Goal: Task Accomplishment & Management: Manage account settings

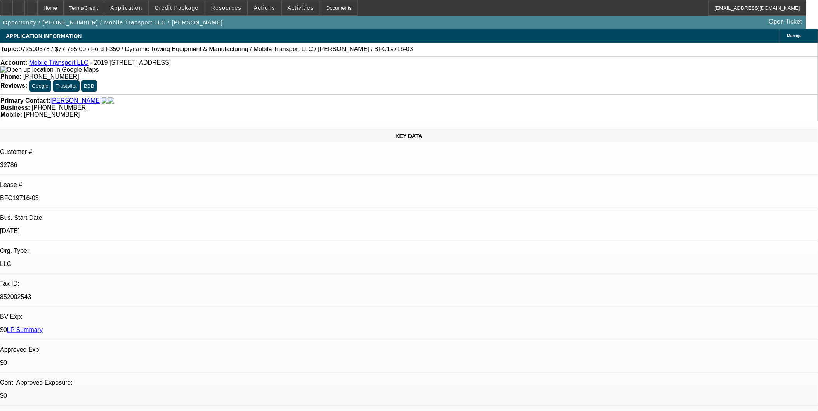
select select "0"
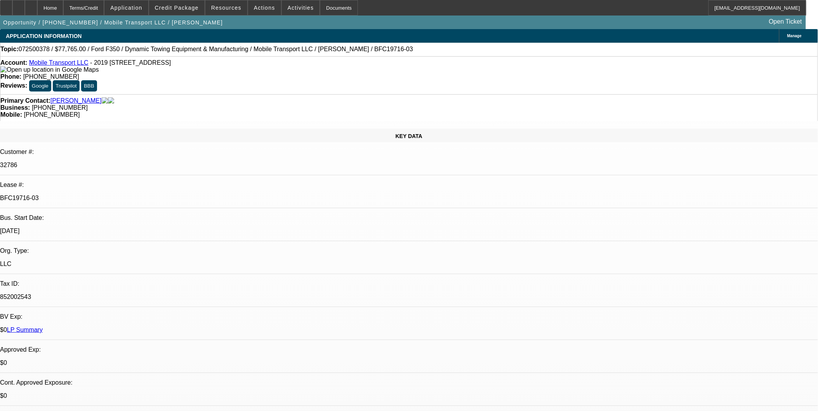
select select "0"
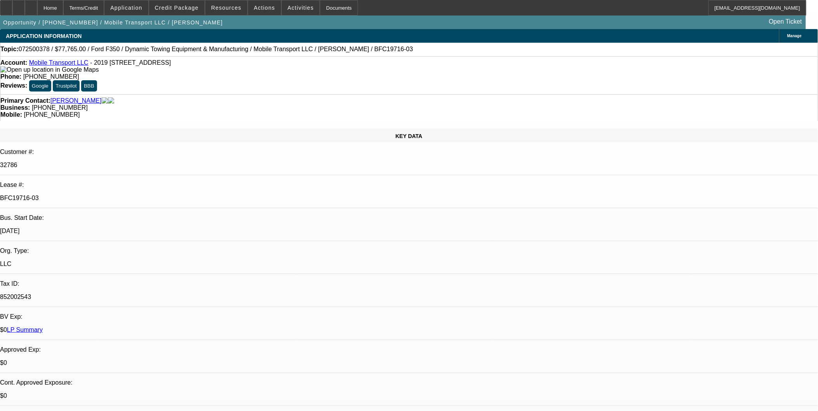
select select "0"
select select "1"
select select "2"
select select "6"
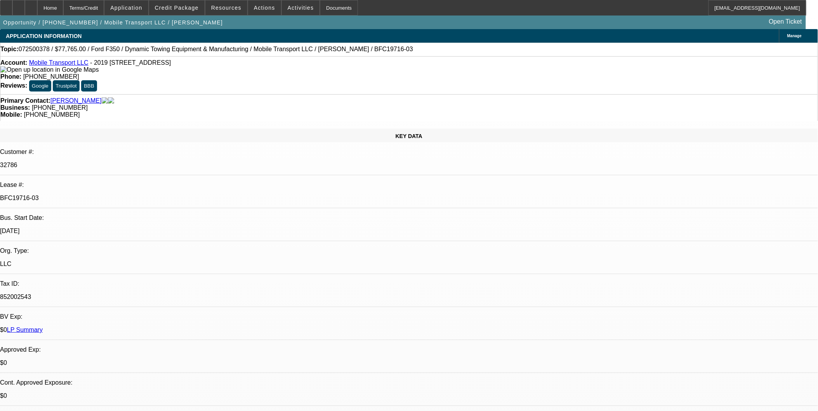
select select "1"
select select "2"
select select "6"
select select "1"
select select "2"
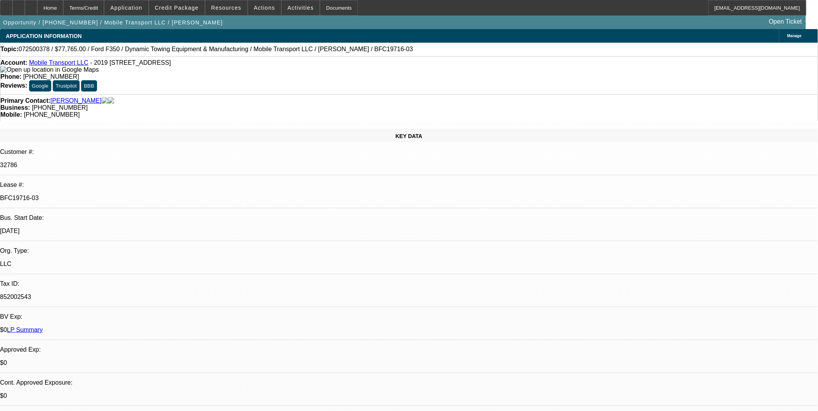
select select "6"
select select "1"
select select "2"
select select "6"
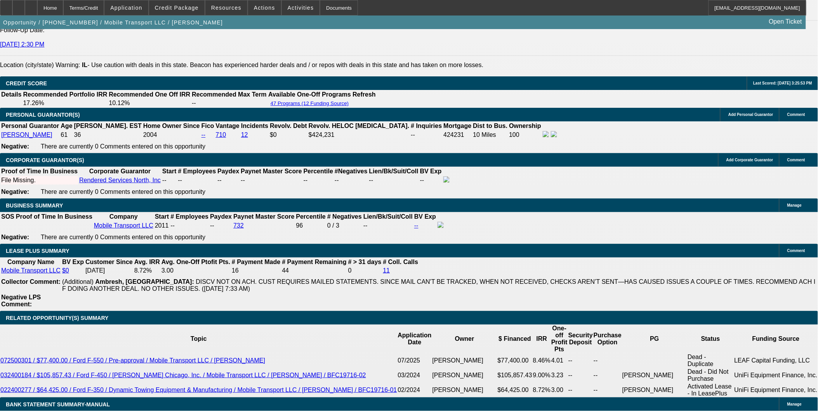
scroll to position [1207, 0]
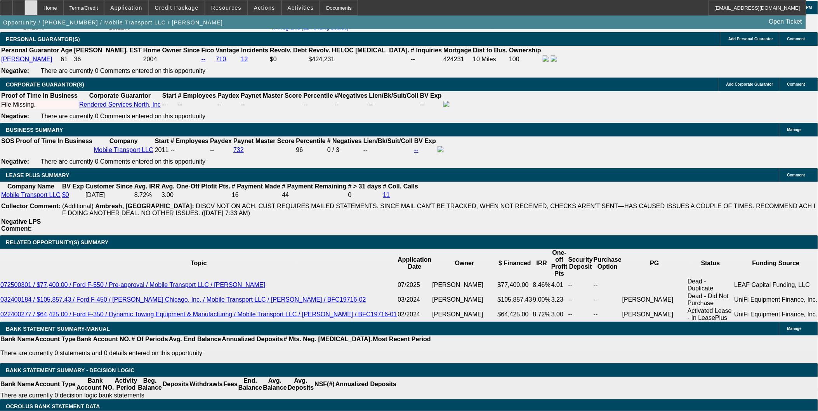
click at [37, 11] on div at bounding box center [31, 8] width 12 height 16
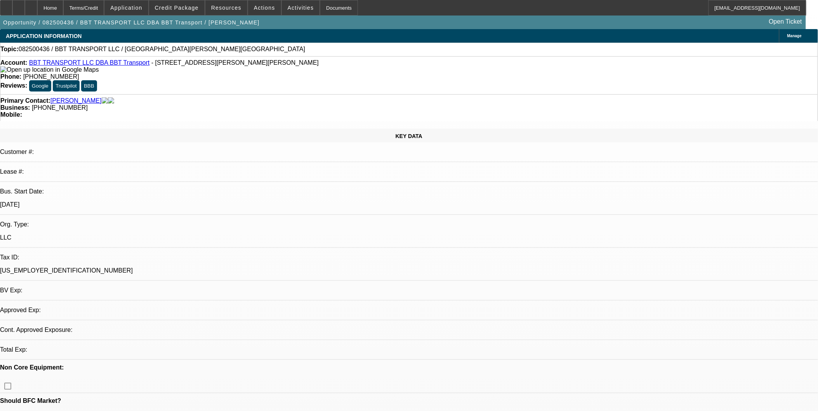
select select "0"
select select "2"
select select "0.1"
select select "1"
select select "2"
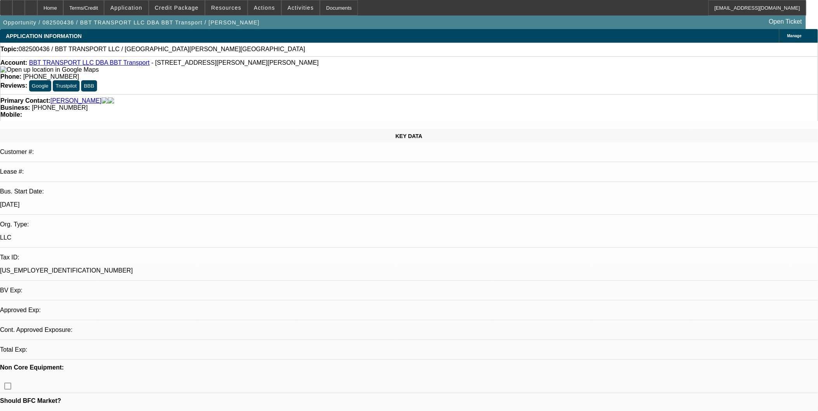
select select "4"
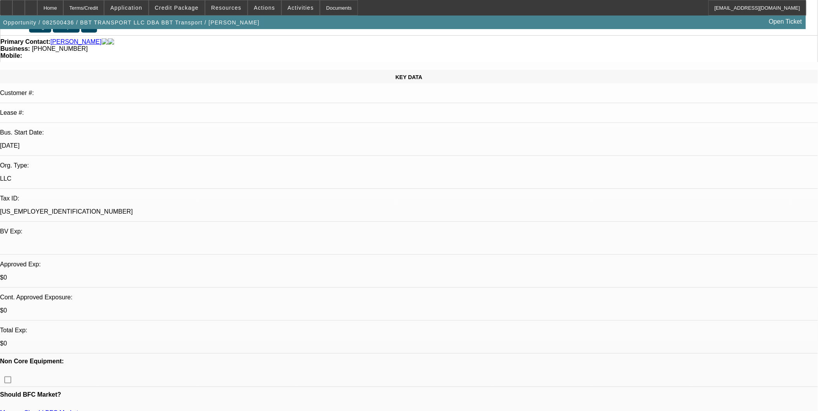
scroll to position [215, 0]
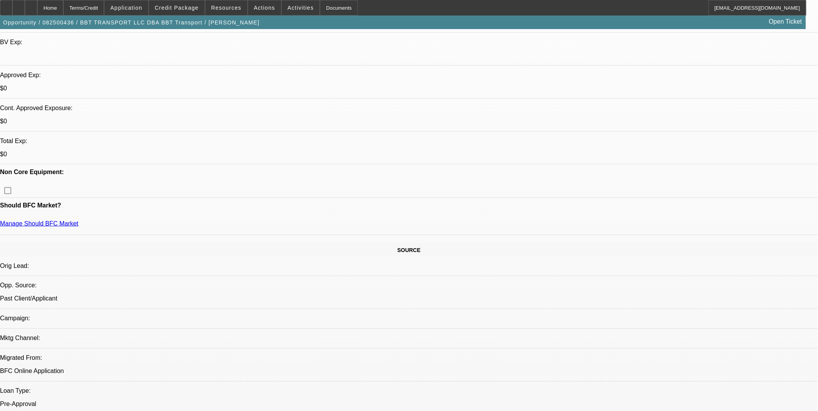
scroll to position [302, 0]
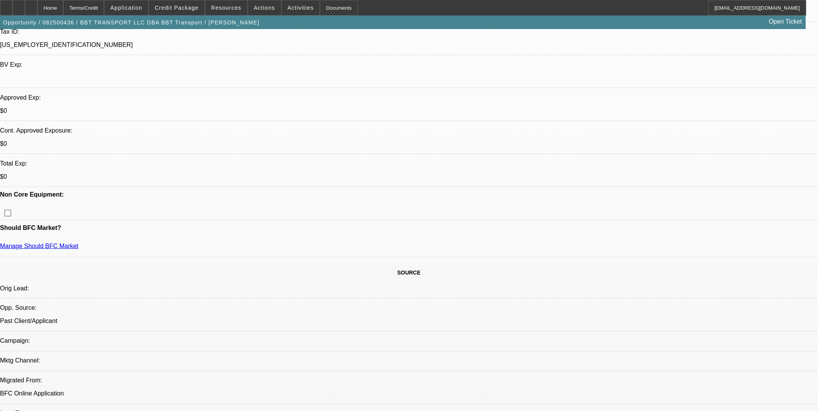
scroll to position [215, 0]
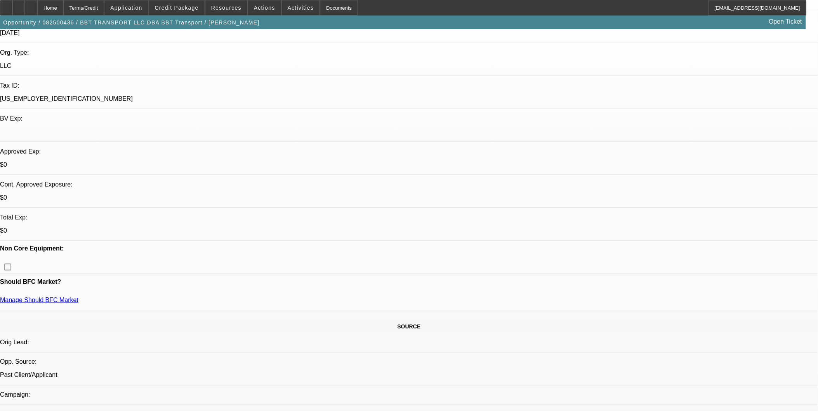
scroll to position [172, 0]
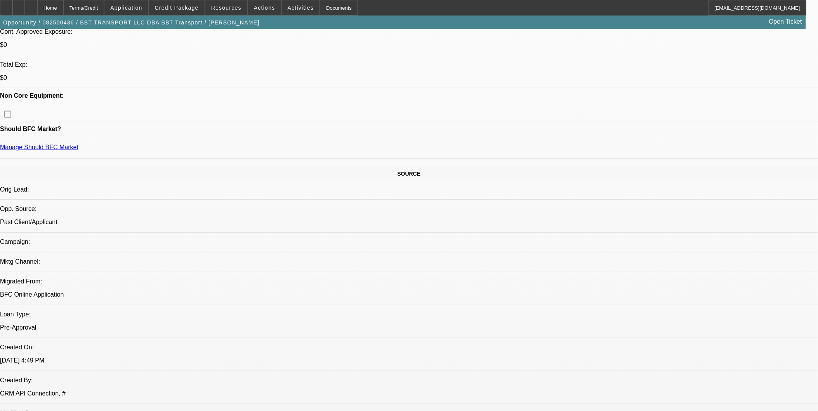
scroll to position [258, 0]
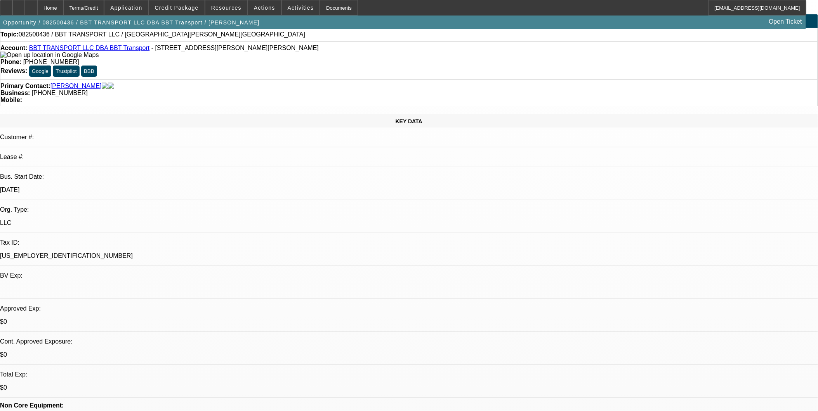
scroll to position [0, 0]
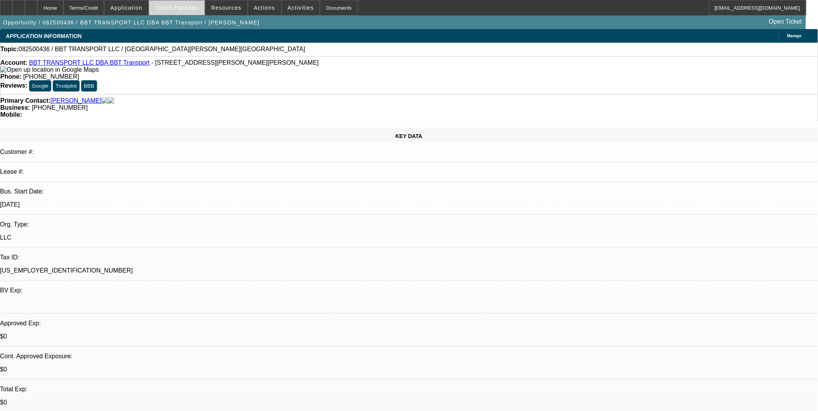
click at [198, 4] on span at bounding box center [176, 7] width 55 height 19
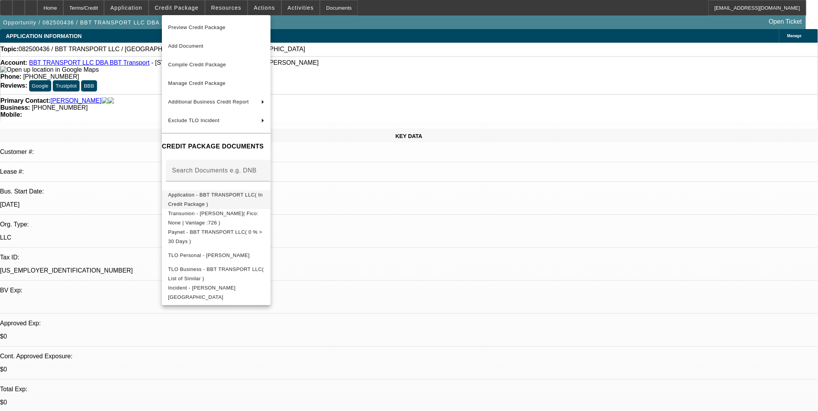
click at [259, 192] on span "Application - BBT TRANSPORT LLC( In Credit Package )" at bounding box center [216, 199] width 96 height 19
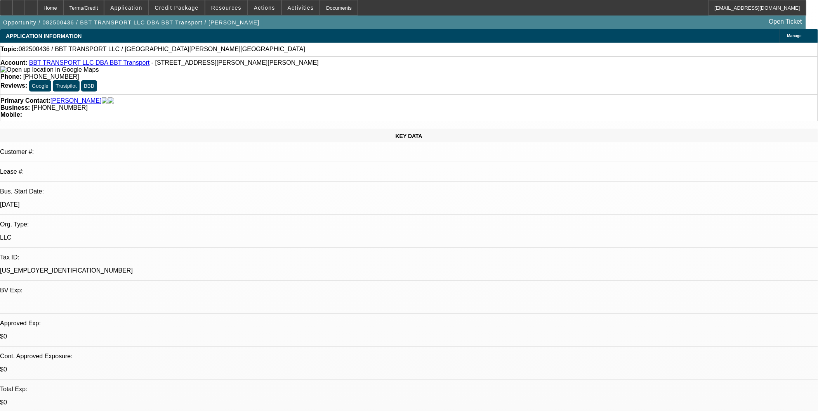
click at [104, 63] on link "BBT TRANSPORT LLC DBA BBT Transport" at bounding box center [89, 62] width 121 height 7
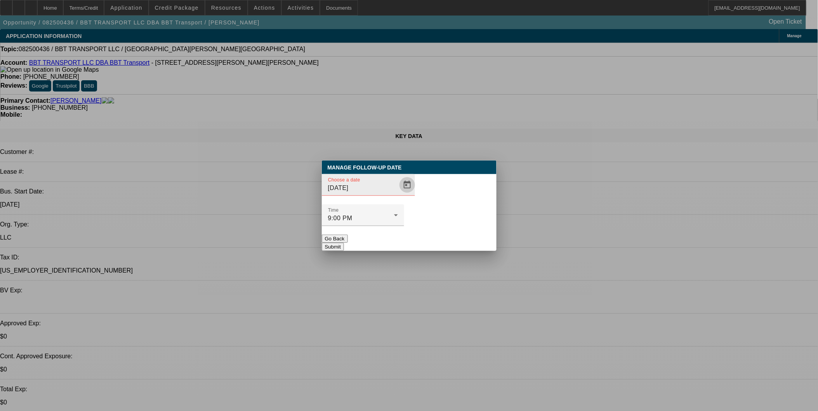
click at [398, 194] on span "Open calendar" at bounding box center [407, 185] width 19 height 19
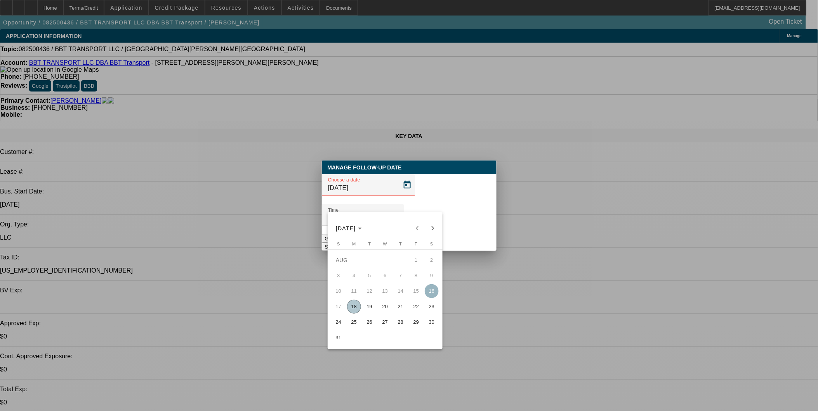
drag, startPoint x: 357, startPoint y: 308, endPoint x: 357, endPoint y: 304, distance: 4.3
click at [357, 308] on span "18" at bounding box center [354, 307] width 14 height 14
type input "8/18/2025"
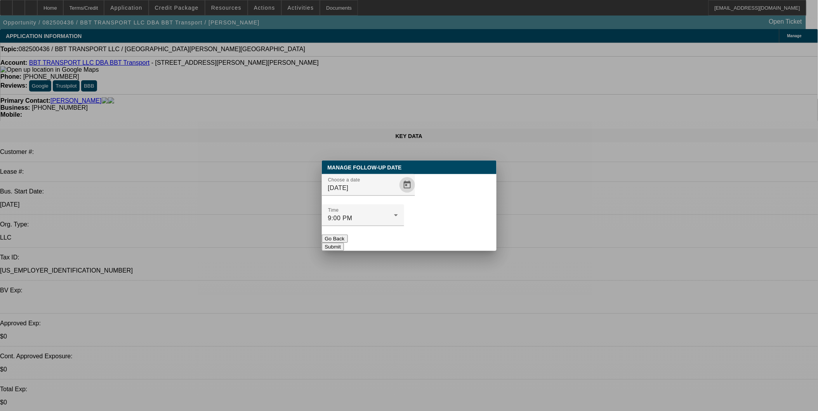
click at [344, 243] on button "Submit" at bounding box center [333, 247] width 22 height 8
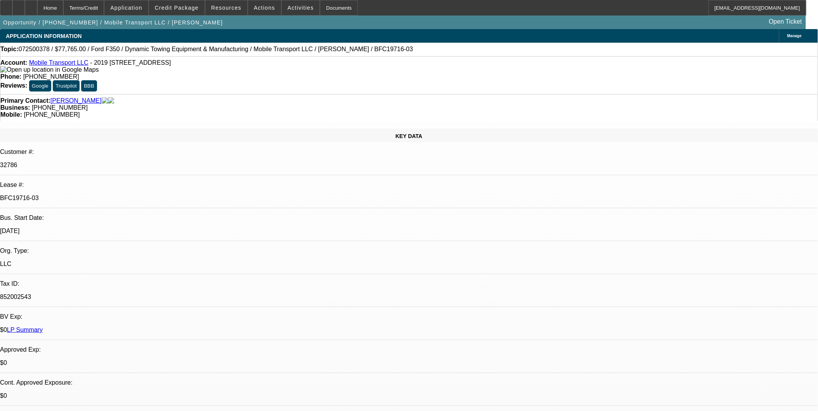
select select "0"
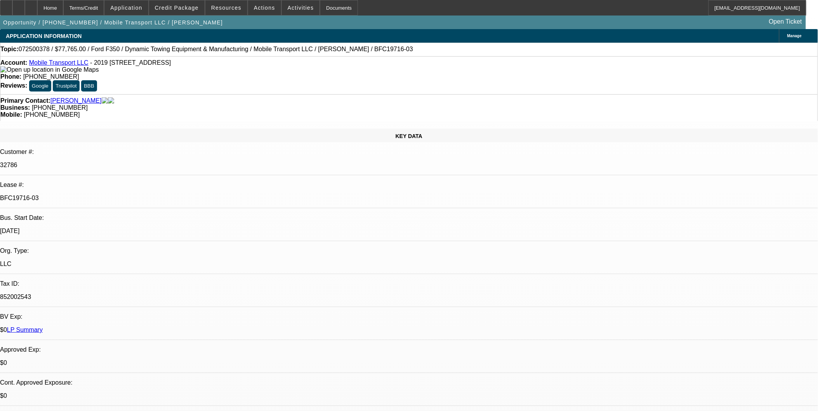
select select "0"
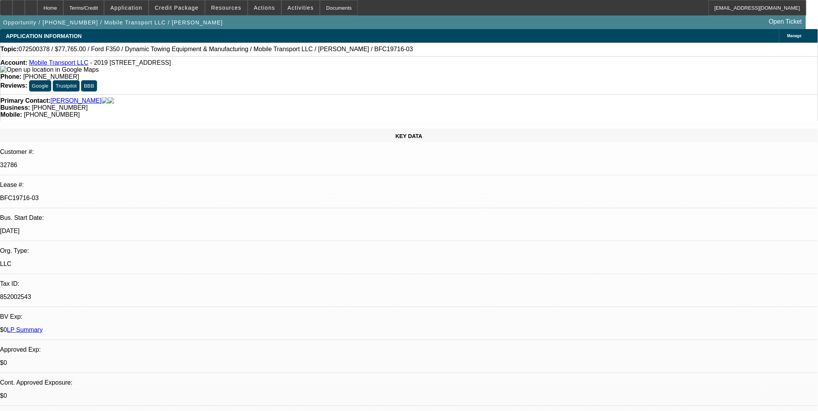
select select "0"
select select "1"
select select "2"
select select "6"
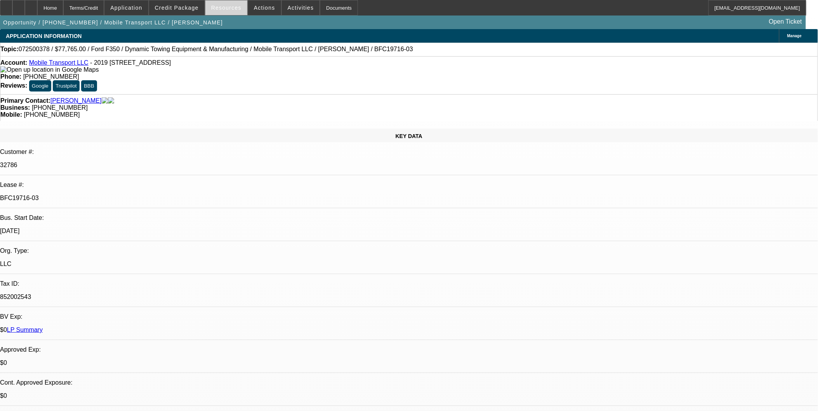
select select "1"
select select "2"
select select "6"
select select "1"
select select "2"
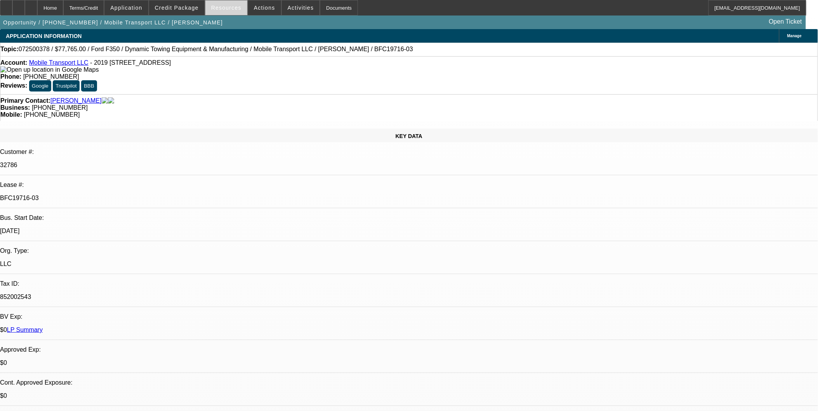
select select "6"
select select "1"
select select "2"
select select "6"
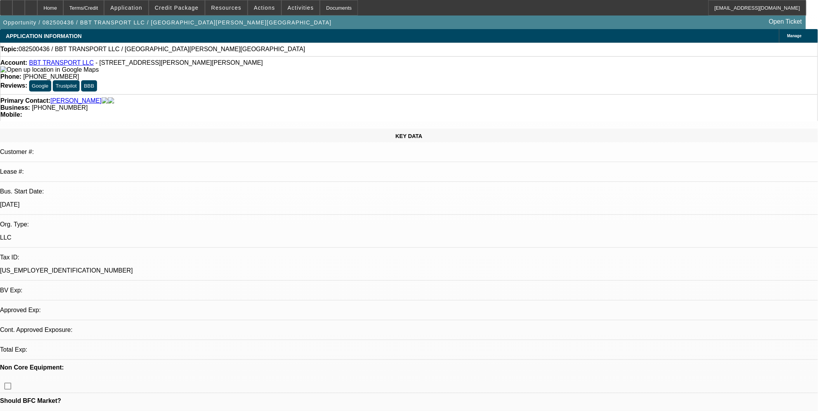
select select "0"
select select "2"
select select "0.1"
select select "1"
select select "2"
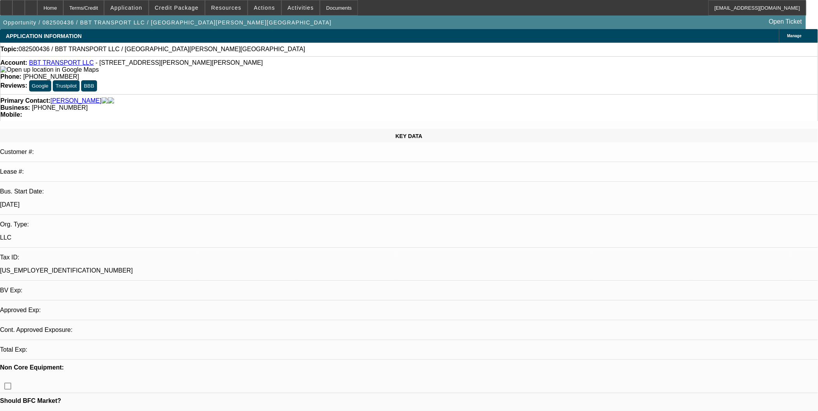
select select "4"
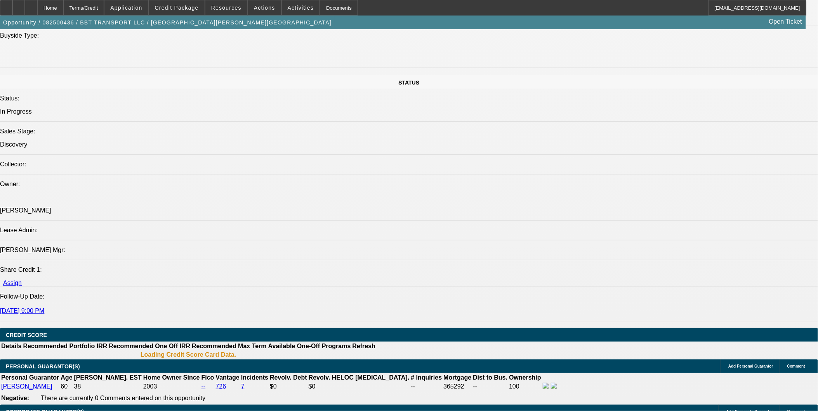
scroll to position [815, 0]
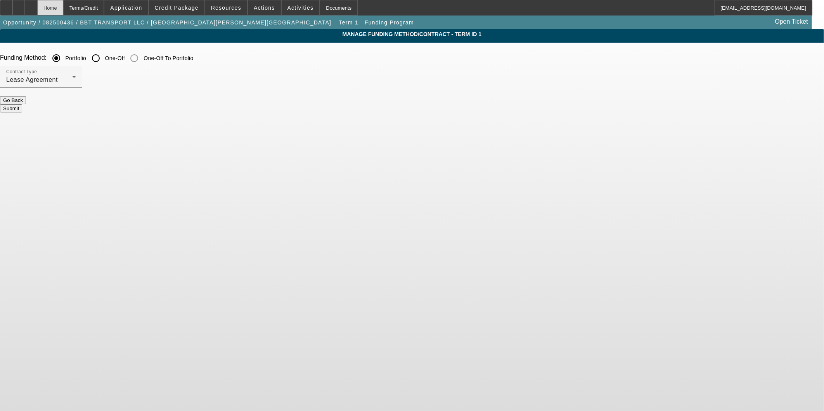
click at [63, 8] on div "Home" at bounding box center [50, 8] width 26 height 16
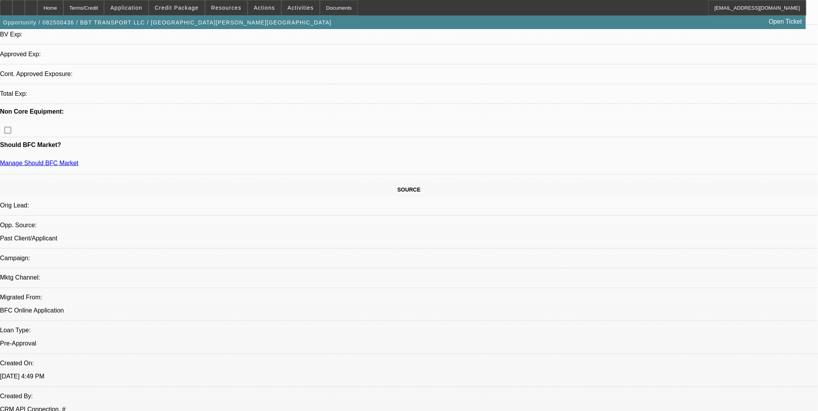
select select "0"
select select "2"
select select "0.1"
select select "4"
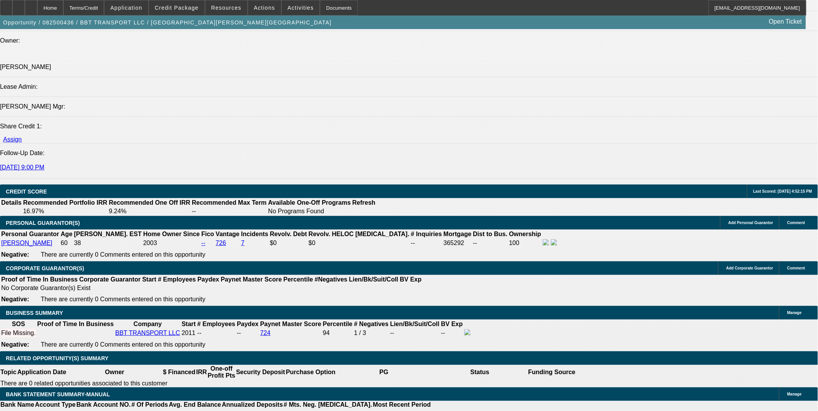
scroll to position [975, 0]
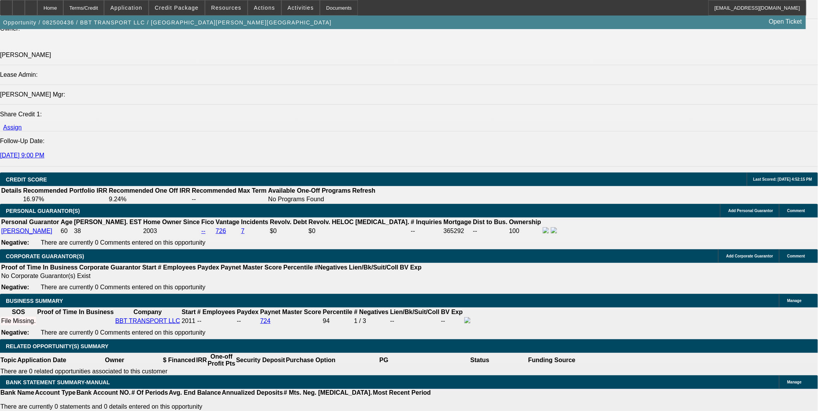
drag, startPoint x: 164, startPoint y: 216, endPoint x: 400, endPoint y: 230, distance: 236.8
type input "UNKNOWN"
type input "60"
type input "9"
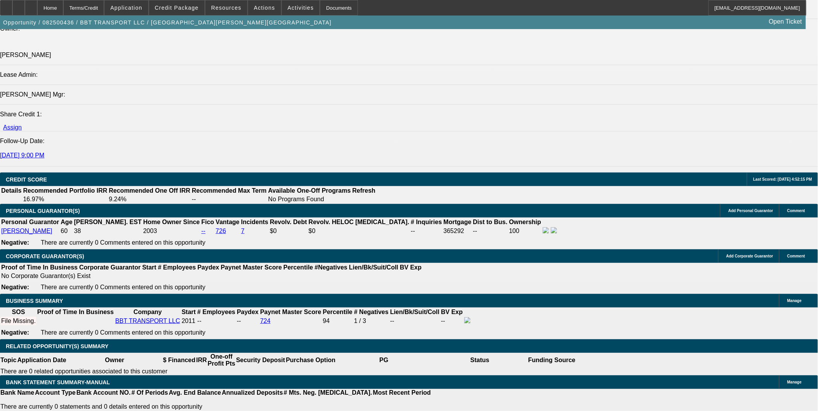
type input "$10,794.34"
type input "$5,397.17"
type input "9.5"
type input "$10,920.96"
type input "$5,460.48"
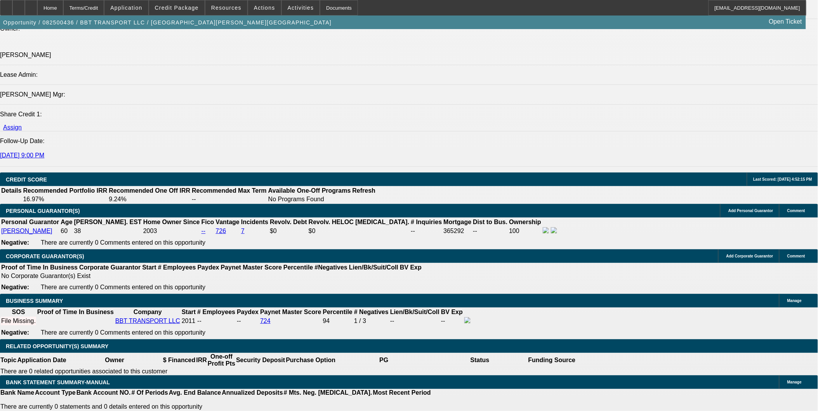
type input "9.5"
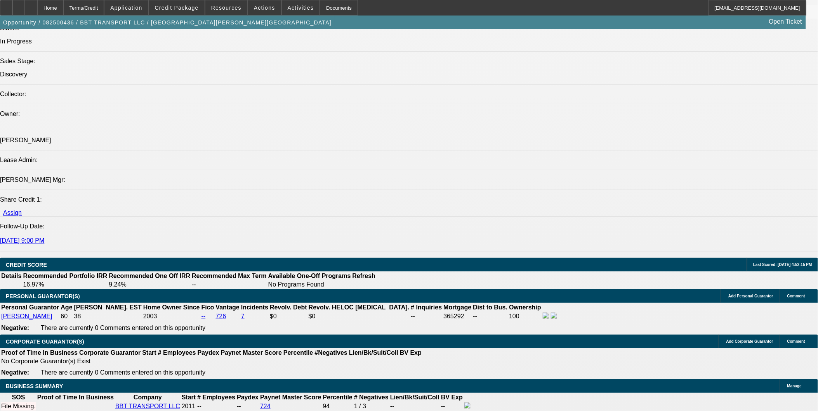
scroll to position [889, 0]
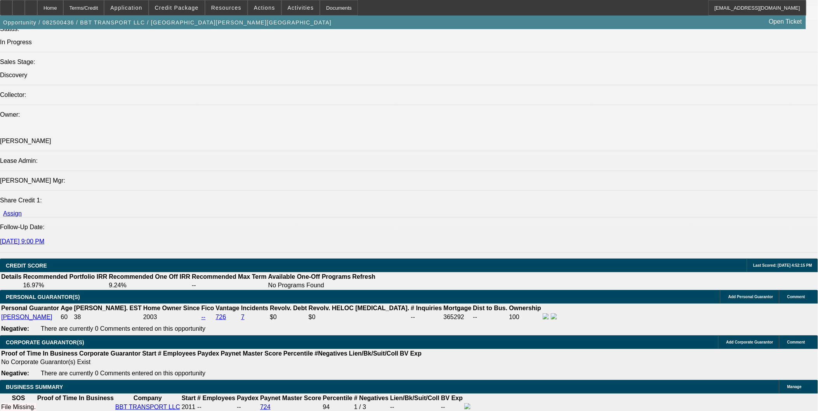
type input "$0.00"
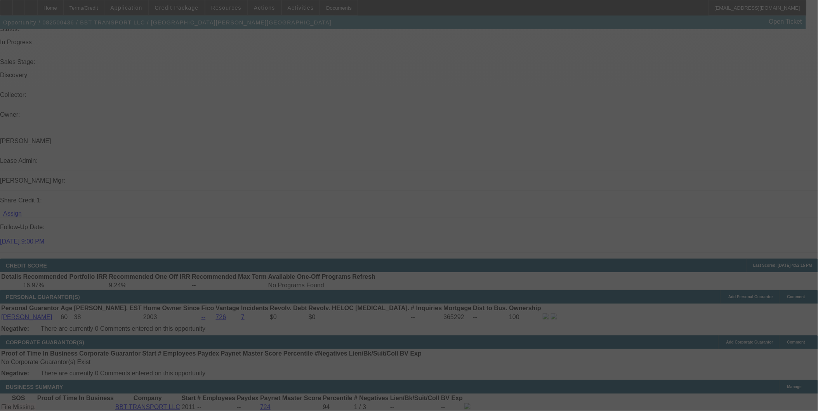
select select "0"
select select "2"
select select "0.1"
select select "4"
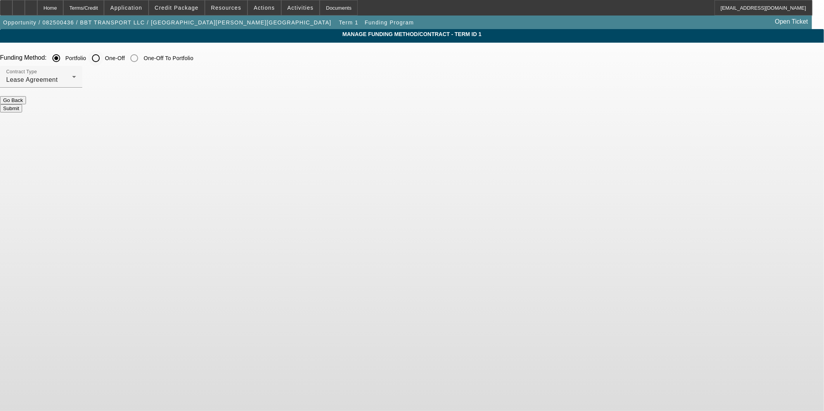
click at [104, 55] on input "One-Off" at bounding box center [96, 58] width 16 height 16
radio input "true"
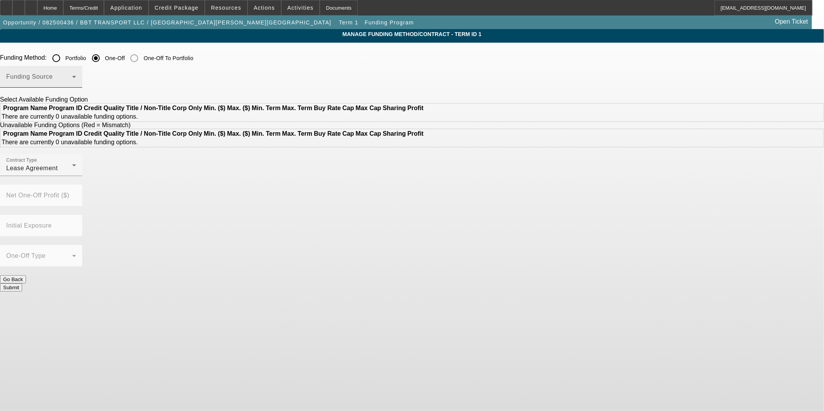
click at [72, 83] on span at bounding box center [39, 79] width 66 height 9
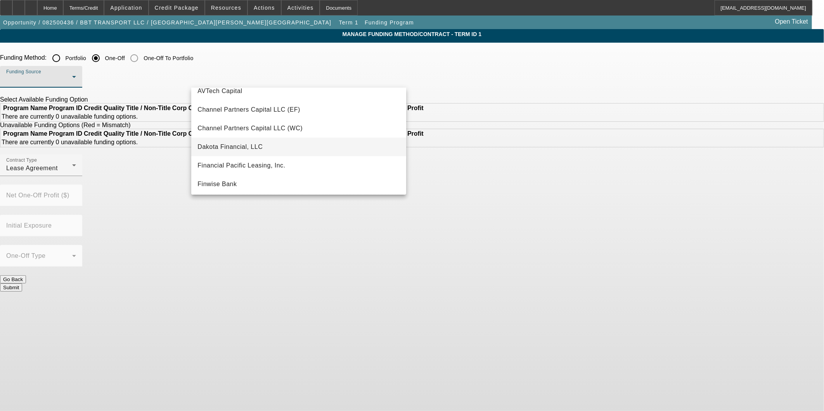
scroll to position [43, 0]
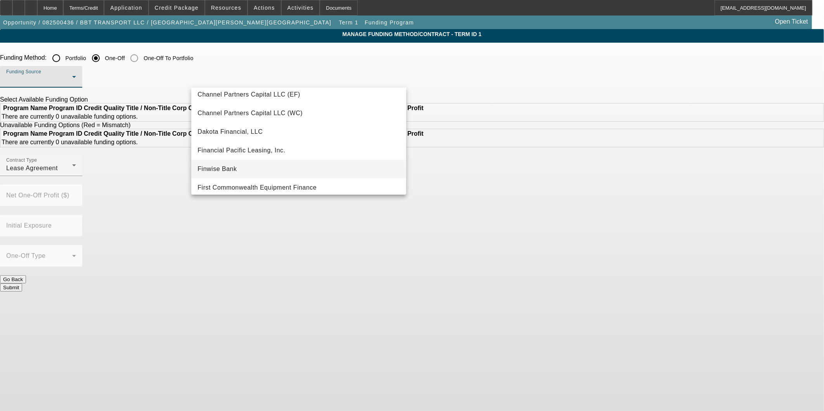
click at [237, 172] on mat-option "Finwise Bank" at bounding box center [298, 169] width 215 height 19
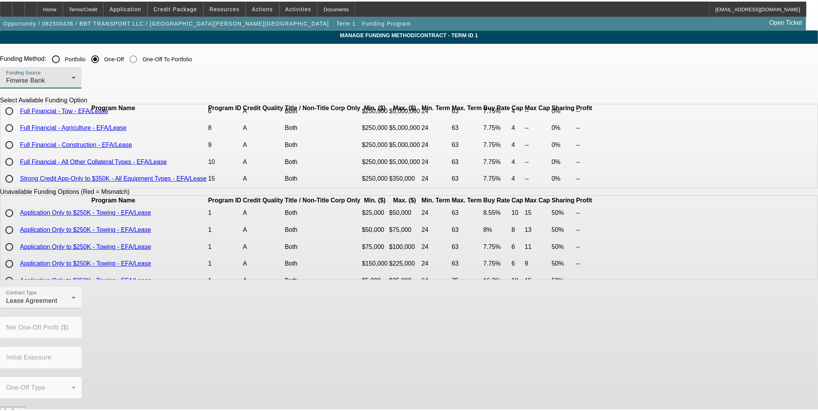
scroll to position [0, 0]
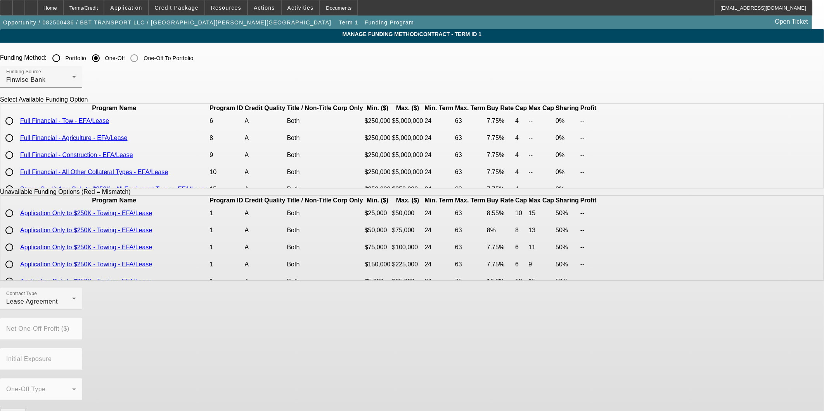
click at [17, 129] on input "radio" at bounding box center [10, 121] width 16 height 16
radio input "true"
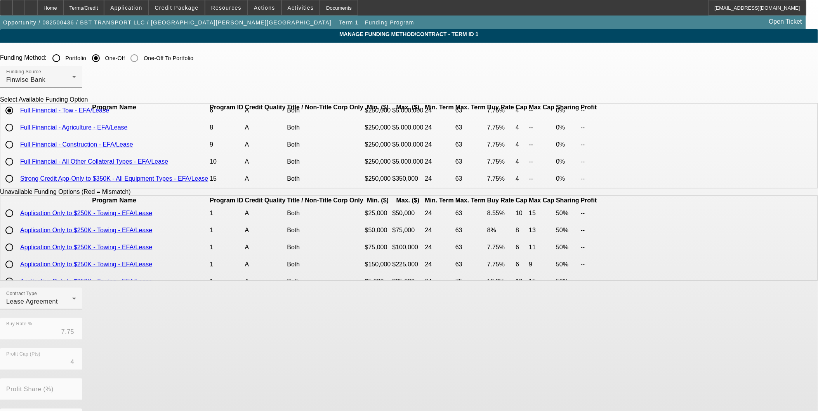
scroll to position [33, 0]
click at [17, 185] on input "radio" at bounding box center [10, 179] width 16 height 16
radio input "true"
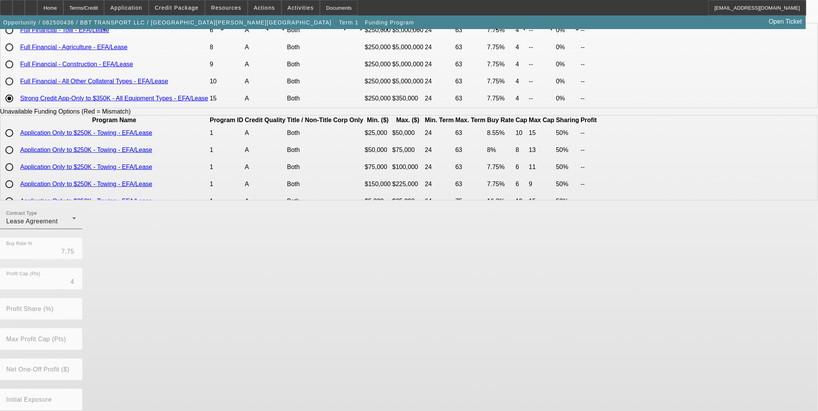
scroll to position [30, 0]
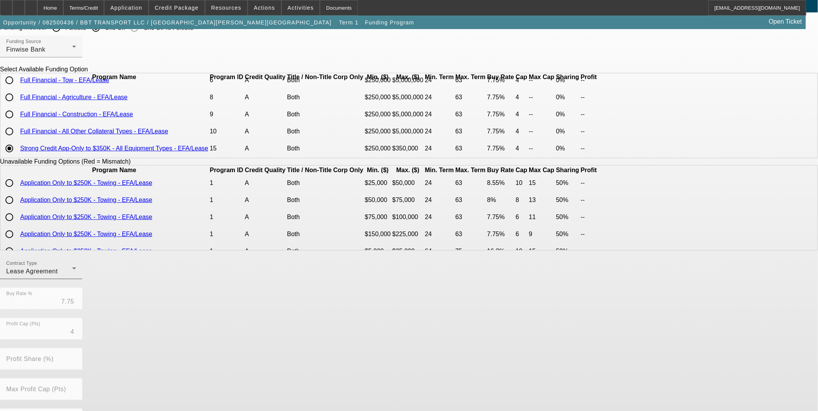
click at [72, 276] on div "Lease Agreement" at bounding box center [39, 271] width 66 height 9
click at [220, 312] on span "Equipment Finance Agreement" at bounding box center [238, 316] width 89 height 19
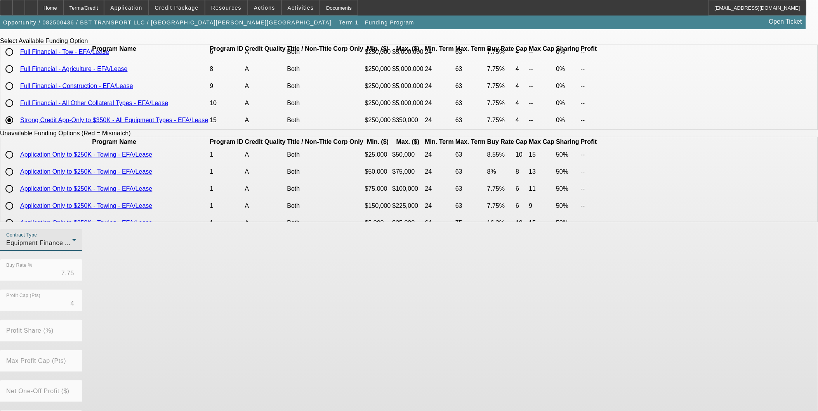
scroll to position [117, 0]
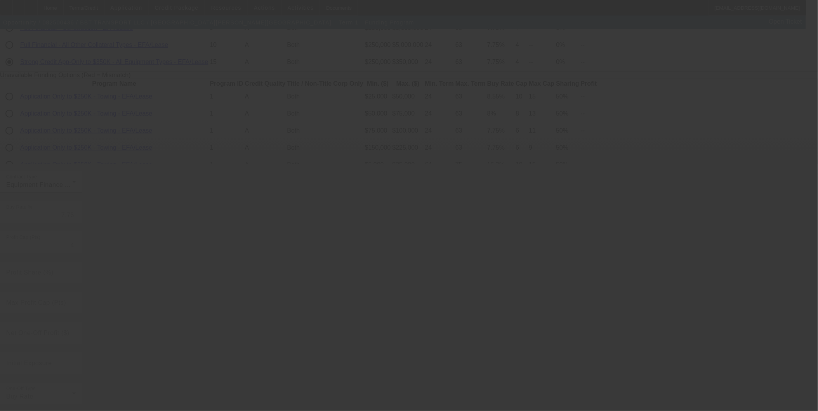
radio input "true"
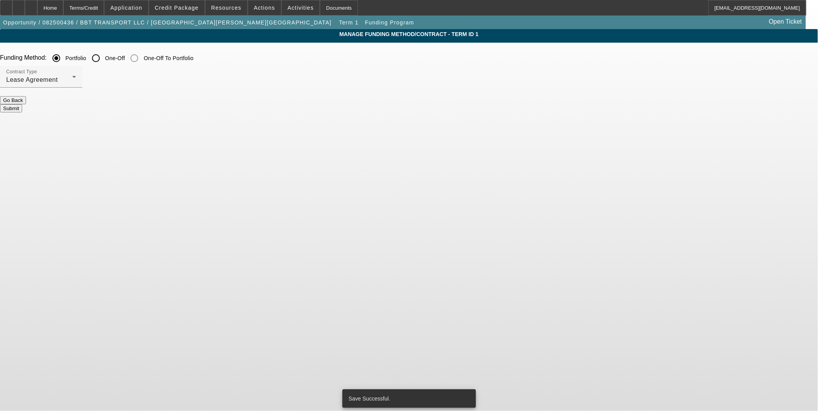
scroll to position [0, 0]
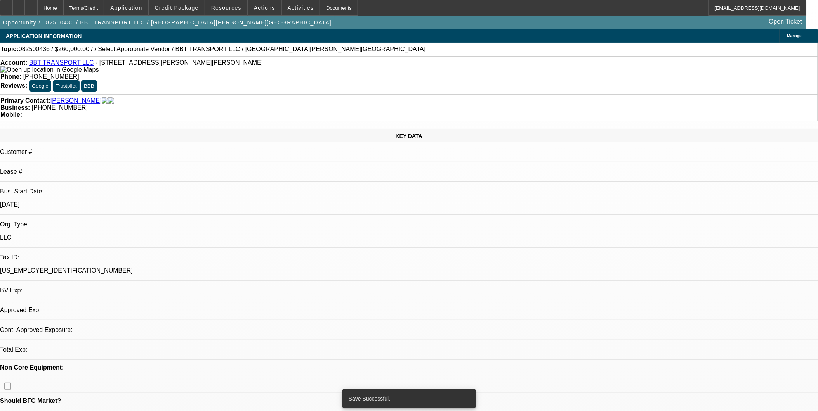
select select "0"
select select "2"
select select "0"
select select "6"
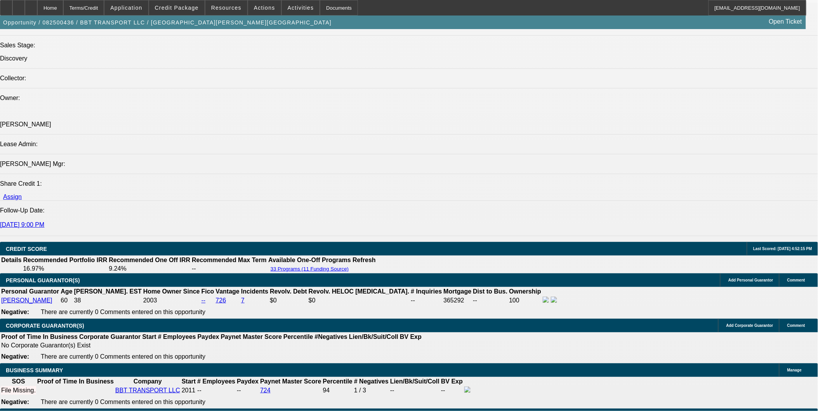
scroll to position [948, 0]
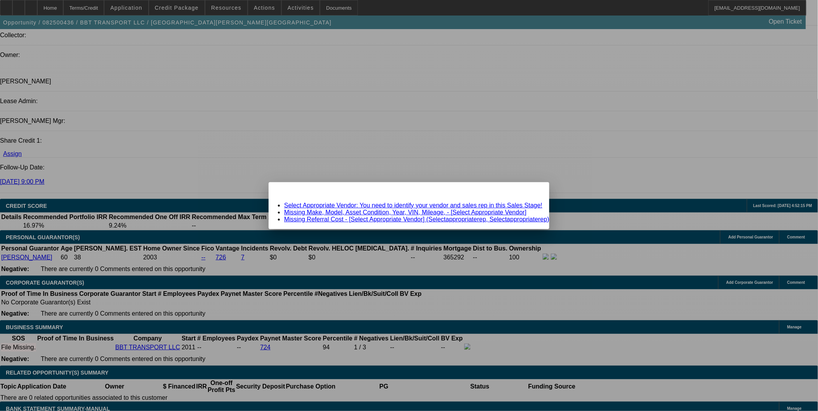
click at [534, 191] on span "Close" at bounding box center [539, 189] width 10 height 4
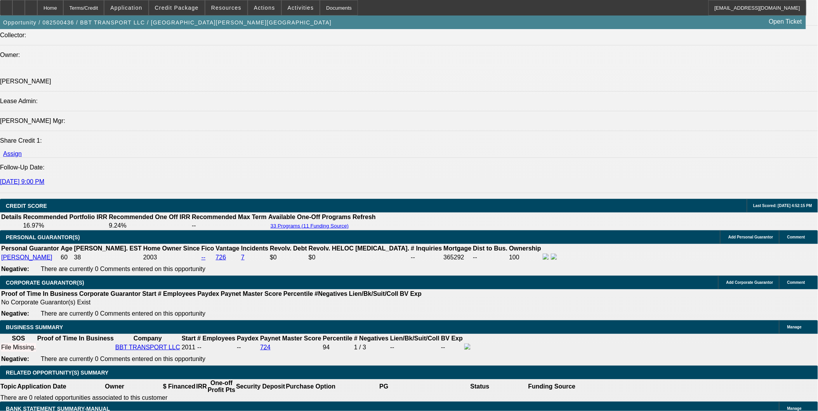
scroll to position [948, 0]
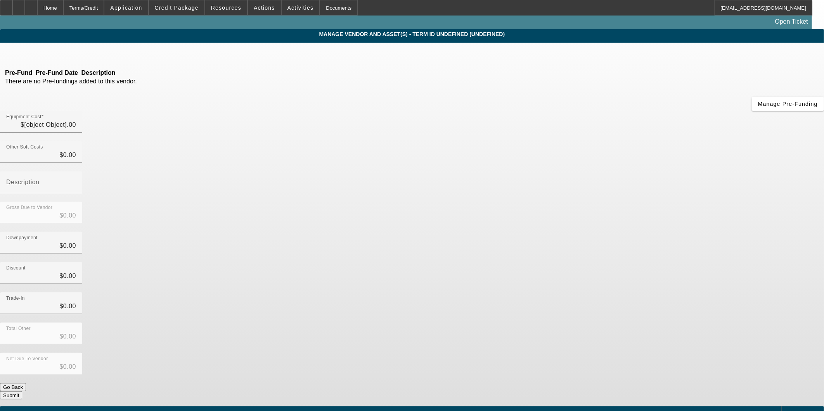
type input "$260,000.00"
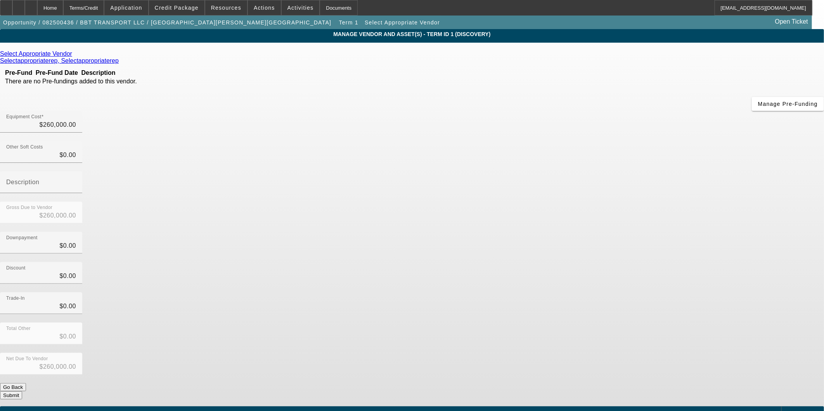
click at [74, 55] on icon at bounding box center [74, 53] width 0 height 7
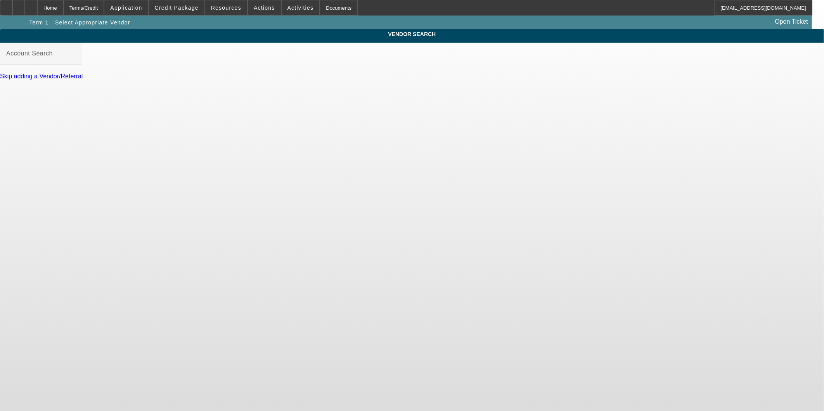
click at [82, 73] on div at bounding box center [41, 68] width 82 height 9
click at [76, 61] on input "Account Search" at bounding box center [41, 56] width 70 height 9
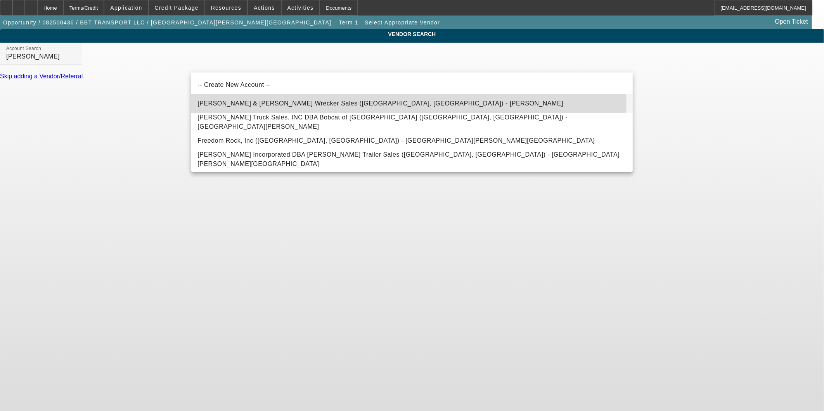
click at [303, 102] on span "Reed & Hoppes Wrecker Sales (Portland, MI) - Kotlarczyk, John" at bounding box center [381, 103] width 366 height 7
type input "Reed & Hoppes Wrecker Sales (Portland, MI) - Kotlarczyk, John"
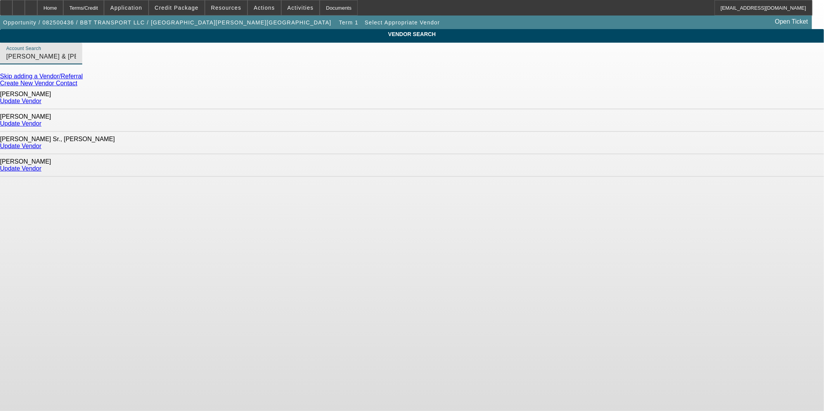
click at [42, 165] on link "Update Vendor" at bounding box center [21, 168] width 42 height 7
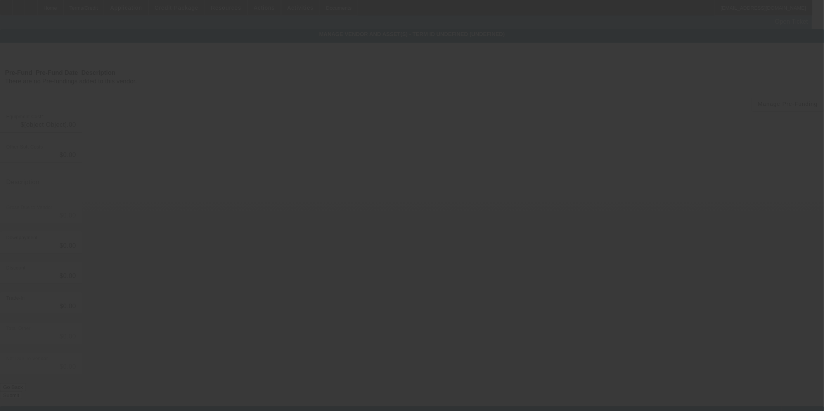
type input "$260,000.00"
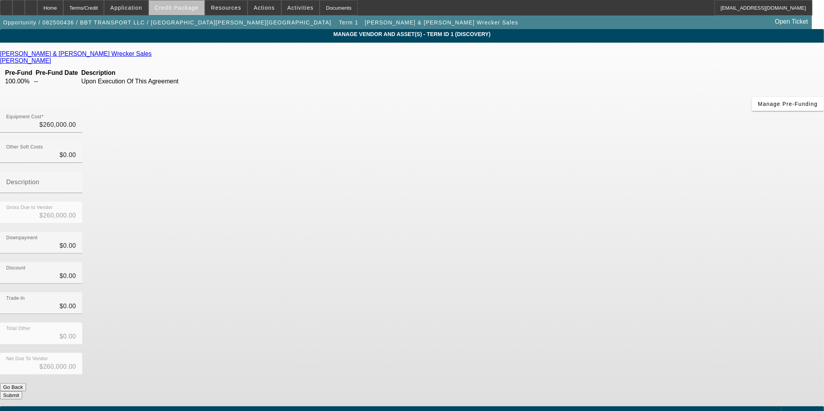
click at [189, 14] on span at bounding box center [176, 7] width 55 height 19
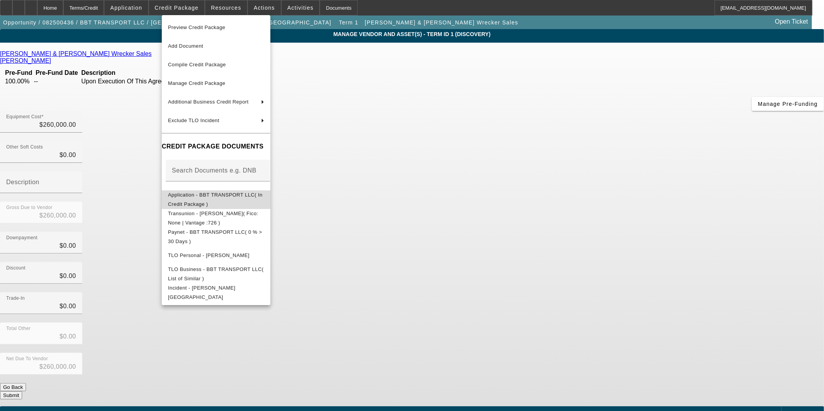
click at [249, 196] on span "Application - BBT TRANSPORT LLC( In Credit Package )" at bounding box center [215, 199] width 95 height 15
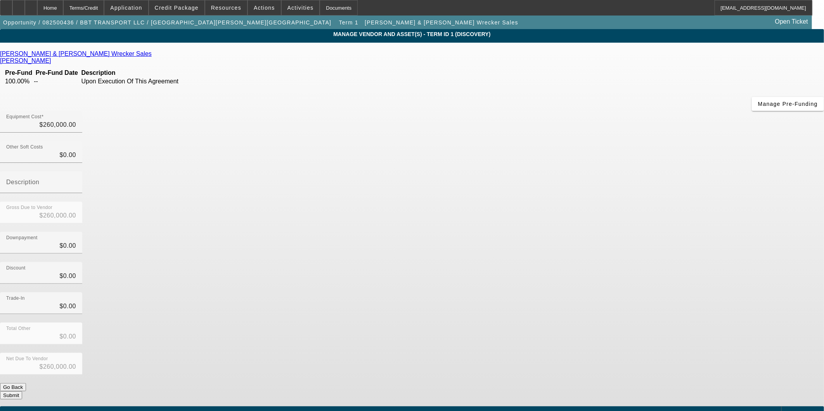
click at [22, 392] on button "Submit" at bounding box center [11, 396] width 22 height 8
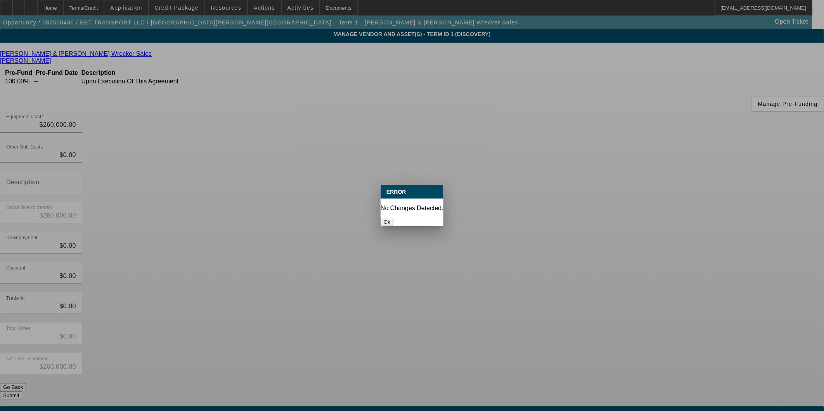
click at [393, 218] on button "Ok" at bounding box center [387, 222] width 13 height 8
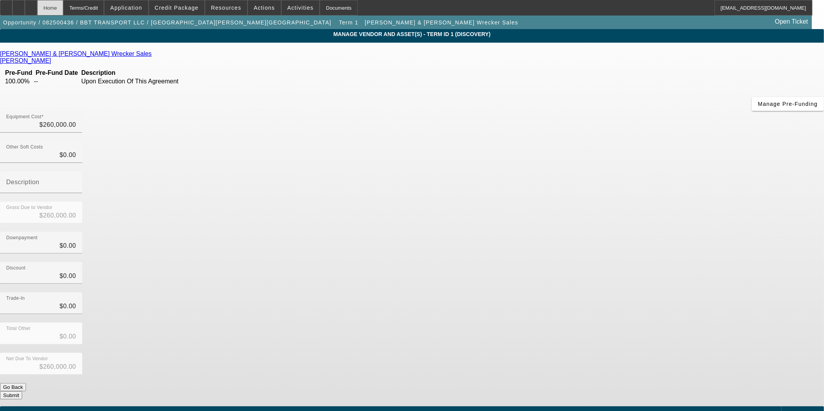
click at [63, 3] on div "Home" at bounding box center [50, 8] width 26 height 16
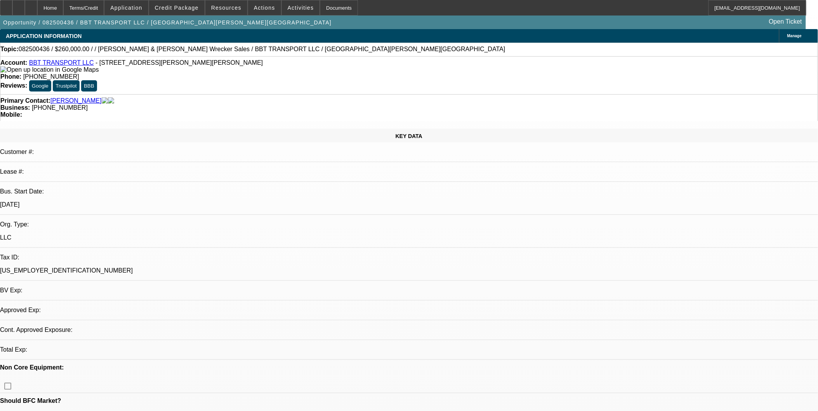
select select "0"
select select "2"
select select "0"
select select "6"
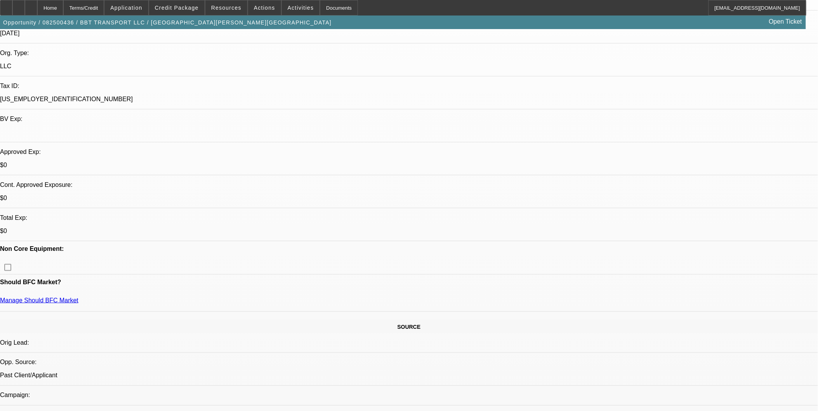
scroll to position [172, 0]
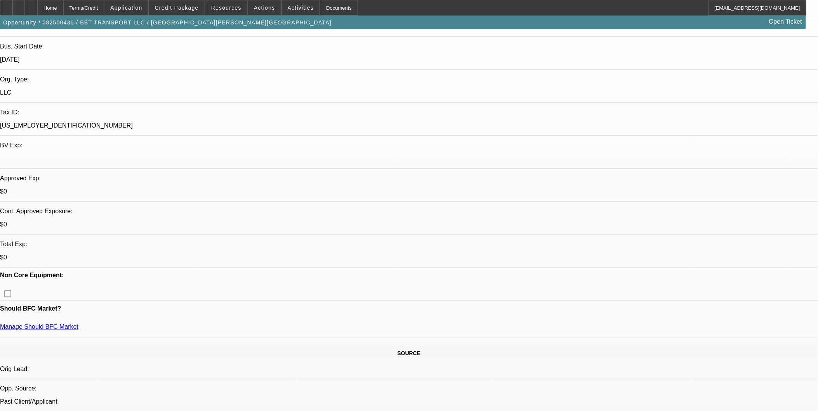
scroll to position [86, 0]
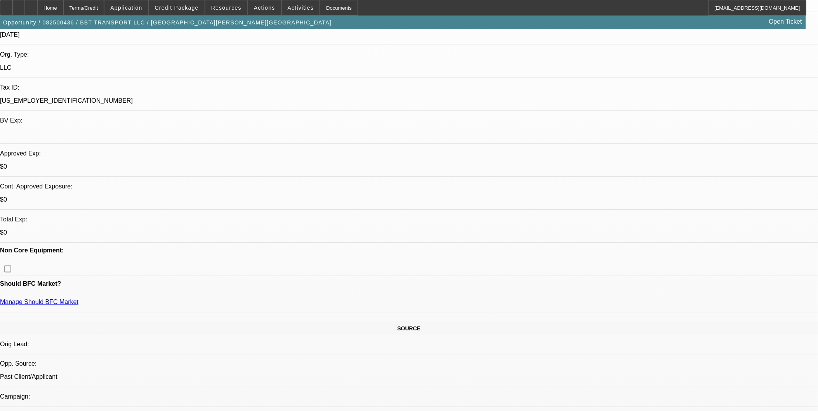
scroll to position [172, 0]
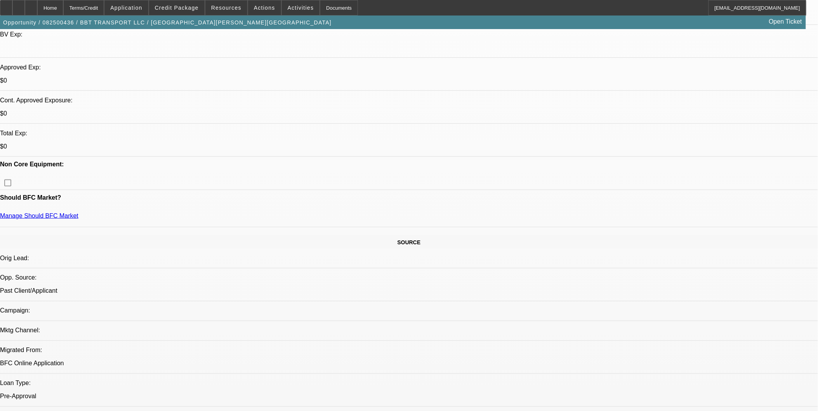
scroll to position [86, 0]
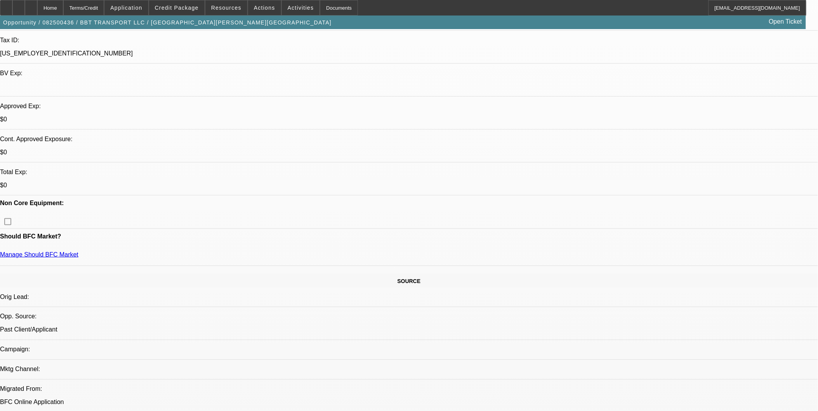
scroll to position [172, 0]
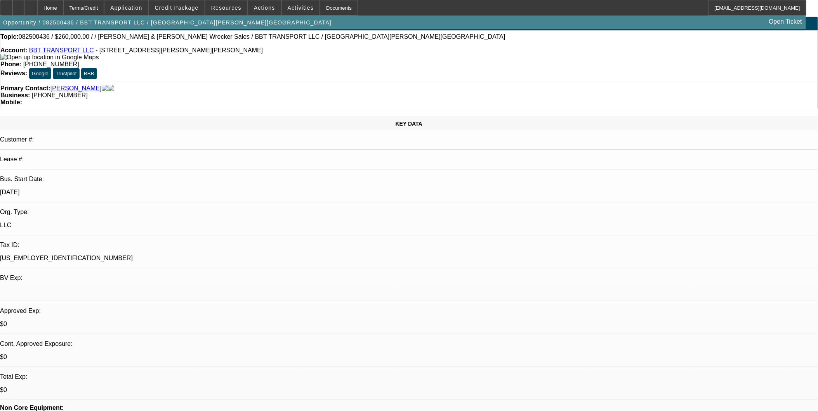
scroll to position [0, 0]
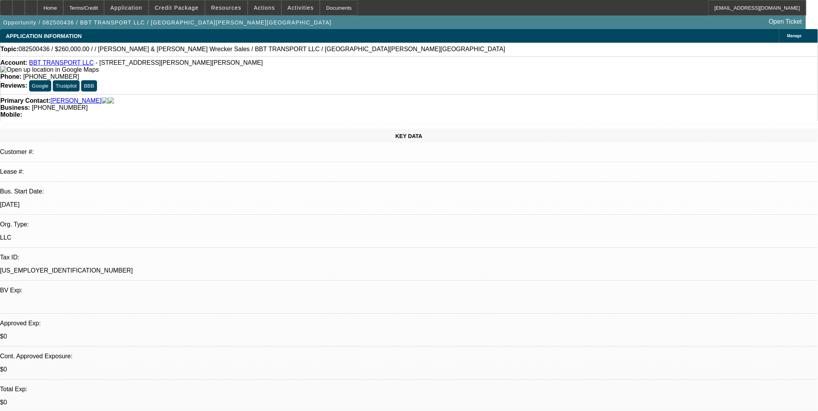
click at [85, 66] on link "BBT TRANSPORT LLC" at bounding box center [61, 62] width 65 height 7
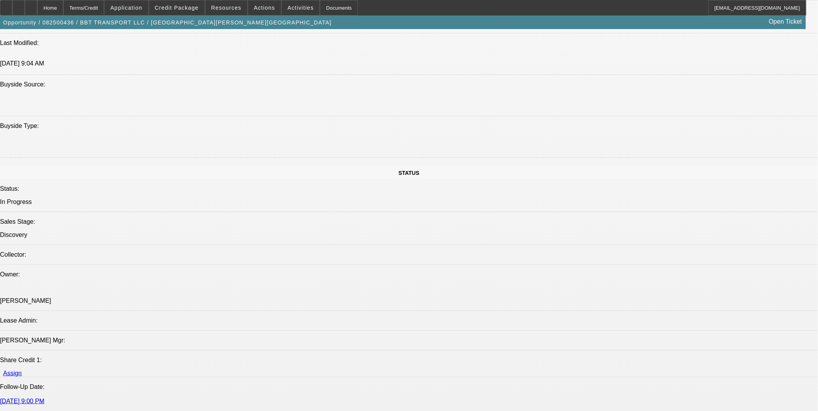
scroll to position [819, 0]
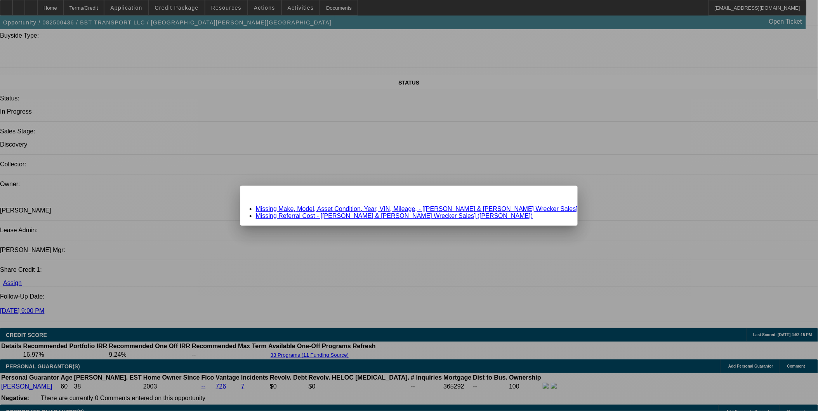
click at [457, 216] on link "Missing Referral Cost - [Reed & Hoppes Wrecker Sales] (Kotlarczyk, John)" at bounding box center [394, 216] width 277 height 7
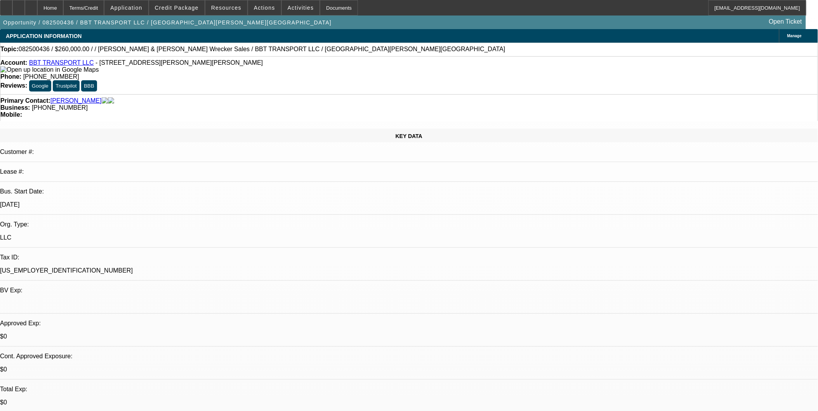
scroll to position [819, 0]
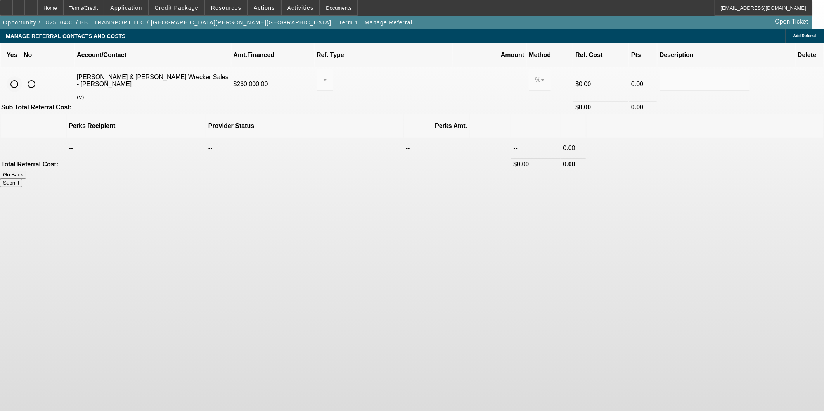
click at [22, 76] on input "radio" at bounding box center [15, 84] width 16 height 16
radio input "true"
click at [323, 75] on div at bounding box center [323, 79] width 0 height 9
click at [314, 156] on div at bounding box center [412, 205] width 824 height 411
click at [26, 171] on button "Go Back" at bounding box center [13, 175] width 26 height 8
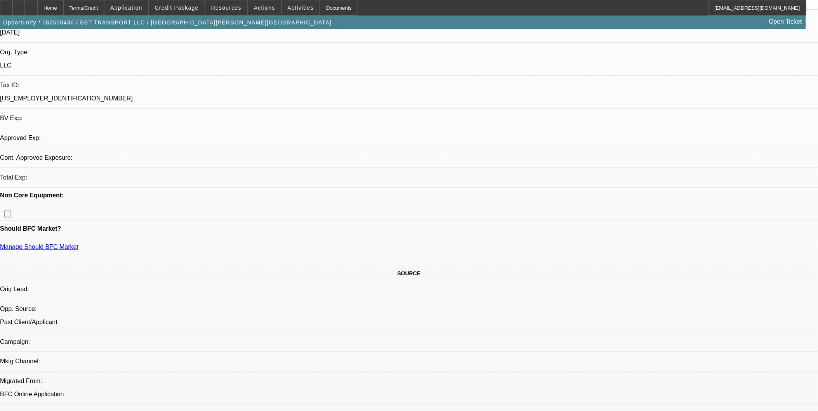
select select "0"
select select "2"
select select "0"
select select "6"
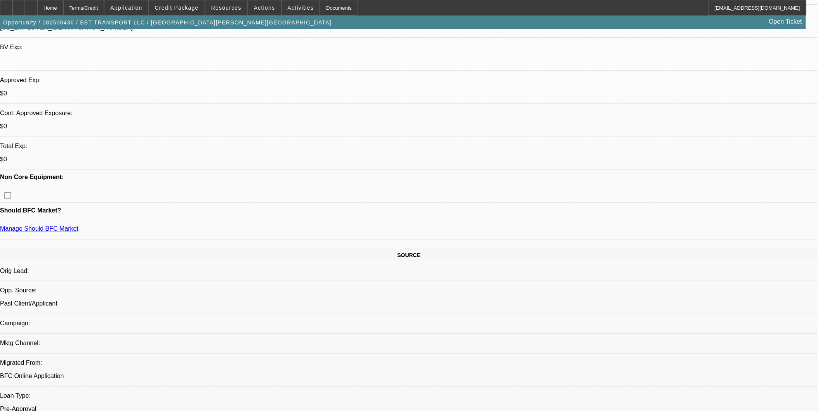
scroll to position [163, 0]
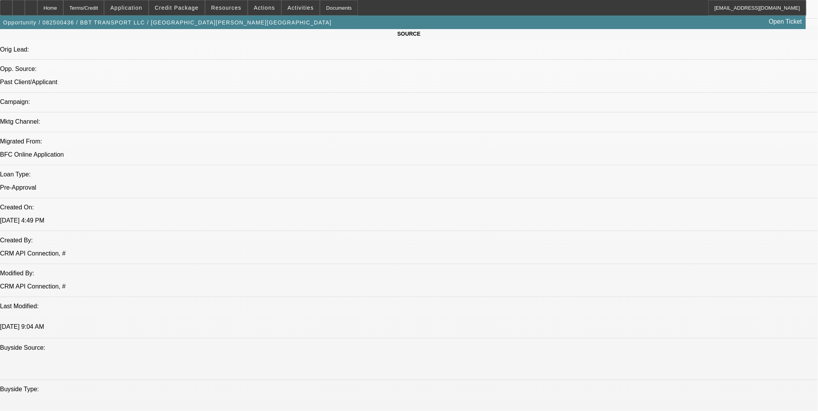
scroll to position [431, 0]
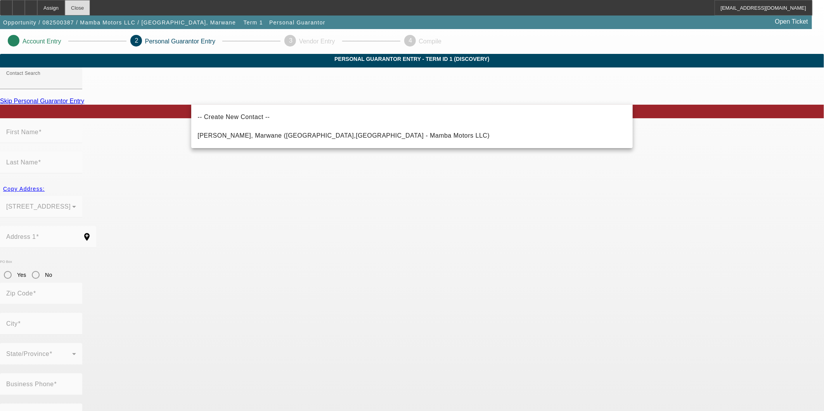
click at [90, 5] on div "Close" at bounding box center [77, 8] width 25 height 16
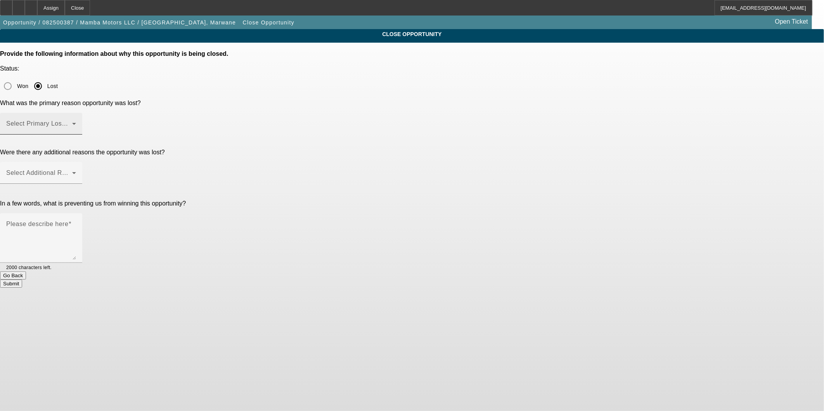
click at [76, 113] on div "Select Primary Lost Reason" at bounding box center [41, 124] width 70 height 22
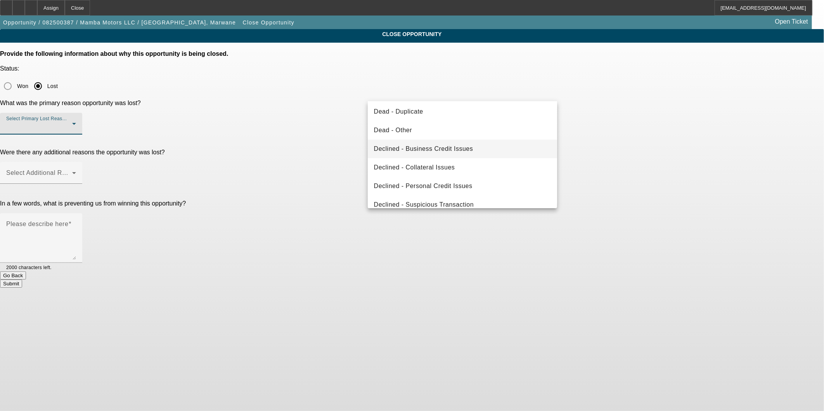
scroll to position [104, 0]
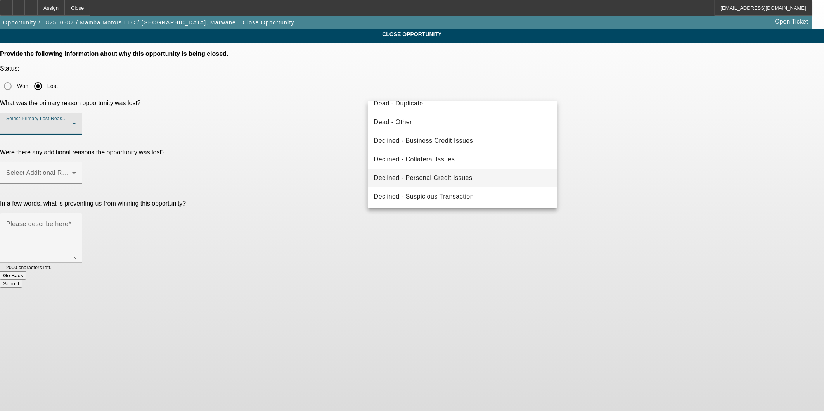
click at [434, 179] on span "Declined - Personal Credit Issues" at bounding box center [423, 177] width 99 height 9
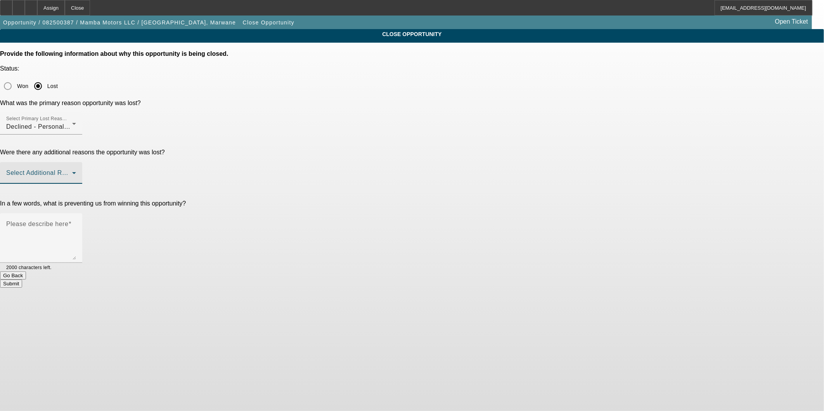
click at [72, 172] on span at bounding box center [39, 176] width 66 height 9
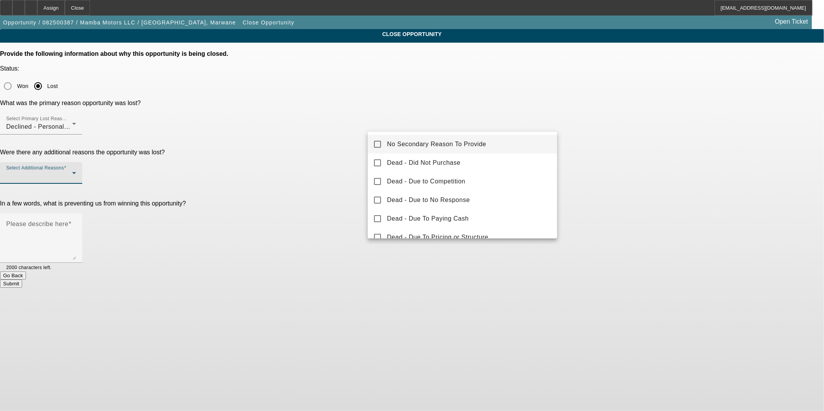
click at [448, 95] on div at bounding box center [412, 205] width 824 height 411
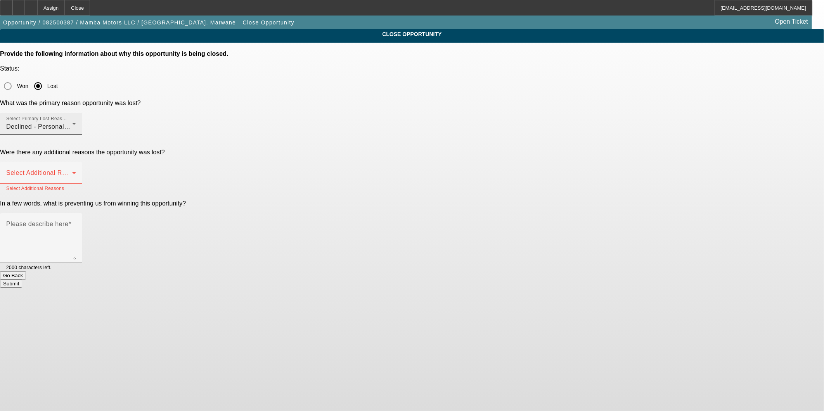
click at [76, 113] on div "Select Primary Lost Reason Declined - Personal Credit Issues" at bounding box center [41, 124] width 70 height 22
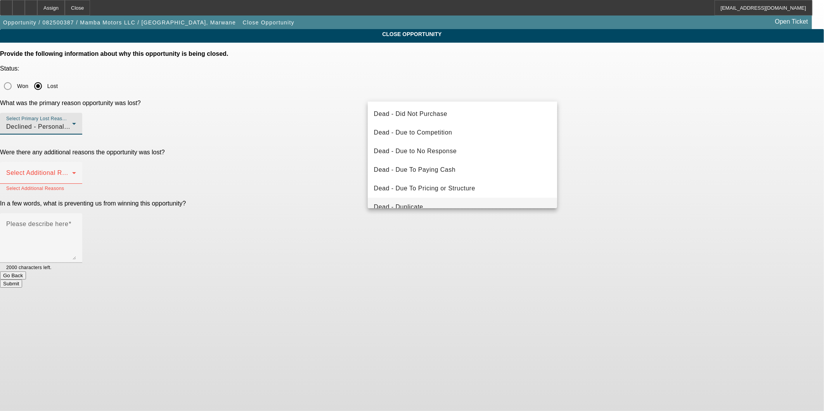
scroll to position [83, 0]
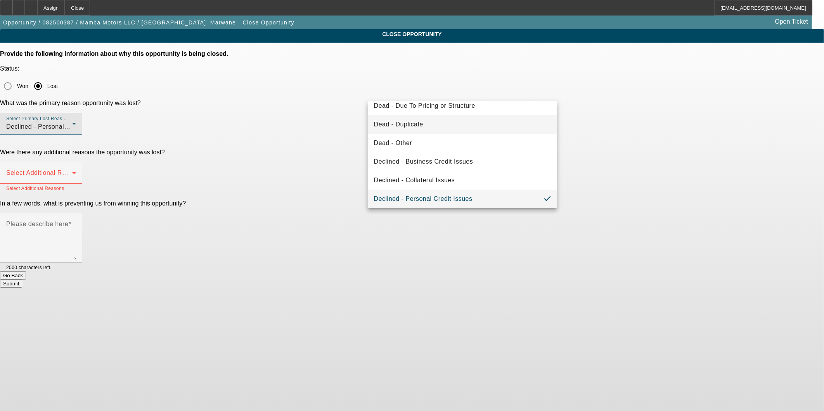
click at [440, 122] on mat-option "Dead - Duplicate" at bounding box center [463, 124] width 190 height 19
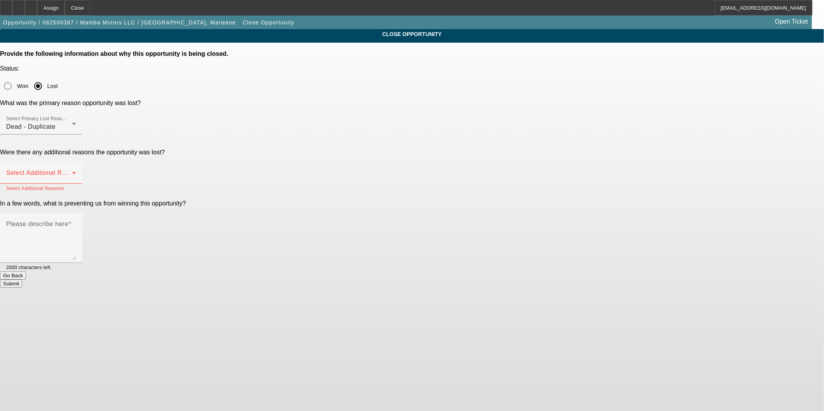
drag, startPoint x: 673, startPoint y: 119, endPoint x: 603, endPoint y: 126, distance: 70.2
click at [673, 119] on app-close-opportunity "CLOSE OPPORTUNITY Provide the following information about why this opportunity …" at bounding box center [412, 158] width 824 height 259
click at [72, 172] on span at bounding box center [39, 176] width 66 height 9
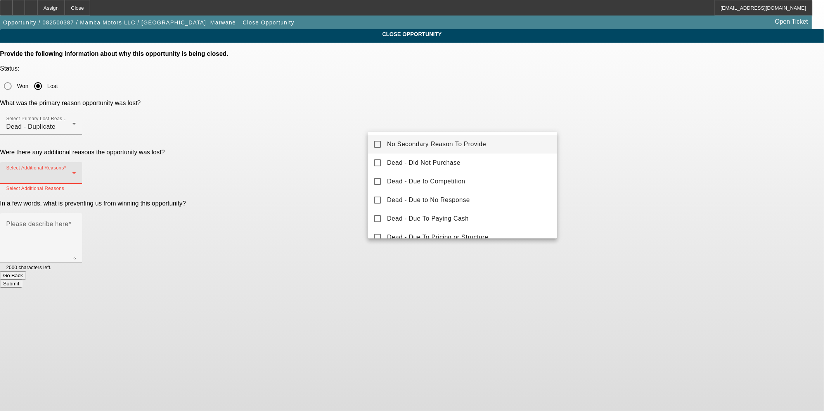
click at [461, 144] on span "No Secondary Reason To Provide" at bounding box center [436, 144] width 99 height 9
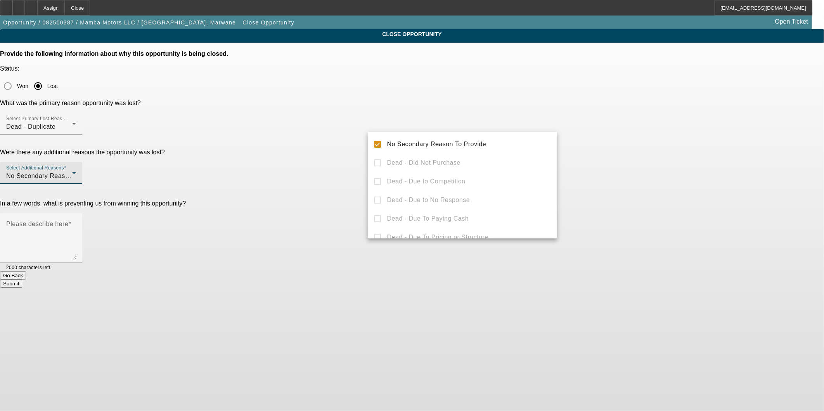
click at [655, 129] on div at bounding box center [412, 205] width 824 height 411
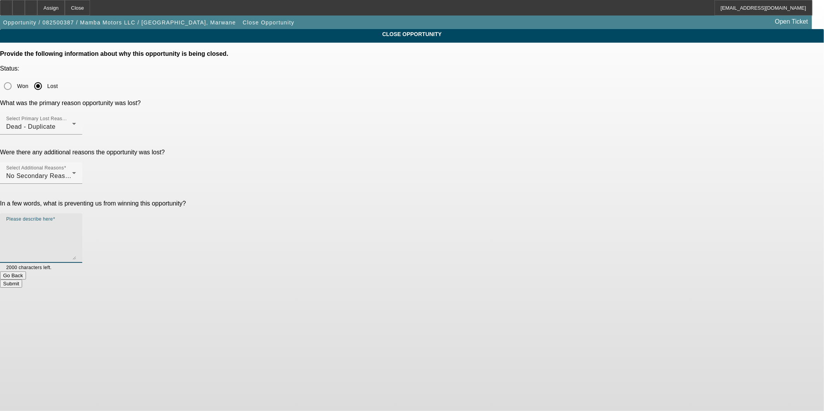
click at [76, 223] on textarea "Please describe here" at bounding box center [41, 241] width 70 height 37
type textarea "dup"
click at [22, 280] on button "Submit" at bounding box center [11, 284] width 22 height 8
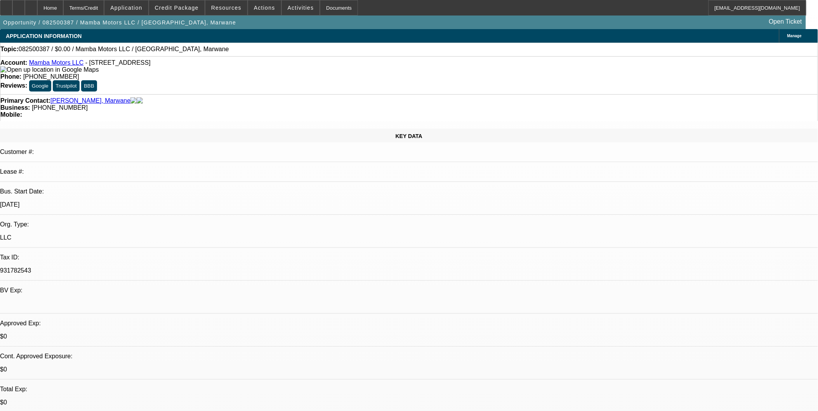
select select "0"
select select "2"
select select "0.1"
select select "4"
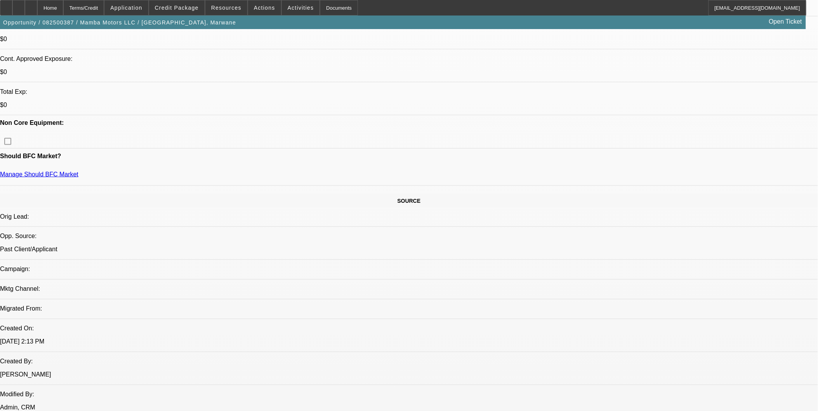
scroll to position [82, 0]
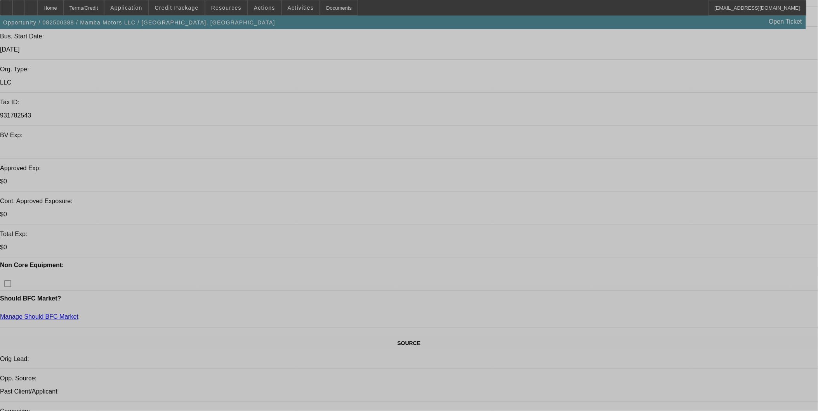
select select "0"
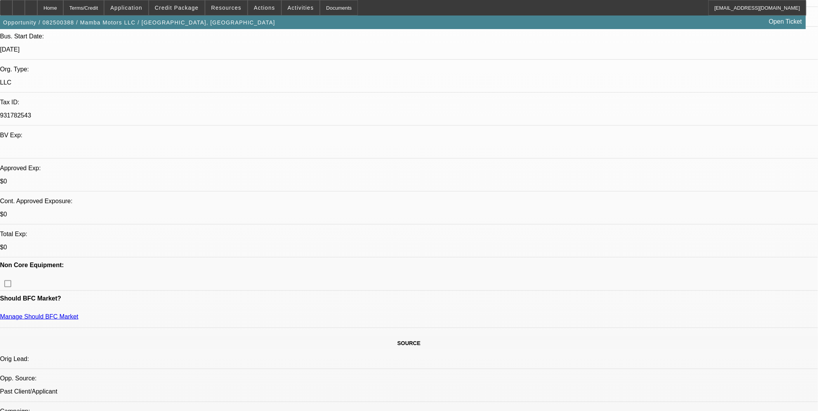
select select "2"
select select "0.1"
select select "4"
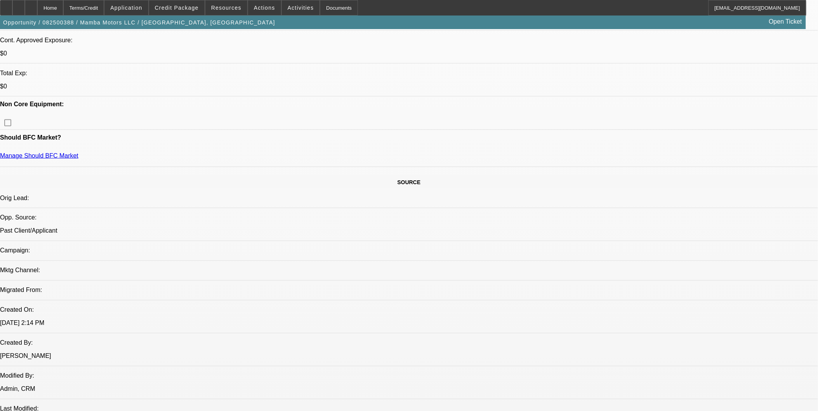
scroll to position [258, 0]
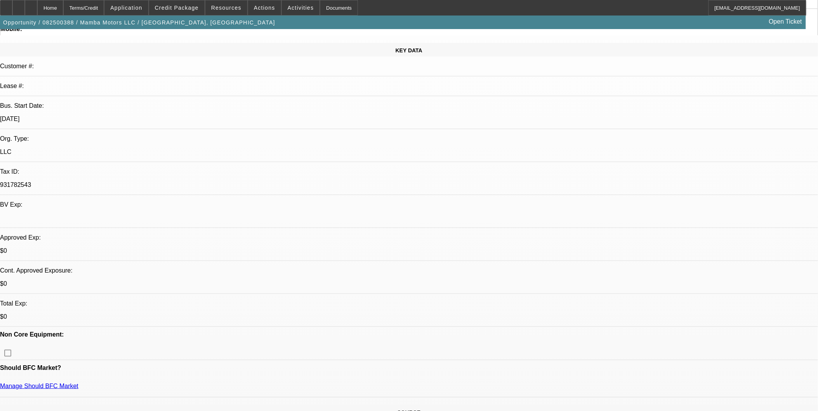
scroll to position [0, 0]
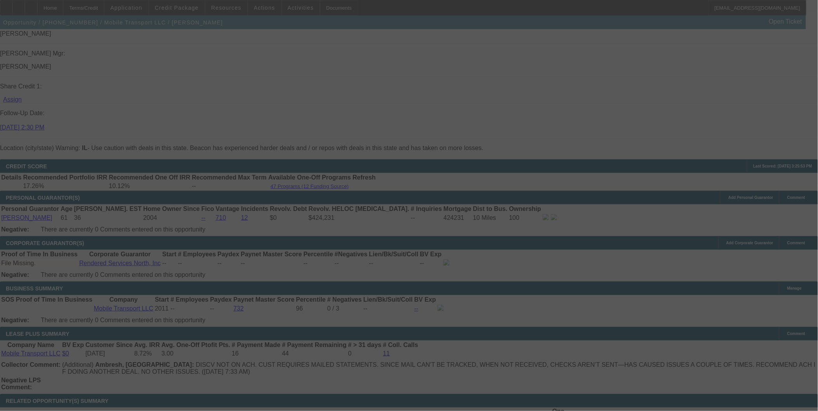
scroll to position [1045, 0]
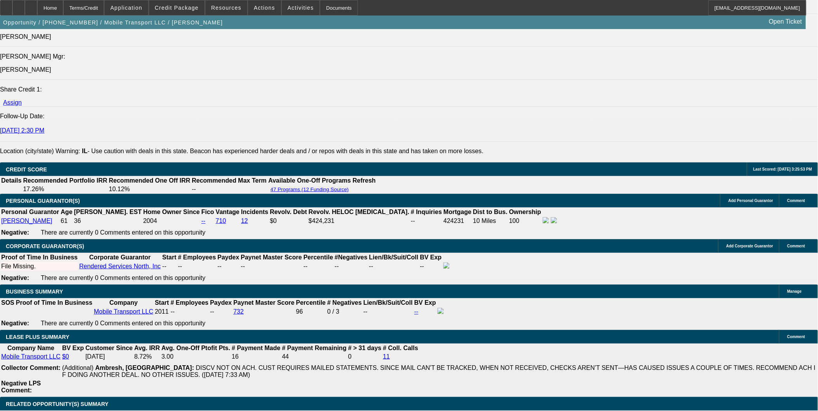
select select "0"
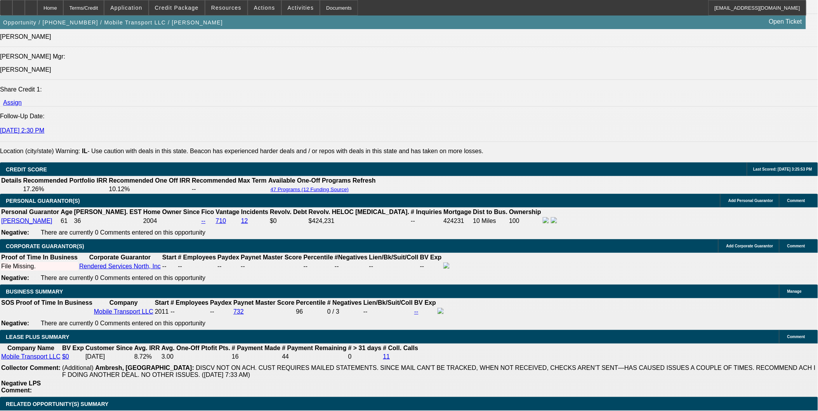
select select "0"
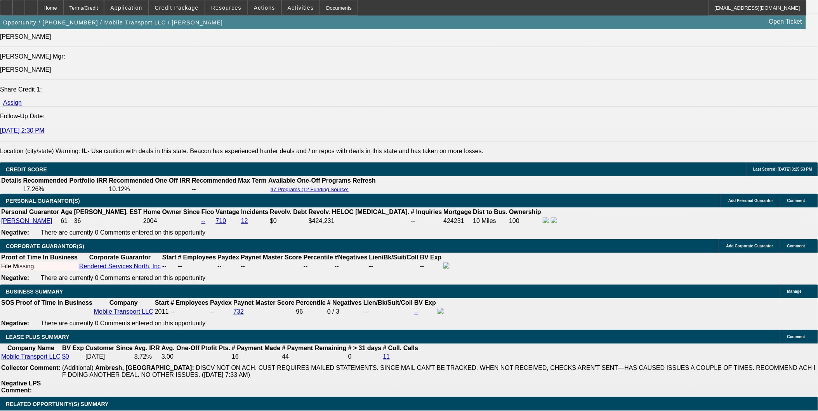
select select "0"
select select "1"
select select "2"
select select "6"
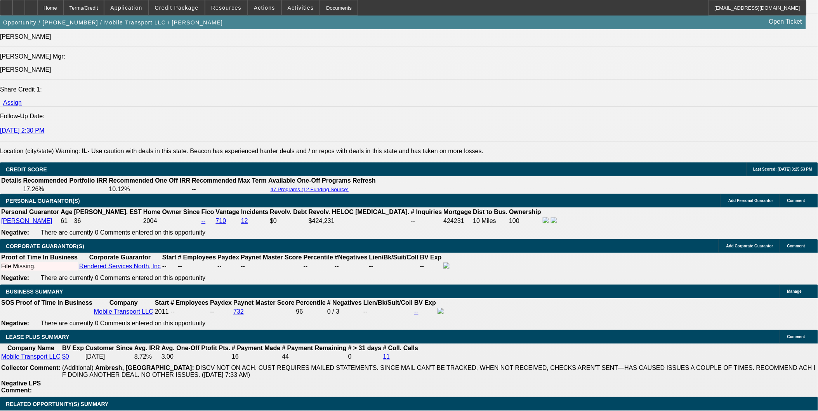
select select "1"
select select "2"
select select "6"
select select "1"
select select "2"
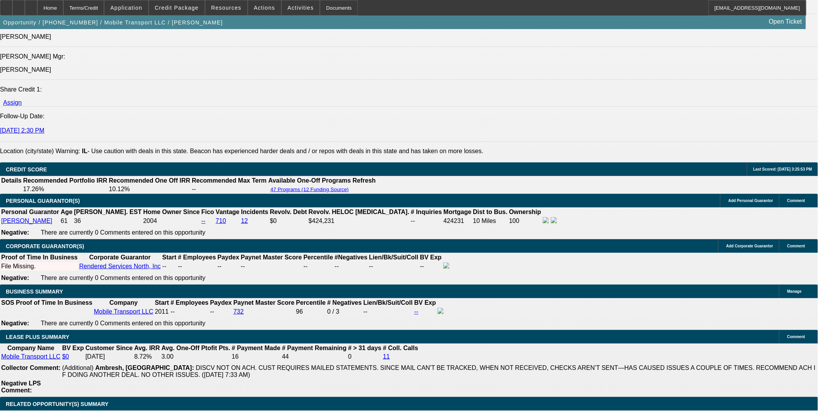
select select "6"
select select "1"
select select "2"
select select "6"
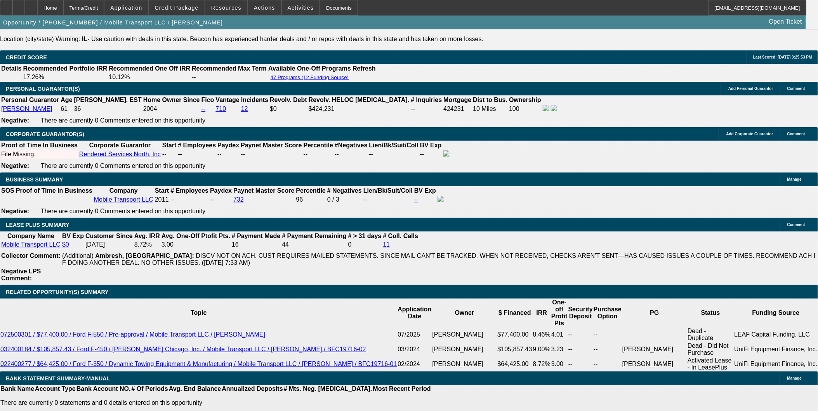
scroll to position [1114, 0]
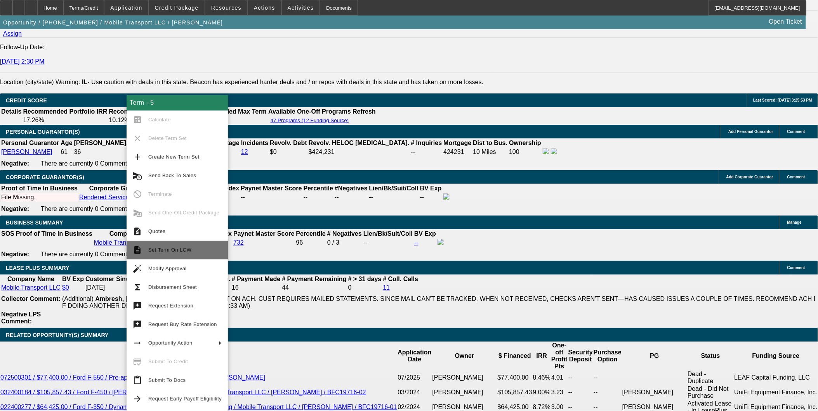
click at [184, 253] on span "Set Term On LCW" at bounding box center [184, 250] width 73 height 9
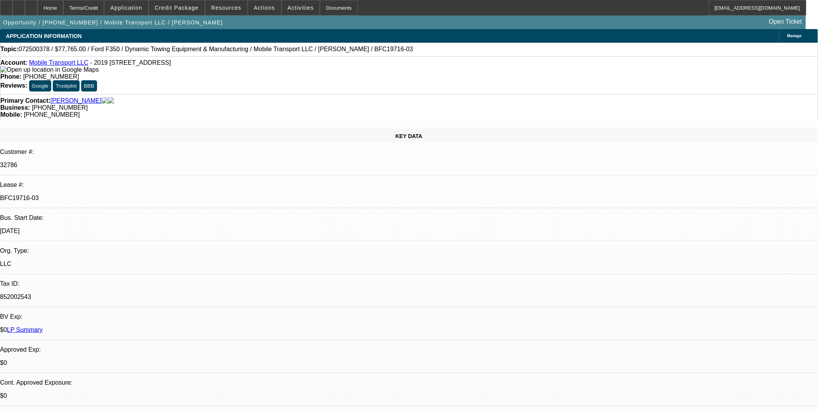
select select "0"
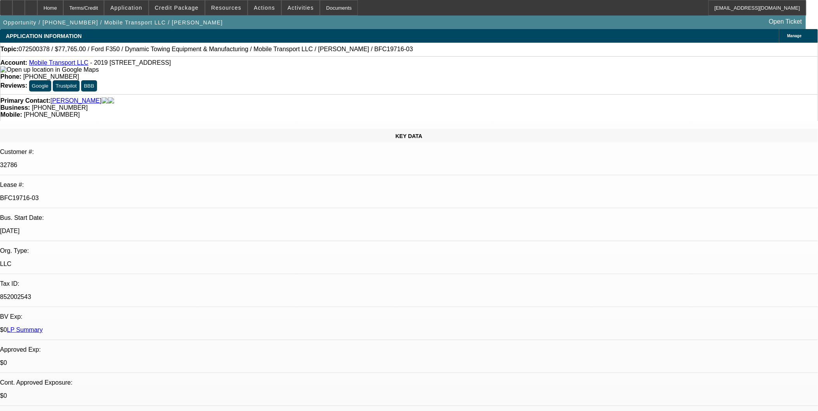
select select "0"
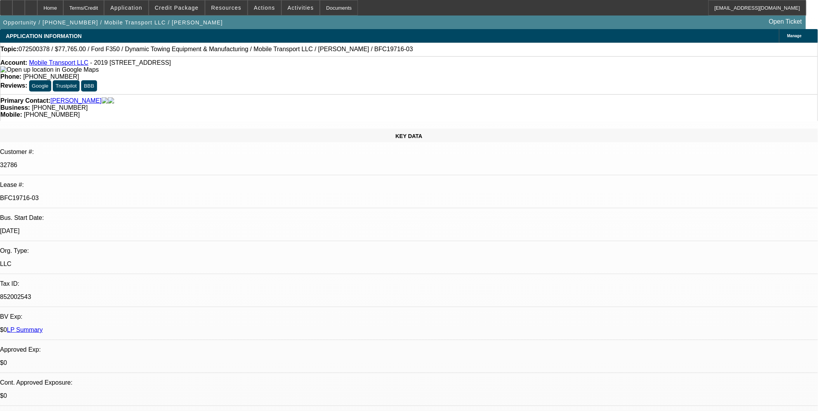
select select "0"
select select "1"
select select "2"
select select "6"
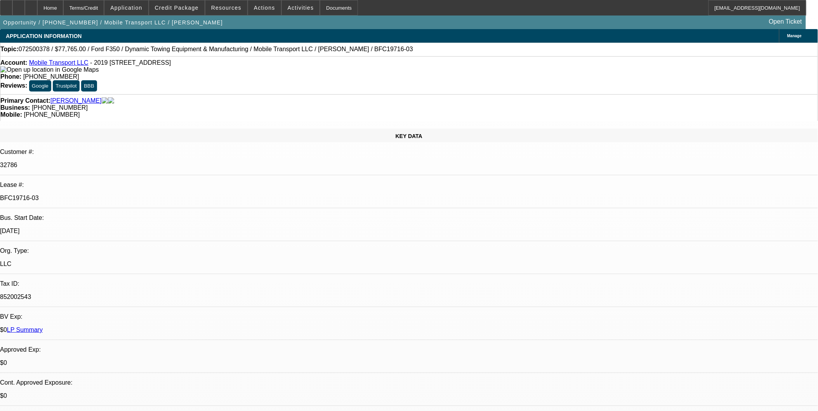
select select "1"
select select "2"
select select "6"
select select "1"
select select "2"
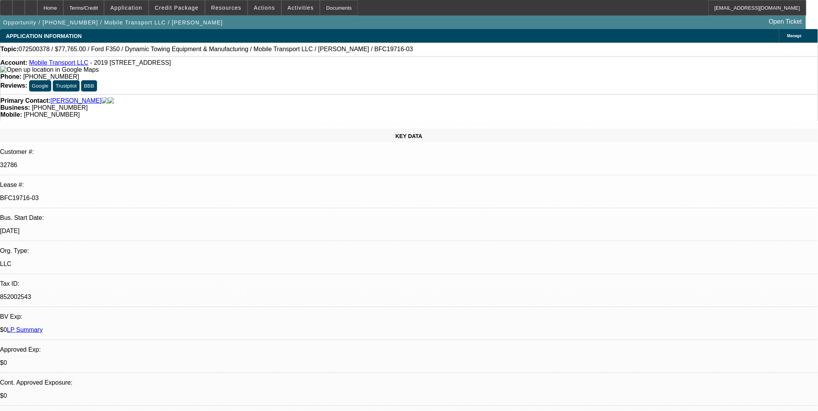
select select "6"
select select "1"
select select "2"
select select "6"
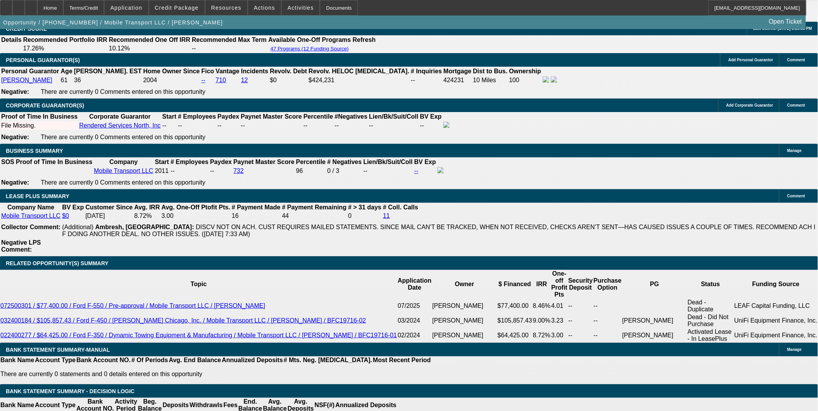
scroll to position [1121, 0]
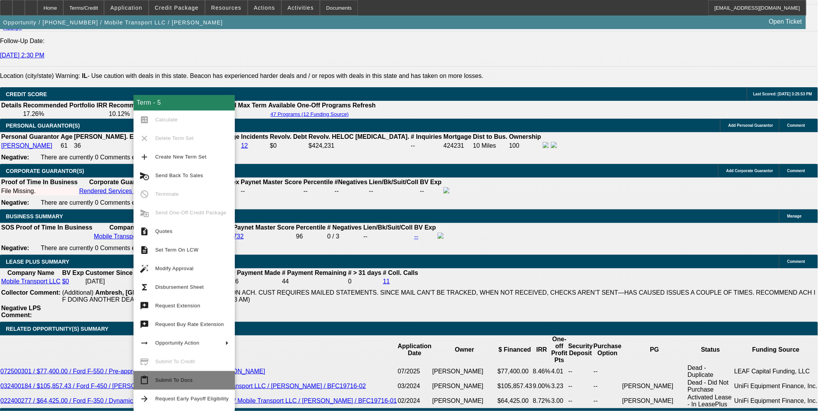
click at [162, 378] on span "Submit To Docs" at bounding box center [173, 381] width 37 height 6
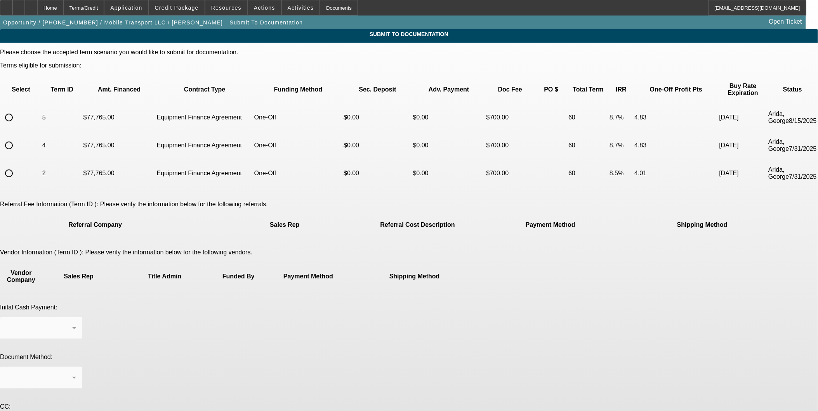
click at [17, 110] on input "radio" at bounding box center [9, 118] width 16 height 16
radio input "true"
click at [72, 324] on div "Business Check" at bounding box center [39, 328] width 66 height 9
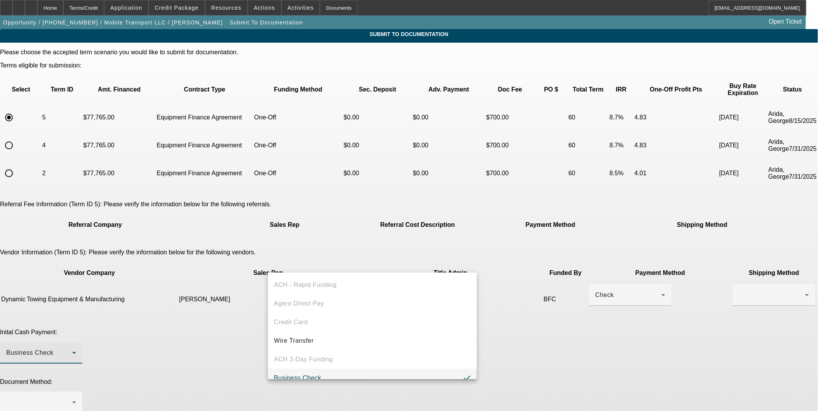
scroll to position [8, 0]
click at [610, 298] on div at bounding box center [409, 205] width 818 height 411
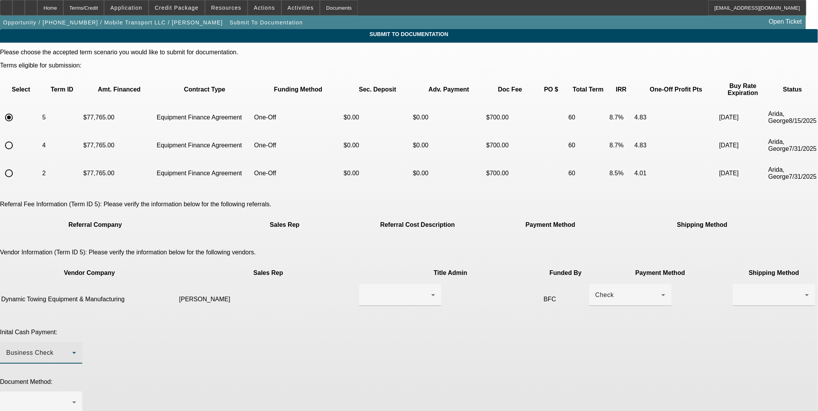
click at [72, 348] on div "Business Check" at bounding box center [39, 352] width 66 height 9
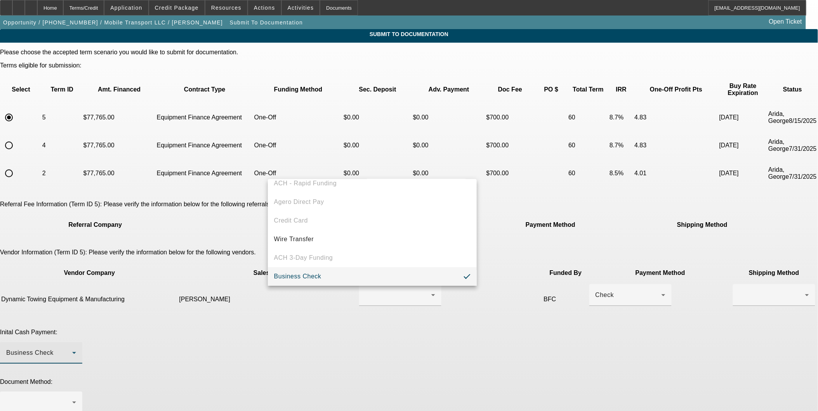
click at [536, 294] on div at bounding box center [409, 205] width 818 height 411
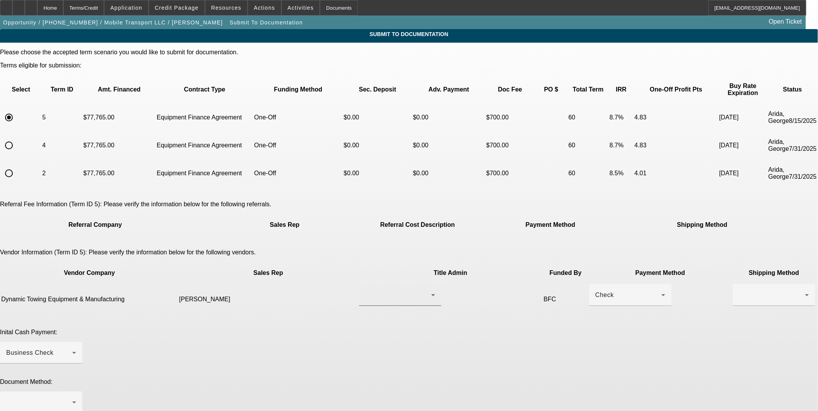
click at [396, 291] on div at bounding box center [398, 295] width 66 height 9
click at [358, 282] on span "Gentile, Anthony" at bounding box center [361, 280] width 54 height 9
click at [732, 284] on td at bounding box center [773, 299] width 83 height 31
click at [739, 291] on div at bounding box center [772, 295] width 66 height 9
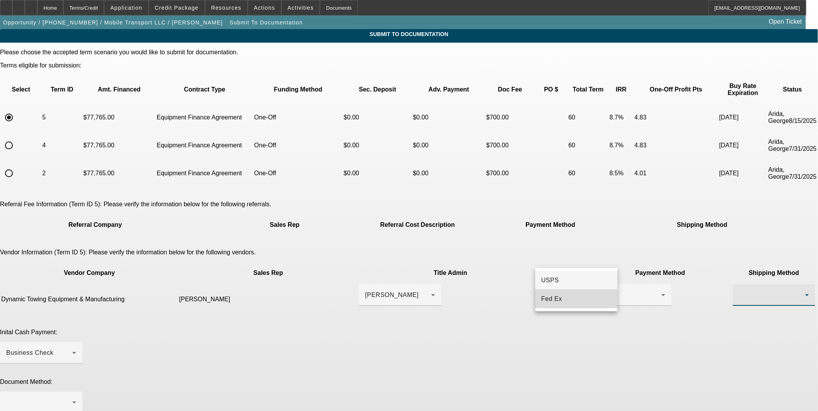
click at [558, 303] on span "Fed Ex" at bounding box center [551, 299] width 21 height 9
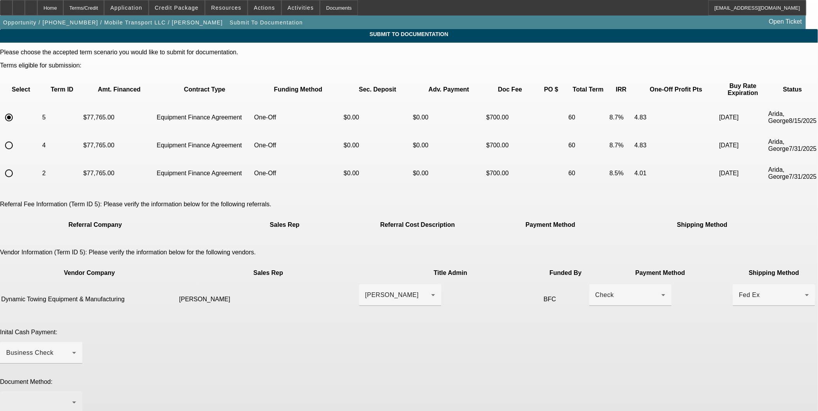
click at [76, 392] on div at bounding box center [41, 403] width 70 height 22
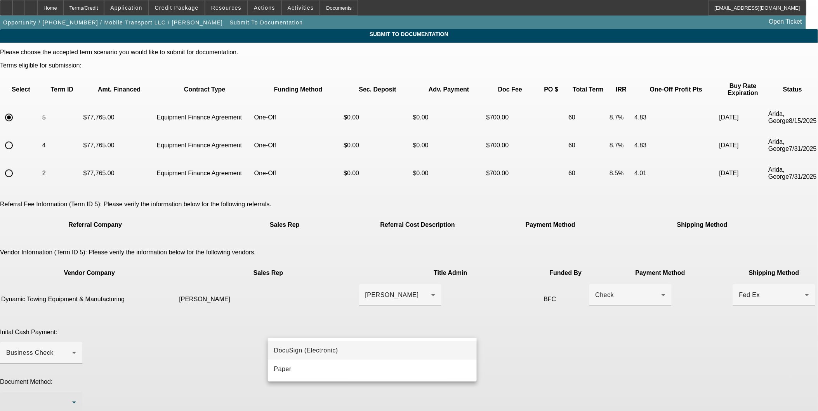
click at [315, 350] on span "DocuSign (Electronic)" at bounding box center [306, 350] width 64 height 9
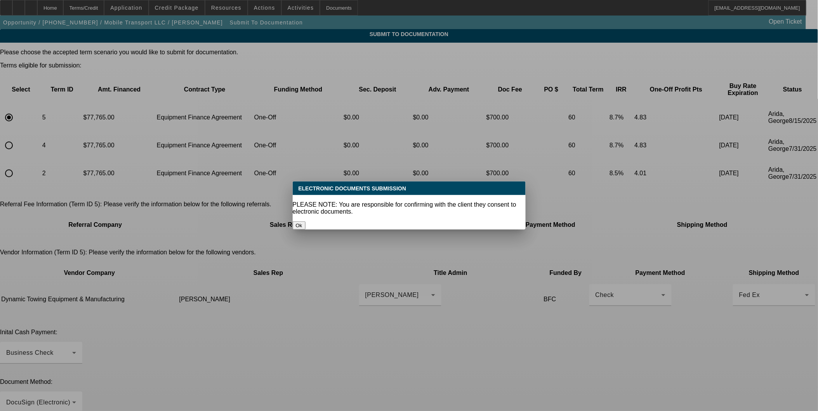
click at [550, 299] on div at bounding box center [409, 205] width 818 height 411
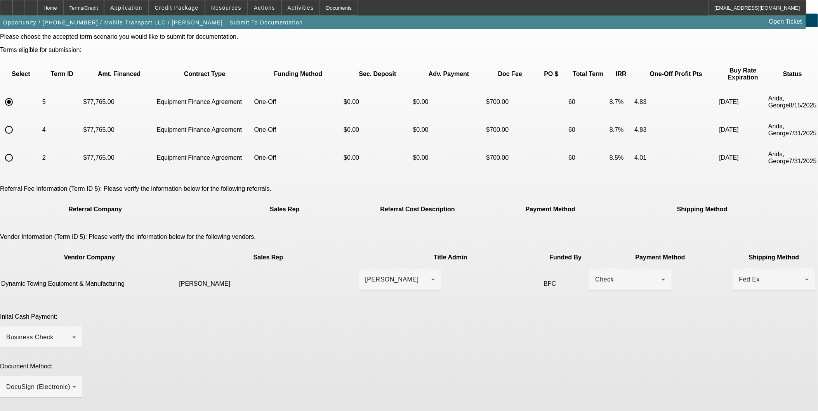
scroll to position [43, 0]
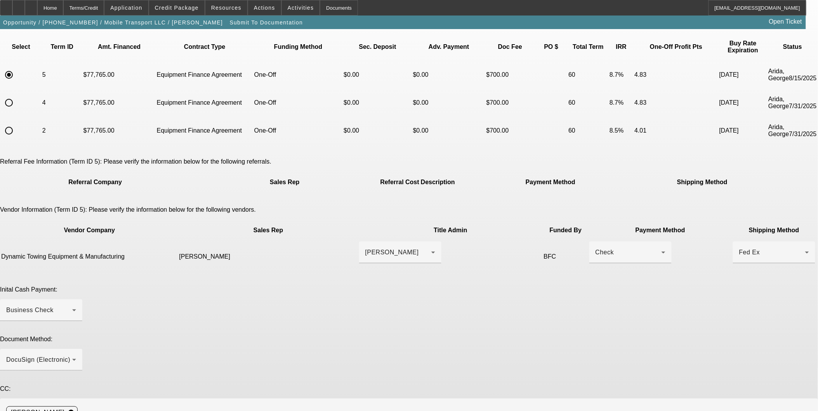
type textarea "Good morning, Leaf cleared for adding Rendered Services, Inc as a CCG and for u…"
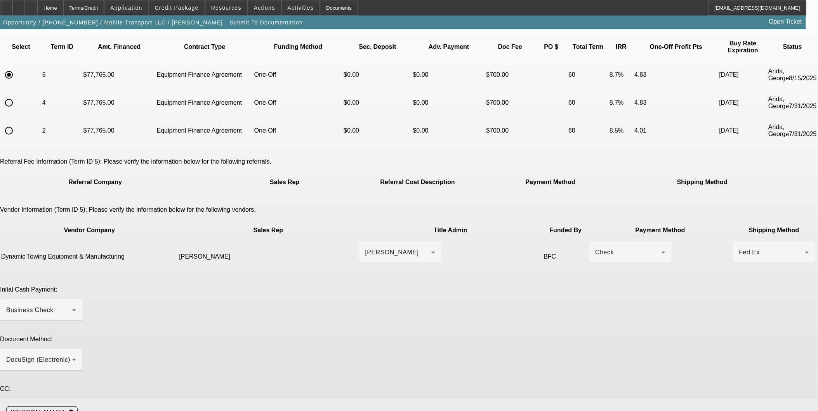
drag, startPoint x: 535, startPoint y: 332, endPoint x: 535, endPoint y: 325, distance: 7.4
click at [535, 399] on mat-form-field "Nicholas Oliva cancel" at bounding box center [409, 417] width 818 height 36
click at [535, 405] on input at bounding box center [445, 413] width 728 height 16
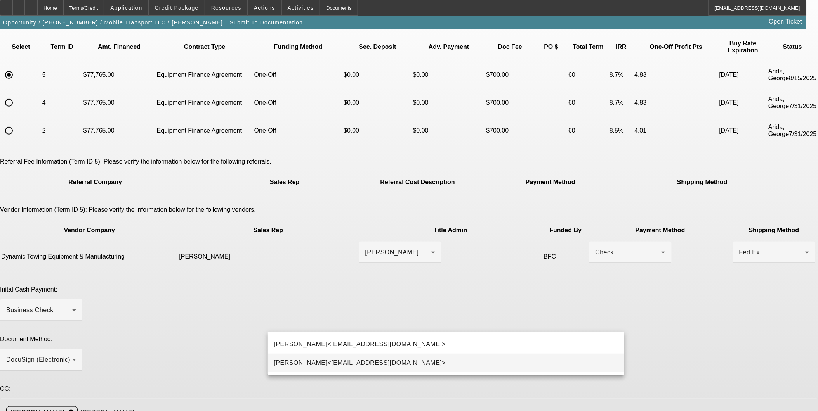
type input "monica"
click at [408, 369] on mat-option "Monica Solis<MSolis@beaconfunding.com>" at bounding box center [446, 363] width 356 height 19
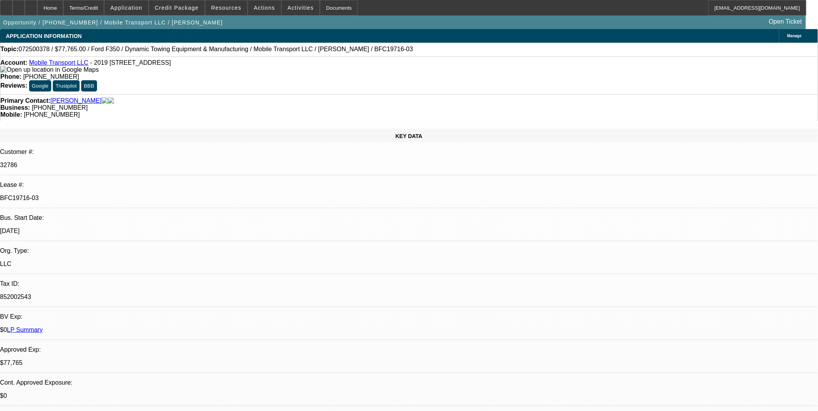
select select "0"
select select "2"
select select "0"
select select "6"
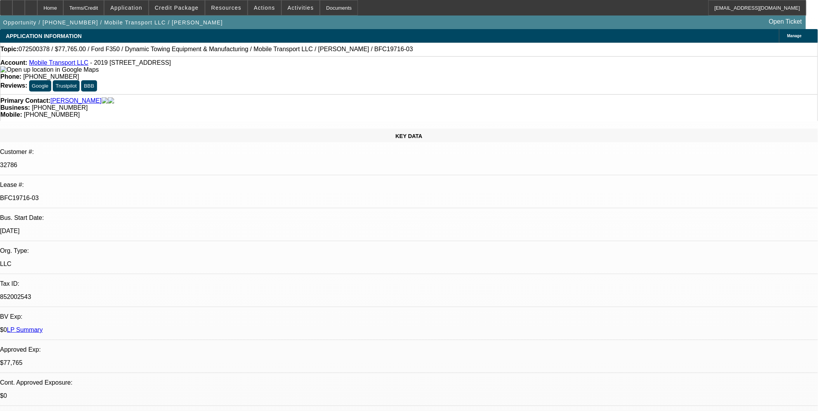
select select "0"
select select "2"
select select "0"
select select "6"
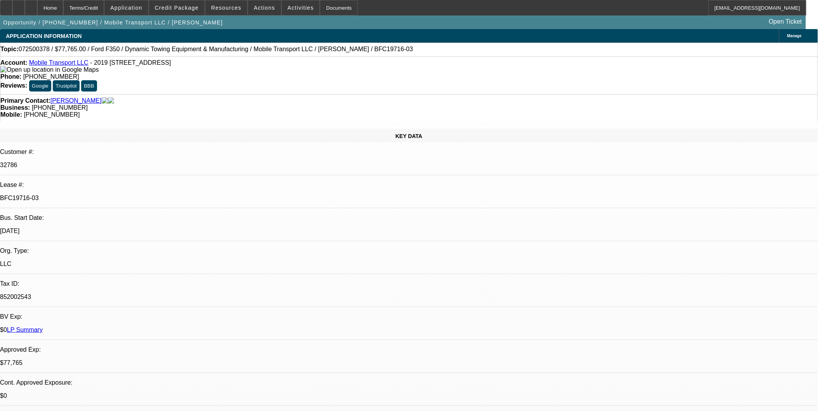
select select "0"
select select "2"
select select "0"
select select "6"
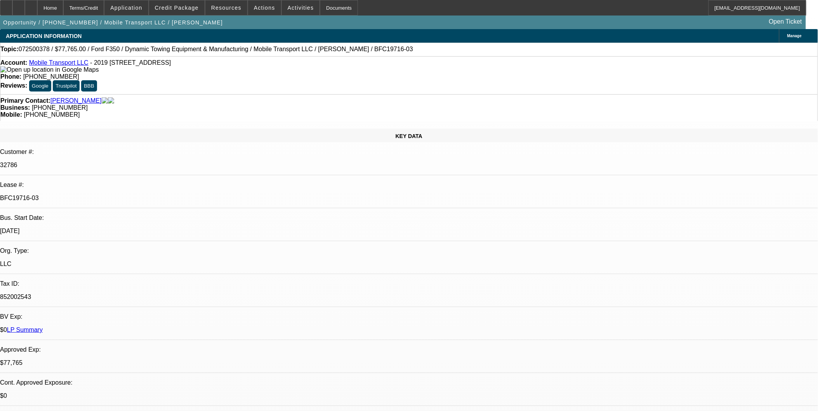
select select "0"
select select "2"
select select "0"
select select "6"
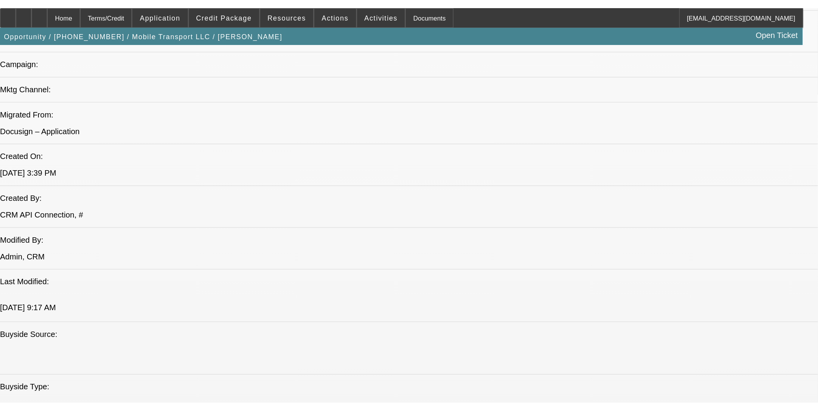
scroll to position [517, 0]
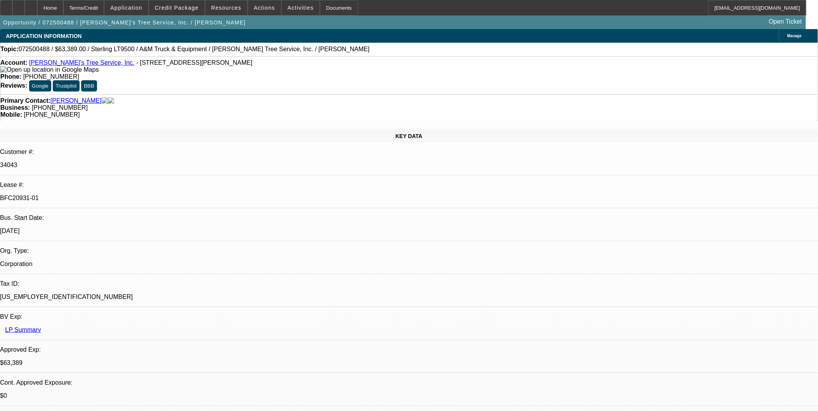
select select "0"
select select "2"
select select "0.1"
select select "0"
select select "2"
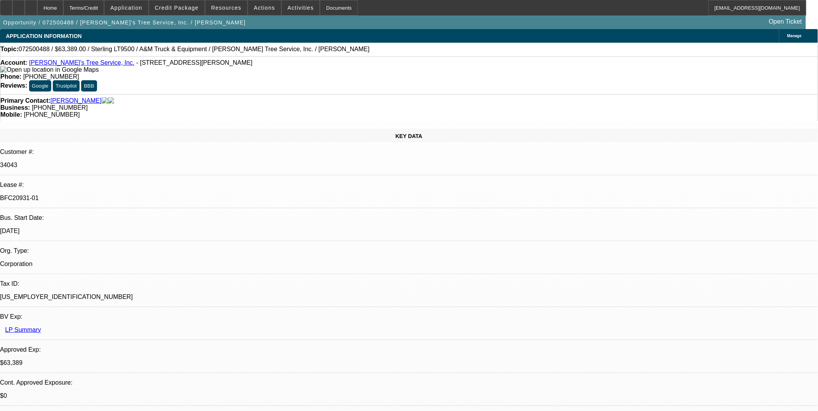
select select "0.1"
select select "0"
select select "2"
select select "0.1"
select select "0"
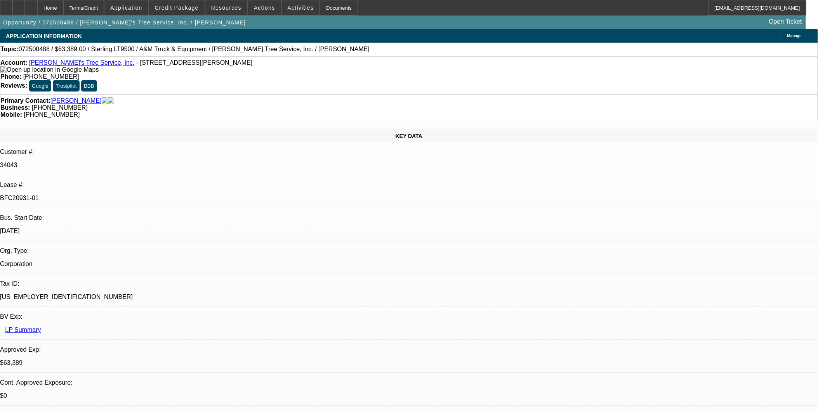
select select "2"
select select "0.1"
select select "1"
select select "2"
select select "4"
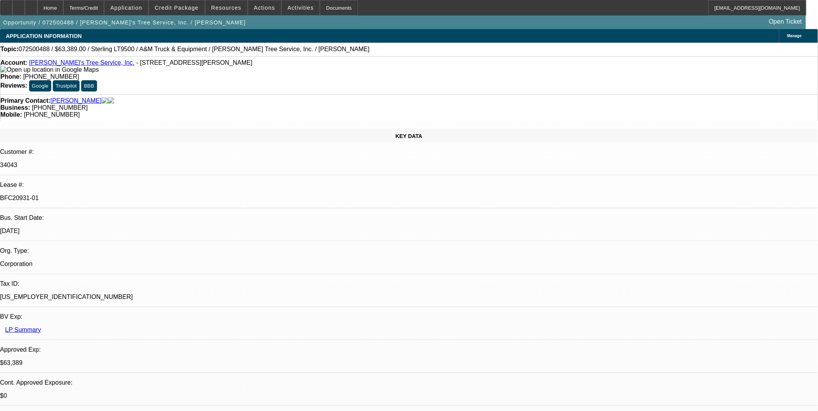
select select "1"
select select "2"
select select "4"
select select "1"
select select "2"
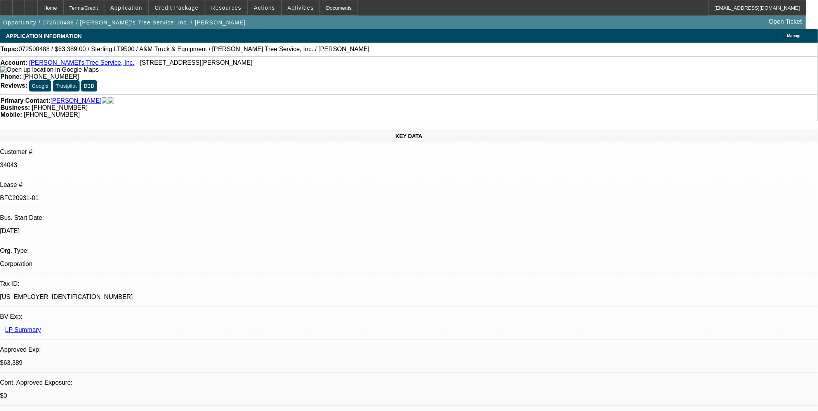
select select "4"
select select "1"
select select "2"
select select "4"
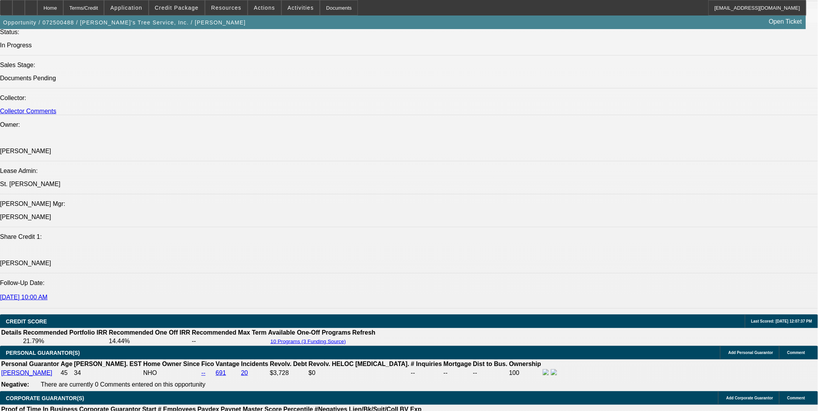
scroll to position [1035, 0]
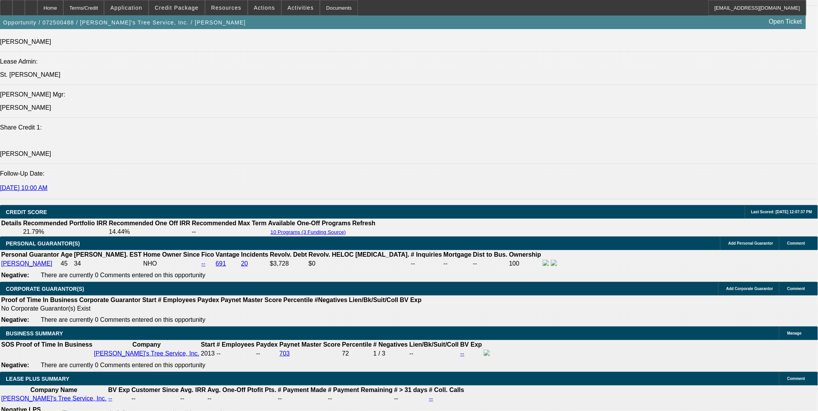
click at [12, 7] on div at bounding box center [6, 8] width 12 height 16
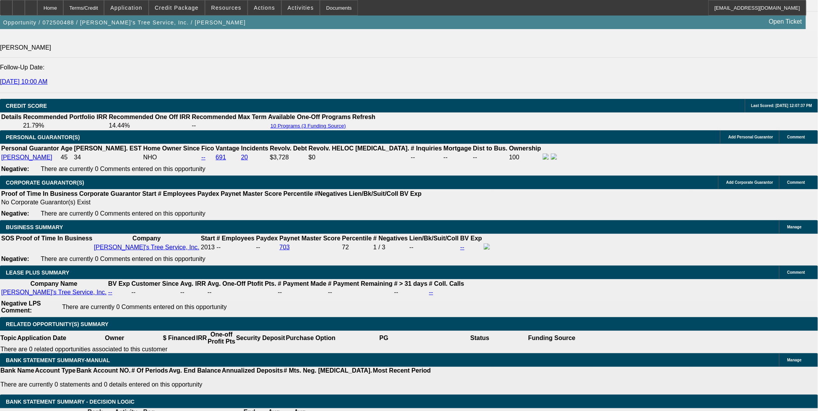
scroll to position [1121, 0]
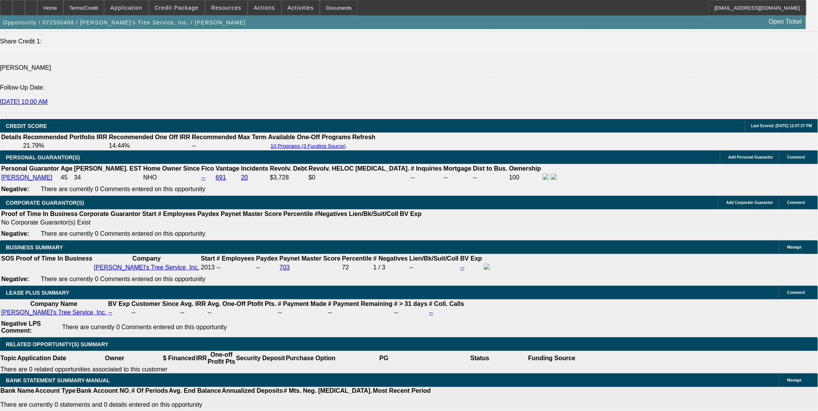
click at [758, 386] on div "APPLICATION INFORMATION Manage Topic: 072500488 / $63,389.00 / Sterling LT9500 …" at bounding box center [409, 405] width 818 height 2995
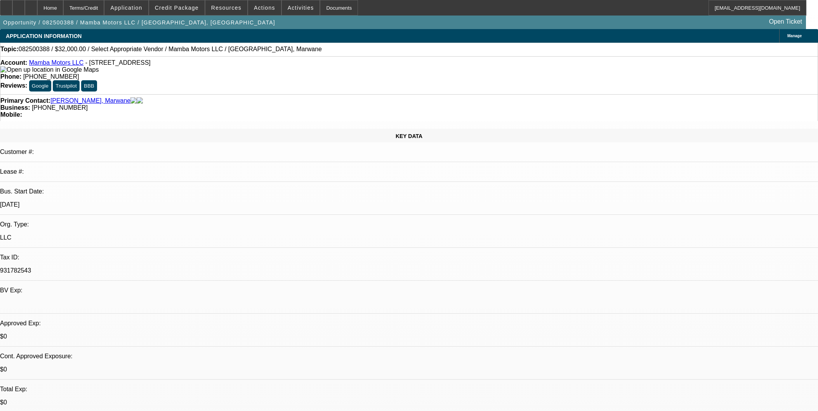
select select "0"
select select "2"
select select "0.1"
select select "4"
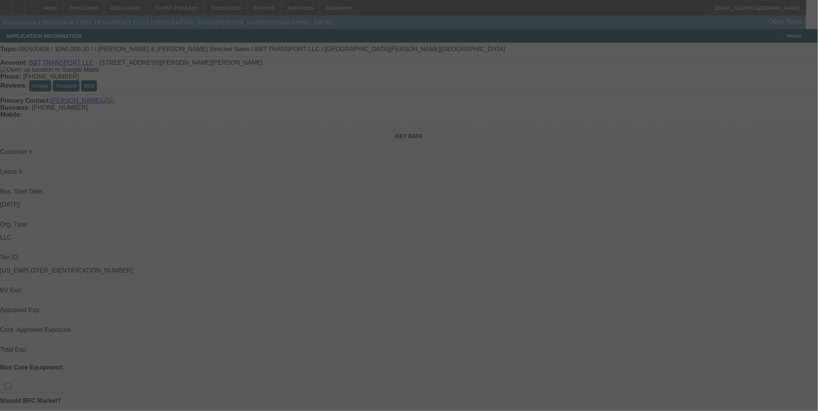
select select "0"
select select "2"
select select "0"
select select "6"
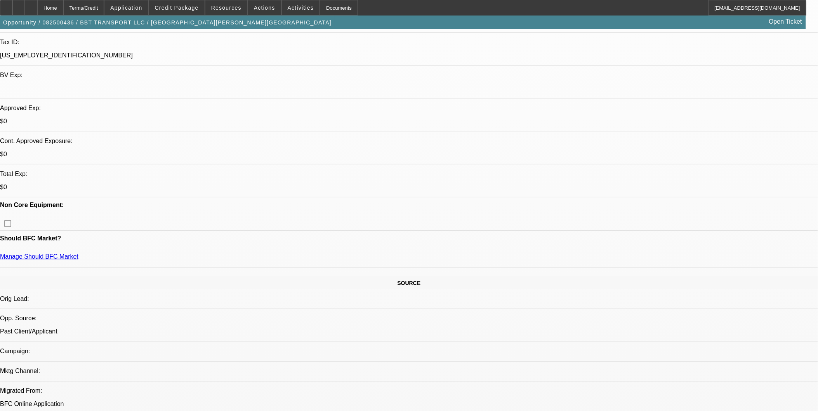
scroll to position [33, 0]
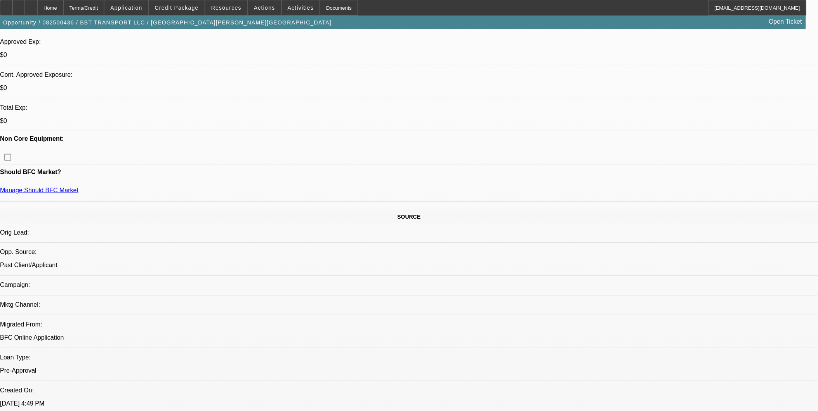
scroll to position [388, 0]
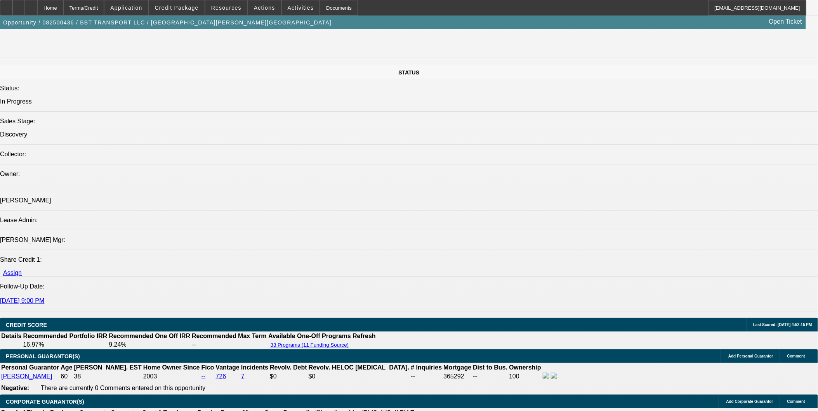
scroll to position [948, 0]
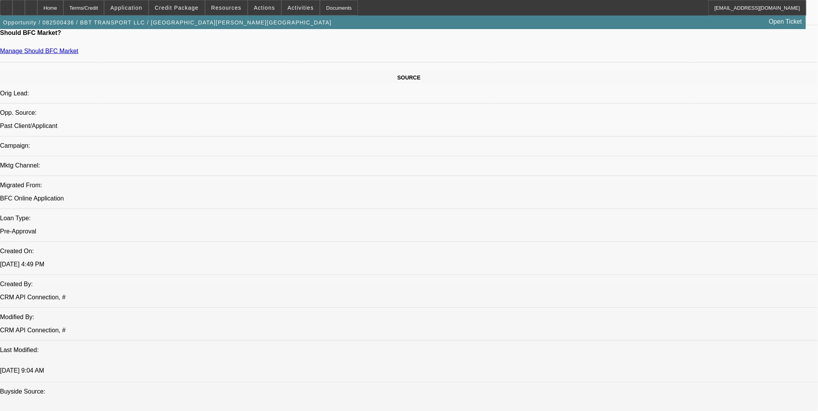
scroll to position [431, 0]
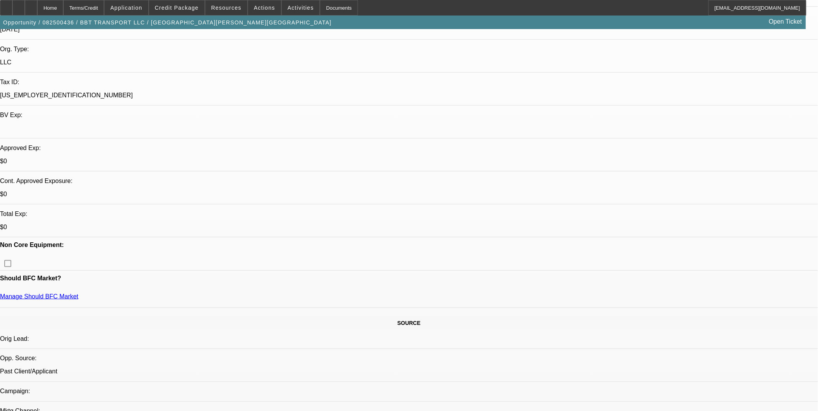
scroll to position [172, 0]
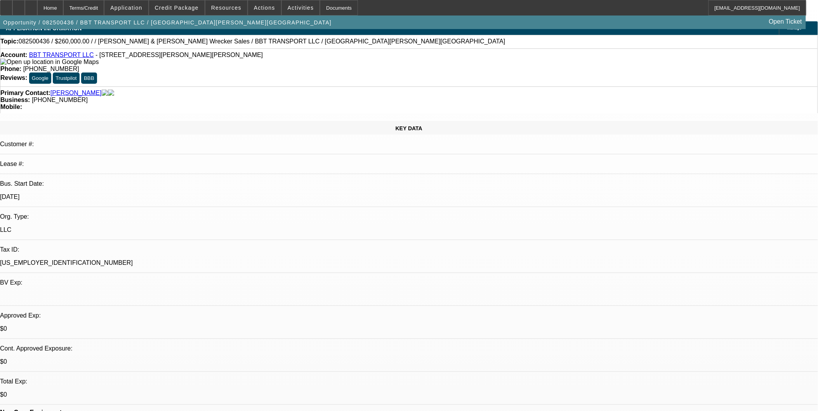
scroll to position [0, 0]
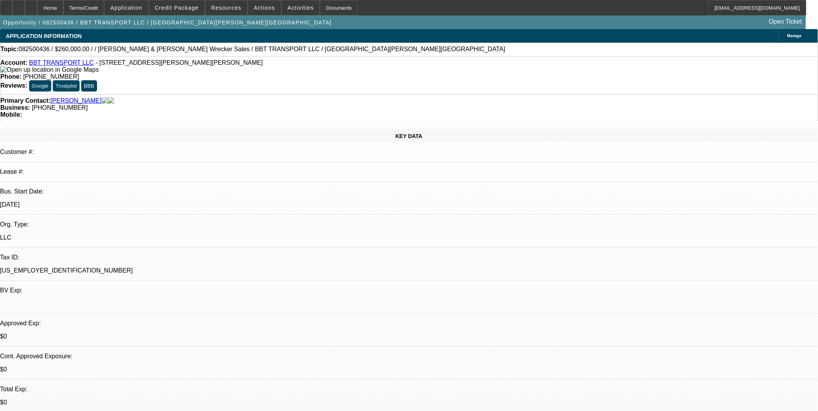
click at [192, 14] on span at bounding box center [176, 7] width 55 height 19
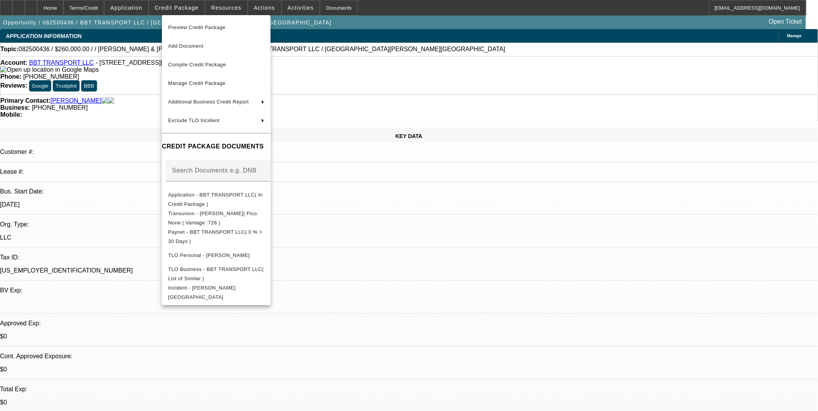
click at [490, 241] on div at bounding box center [409, 205] width 818 height 411
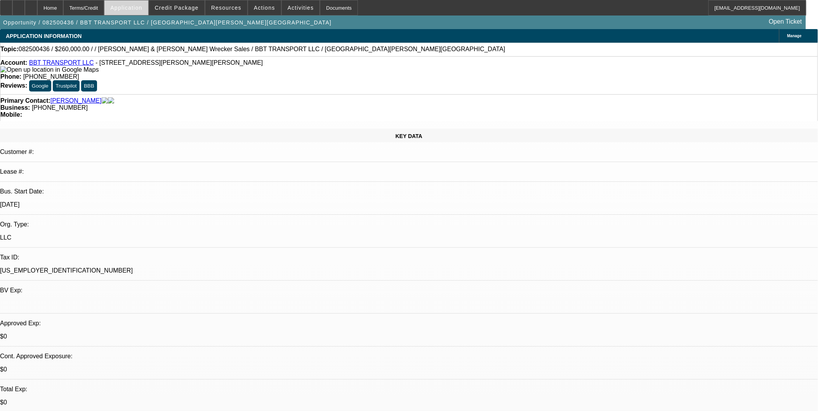
click at [140, 4] on span at bounding box center [125, 7] width 43 height 19
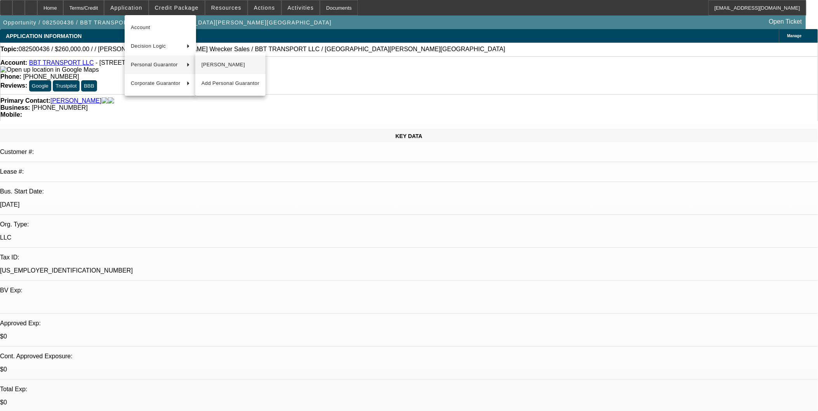
click at [215, 65] on span "Blaine Badgley" at bounding box center [230, 64] width 58 height 9
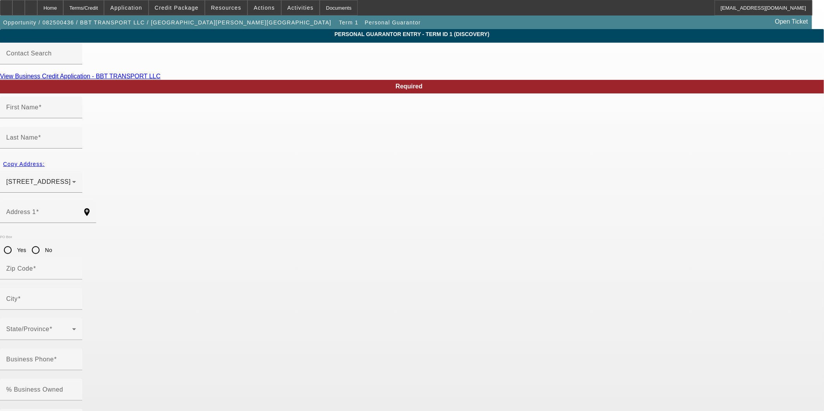
type input "Blaine"
type input "Badgley"
type input "6054 West Braden Road"
radio input "true"
type input "48872"
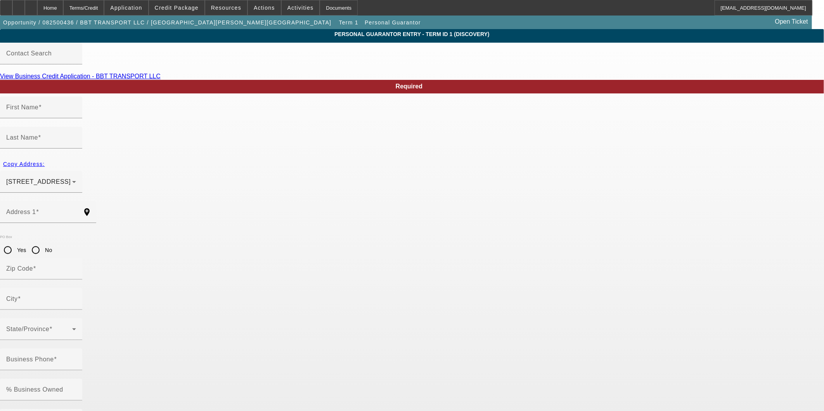
type input "Perry"
type input "(517) 719-4668"
type input "100"
type input "378-80-4396"
type input "bbttransport26@gmail.com"
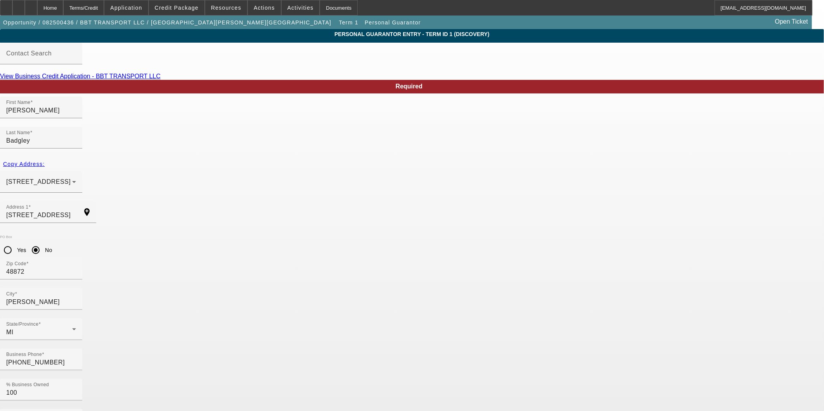
click at [751, 333] on app-personal-guarantor-manage "Personal Guarantor Entry - Term ID 1 (Discovery) Contact Search View Business C…" at bounding box center [412, 417] width 824 height 776
click at [723, 360] on body "Home Terms/Credit Application Credit Package Resources Actions Activities Docum…" at bounding box center [412, 403] width 824 height 806
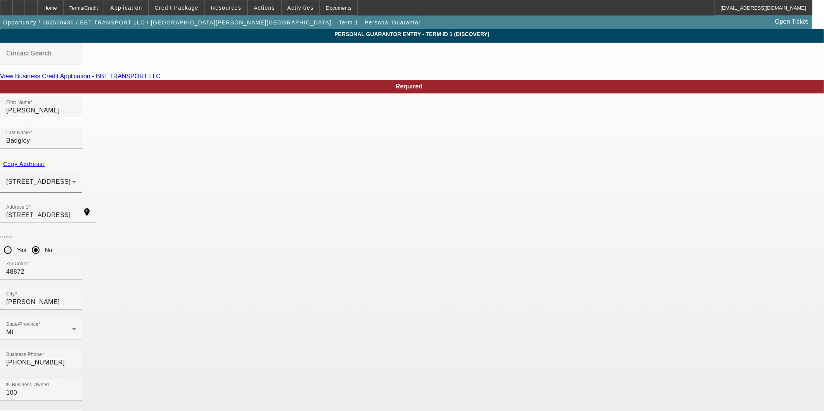
click at [674, 220] on app-personal-guarantor-manage "Personal Guarantor Entry - Term ID 1 (Discovery) Contact Search View Business C…" at bounding box center [412, 417] width 824 height 776
click at [63, 9] on div "Home" at bounding box center [50, 8] width 26 height 16
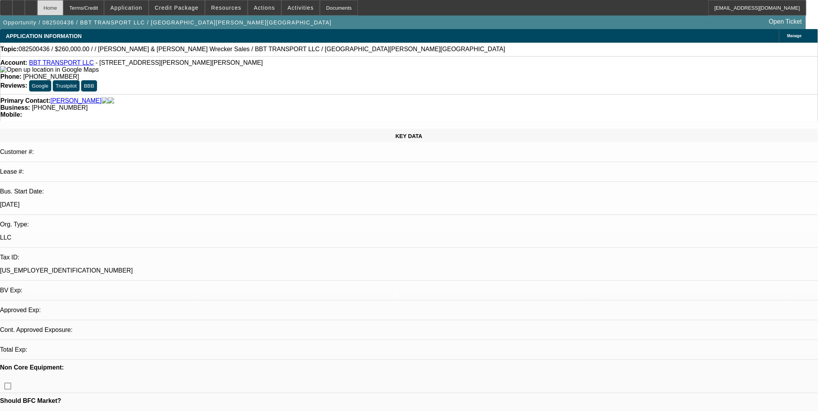
select select "0"
select select "2"
select select "0"
select select "6"
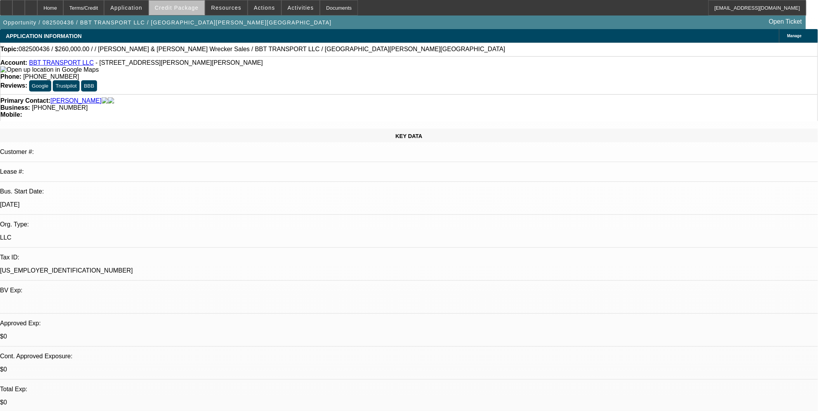
click at [195, 9] on span "Credit Package" at bounding box center [177, 8] width 44 height 6
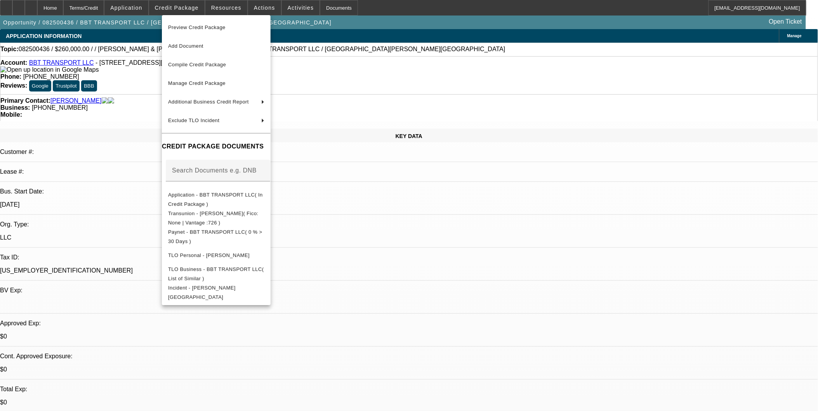
click at [412, 41] on div at bounding box center [409, 205] width 818 height 411
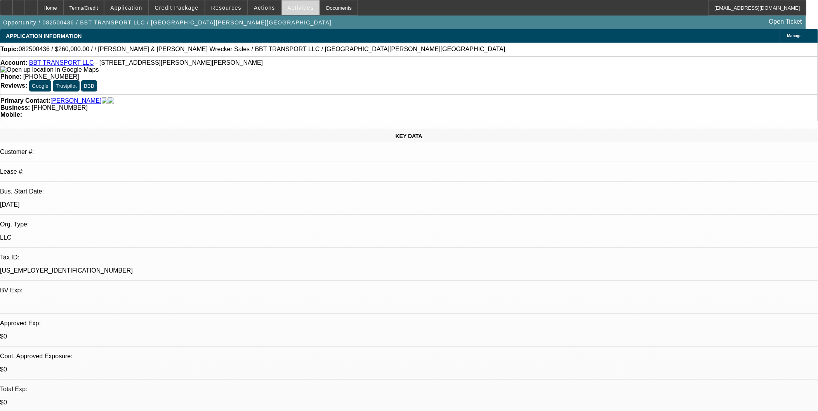
click at [288, 7] on span "Activities" at bounding box center [301, 8] width 26 height 6
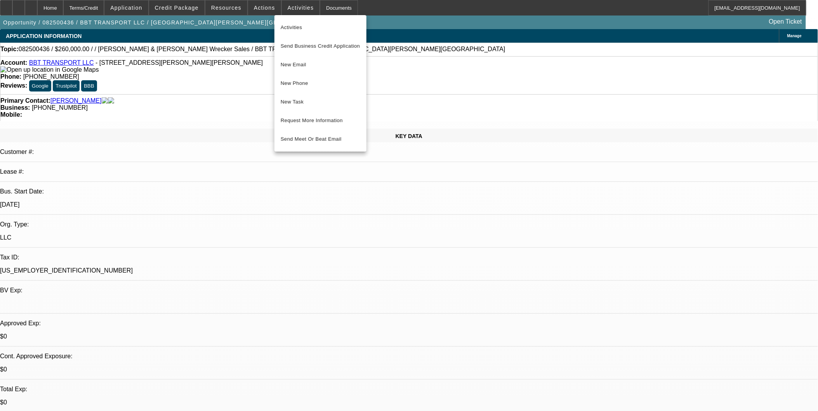
click at [455, 88] on div at bounding box center [409, 205] width 818 height 411
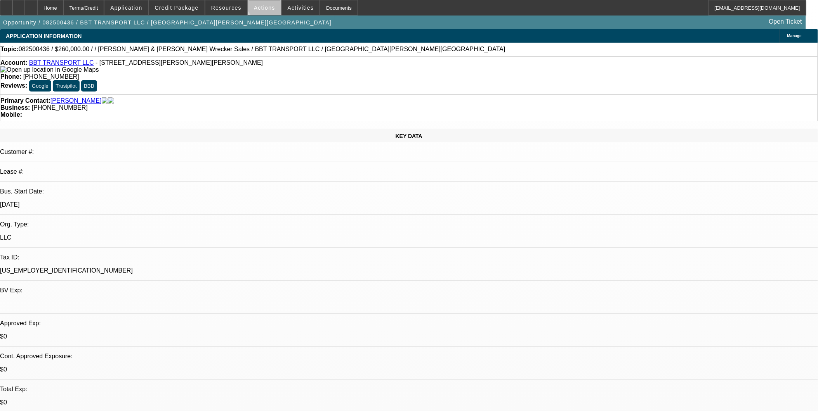
click at [269, 1] on span at bounding box center [264, 7] width 33 height 19
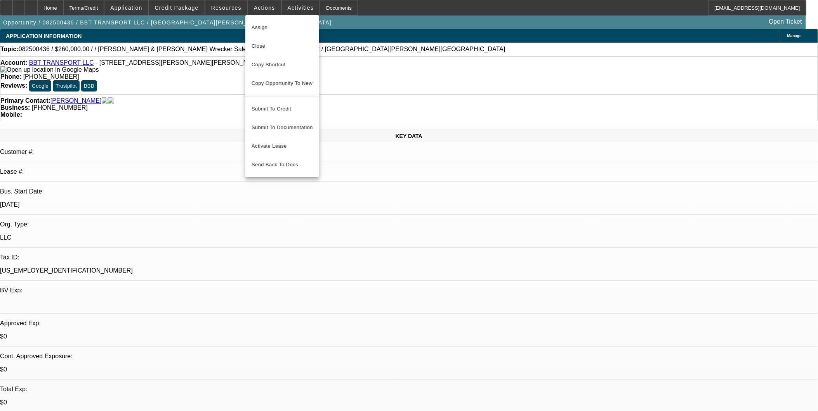
click at [412, 69] on div at bounding box center [409, 205] width 818 height 411
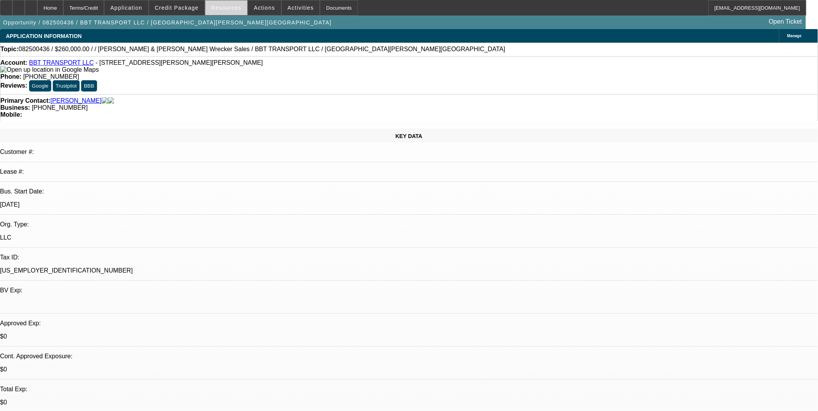
click at [237, 2] on span at bounding box center [226, 7] width 42 height 19
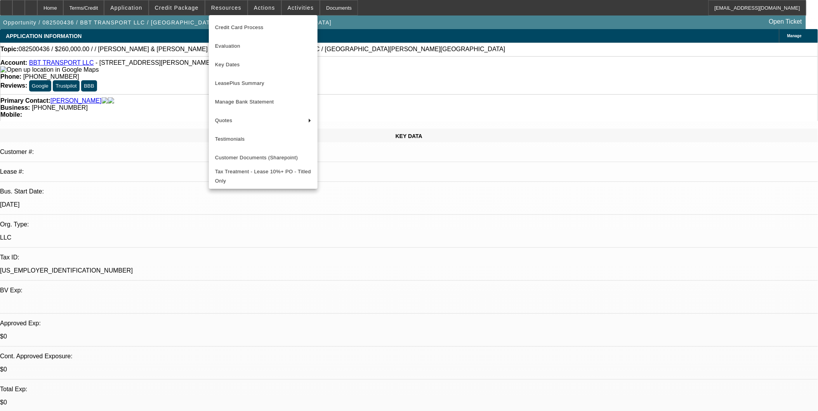
click at [385, 48] on div at bounding box center [409, 205] width 818 height 411
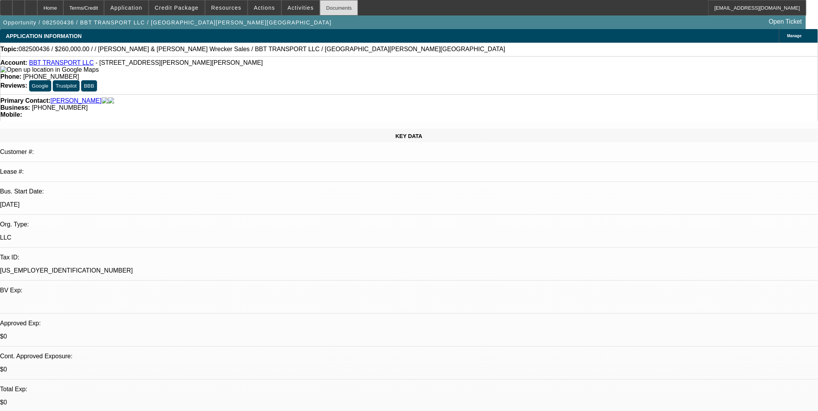
click at [323, 5] on div "Documents" at bounding box center [339, 8] width 38 height 16
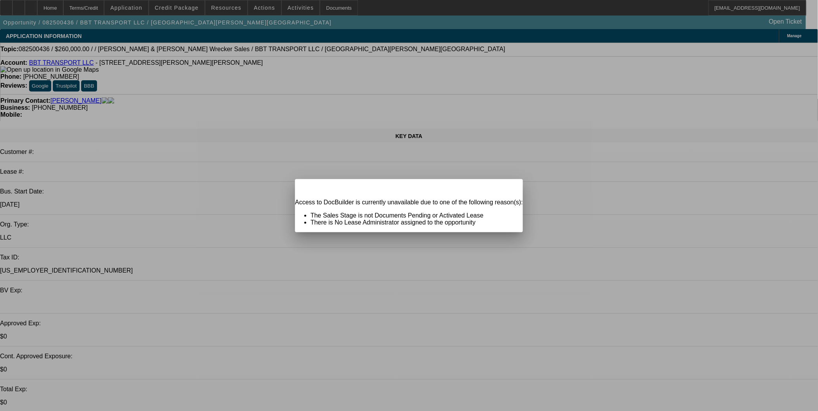
drag, startPoint x: 488, startPoint y: 194, endPoint x: 467, endPoint y: 181, distance: 24.4
click at [506, 188] on div "Close" at bounding box center [514, 183] width 17 height 9
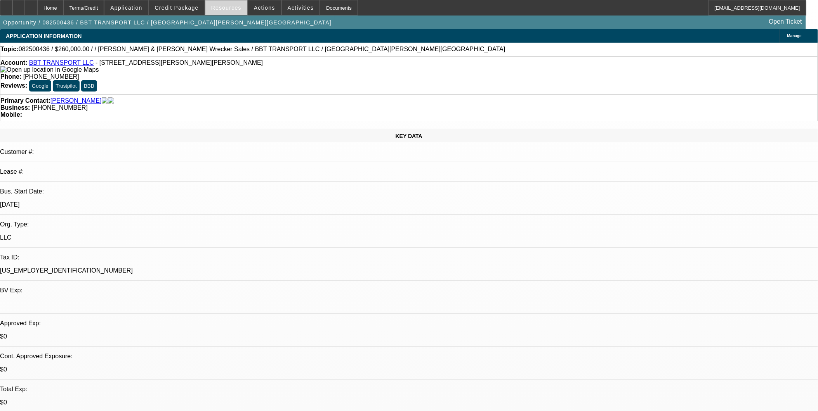
click at [223, 5] on span "Resources" at bounding box center [226, 8] width 30 height 6
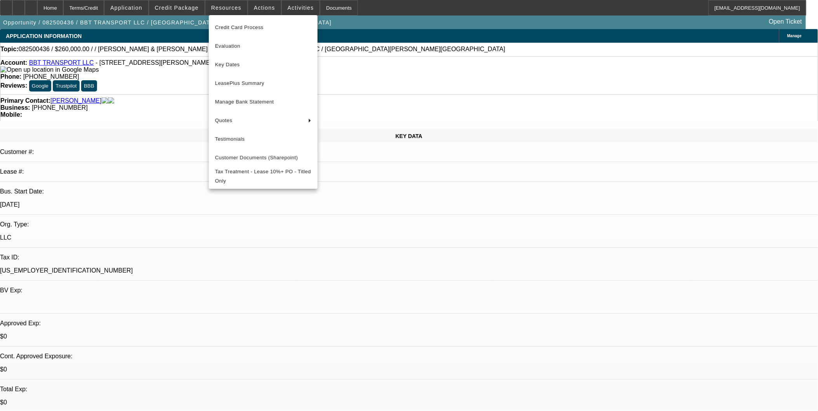
click at [161, 88] on div at bounding box center [409, 205] width 818 height 411
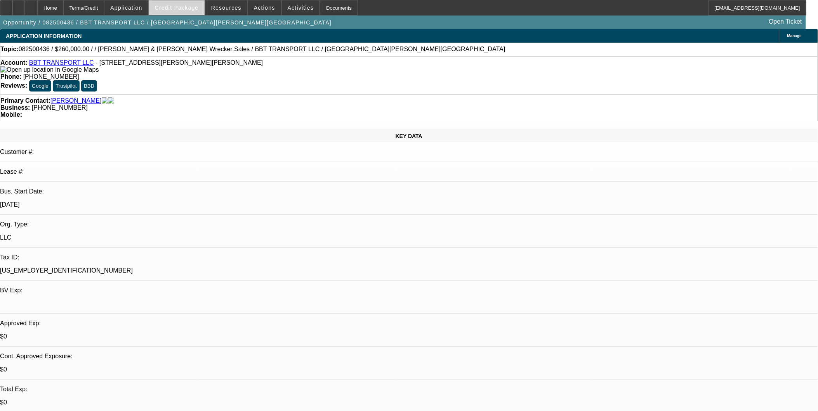
click at [176, 5] on span "Credit Package" at bounding box center [177, 8] width 44 height 6
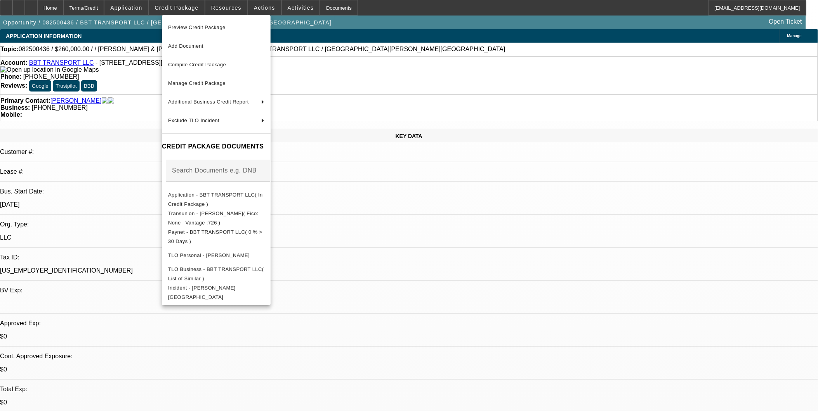
click at [142, 6] on div at bounding box center [409, 205] width 818 height 411
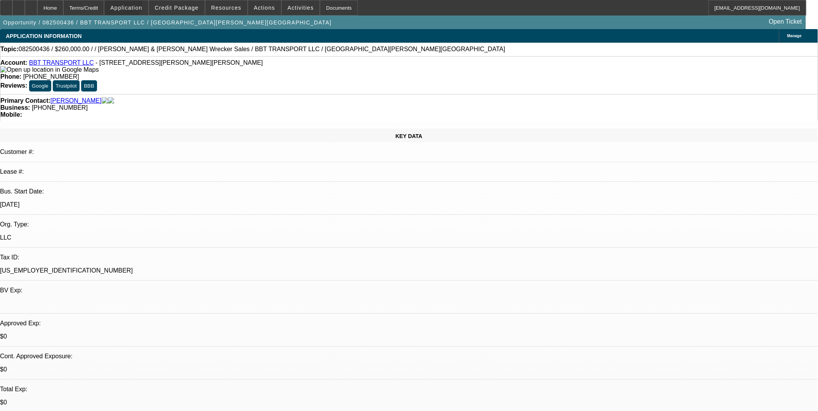
click at [142, 6] on span "Application" at bounding box center [126, 8] width 32 height 6
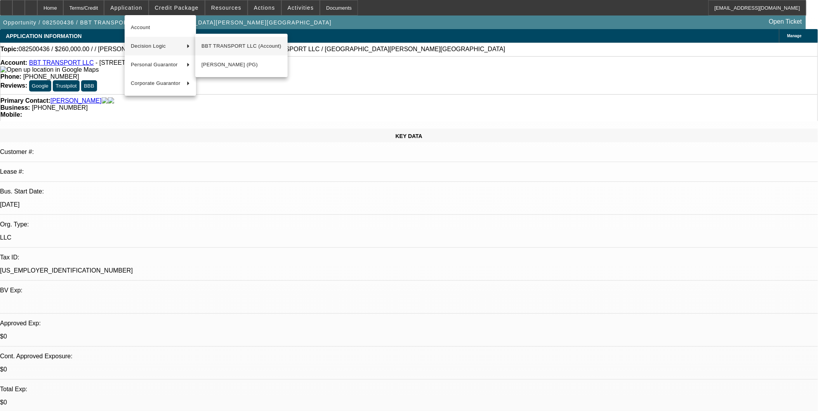
click at [224, 47] on span "BBT TRANSPORT LLC (Account)" at bounding box center [241, 46] width 80 height 9
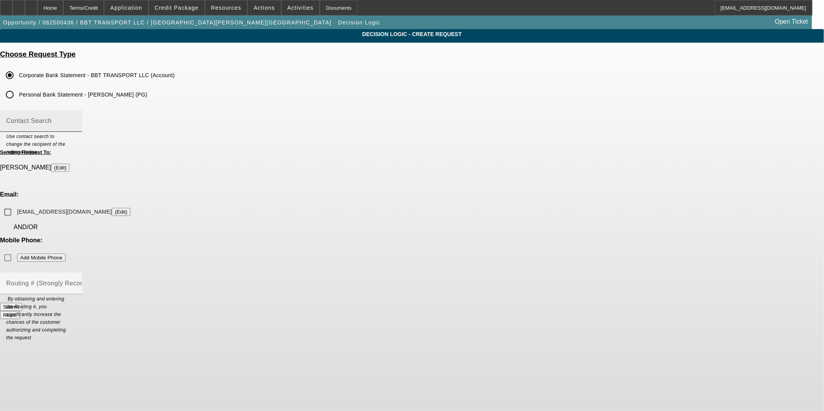
click at [76, 123] on input "Contact Search" at bounding box center [41, 124] width 70 height 9
click at [16, 204] on input "bbttransport26@gmail.com (Edit)" at bounding box center [8, 212] width 16 height 16
click at [111, 280] on mat-label "Routing # (Strongly Recommended)" at bounding box center [58, 283] width 105 height 7
click at [76, 282] on input "Routing # (Strongly Recommended)" at bounding box center [41, 286] width 70 height 9
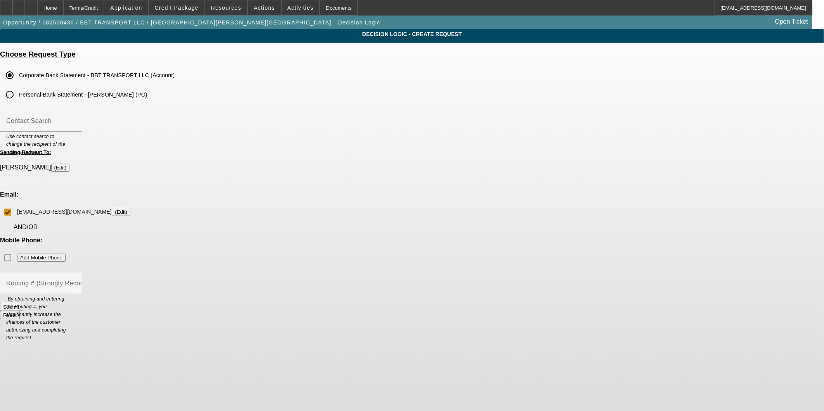
click at [22, 303] on button "Submit" at bounding box center [11, 307] width 22 height 8
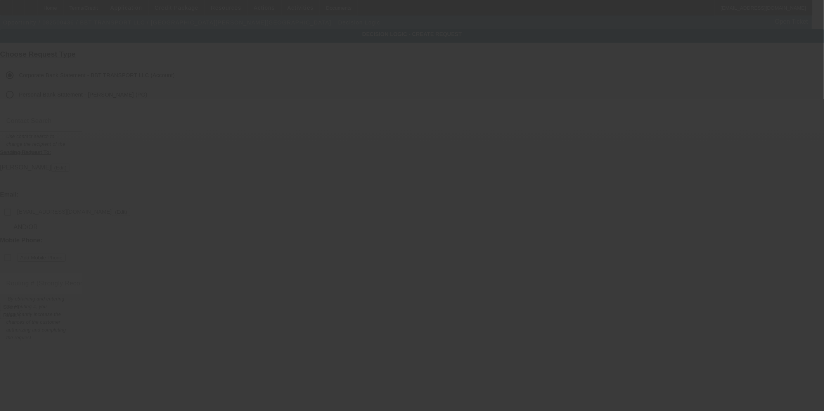
checkbox input "false"
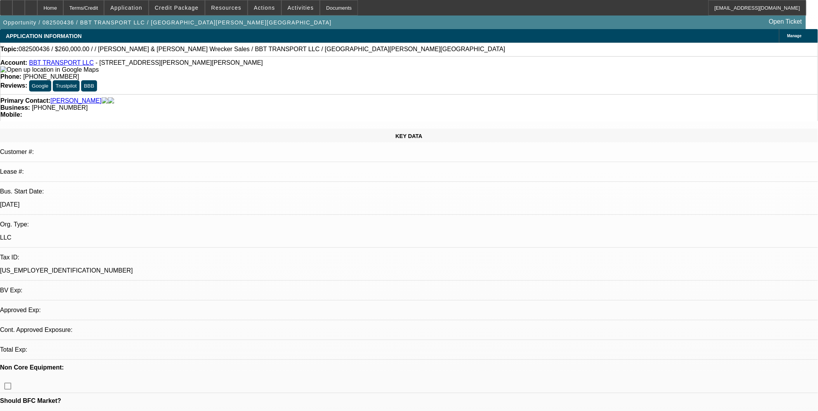
select select "0"
select select "2"
select select "0"
select select "6"
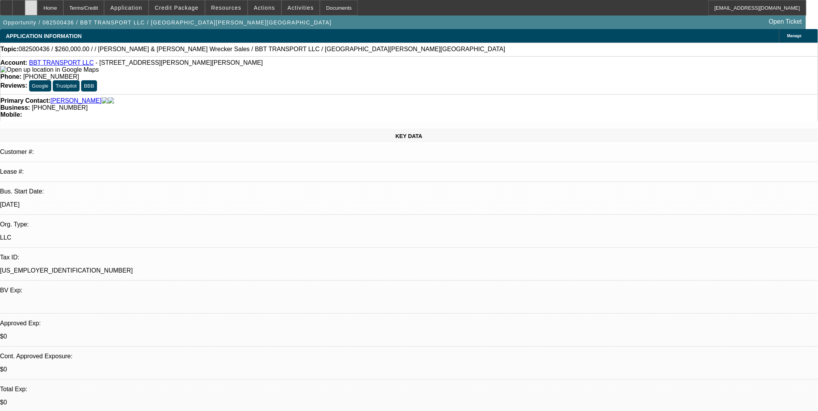
click at [37, 6] on div at bounding box center [31, 8] width 12 height 16
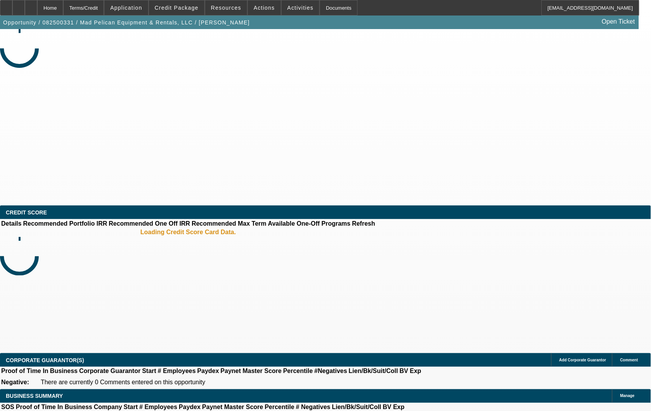
select select "0"
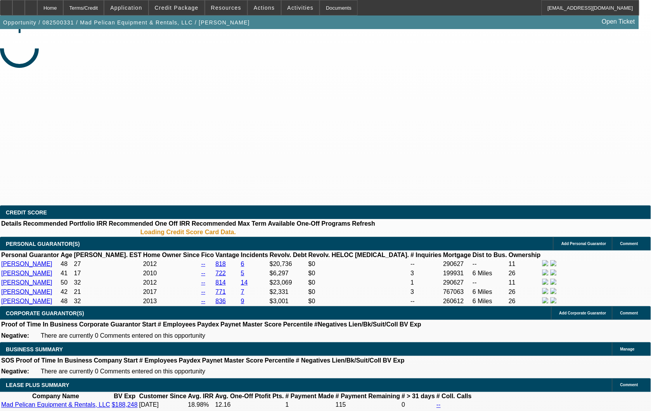
select select "1"
select select "3"
select select "6"
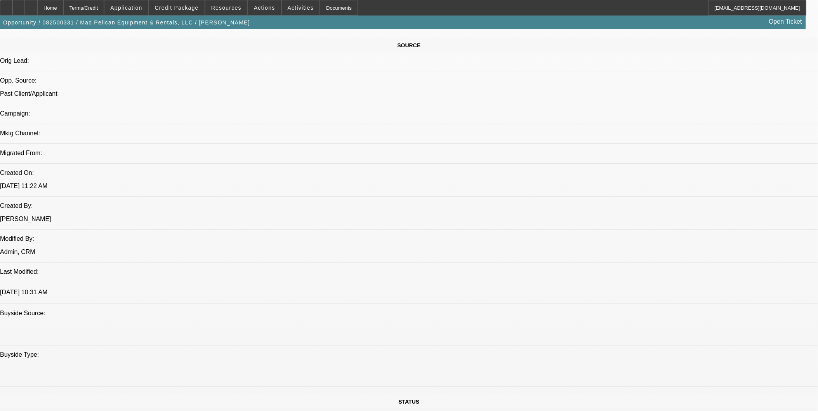
scroll to position [510, 0]
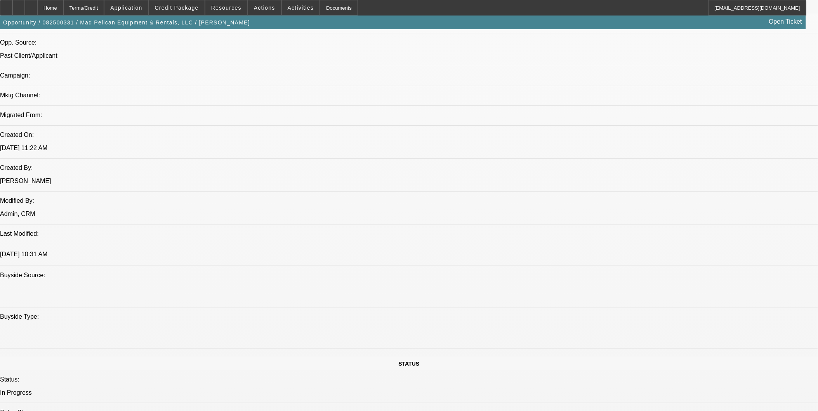
click at [19, 5] on icon at bounding box center [19, 5] width 0 height 0
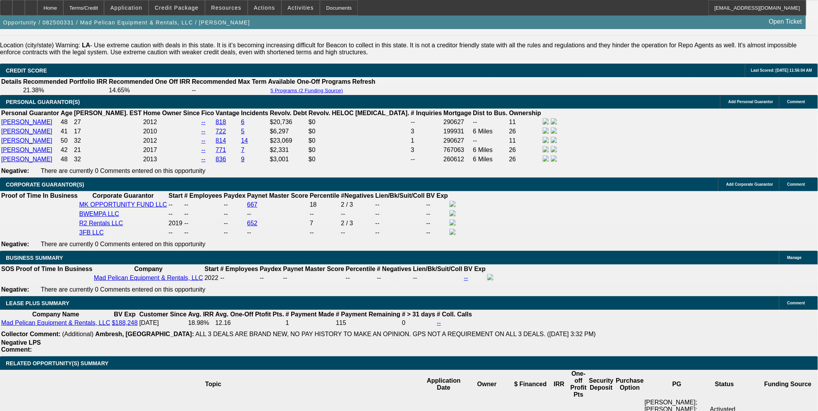
scroll to position [1243, 0]
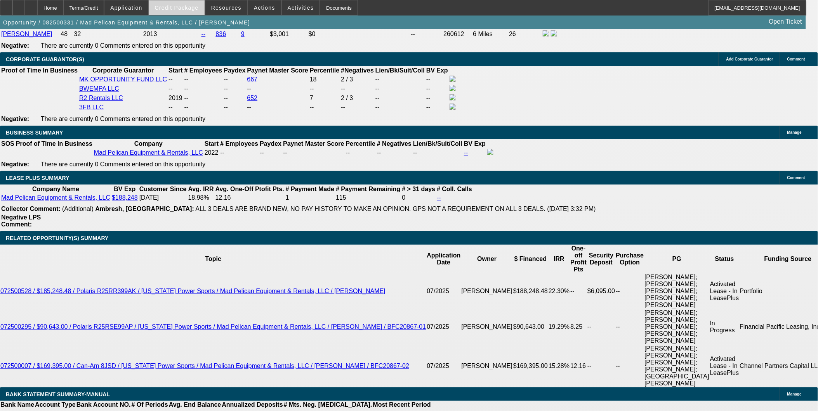
click at [185, 5] on button "Credit Package" at bounding box center [176, 7] width 55 height 15
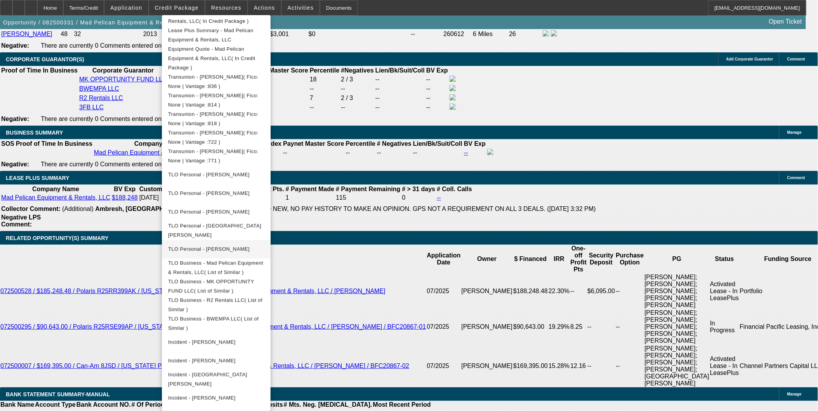
scroll to position [83, 0]
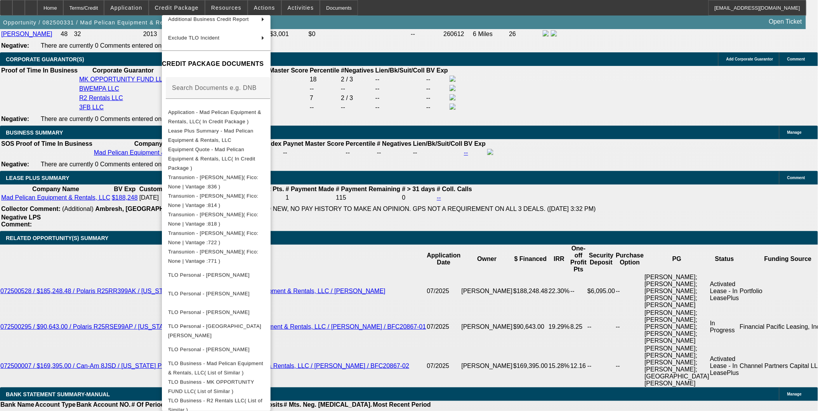
drag, startPoint x: 438, startPoint y: 206, endPoint x: 449, endPoint y: 210, distance: 11.9
click at [439, 206] on div at bounding box center [409, 205] width 818 height 411
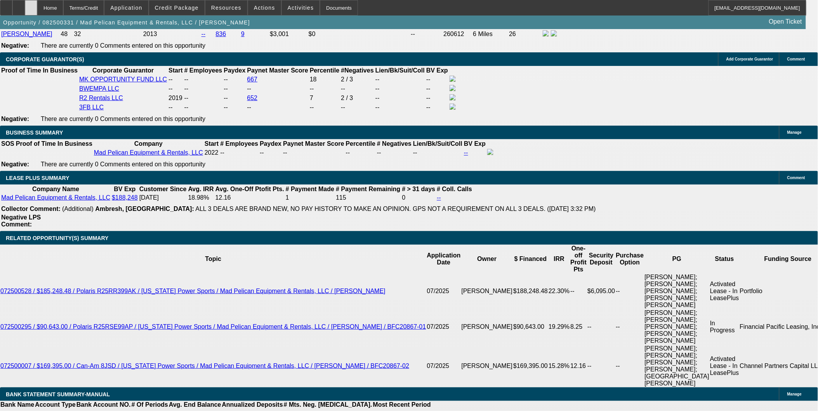
click at [37, 5] on div at bounding box center [31, 8] width 12 height 16
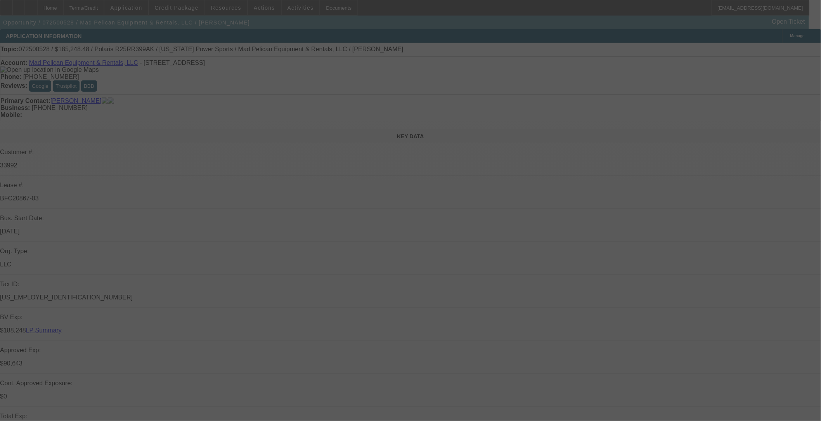
select select "0"
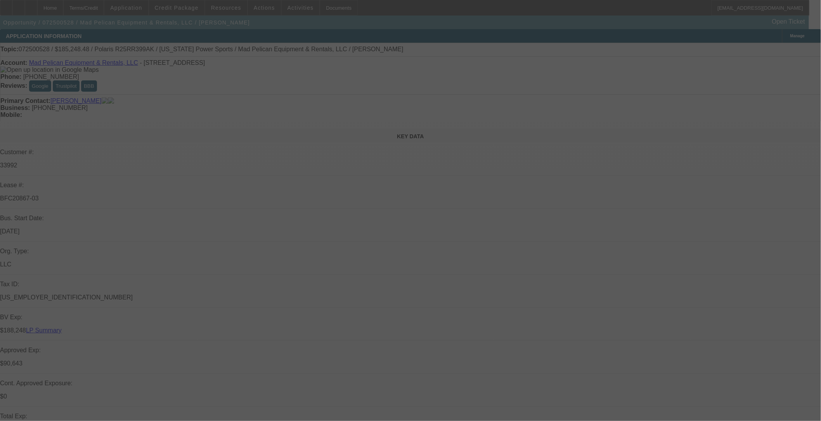
select select "2"
select select "0"
select select "2"
select select "0"
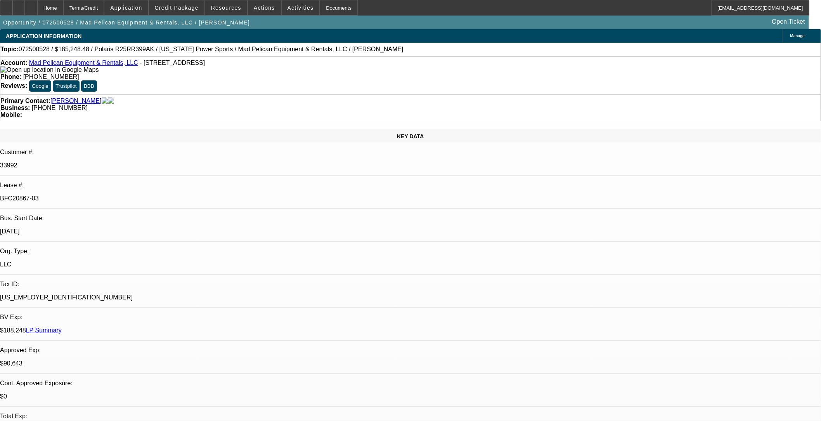
select select "1"
select select "2"
select select "6"
select select "1"
select select "2"
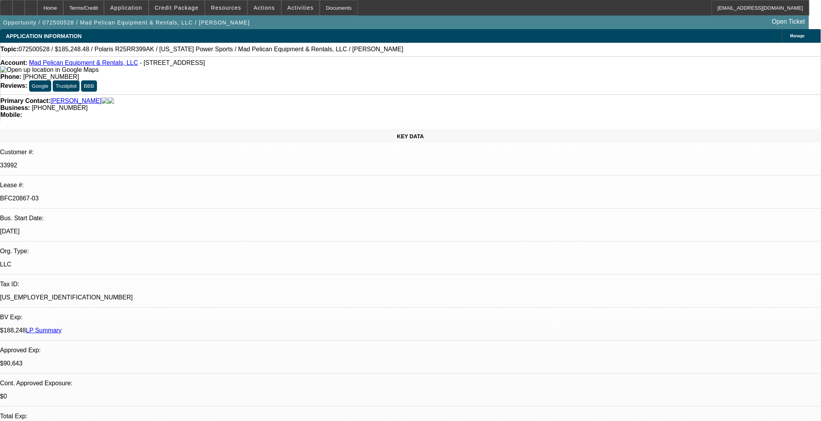
select select "6"
select select "1"
select select "2"
select select "6"
select select "1"
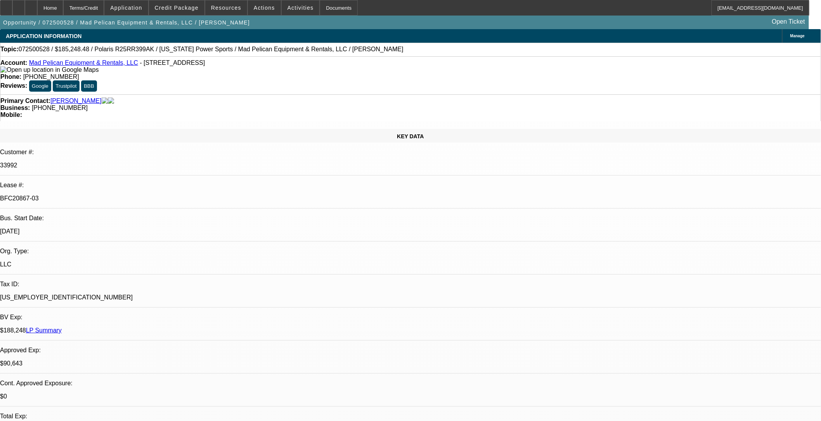
select select "2"
select select "6"
click at [193, 4] on span at bounding box center [176, 7] width 55 height 19
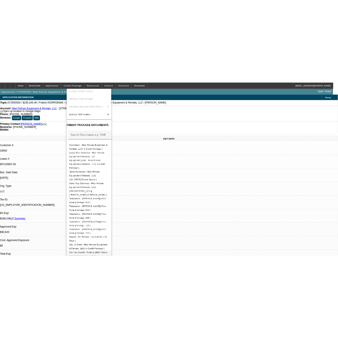
scroll to position [129, 0]
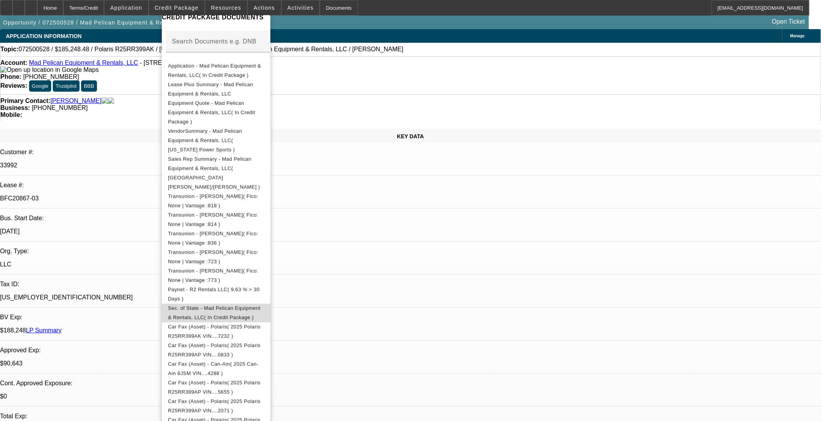
click at [264, 303] on span "Sec. of State - Mad Pelican Equipment & Rentals, LLC( In Credit Package )" at bounding box center [216, 312] width 96 height 19
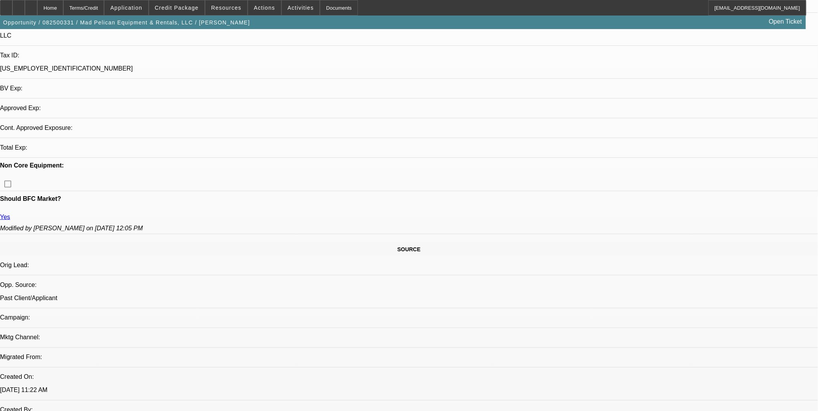
select select "0"
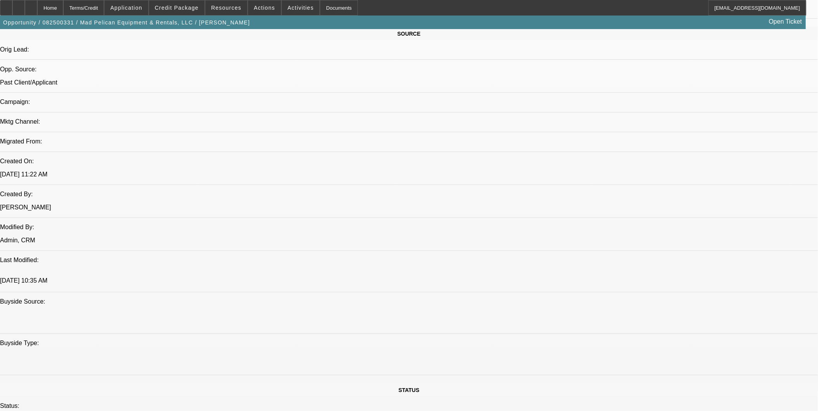
select select "1"
select select "3"
select select "6"
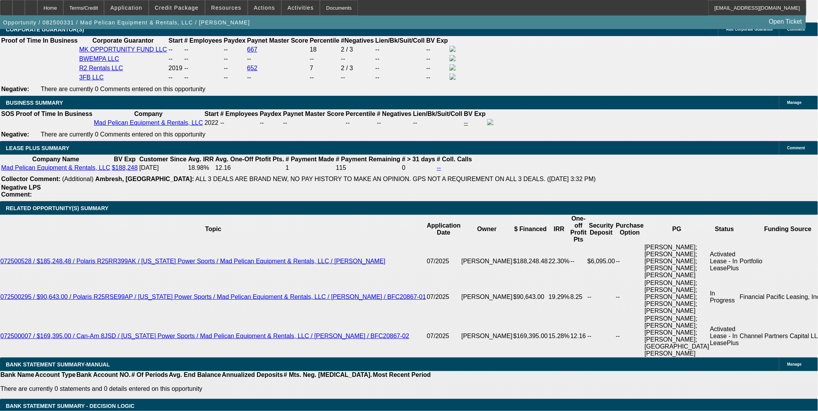
scroll to position [1321, 0]
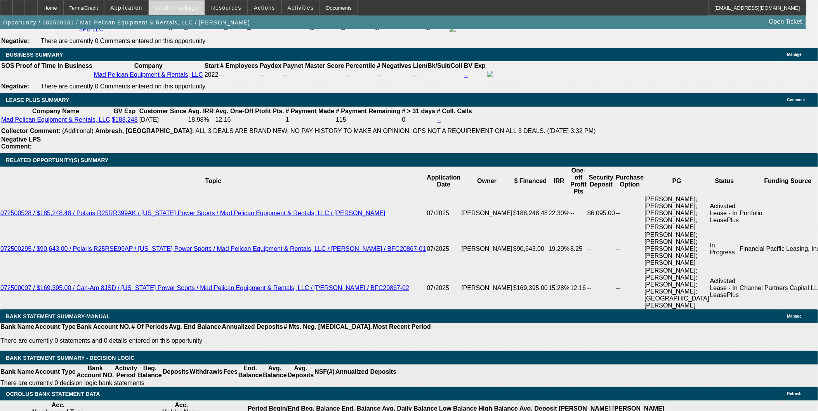
click at [170, 9] on span "Credit Package" at bounding box center [177, 8] width 44 height 6
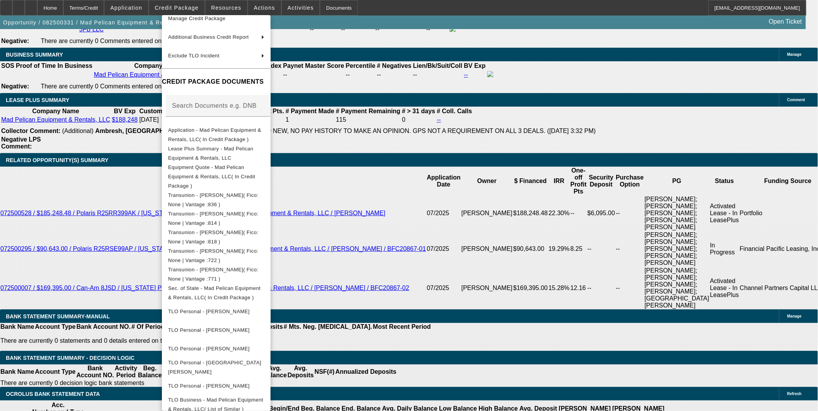
scroll to position [215, 0]
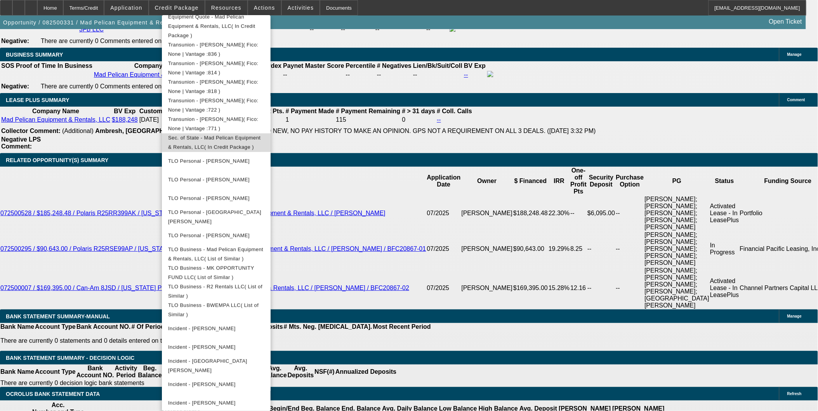
click at [264, 133] on span "Sec. of State - Mad Pelican Equipment & Rentals, LLC( In Credit Package )" at bounding box center [216, 142] width 96 height 19
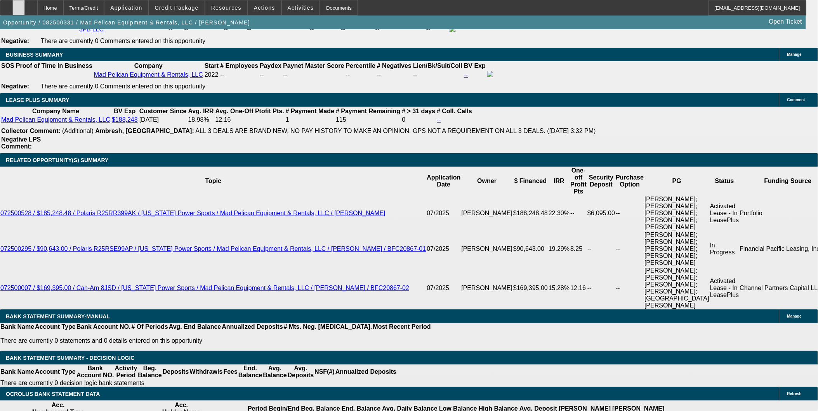
click at [25, 3] on div at bounding box center [18, 8] width 12 height 16
click at [37, 4] on div at bounding box center [31, 8] width 12 height 16
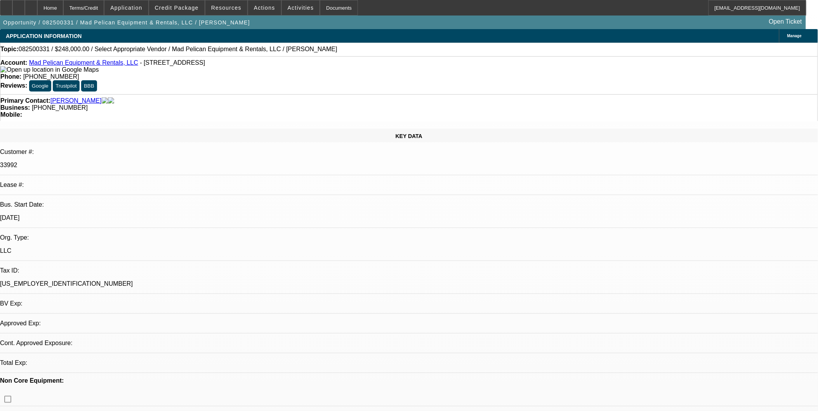
select select "0"
select select "1"
select select "3"
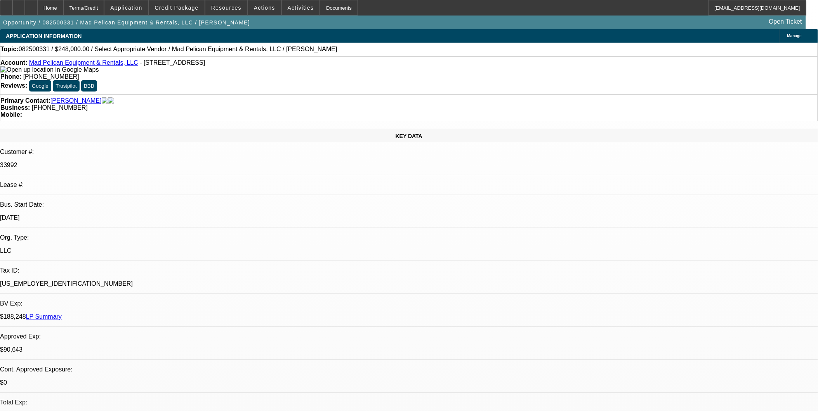
select select "6"
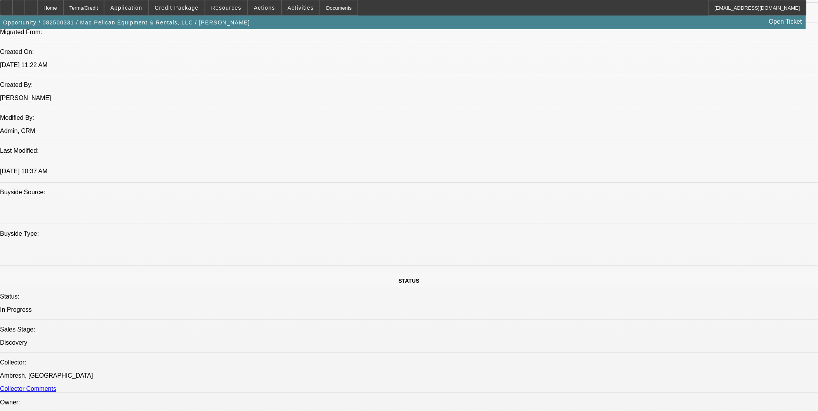
scroll to position [693, 0]
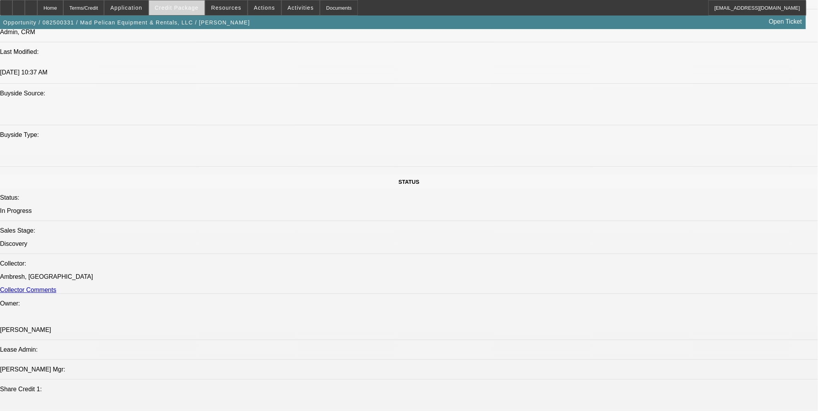
click at [182, 5] on span "Credit Package" at bounding box center [177, 8] width 44 height 6
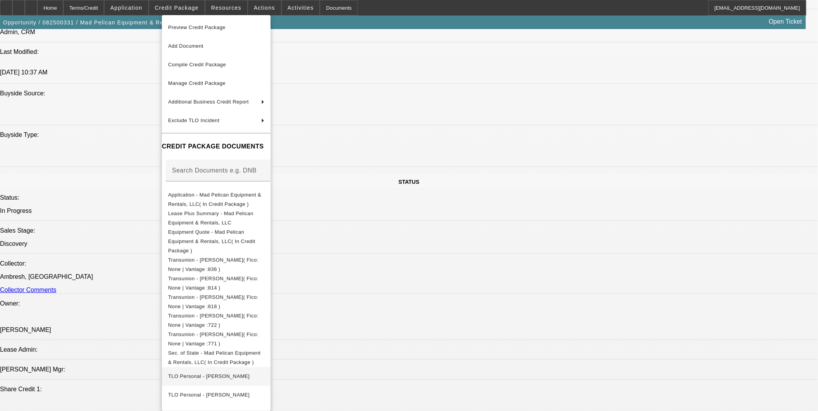
scroll to position [690, 0]
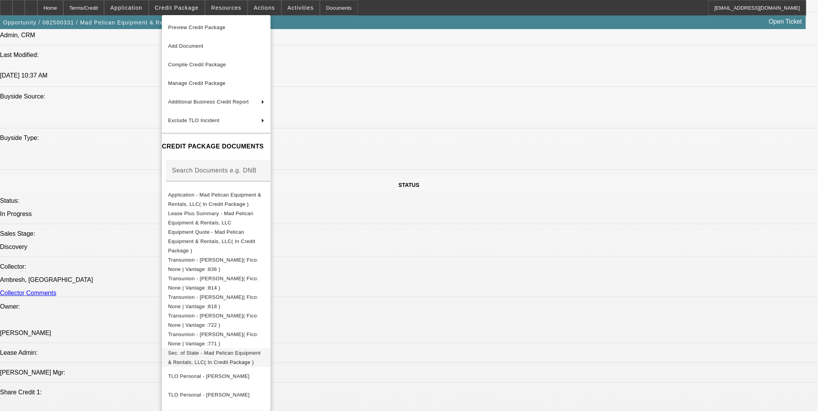
click at [245, 348] on span "Sec. of State - Mad Pelican Equipment & Rentals, LLC( In Credit Package )" at bounding box center [216, 357] width 96 height 19
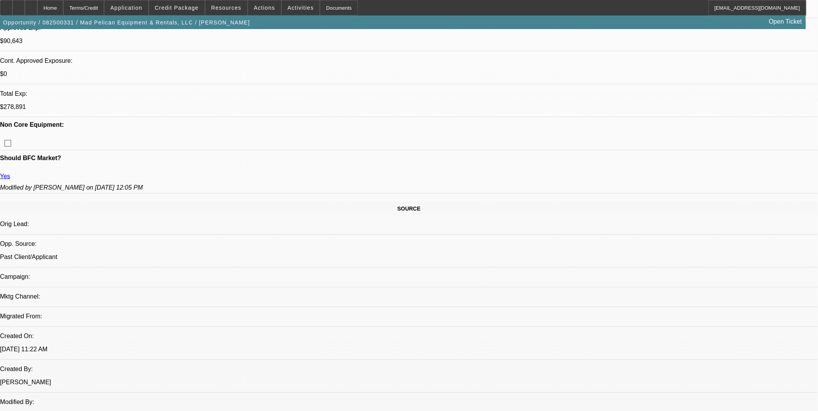
scroll to position [307, 0]
click at [25, 7] on div at bounding box center [18, 8] width 12 height 16
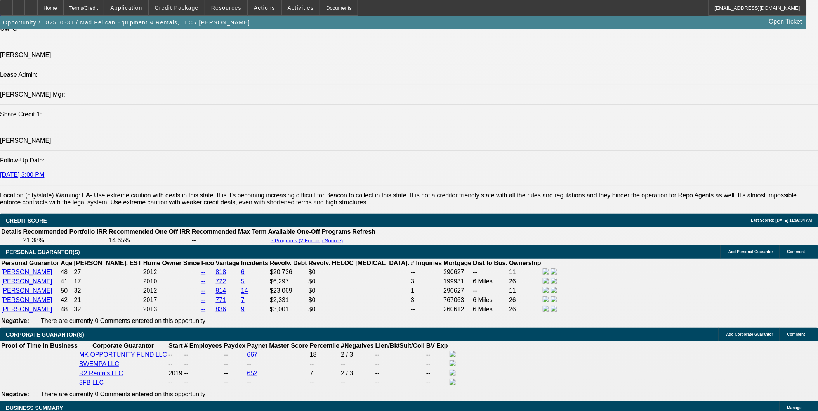
scroll to position [1169, 0]
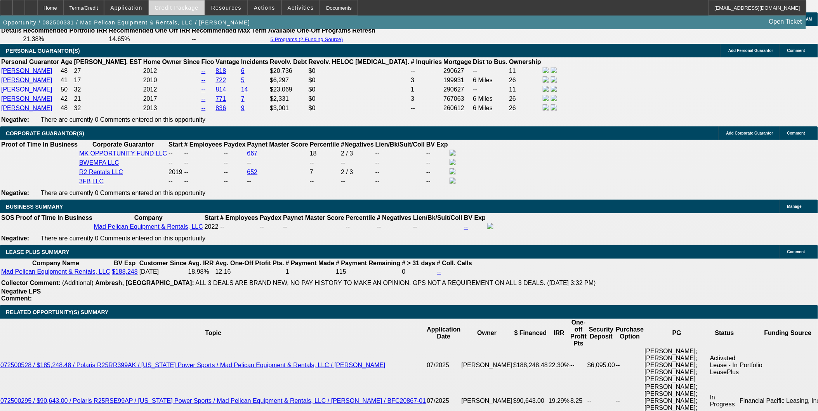
click at [196, 8] on span "Credit Package" at bounding box center [177, 8] width 44 height 6
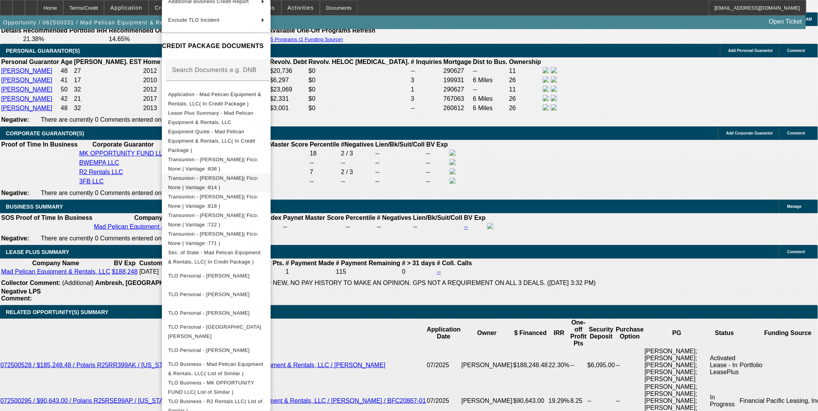
scroll to position [86, 0]
click at [264, 248] on span "Sec. of State - Mad Pelican Equipment & Rentals, LLC( In Credit Package )" at bounding box center [216, 257] width 96 height 19
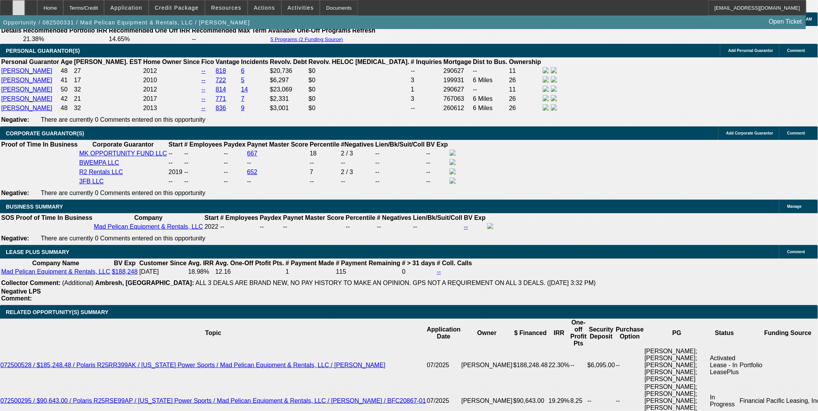
click at [19, 5] on icon at bounding box center [19, 5] width 0 height 0
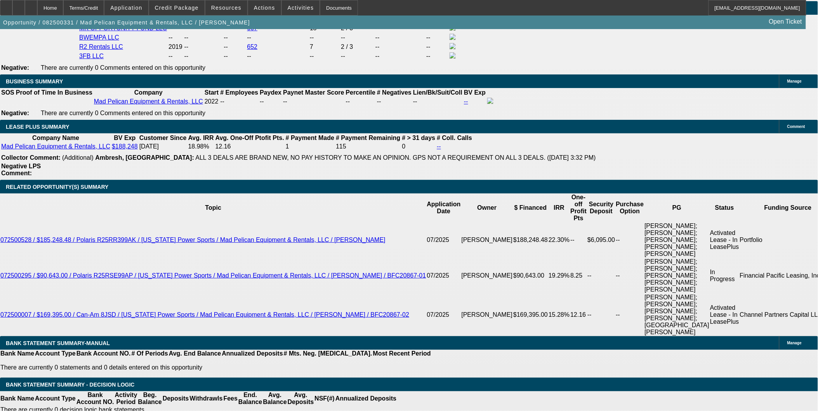
scroll to position [1298, 0]
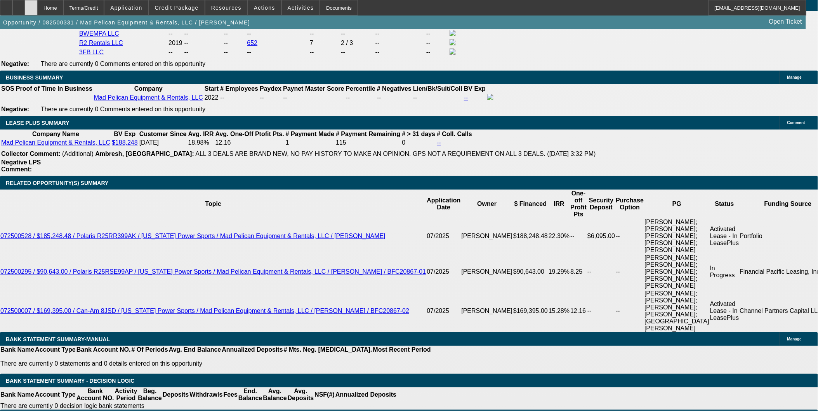
click at [37, 10] on div at bounding box center [31, 8] width 12 height 16
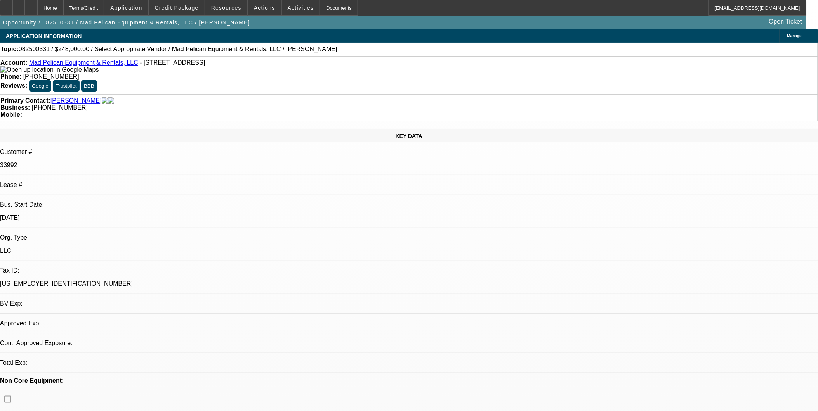
select select "0"
select select "1"
select select "3"
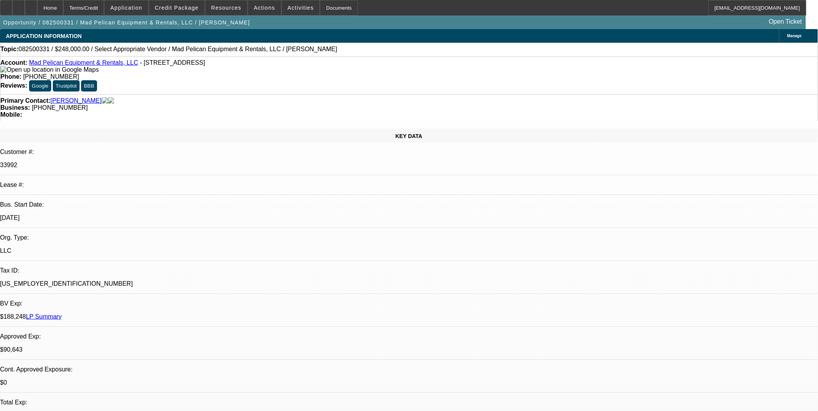
select select "6"
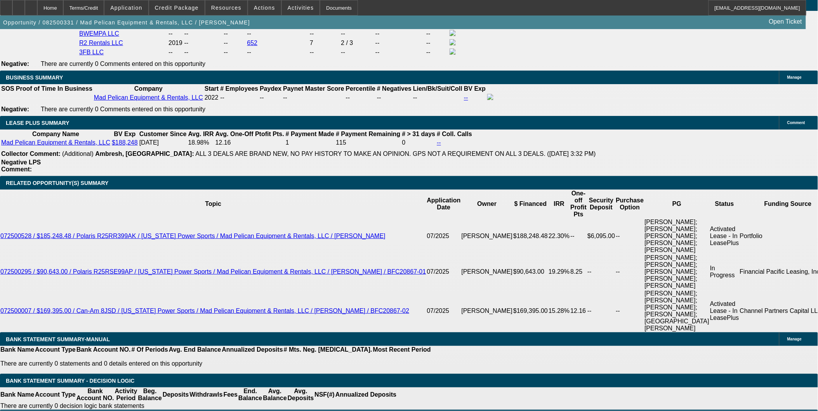
scroll to position [1207, 0]
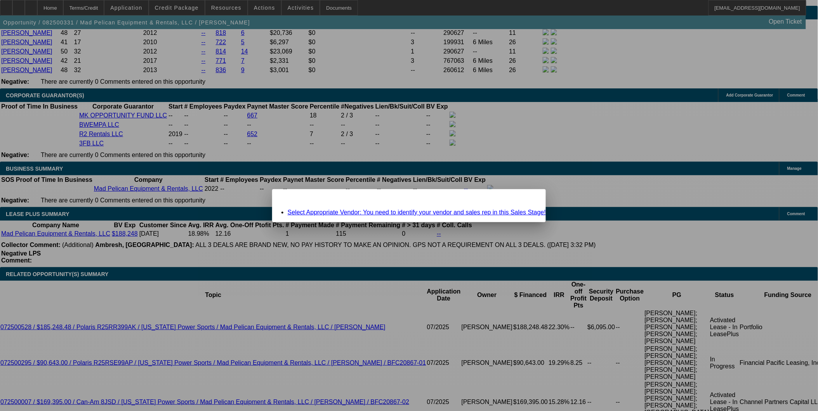
click at [530, 198] on span "Close" at bounding box center [535, 196] width 10 height 4
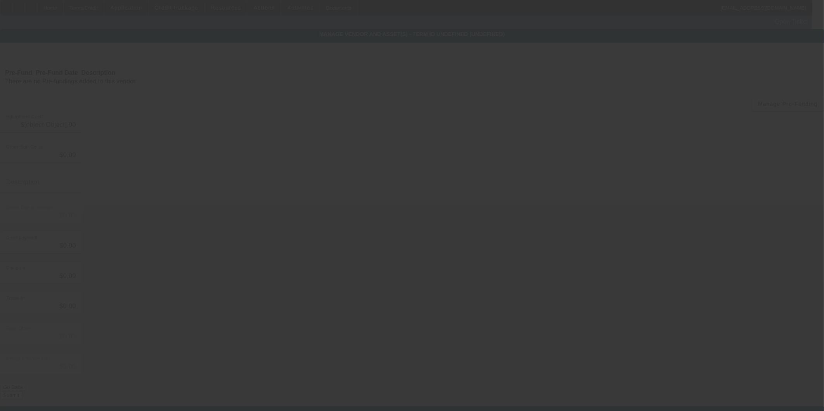
type input "$248,000.00"
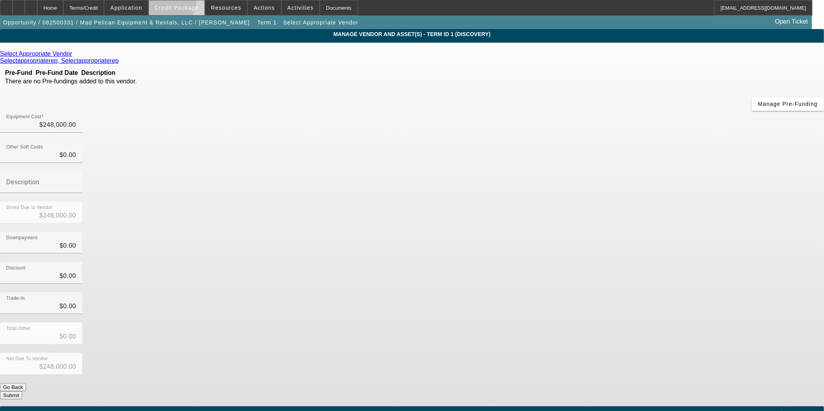
click at [184, 5] on span "Credit Package" at bounding box center [177, 8] width 44 height 6
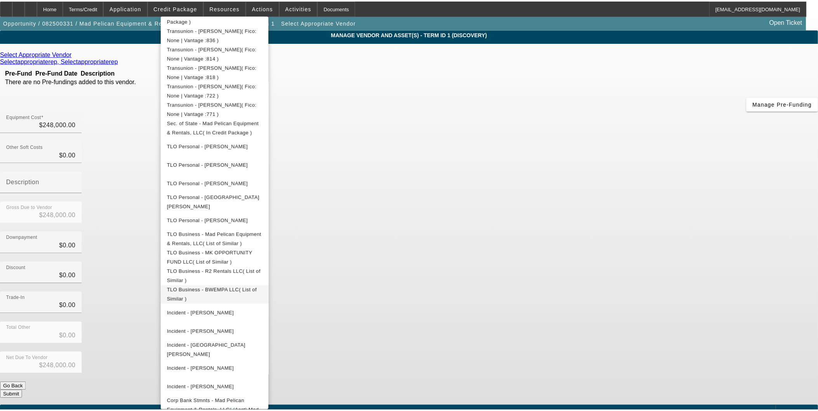
scroll to position [187, 0]
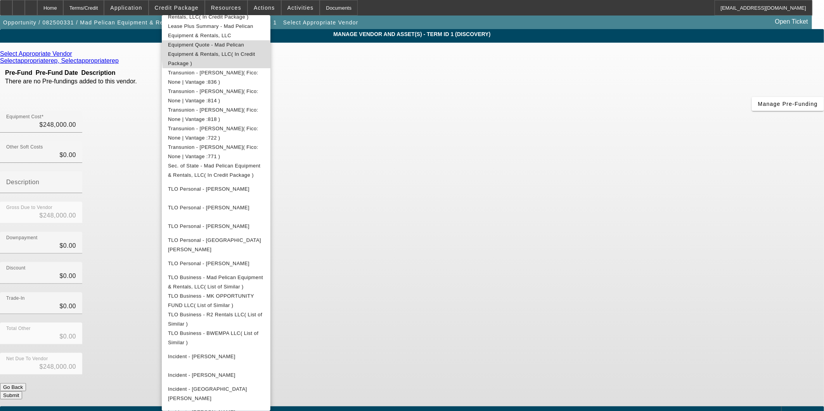
click at [255, 48] on span "Equipment Quote - Mad Pelican Equipment & Rentals, LLC( In Credit Package )" at bounding box center [211, 54] width 87 height 24
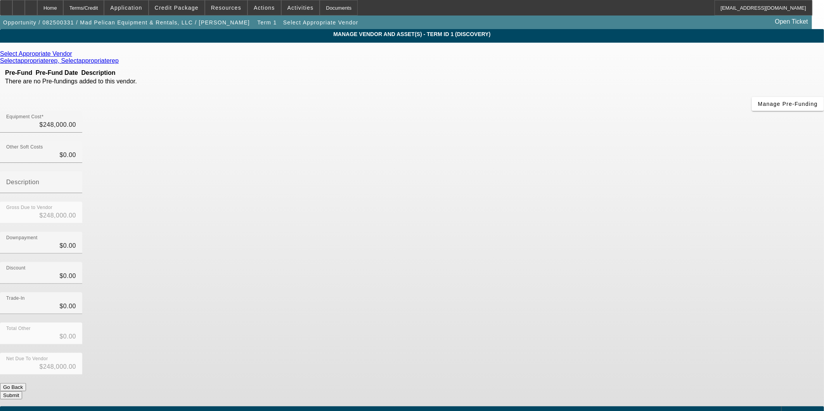
click at [258, 55] on div "Select Appropriate Vendor" at bounding box center [412, 53] width 824 height 7
click at [257, 56] on div "Select Appropriate Vendor" at bounding box center [412, 53] width 824 height 7
click at [74, 56] on icon at bounding box center [74, 53] width 0 height 7
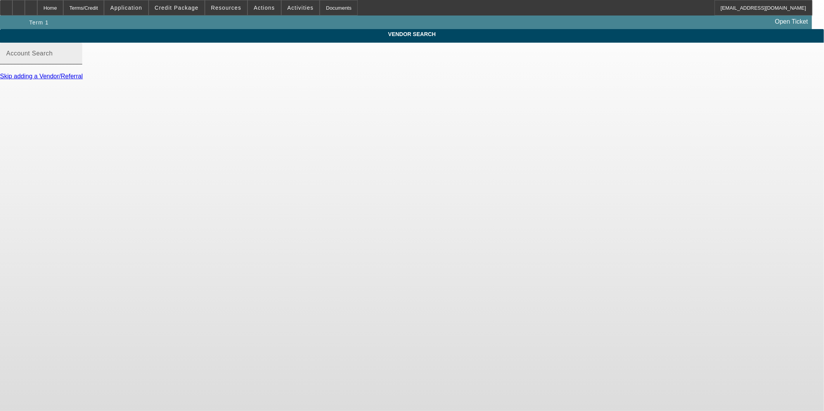
click at [76, 61] on input "Account Search" at bounding box center [41, 56] width 70 height 9
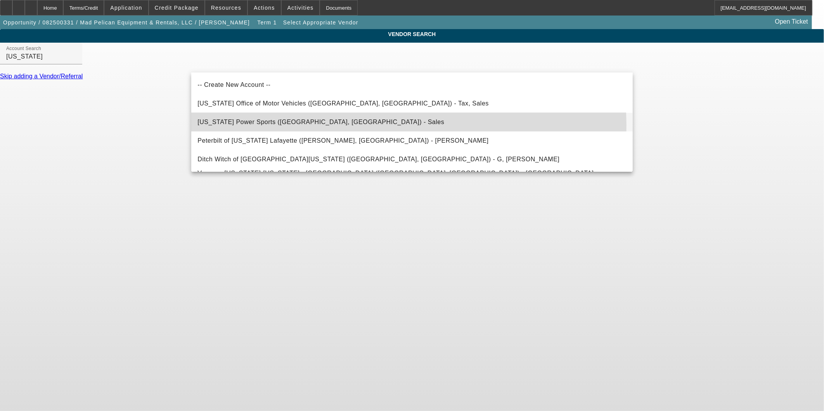
click at [328, 125] on mat-option "Louisiana Power Sports (Bossier City, LA) - Sales" at bounding box center [412, 122] width 442 height 19
type input "Louisiana Power Sports (Bossier City, LA) - Sales"
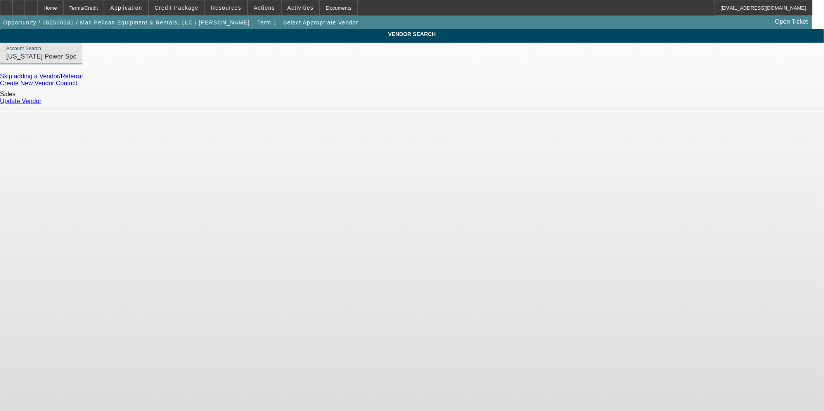
click at [42, 99] on link "Update Vendor" at bounding box center [21, 101] width 42 height 7
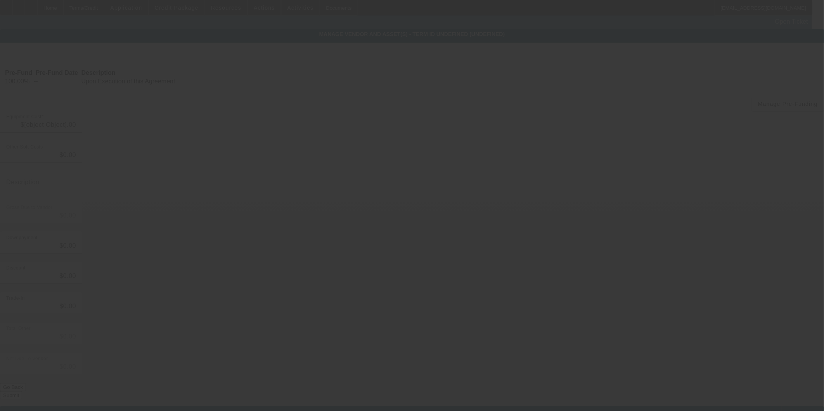
type input "$248,000.00"
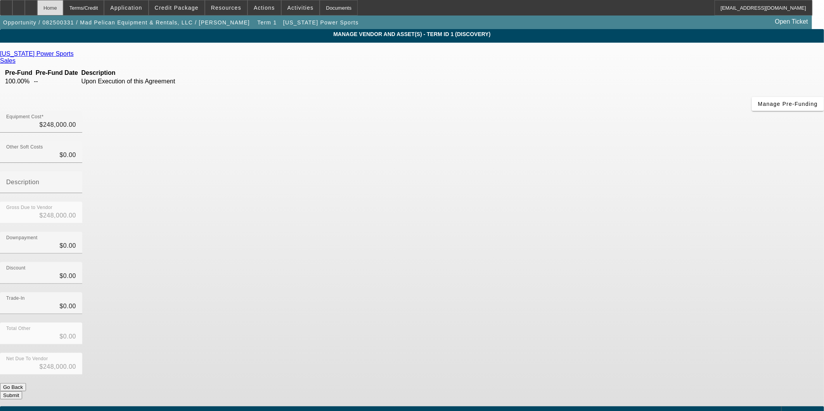
click at [63, 10] on div "Home" at bounding box center [50, 8] width 26 height 16
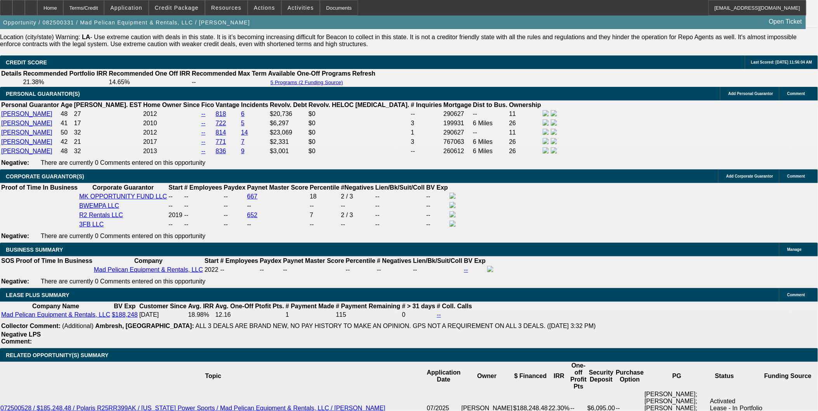
select select "0"
select select "3"
select select "0"
select select "6"
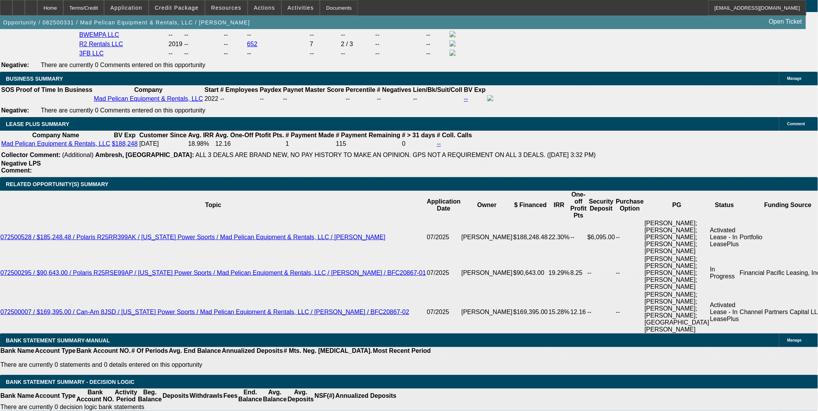
scroll to position [1298, 0]
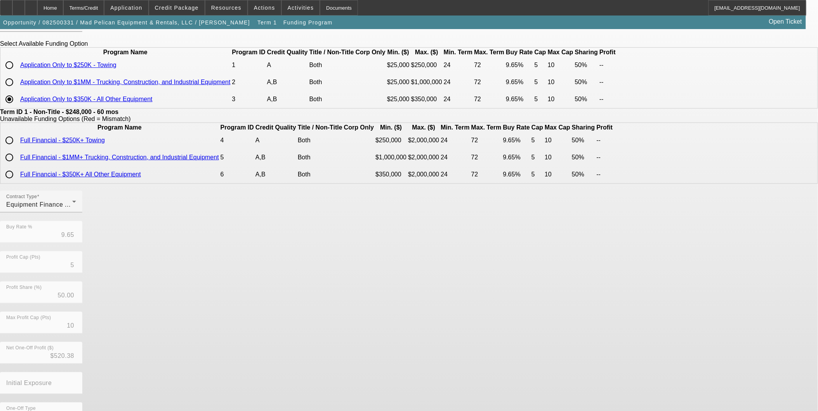
scroll to position [112, 0]
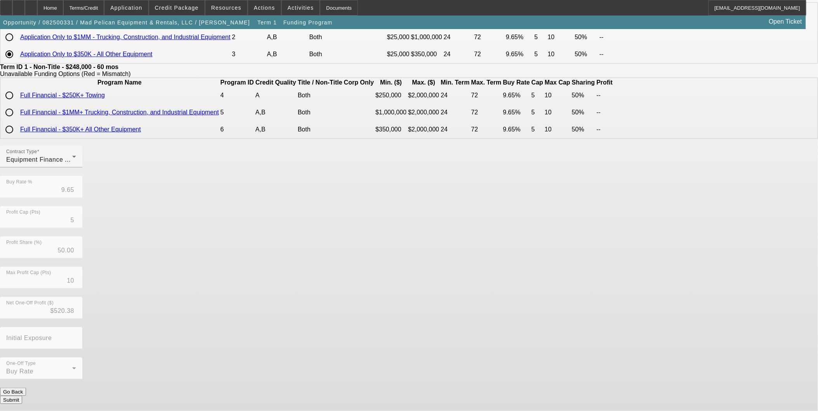
click at [82, 358] on div at bounding box center [41, 353] width 82 height 9
click at [26, 395] on button "Go Back" at bounding box center [13, 392] width 26 height 8
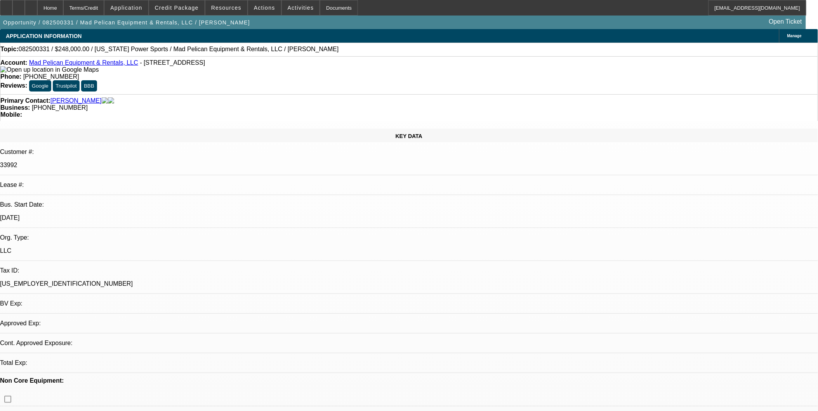
select select "0"
select select "3"
select select "0"
select select "6"
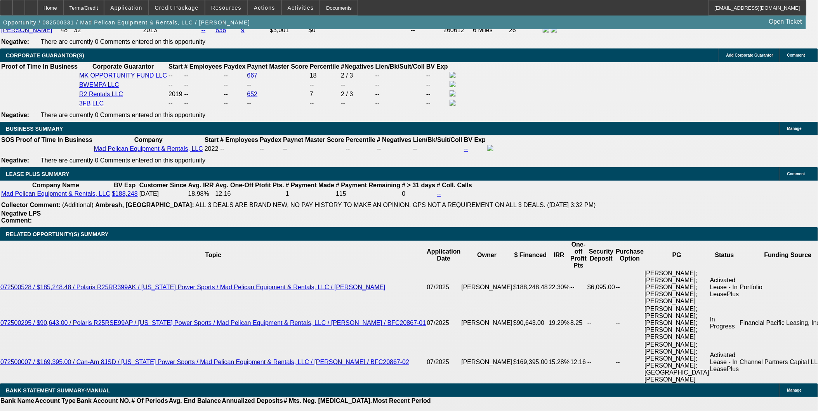
scroll to position [1298, 0]
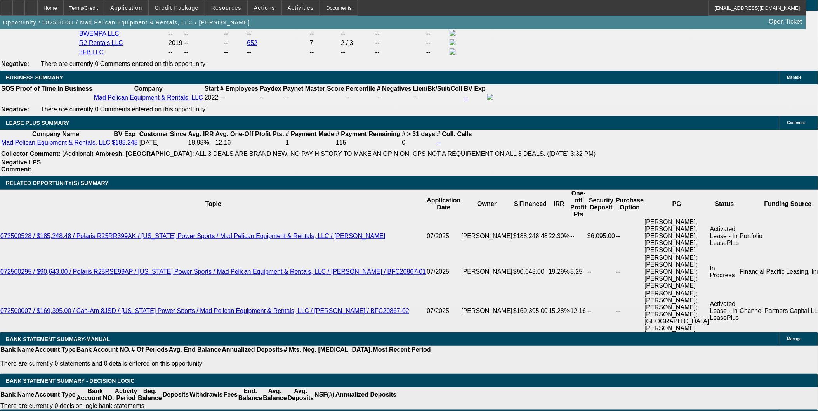
drag, startPoint x: 198, startPoint y: 239, endPoint x: 397, endPoint y: 263, distance: 200.5
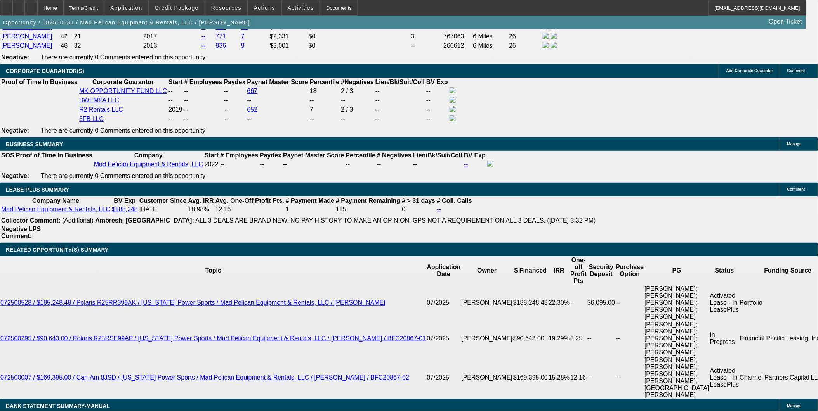
scroll to position [1169, 0]
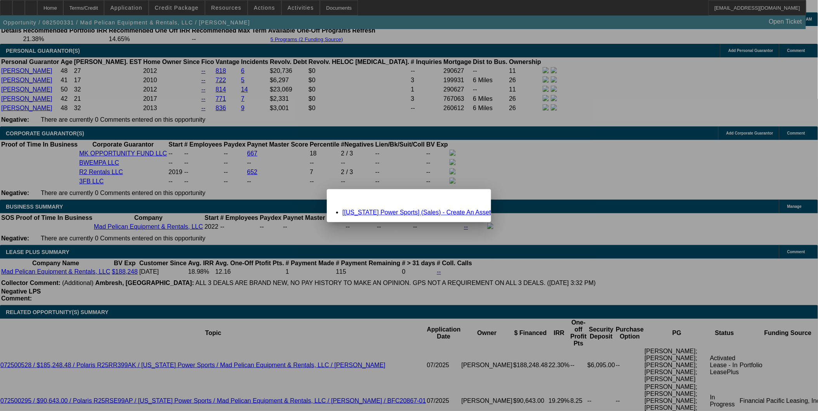
scroll to position [0, 0]
click at [474, 198] on div "Close" at bounding box center [482, 193] width 17 height 9
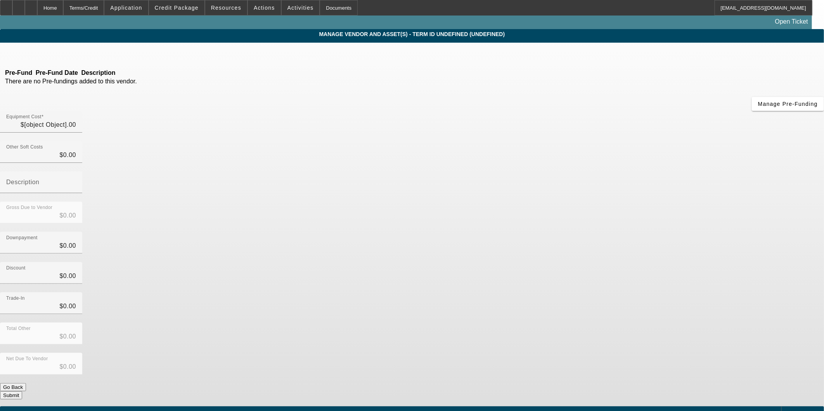
type input "$248,000.00"
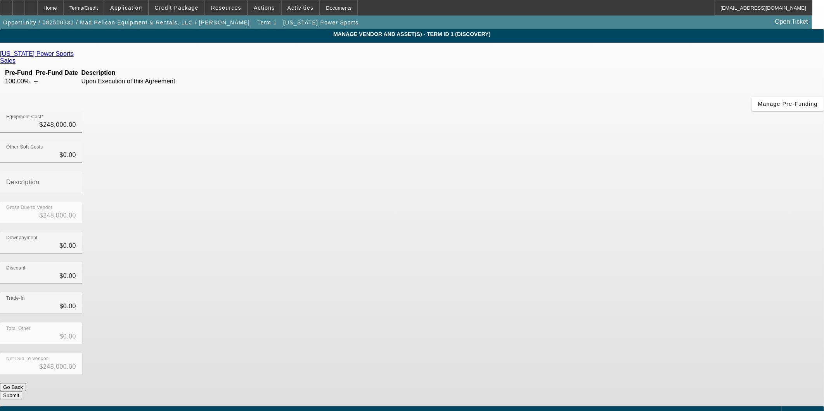
click at [733, 146] on app-vendor-asset-manage "MANAGE VENDOR AND ASSET(S) - Term ID 1 (Discovery) Remove Vendor Louisiana Powe…" at bounding box center [412, 237] width 824 height 417
click at [248, 194] on div "Louisiana Power Sports Sales Pre-Fund Pre-Fund Date Description 100.00% -- Upon…" at bounding box center [412, 224] width 824 height 349
click at [63, 12] on div "Home" at bounding box center [50, 8] width 26 height 16
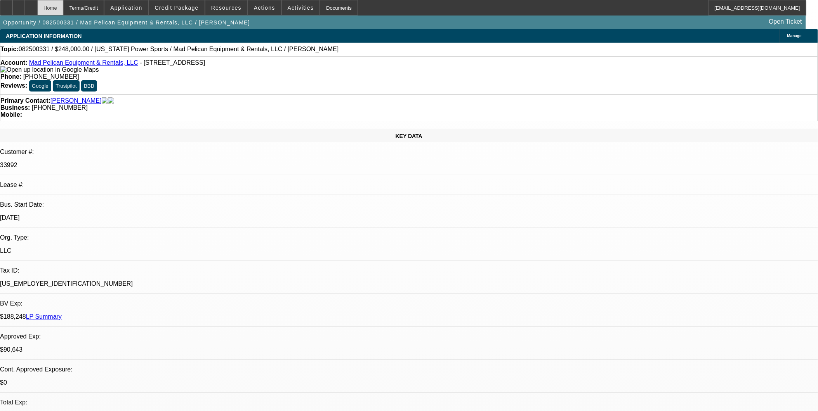
select select "0"
select select "3"
select select "0"
select select "6"
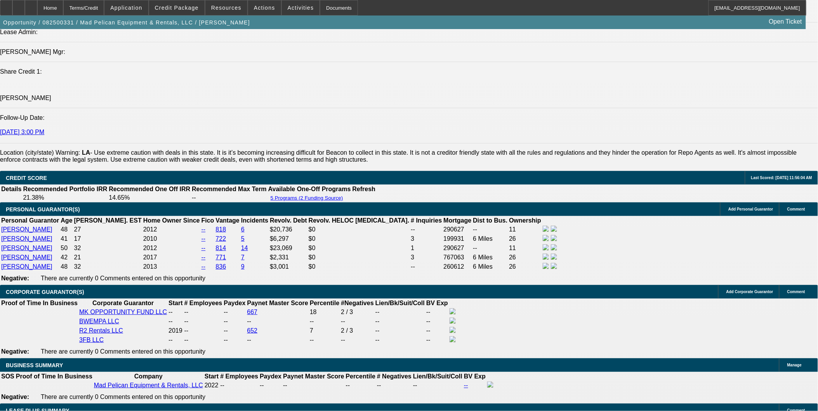
scroll to position [1207, 0]
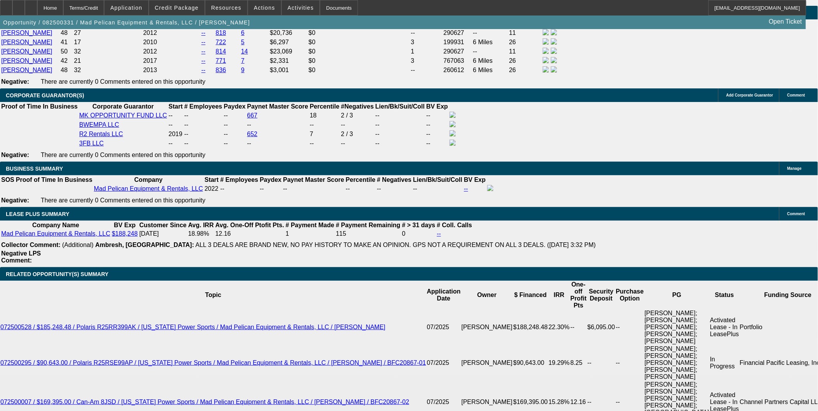
click at [175, 7] on span "Credit Package" at bounding box center [177, 8] width 44 height 6
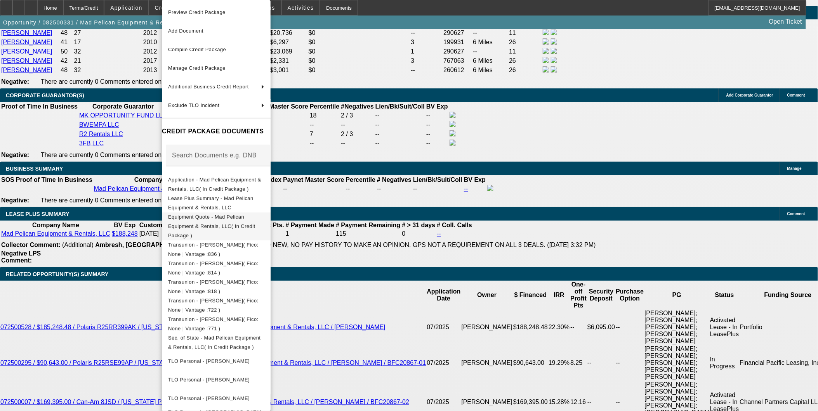
click at [236, 215] on span "Equipment Quote - Mad Pelican Equipment & Rentals, LLC( In Credit Package )" at bounding box center [211, 226] width 87 height 24
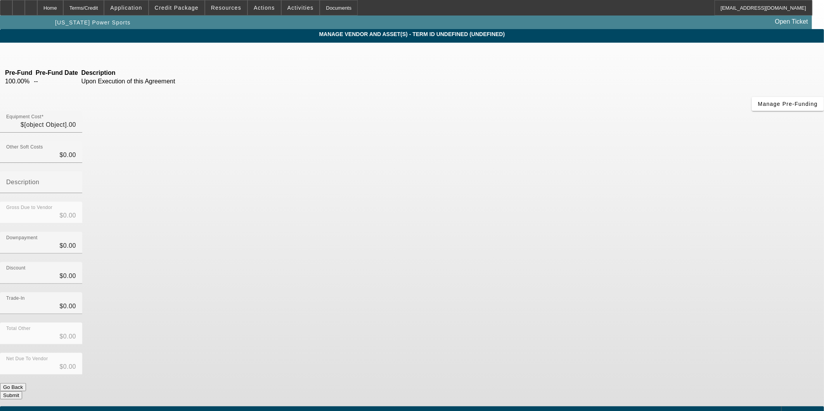
type input "$248,000.00"
click at [790, 411] on span "Add Equipment" at bounding box center [804, 413] width 29 height 4
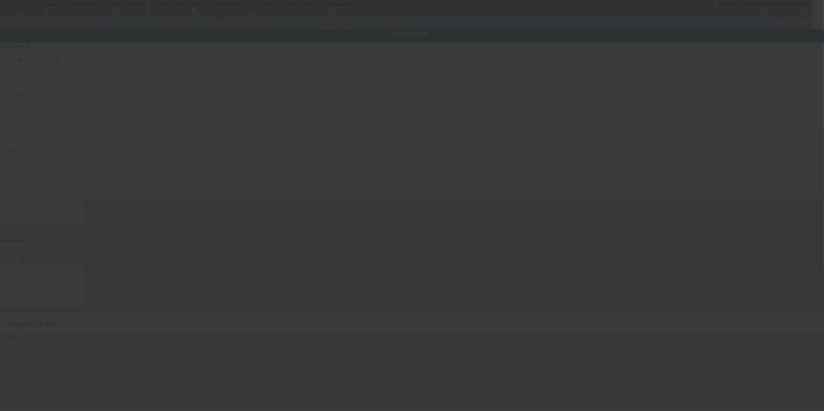
type input "4919 Construction Ave"
type input "Monroe"
type input "71203"
type input "Ouachita"
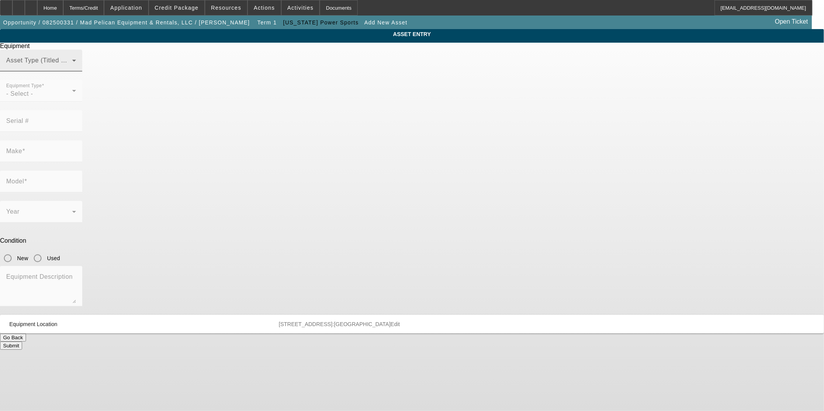
click at [76, 71] on div "Asset Type (Titled or Non-Titled)" at bounding box center [41, 61] width 70 height 22
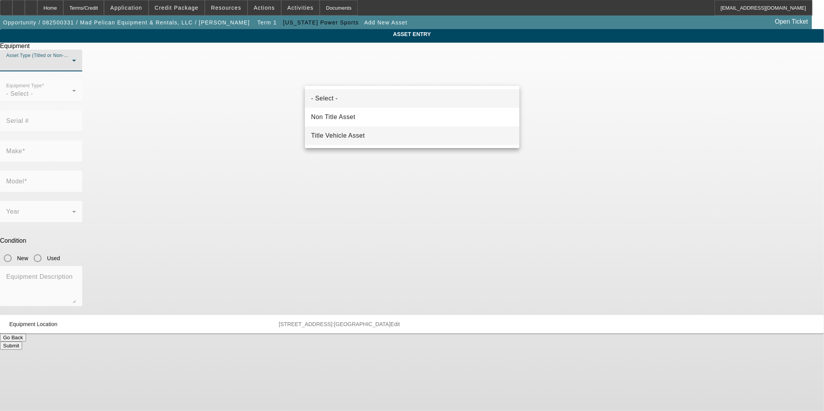
click at [343, 135] on span "Title Vehicle Asset" at bounding box center [338, 135] width 54 height 9
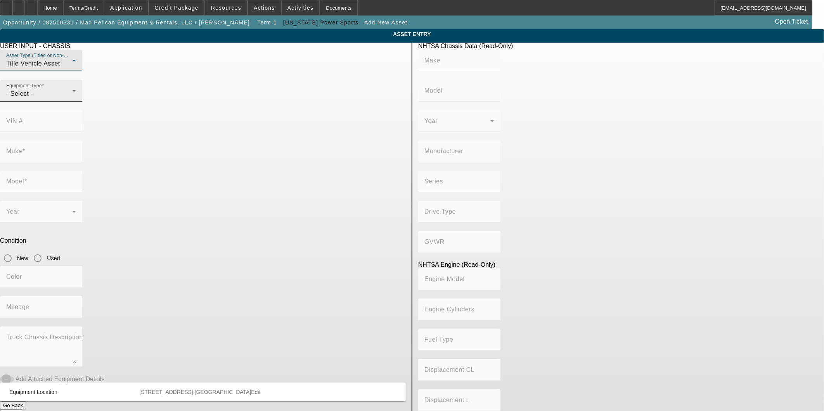
click at [76, 102] on div "Equipment Type - Select -" at bounding box center [41, 91] width 70 height 22
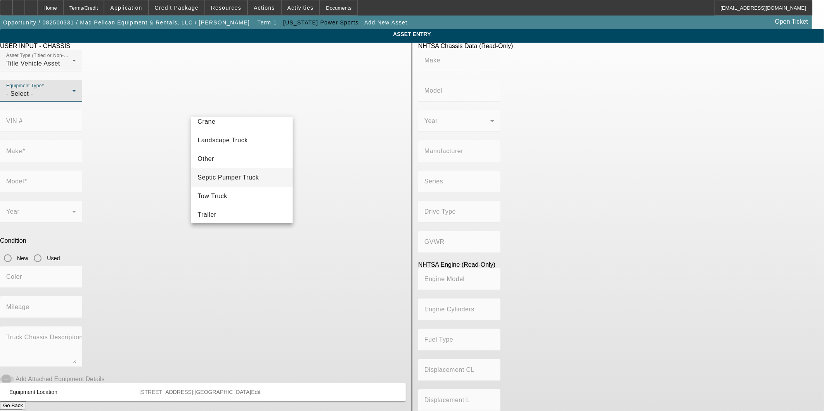
scroll to position [85, 0]
click at [228, 157] on mat-option "Other" at bounding box center [241, 155] width 101 height 19
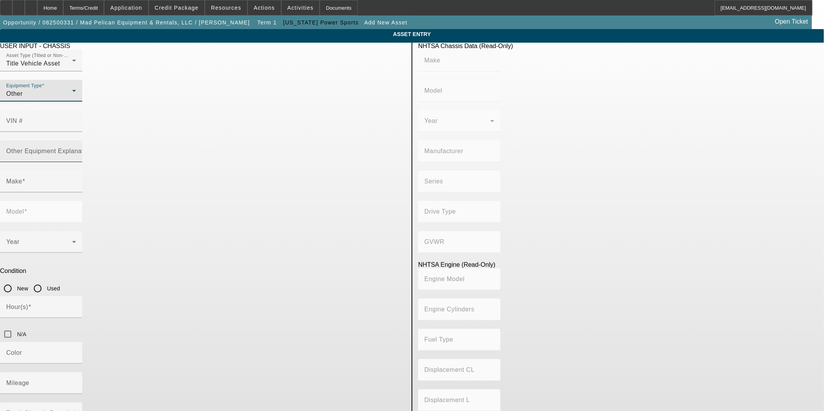
click at [93, 148] on mat-label "Other Equipment Explanation" at bounding box center [49, 151] width 87 height 7
click at [76, 150] on input "Other Equipment Explanation" at bounding box center [41, 154] width 70 height 9
type input "UTV"
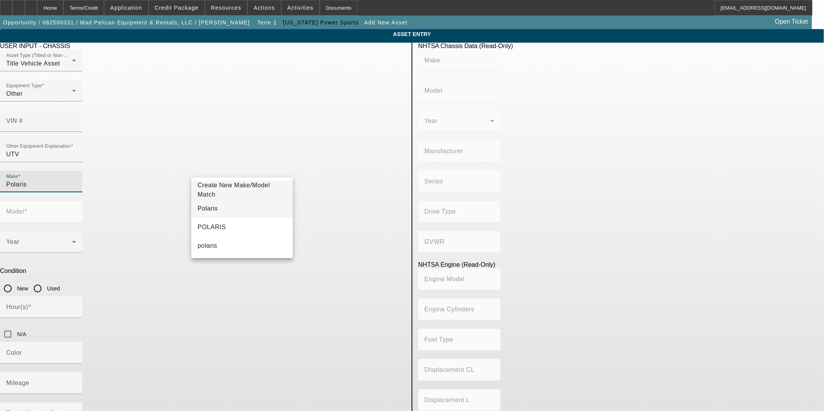
type input "Polaris"
click at [205, 208] on span "Polaris" at bounding box center [208, 208] width 20 height 7
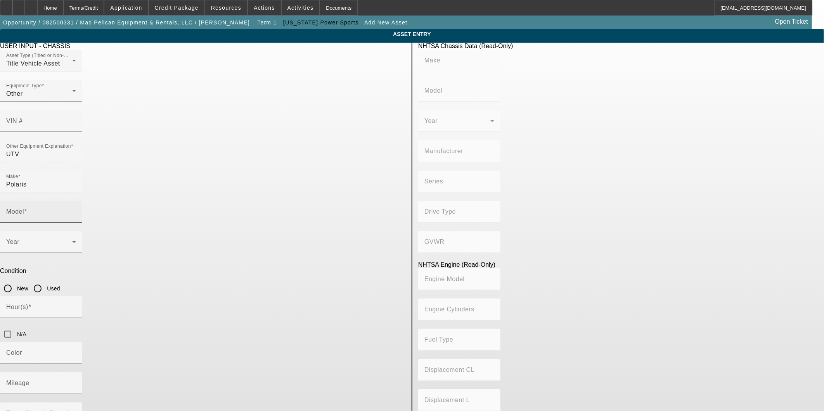
click at [76, 201] on div "Model" at bounding box center [41, 212] width 70 height 22
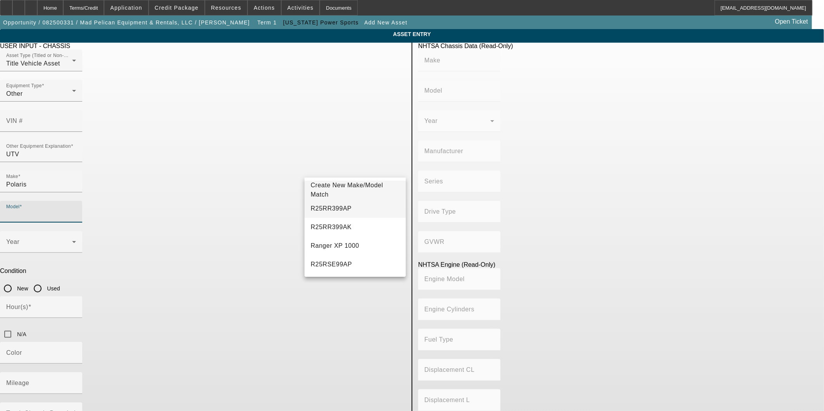
click at [357, 212] on mat-option "R25RR399AP" at bounding box center [355, 208] width 101 height 19
type input "R25RR399AP"
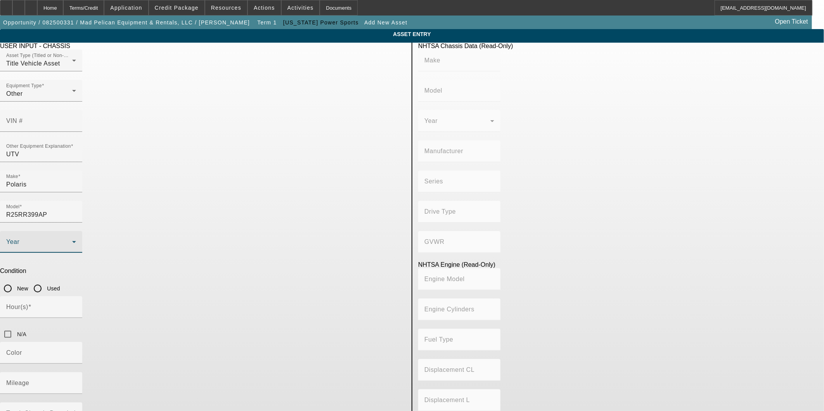
click at [72, 241] on span at bounding box center [39, 245] width 66 height 9
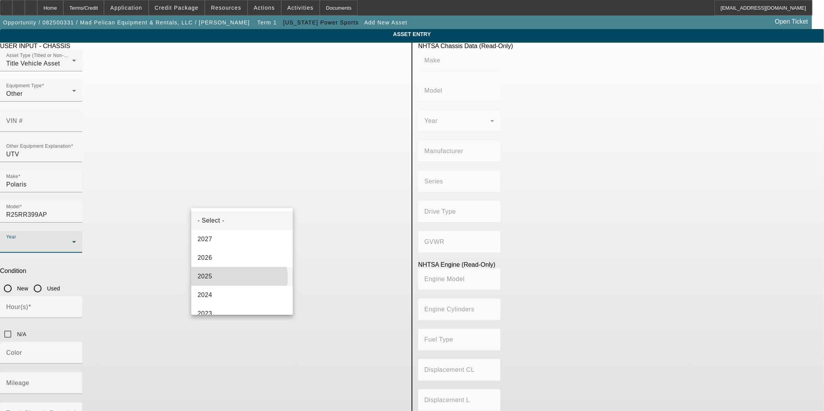
click at [239, 278] on mat-option "2025" at bounding box center [241, 276] width 101 height 19
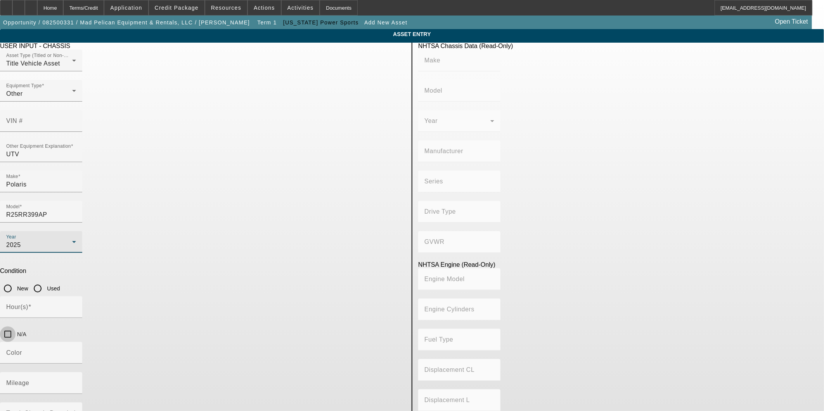
click at [16, 327] on input "N/A" at bounding box center [8, 335] width 16 height 16
checkbox input "true"
click at [16, 281] on input "New" at bounding box center [8, 289] width 16 height 16
radio input "true"
click at [76, 352] on input "Color" at bounding box center [41, 356] width 70 height 9
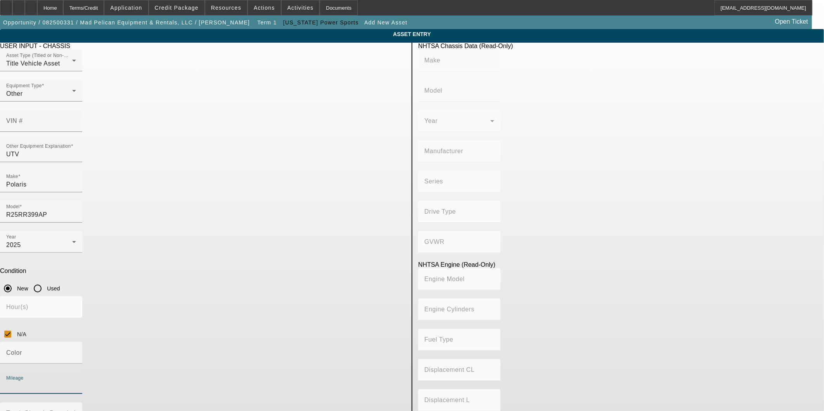
click at [76, 382] on input "Mileage" at bounding box center [41, 386] width 70 height 9
click at [76, 352] on input "Color" at bounding box center [41, 356] width 70 height 9
type input "1"
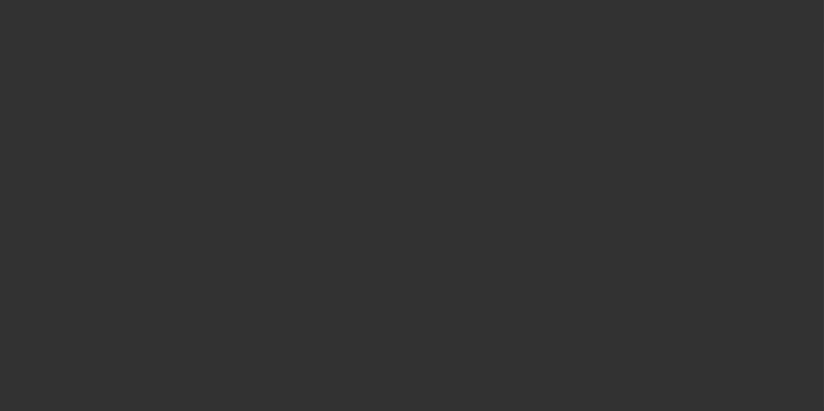
type input "$248,000.00"
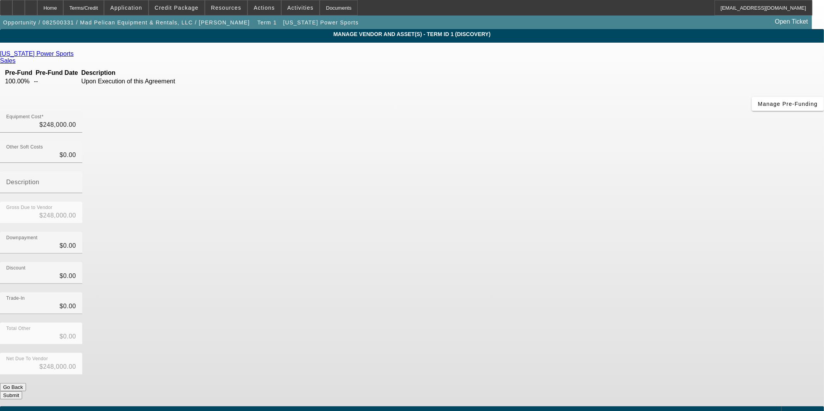
click at [790, 411] on span "Add Equipment" at bounding box center [804, 413] width 29 height 4
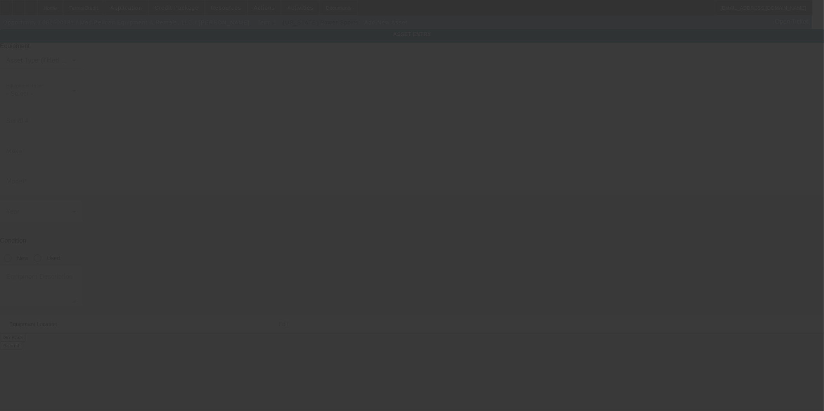
type input "4919 Construction Ave"
type input "Monroe"
type input "71203"
type input "Ouachita"
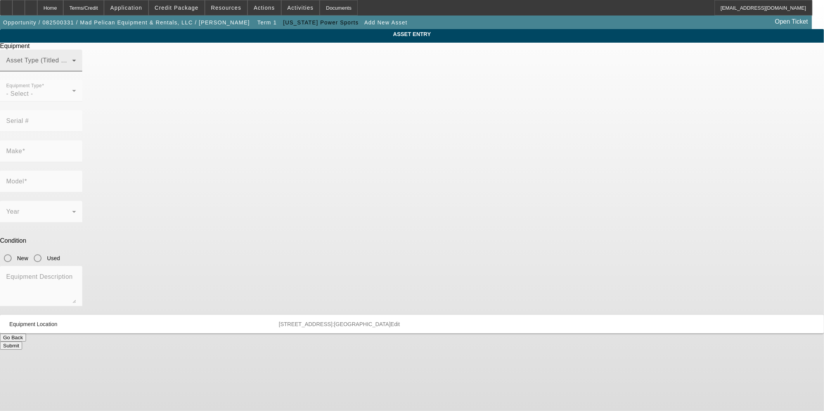
click at [72, 68] on span at bounding box center [39, 63] width 66 height 9
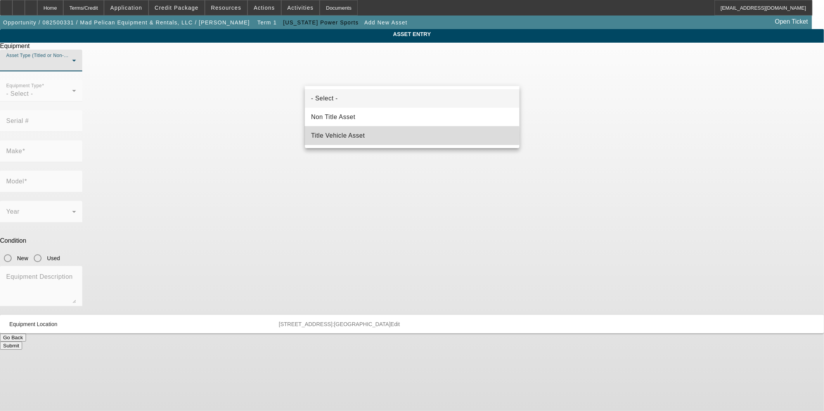
click at [341, 135] on span "Title Vehicle Asset" at bounding box center [338, 135] width 54 height 9
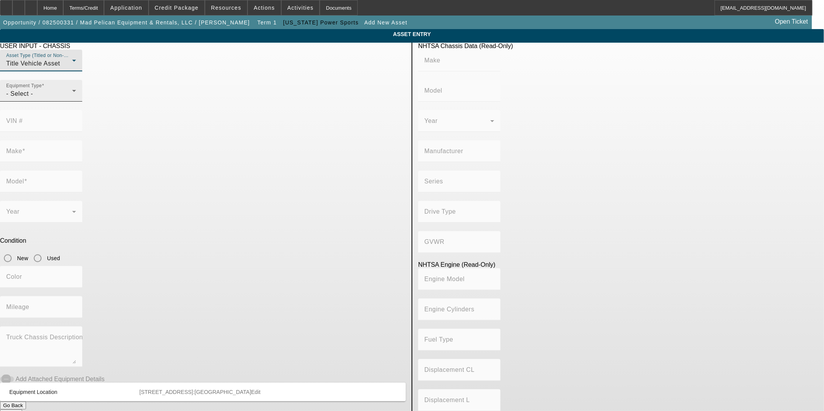
click at [72, 99] on div "- Select -" at bounding box center [39, 93] width 66 height 9
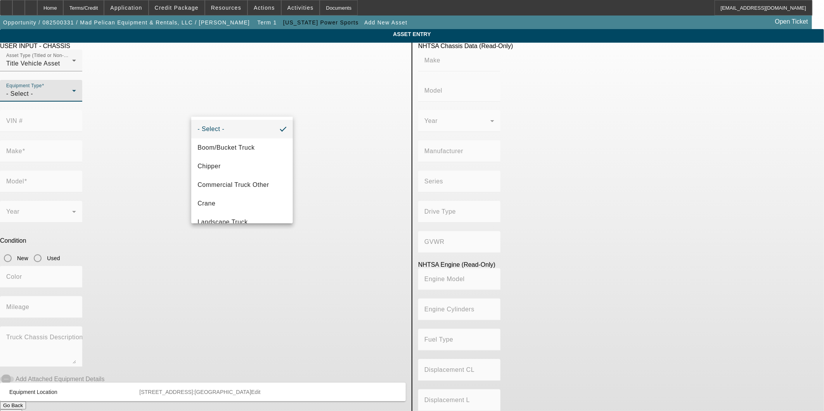
scroll to position [26, 0]
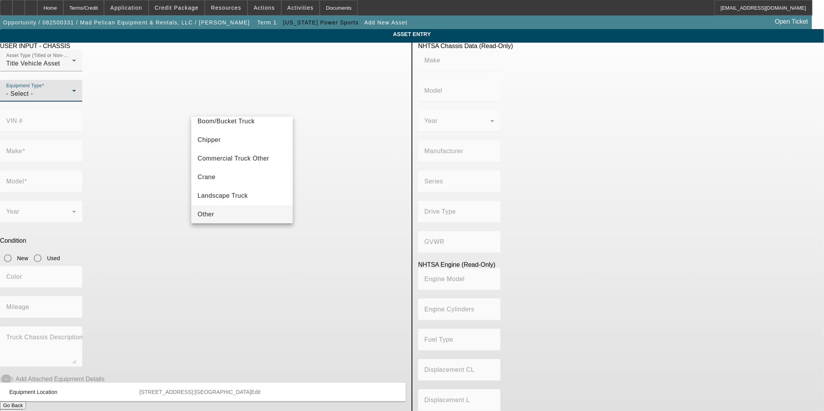
click at [222, 210] on mat-option "Other" at bounding box center [241, 214] width 101 height 19
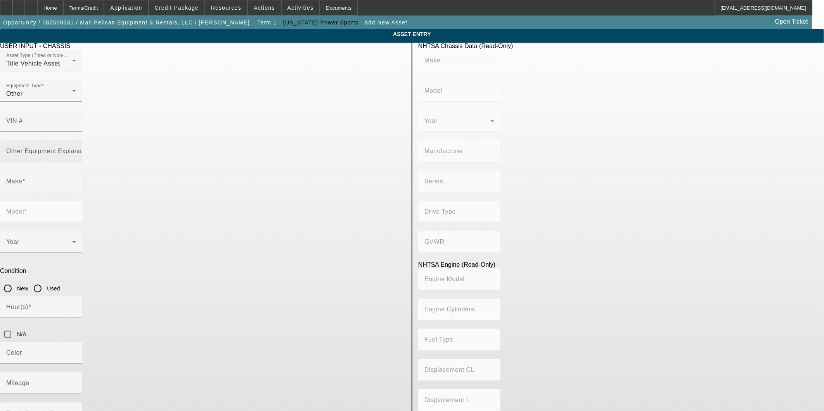
click at [93, 148] on mat-label "Other Equipment Explanation" at bounding box center [49, 151] width 87 height 7
click at [76, 150] on input "Other Equipment Explanation" at bounding box center [41, 154] width 70 height 9
type input "UTV"
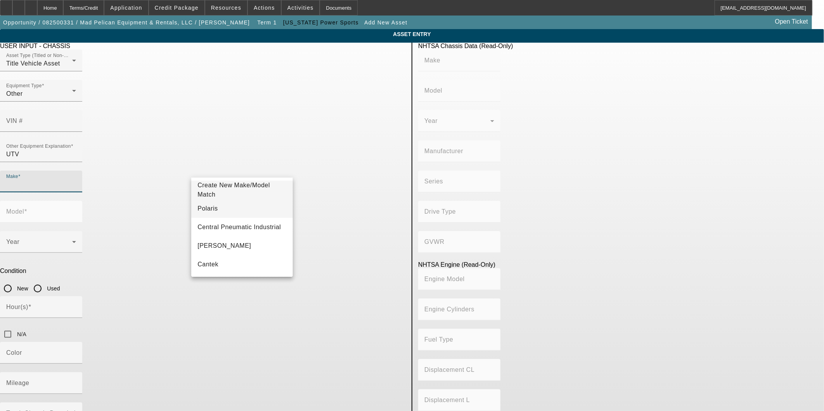
click at [222, 207] on mat-option "Polaris" at bounding box center [241, 208] width 101 height 19
type input "Polaris"
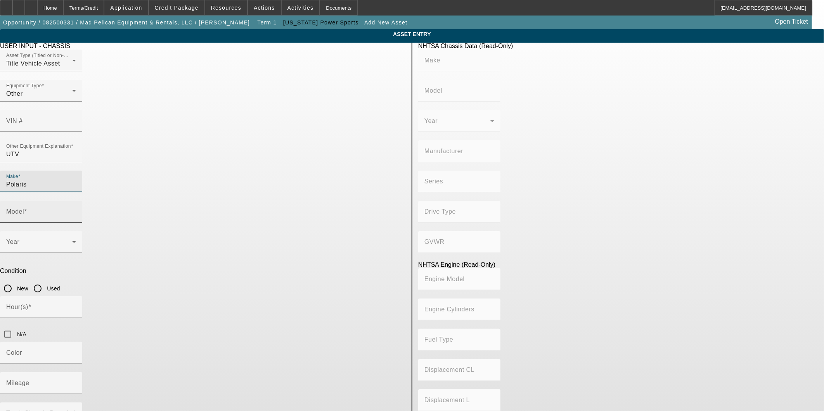
click at [76, 210] on input "Model" at bounding box center [41, 214] width 70 height 9
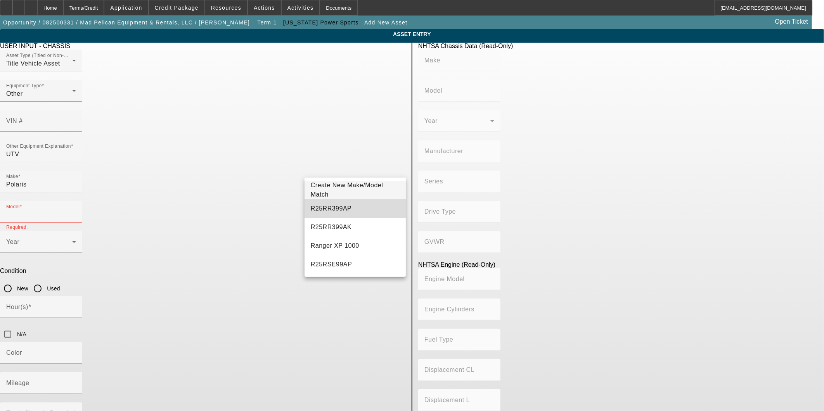
click at [356, 206] on mat-option "R25RR399AP" at bounding box center [355, 208] width 101 height 19
type input "R25RR399AP"
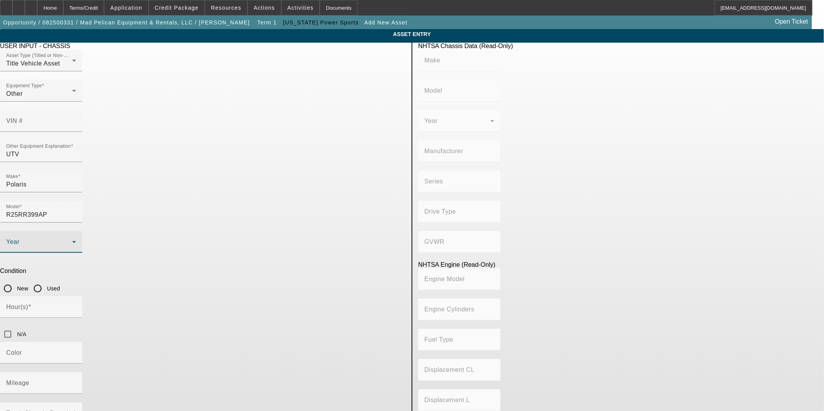
click at [72, 241] on span at bounding box center [39, 245] width 66 height 9
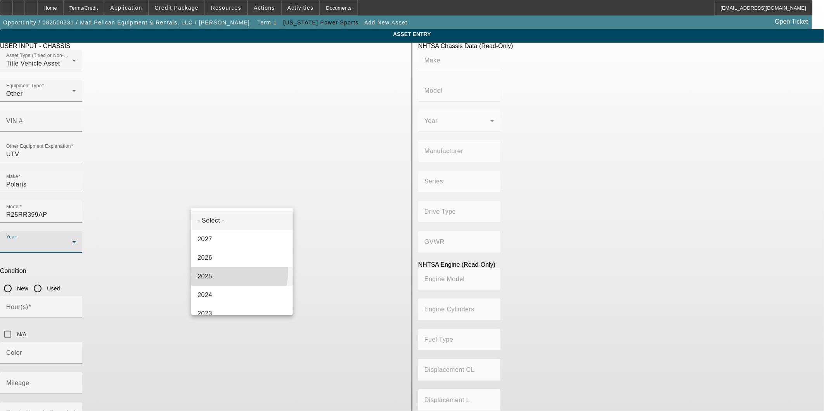
click at [222, 271] on mat-option "2025" at bounding box center [241, 276] width 101 height 19
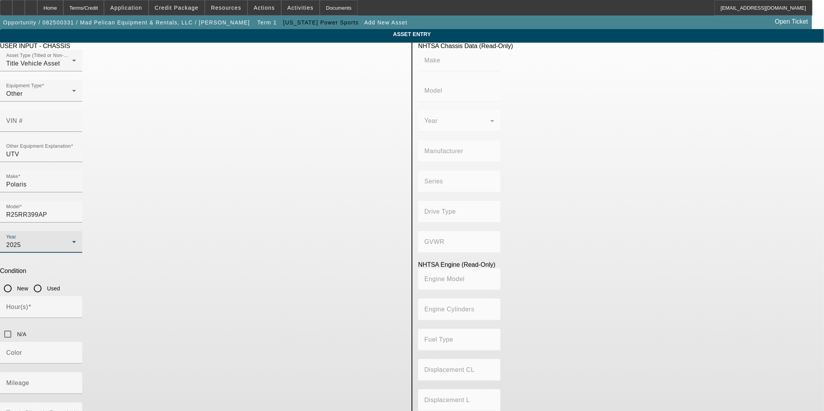
click at [16, 281] on input "New" at bounding box center [8, 289] width 16 height 16
radio input "true"
click at [16, 327] on input "N/A" at bounding box center [8, 335] width 16 height 16
checkbox input "true"
click at [76, 352] on input "Color" at bounding box center [41, 356] width 70 height 9
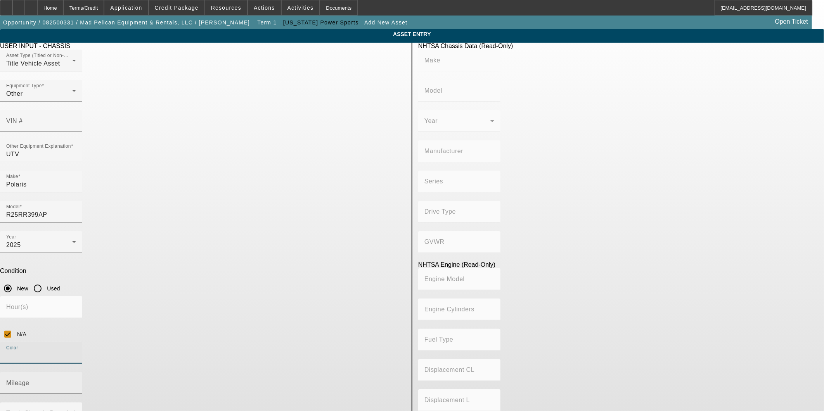
click at [29, 380] on mat-label "Mileage" at bounding box center [17, 383] width 23 height 7
click at [76, 382] on input "Mileage" at bounding box center [41, 386] width 70 height 9
type input "1"
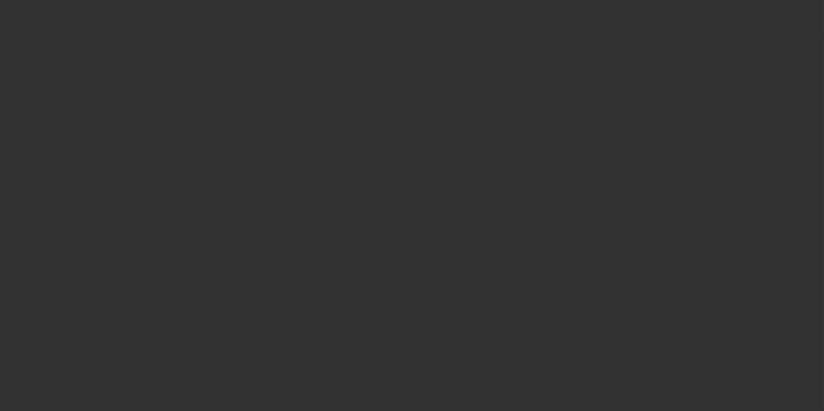
type input "$248,000.00"
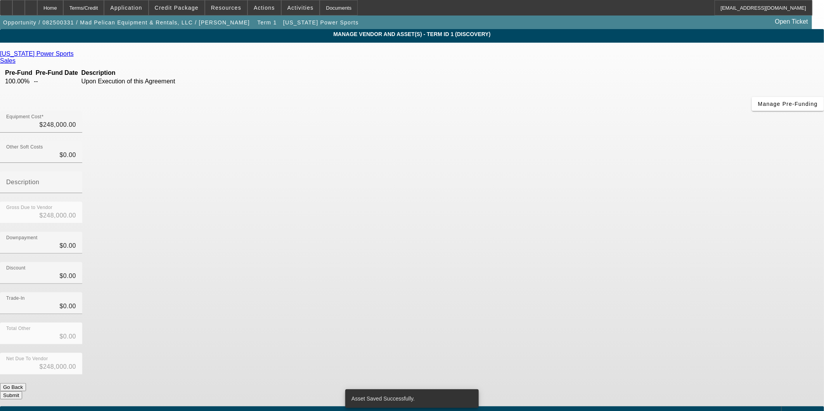
click at [782, 407] on div "Add Equipment" at bounding box center [803, 414] width 43 height 14
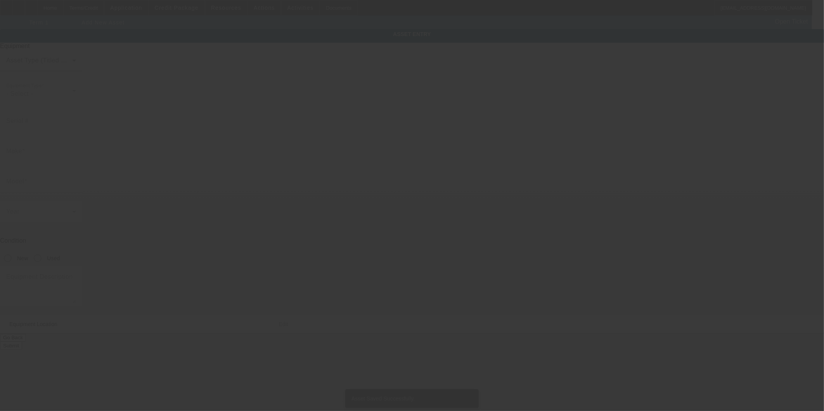
type input "4919 Construction Ave"
type input "Monroe"
type input "71203"
type input "Ouachita"
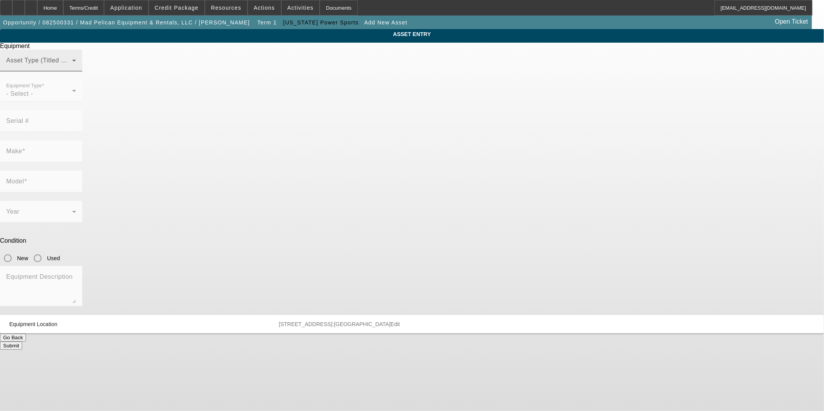
click at [72, 68] on span at bounding box center [39, 63] width 66 height 9
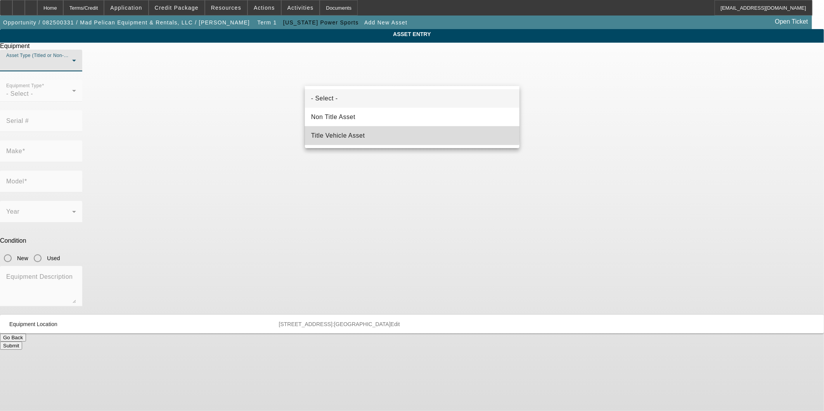
click at [351, 130] on mat-option "Title Vehicle Asset" at bounding box center [412, 136] width 215 height 19
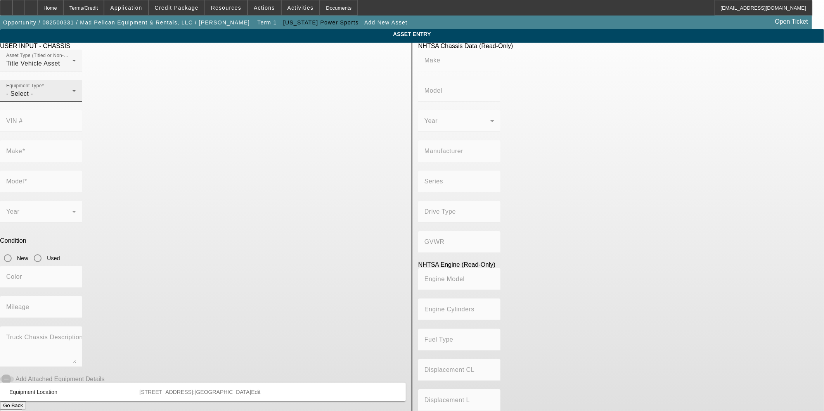
click at [76, 102] on div "Equipment Type - Select -" at bounding box center [41, 91] width 70 height 22
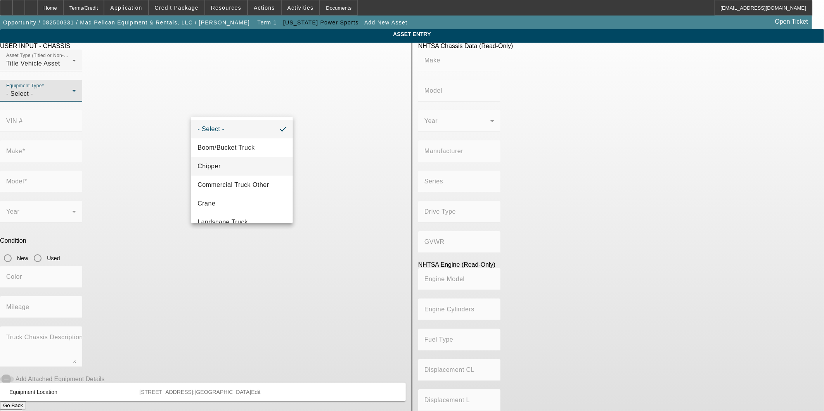
scroll to position [26, 0]
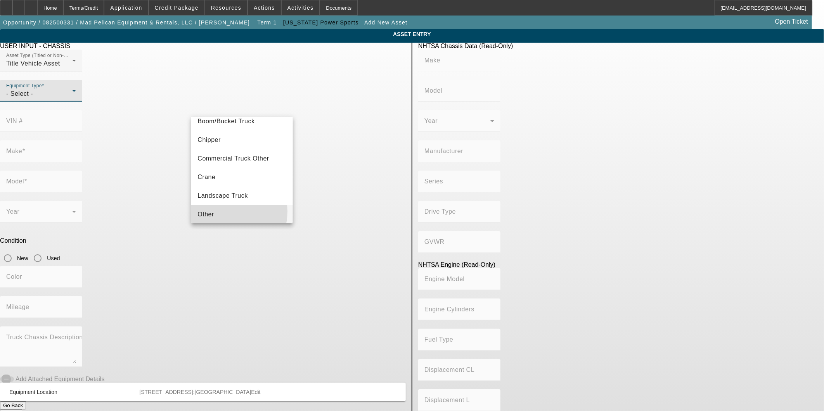
click at [222, 211] on mat-option "Other" at bounding box center [241, 214] width 101 height 19
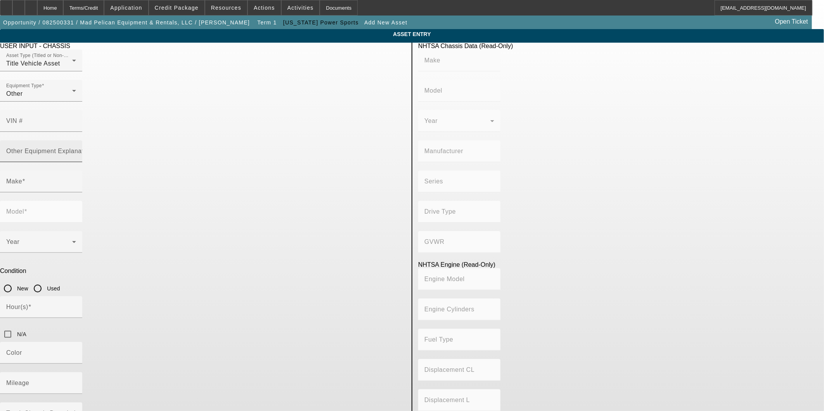
click at [93, 148] on mat-label "Other Equipment Explanation" at bounding box center [49, 151] width 87 height 7
click at [76, 150] on input "Other Equipment Explanation" at bounding box center [41, 154] width 70 height 9
type input "UTV"
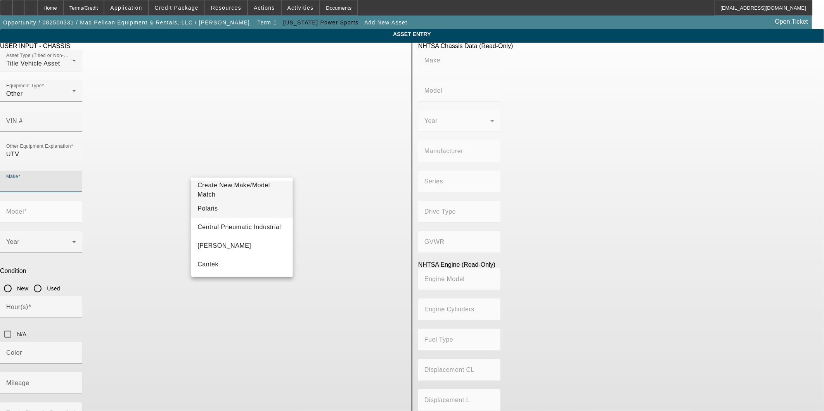
click at [238, 210] on mat-option "Polaris" at bounding box center [241, 208] width 101 height 19
type input "Polaris"
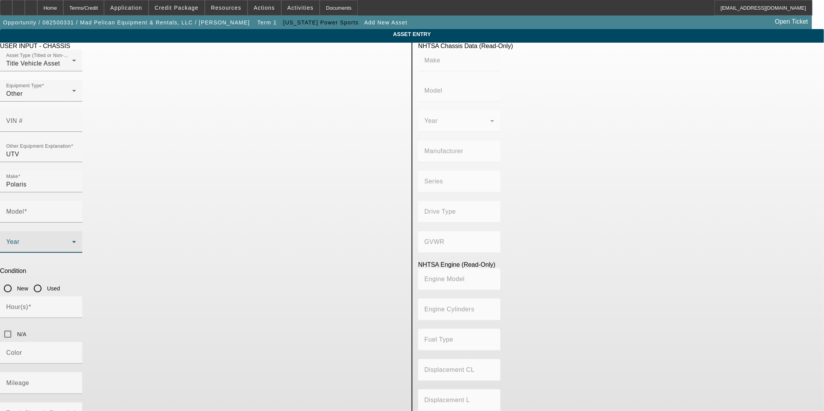
click at [72, 241] on span at bounding box center [39, 245] width 66 height 9
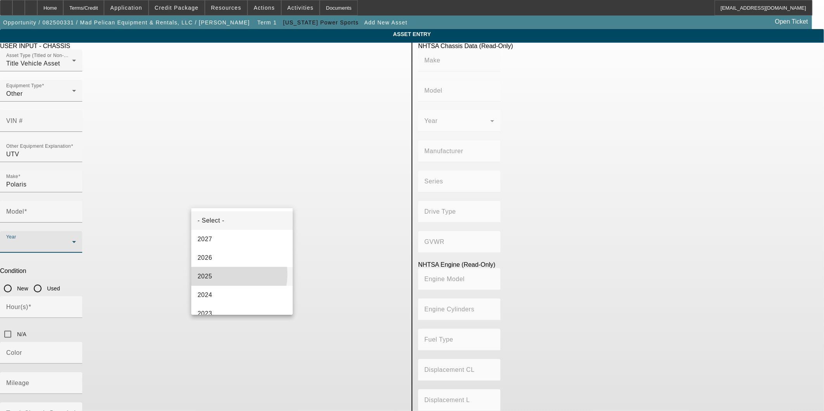
click at [219, 274] on mat-option "2025" at bounding box center [241, 276] width 101 height 19
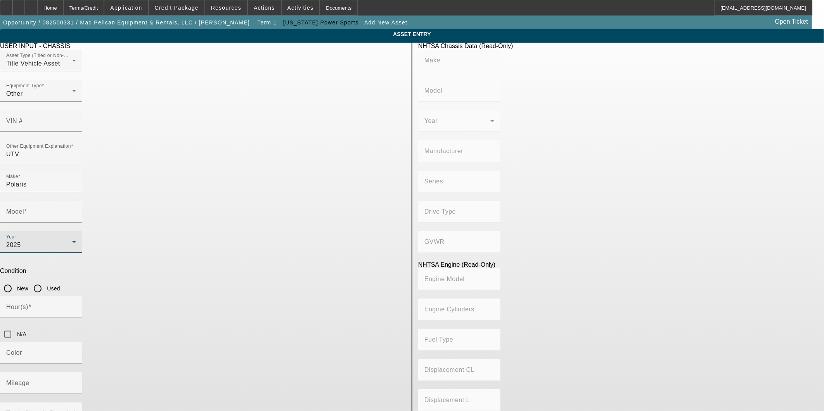
click at [47, 279] on div at bounding box center [37, 288] width 19 height 19
radio input "true"
click at [16, 281] on input "New" at bounding box center [8, 289] width 16 height 16
radio input "true"
click at [76, 306] on input "Hour(s)" at bounding box center [41, 310] width 70 height 9
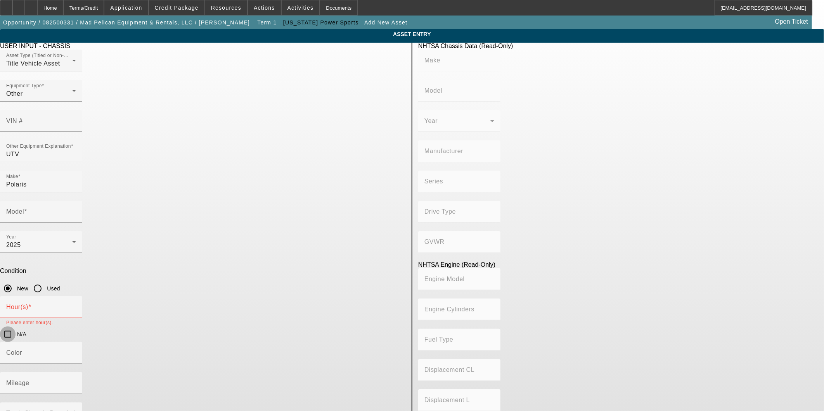
click at [16, 327] on input "N/A" at bounding box center [8, 335] width 16 height 16
checkbox input "true"
click at [29, 380] on mat-label "Mileage" at bounding box center [17, 383] width 23 height 7
click at [76, 382] on input "Mileage" at bounding box center [41, 386] width 70 height 9
type input "1"
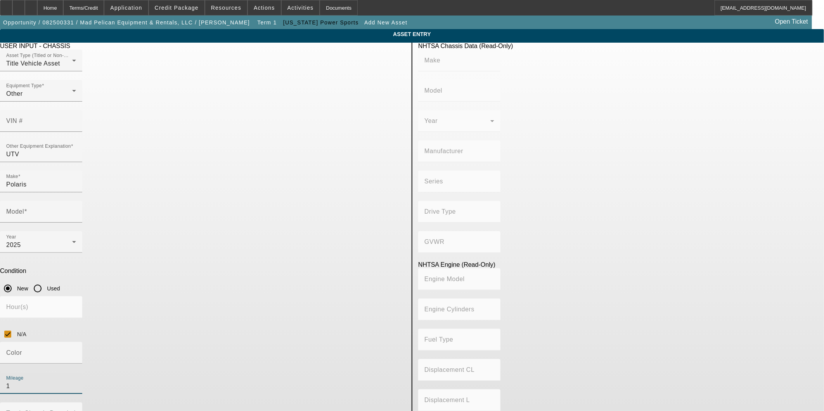
click at [76, 210] on input "Model" at bounding box center [41, 214] width 70 height 9
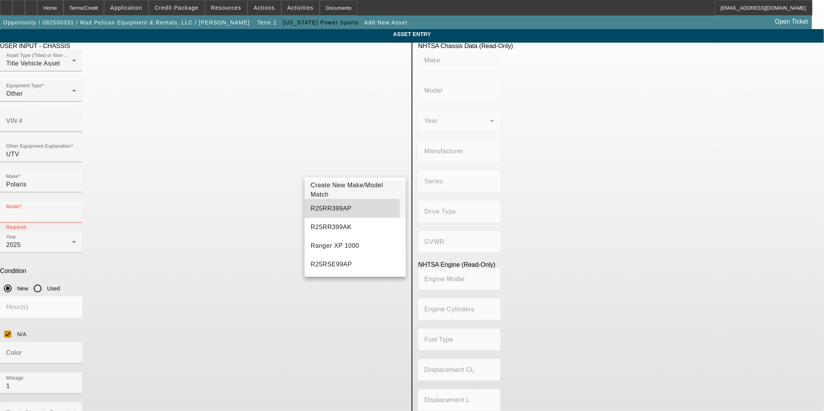
click at [345, 208] on mat-option "R25RR399AP" at bounding box center [355, 208] width 101 height 19
type input "R25RR399AP"
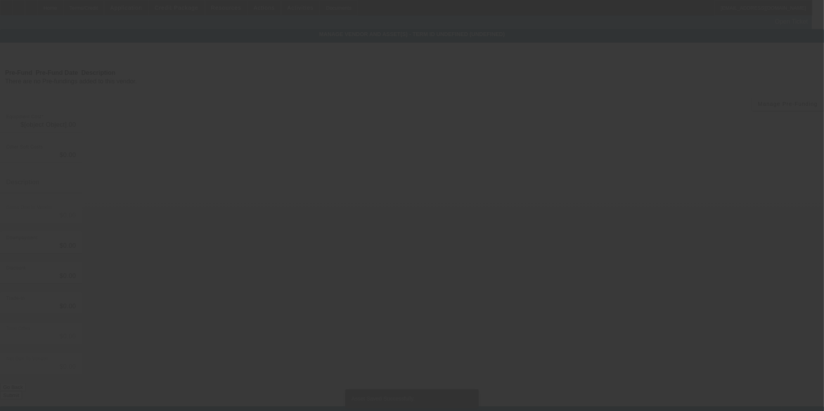
type input "$248,000.00"
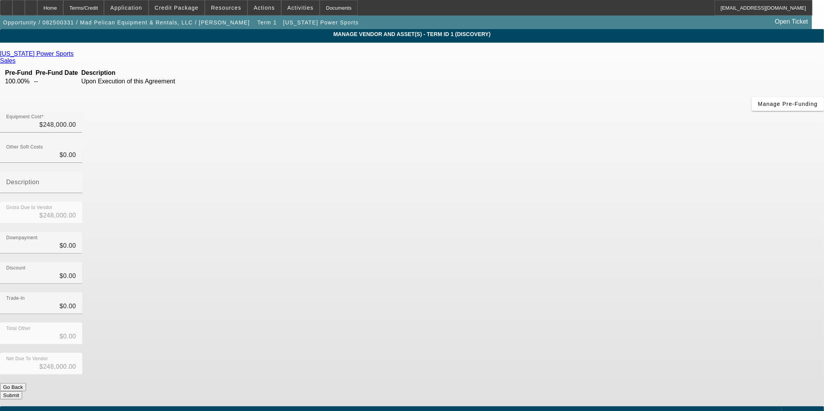
click at [790, 411] on span "Add Equipment" at bounding box center [804, 413] width 29 height 4
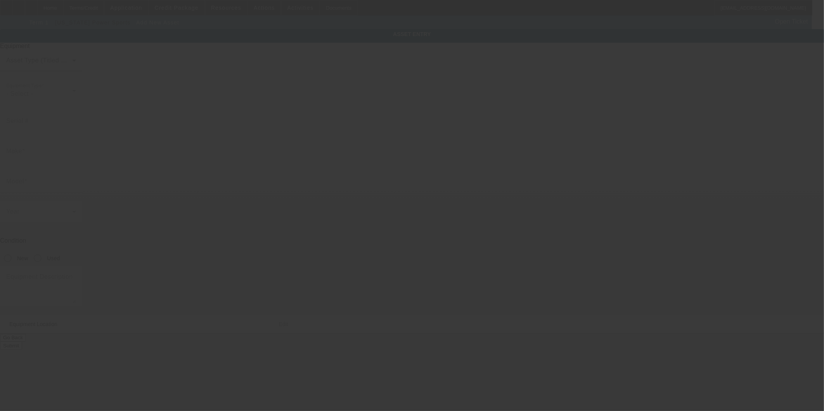
type input "4919 Construction Ave"
type input "Monroe"
type input "71203"
type input "Ouachita"
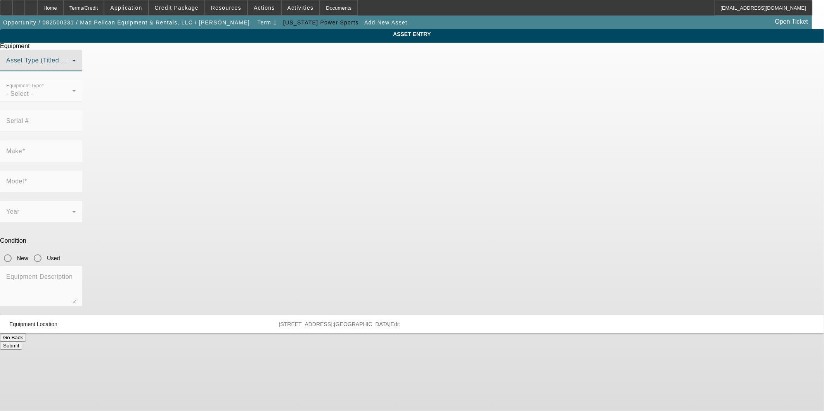
click at [72, 68] on span at bounding box center [39, 63] width 66 height 9
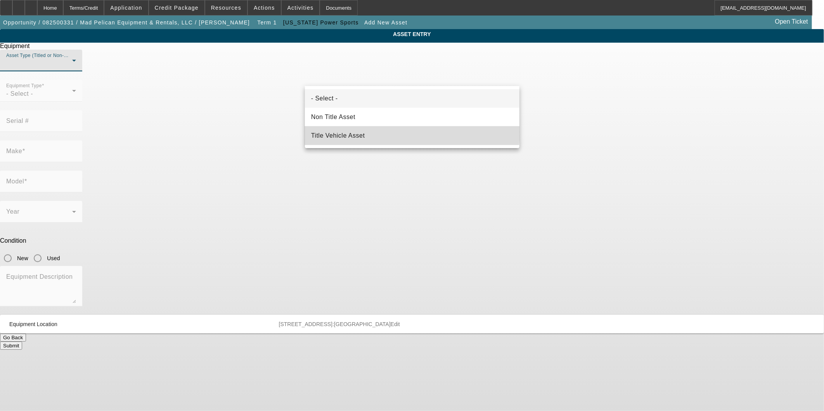
click at [355, 130] on mat-option "Title Vehicle Asset" at bounding box center [412, 136] width 215 height 19
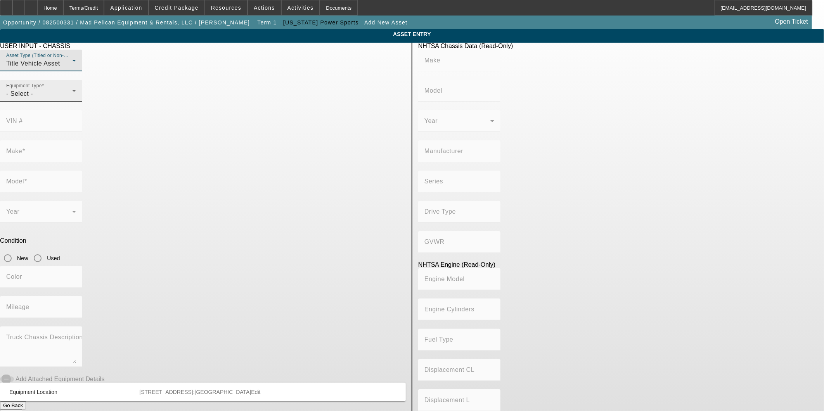
click at [72, 99] on div "- Select -" at bounding box center [39, 93] width 66 height 9
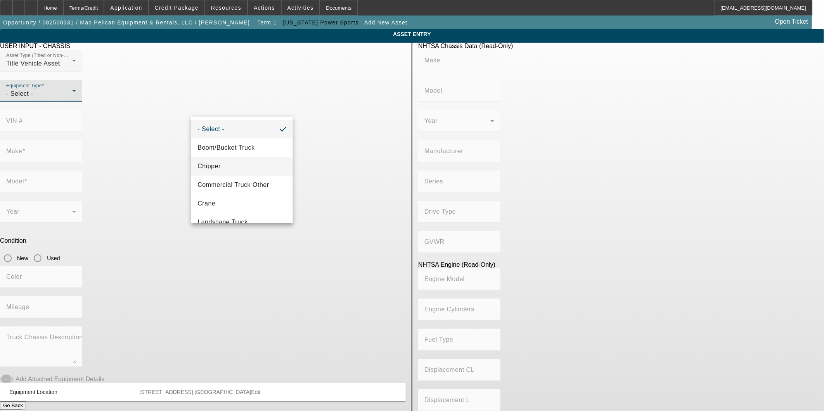
scroll to position [26, 0]
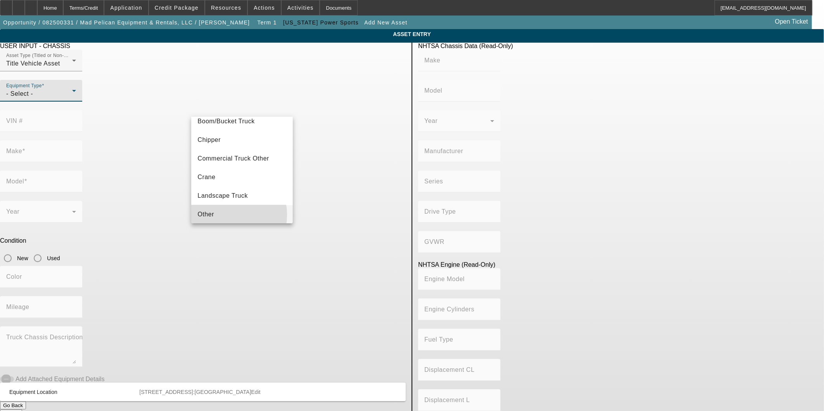
click at [224, 214] on mat-option "Other" at bounding box center [241, 214] width 101 height 19
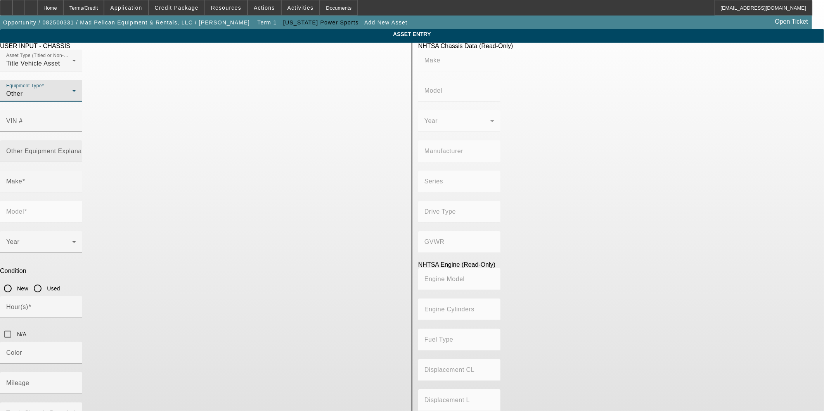
click at [76, 140] on div "Other Equipment Explanation" at bounding box center [41, 151] width 70 height 22
type input "UTV"
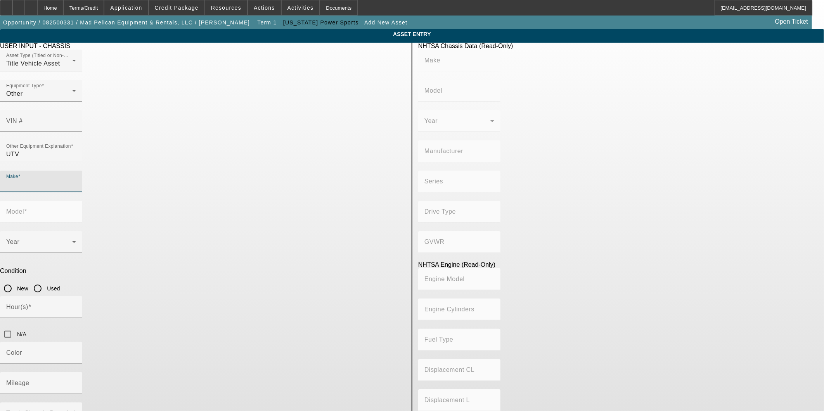
click at [76, 180] on input "Make" at bounding box center [41, 184] width 70 height 9
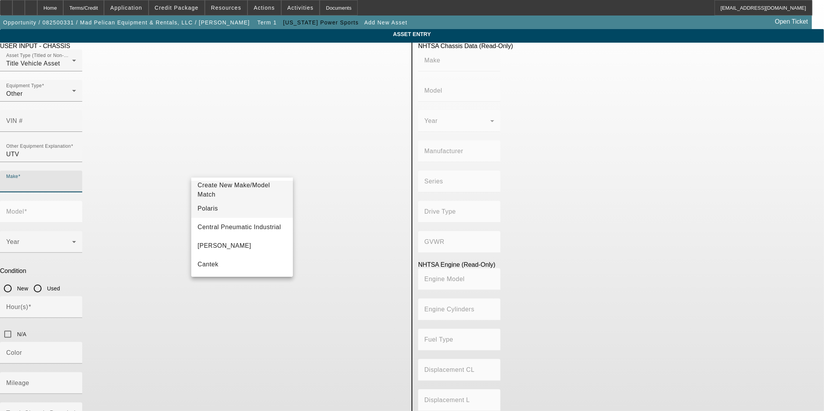
click at [230, 210] on mat-option "Polaris" at bounding box center [241, 208] width 101 height 19
type input "Polaris"
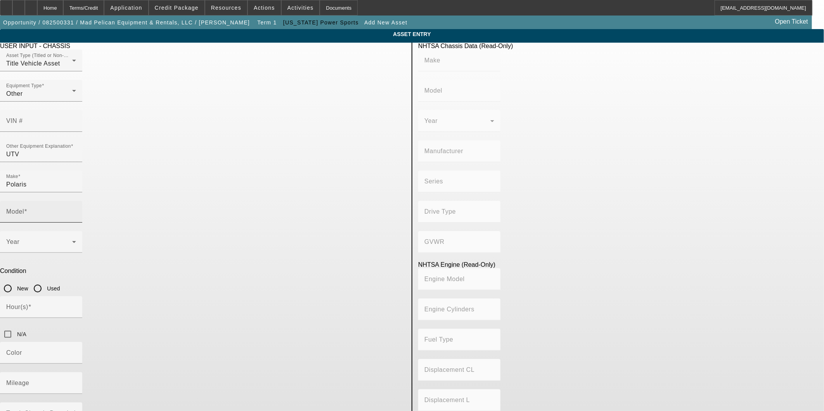
click at [24, 208] on mat-label "Model" at bounding box center [15, 211] width 18 height 7
click at [76, 210] on input "Model" at bounding box center [41, 214] width 70 height 9
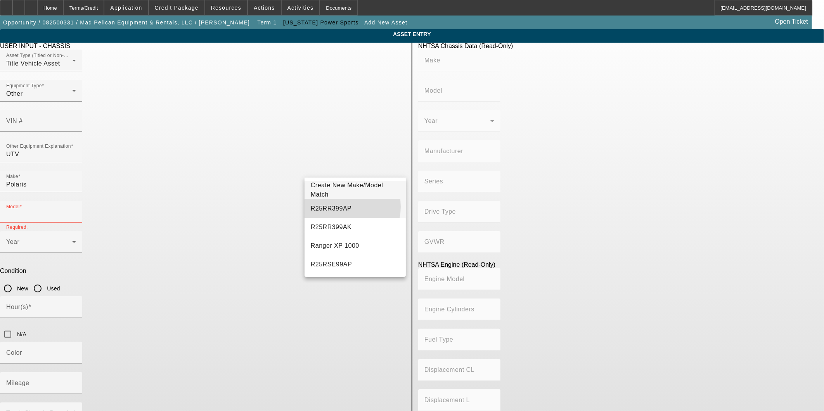
click at [341, 207] on span "R25RR399AP" at bounding box center [331, 208] width 41 height 7
type input "R25RR399AP"
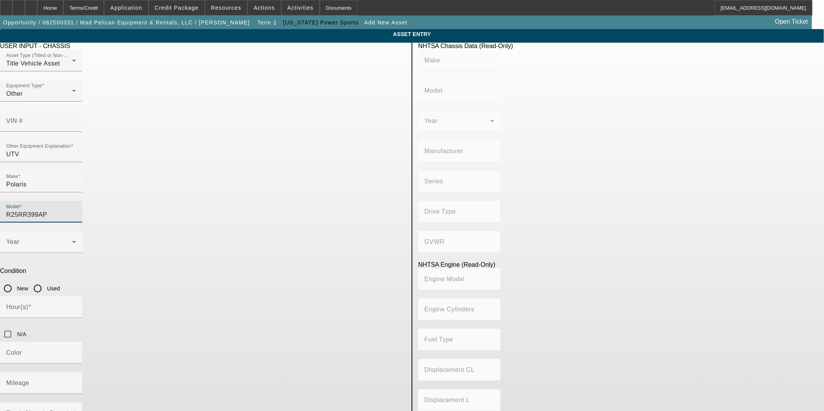
click at [16, 281] on input "New" at bounding box center [8, 289] width 16 height 16
radio input "true"
click at [76, 231] on div "Year" at bounding box center [41, 242] width 70 height 22
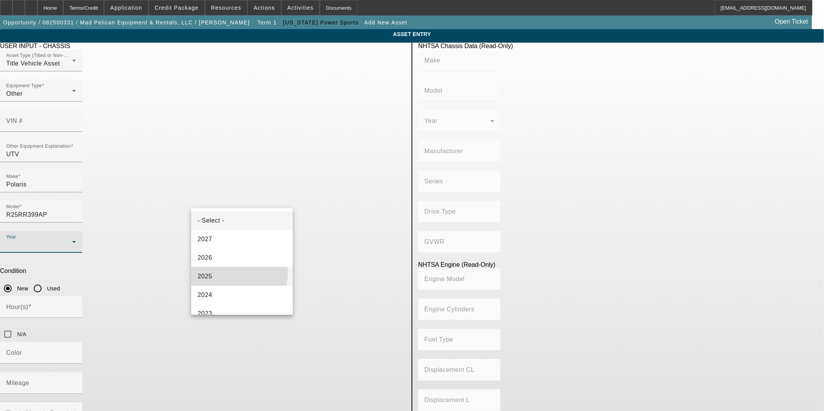
click at [228, 273] on mat-option "2025" at bounding box center [241, 276] width 101 height 19
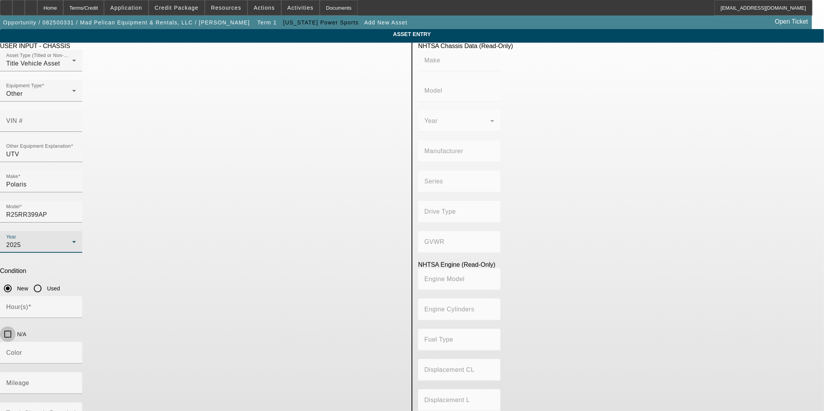
click at [16, 327] on input "N/A" at bounding box center [8, 335] width 16 height 16
checkbox input "true"
click at [76, 382] on input "Mileage" at bounding box center [41, 386] width 70 height 9
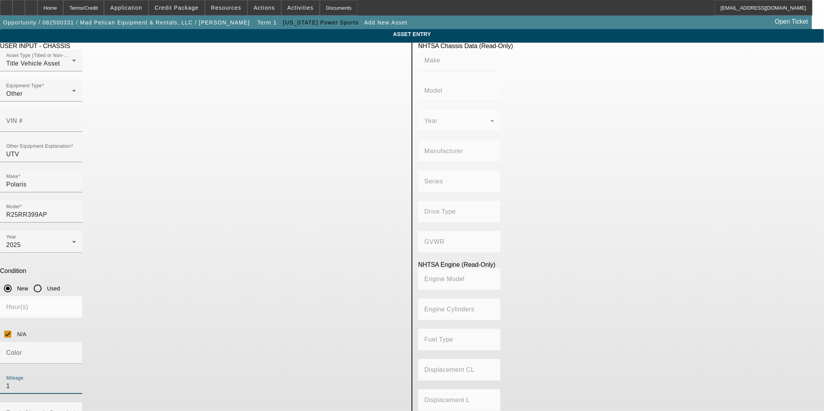
type input "1"
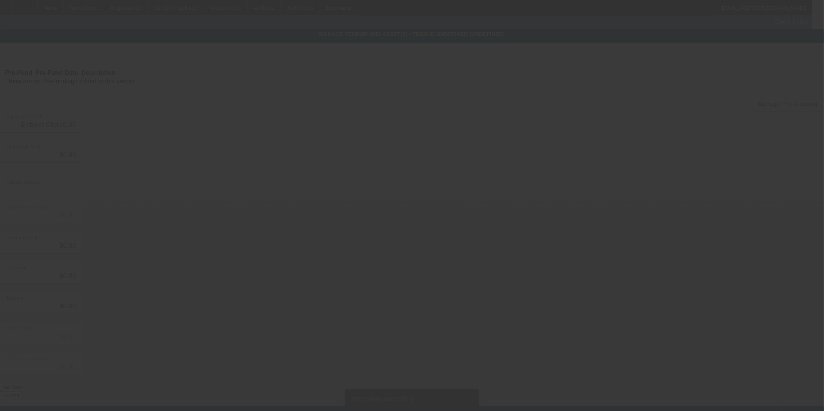
type input "$248,000.00"
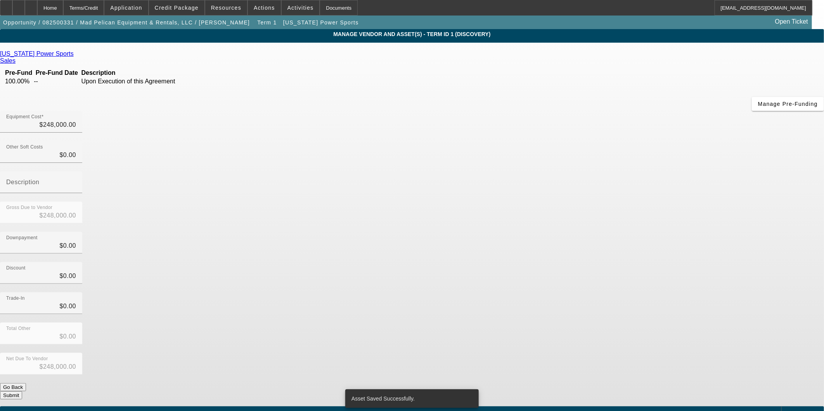
click at [790, 411] on span "Add Equipment" at bounding box center [804, 413] width 29 height 4
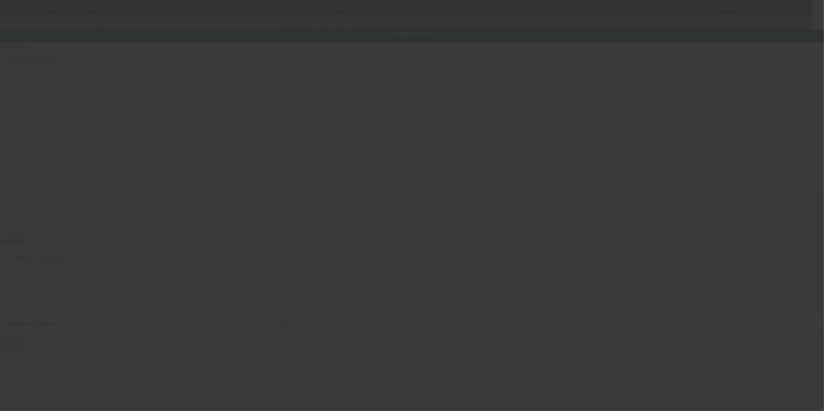
type input "4919 Construction Ave"
type input "Monroe"
type input "71203"
type input "Ouachita"
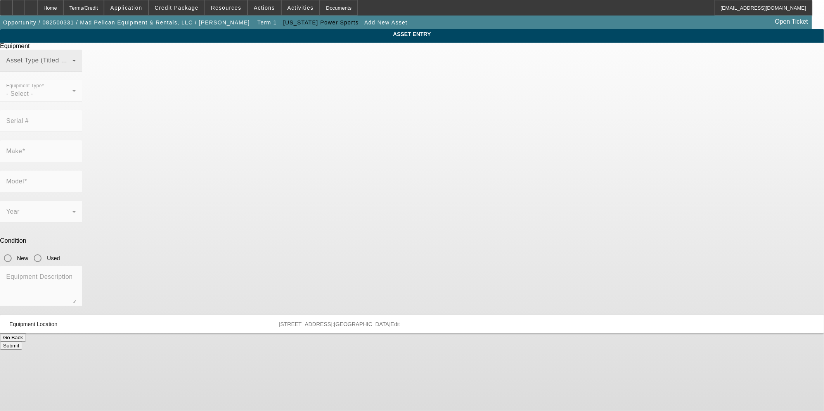
click at [72, 68] on span at bounding box center [39, 63] width 66 height 9
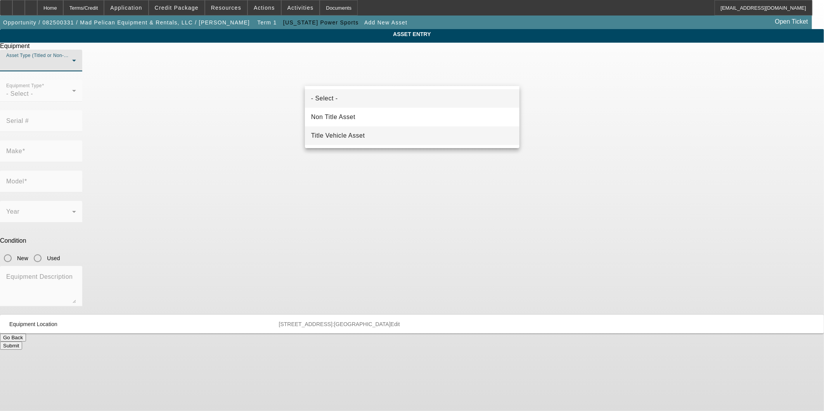
click at [389, 130] on mat-option "Title Vehicle Asset" at bounding box center [412, 136] width 215 height 19
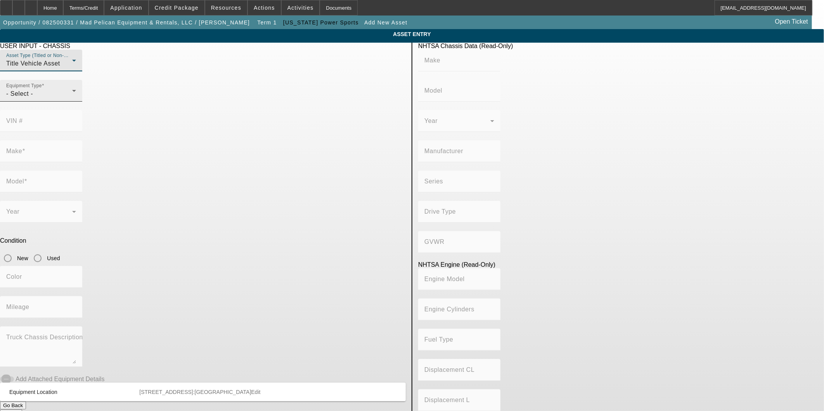
click at [79, 95] on icon at bounding box center [73, 90] width 9 height 9
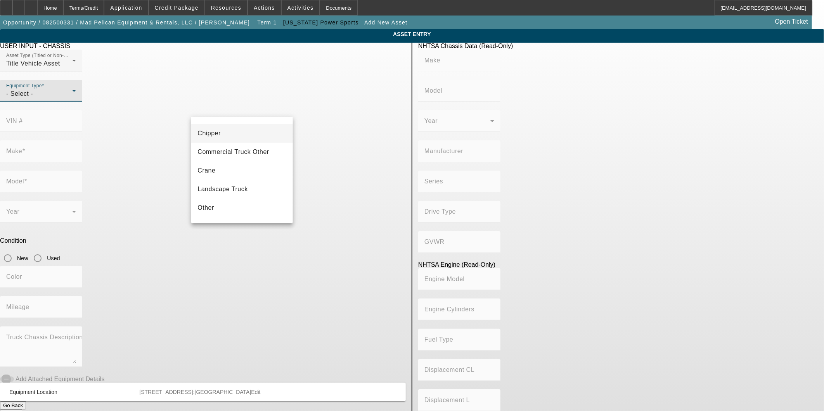
scroll to position [85, 0]
click at [226, 161] on mat-option "Other" at bounding box center [241, 155] width 101 height 19
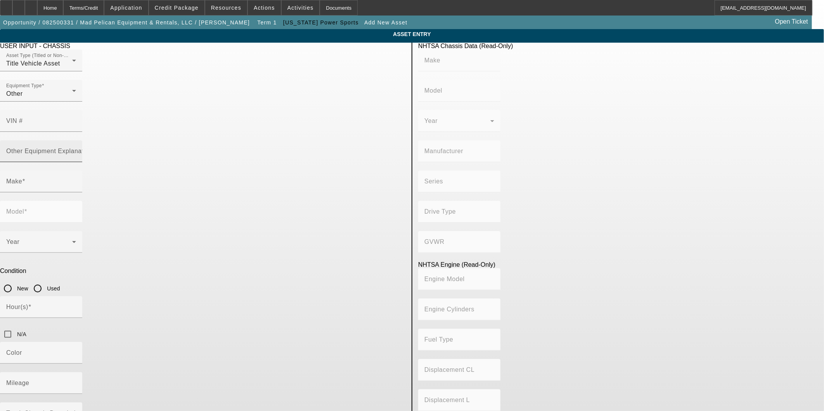
click at [76, 140] on div "Other Equipment Explanation" at bounding box center [41, 151] width 70 height 22
type input "U"
type input "UTV"
click at [76, 180] on input "Make" at bounding box center [41, 184] width 70 height 9
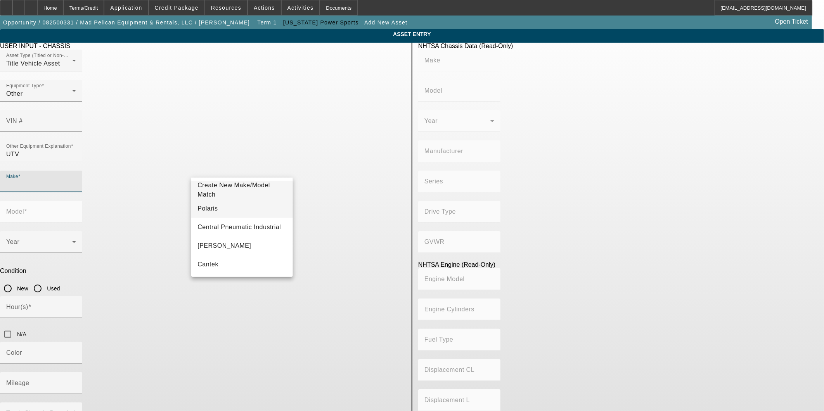
click at [241, 204] on mat-option "Polaris" at bounding box center [241, 208] width 101 height 19
type input "Polaris"
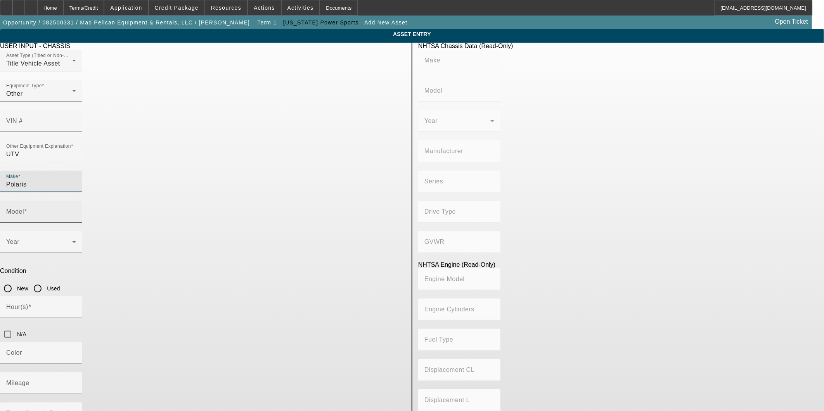
click at [76, 210] on input "Model" at bounding box center [41, 214] width 70 height 9
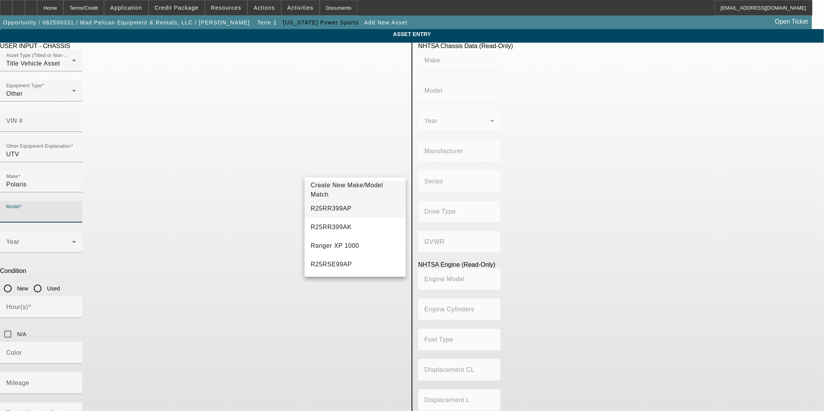
click at [341, 203] on mat-option "R25RR399AP" at bounding box center [355, 208] width 101 height 19
type input "R25RR399AP"
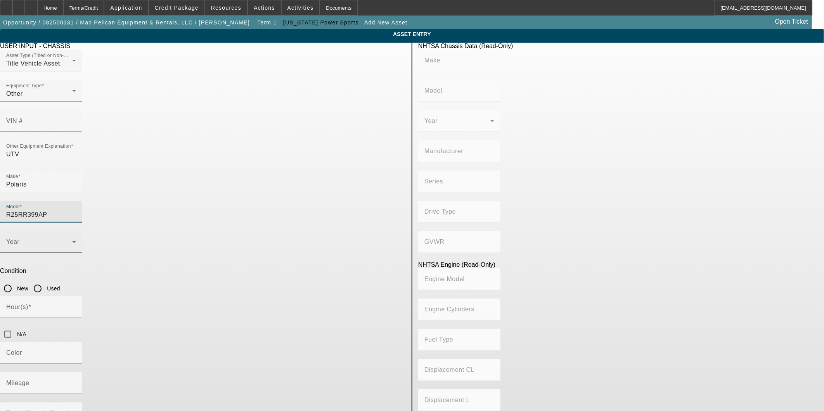
click at [72, 241] on span at bounding box center [39, 245] width 66 height 9
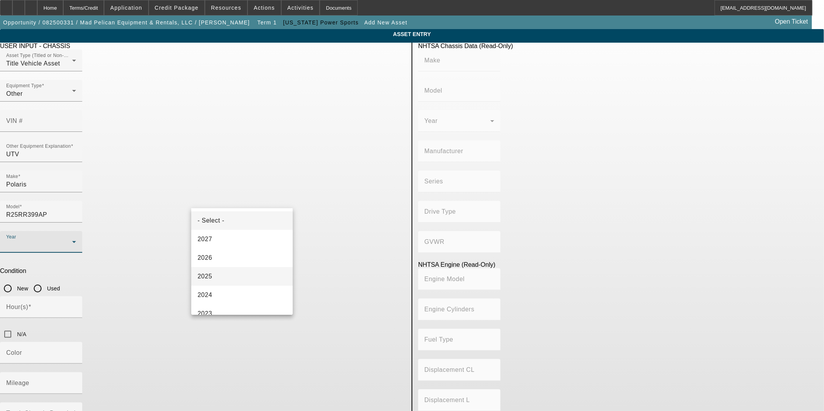
click at [236, 271] on mat-option "2025" at bounding box center [241, 276] width 101 height 19
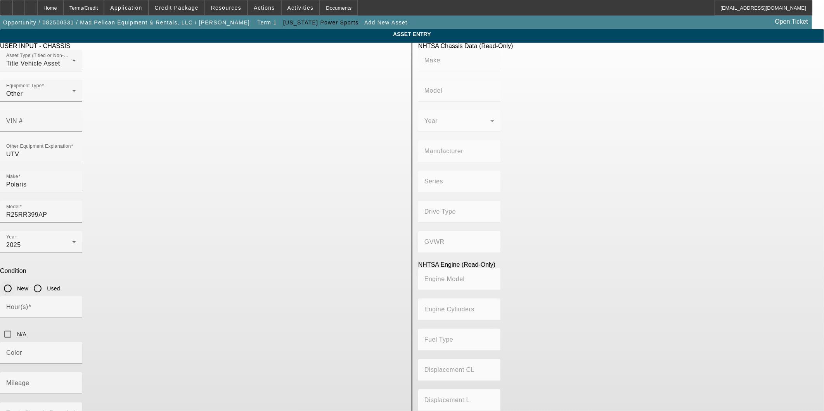
click at [16, 281] on input "New" at bounding box center [8, 289] width 16 height 16
radio input "true"
click at [76, 306] on input "Hour(s)" at bounding box center [41, 310] width 70 height 9
click at [16, 327] on input "N/A" at bounding box center [8, 335] width 16 height 16
checkbox input "true"
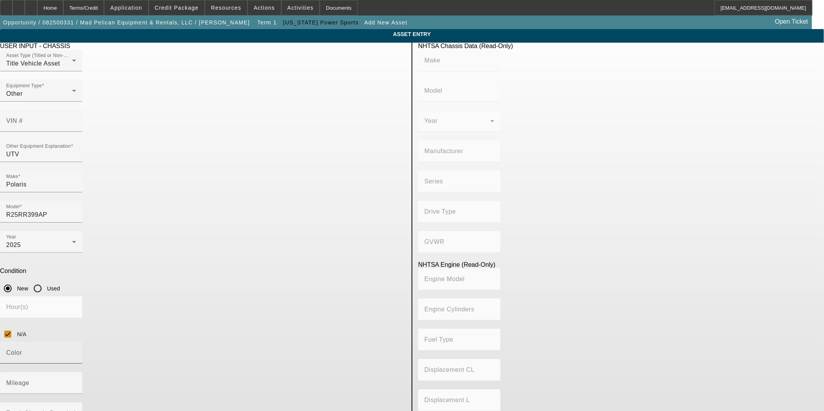
click at [76, 352] on input "Color" at bounding box center [41, 356] width 70 height 9
click at [29, 380] on mat-label "Mileage" at bounding box center [17, 383] width 23 height 7
click at [76, 382] on input "Mileage" at bounding box center [41, 386] width 70 height 9
type input "1"
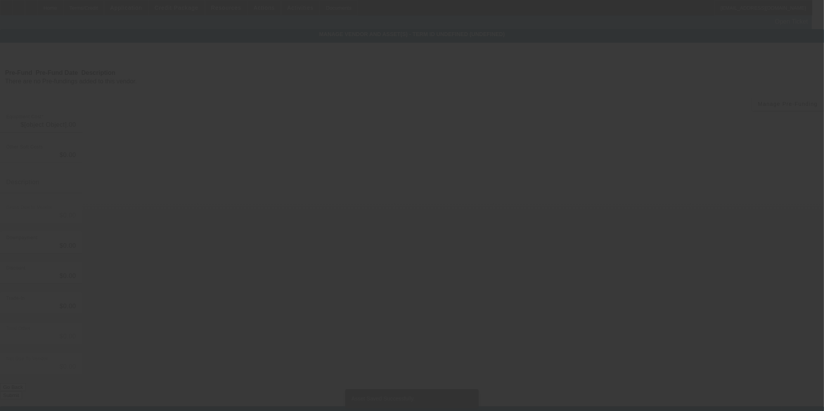
type input "$248,000.00"
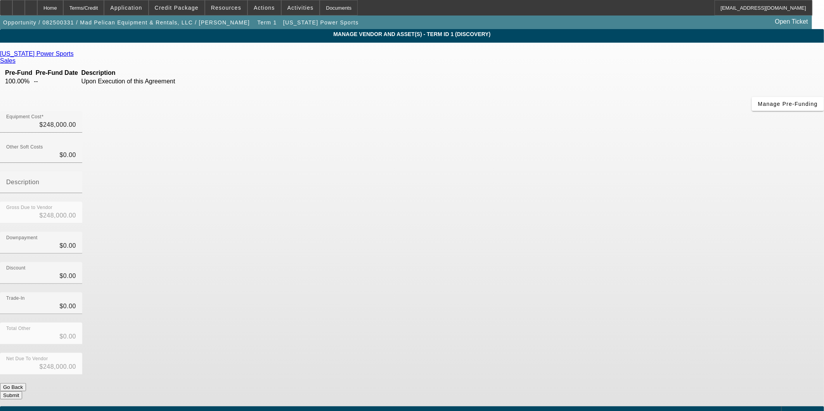
click at [790, 411] on span "Add Equipment" at bounding box center [804, 413] width 29 height 4
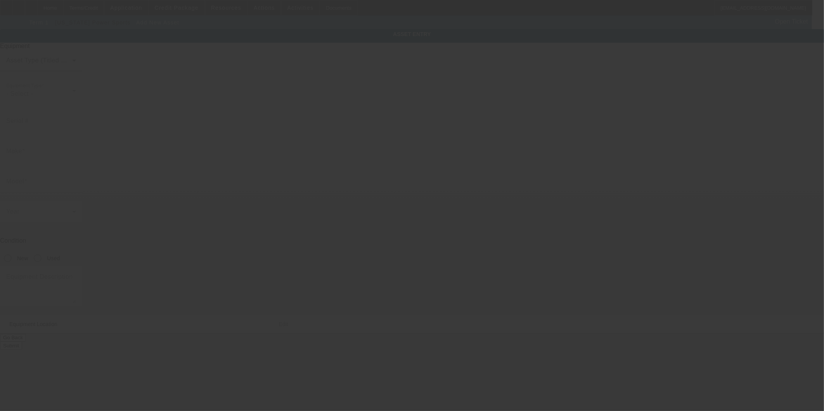
type input "4919 Construction Ave"
type input "Monroe"
type input "71203"
type input "Ouachita"
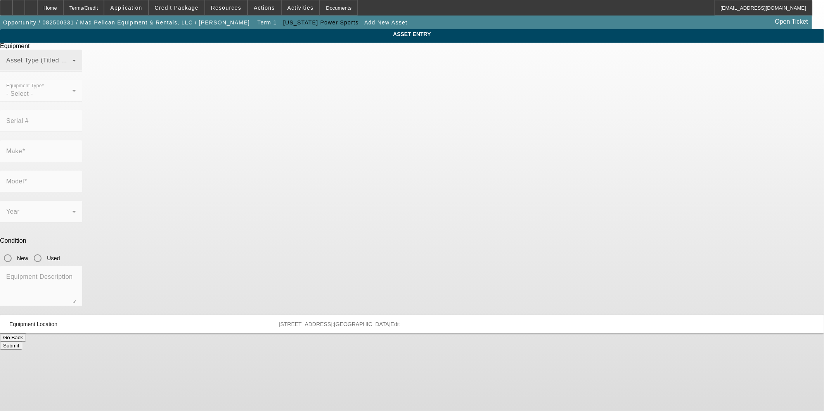
click at [76, 71] on div "Asset Type (Titled or Non-Titled)" at bounding box center [41, 61] width 70 height 22
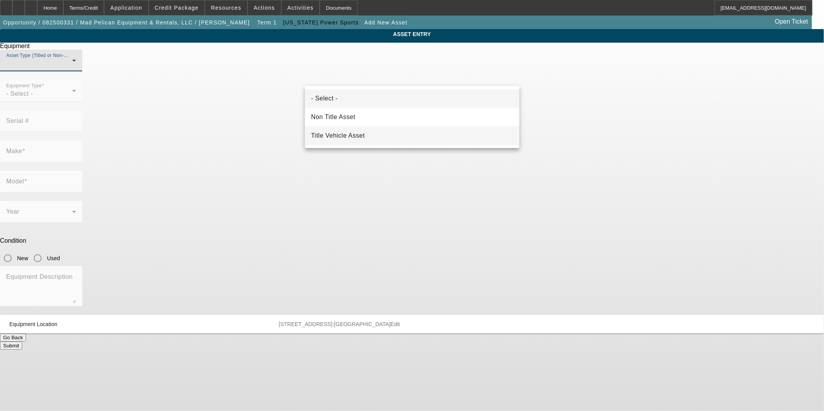
click at [371, 131] on mat-option "Title Vehicle Asset" at bounding box center [412, 136] width 215 height 19
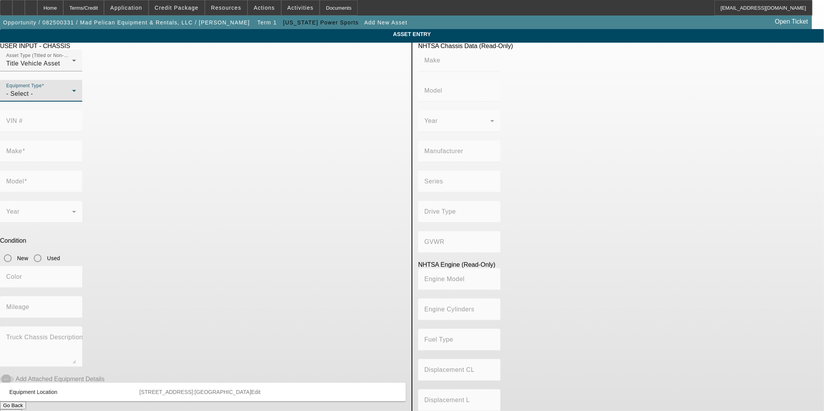
click at [72, 99] on div "- Select -" at bounding box center [39, 93] width 66 height 9
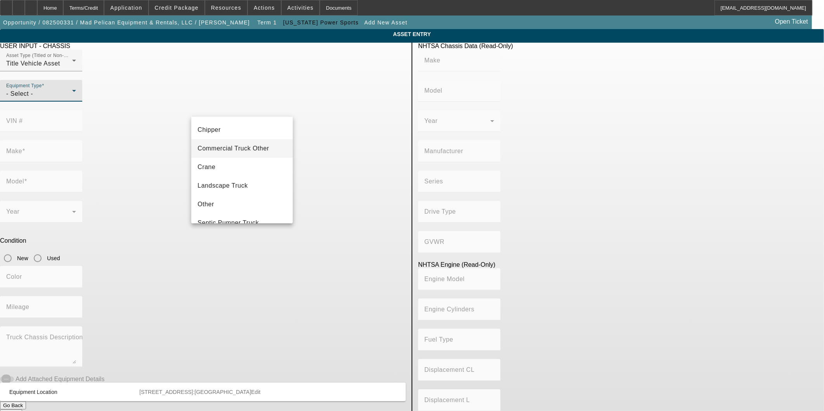
scroll to position [85, 0]
drag, startPoint x: 241, startPoint y: 157, endPoint x: 246, endPoint y: 146, distance: 12.7
click at [241, 158] on mat-option "Other" at bounding box center [241, 155] width 101 height 19
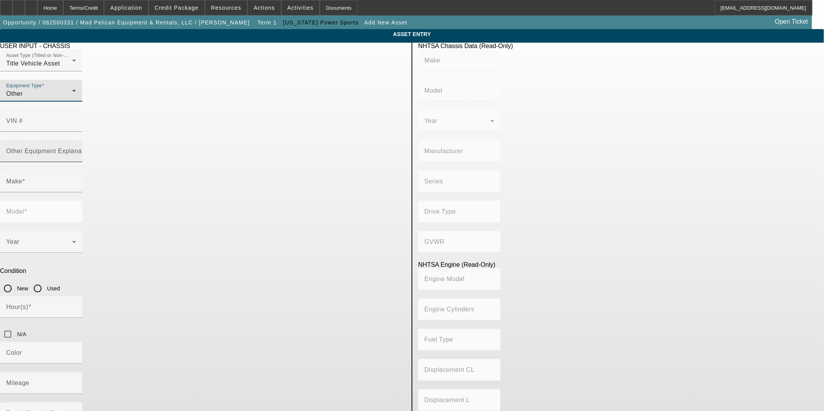
click at [76, 141] on div "Other Equipment Explanation" at bounding box center [41, 151] width 70 height 22
type input "UTV"
click at [76, 180] on input "Make" at bounding box center [41, 184] width 70 height 9
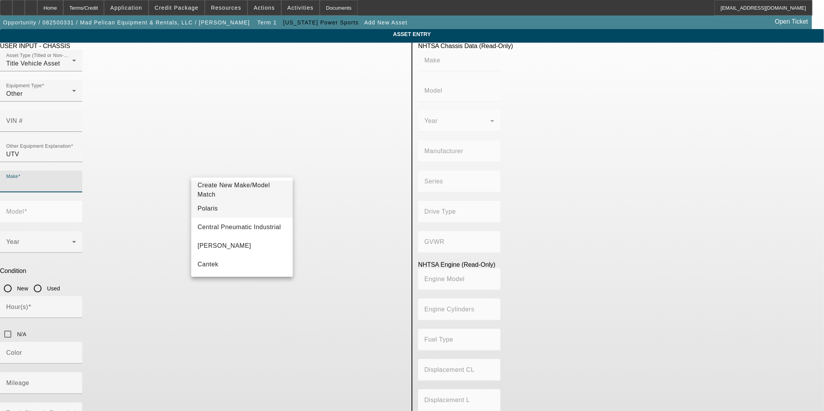
click at [218, 207] on mat-option "Polaris" at bounding box center [241, 208] width 101 height 19
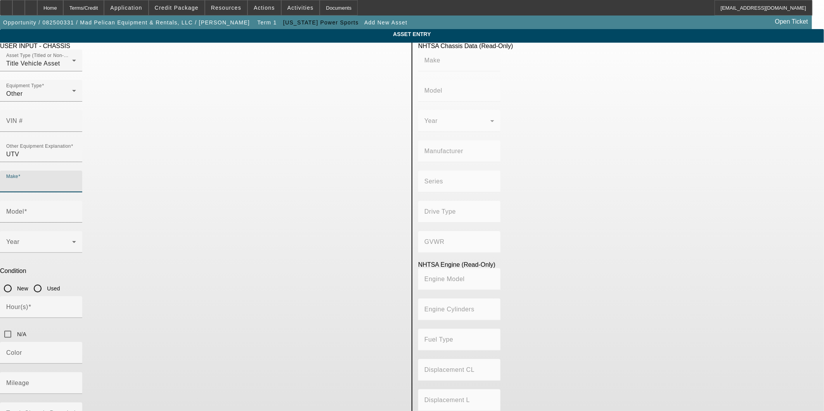
type input "Polaris"
click at [27, 208] on span at bounding box center [25, 211] width 3 height 7
click at [76, 210] on input "Model" at bounding box center [41, 214] width 70 height 9
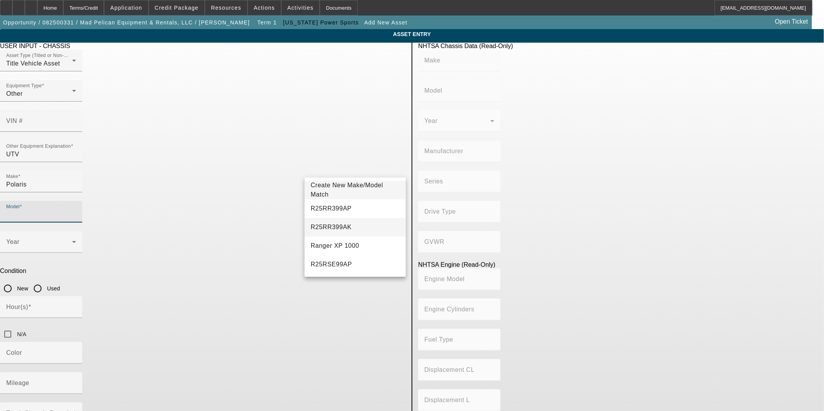
click at [353, 223] on mat-option "R25RR399AK" at bounding box center [355, 227] width 101 height 19
type input "R25RR399AK"
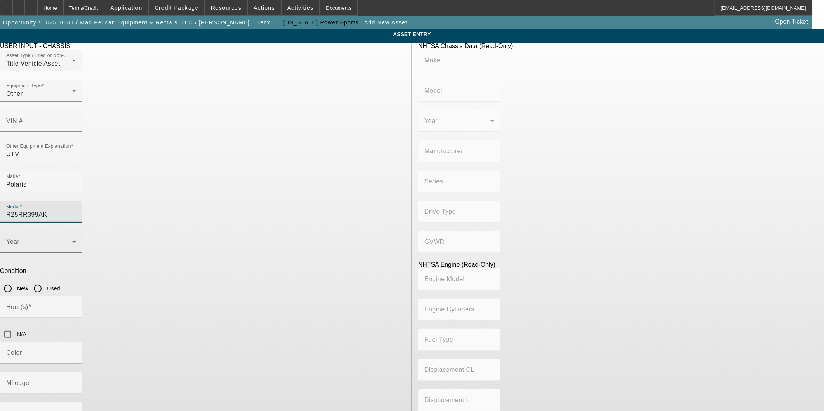
click at [72, 241] on span at bounding box center [39, 245] width 66 height 9
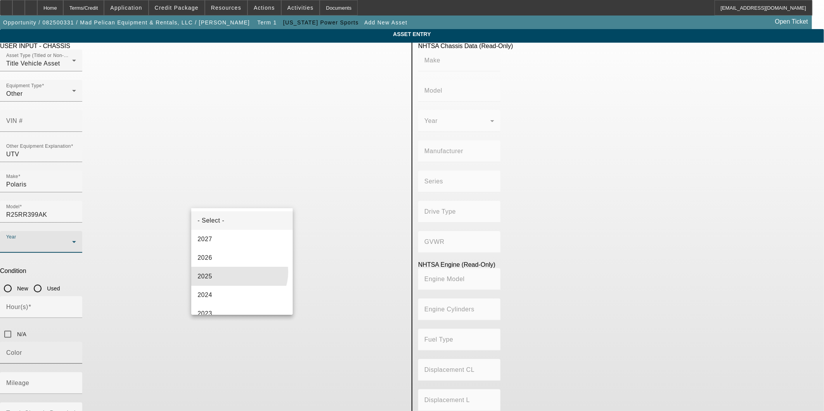
drag, startPoint x: 236, startPoint y: 272, endPoint x: 274, endPoint y: 249, distance: 45.1
click at [235, 272] on mat-option "2025" at bounding box center [241, 276] width 101 height 19
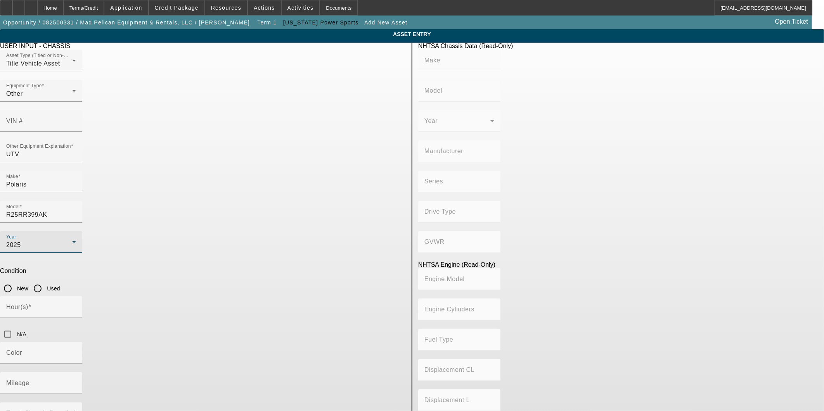
click at [16, 281] on input "New" at bounding box center [8, 289] width 16 height 16
radio input "true"
click at [16, 327] on input "N/A" at bounding box center [8, 335] width 16 height 16
checkbox input "true"
click at [29, 380] on mat-label "Mileage" at bounding box center [17, 383] width 23 height 7
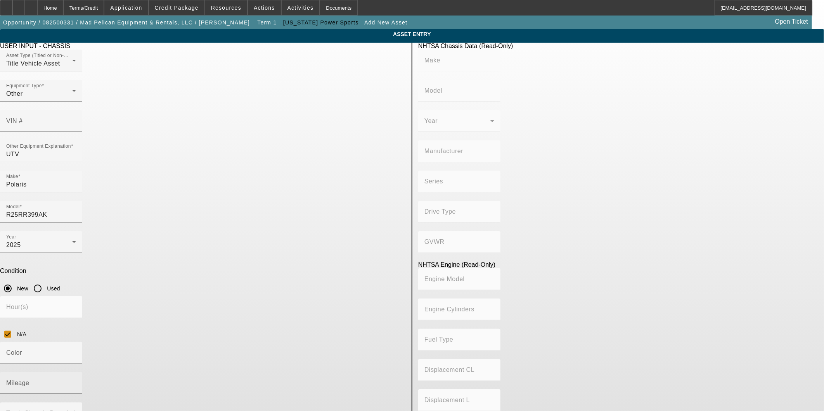
click at [76, 382] on input "Mileage" at bounding box center [41, 386] width 70 height 9
type input "1"
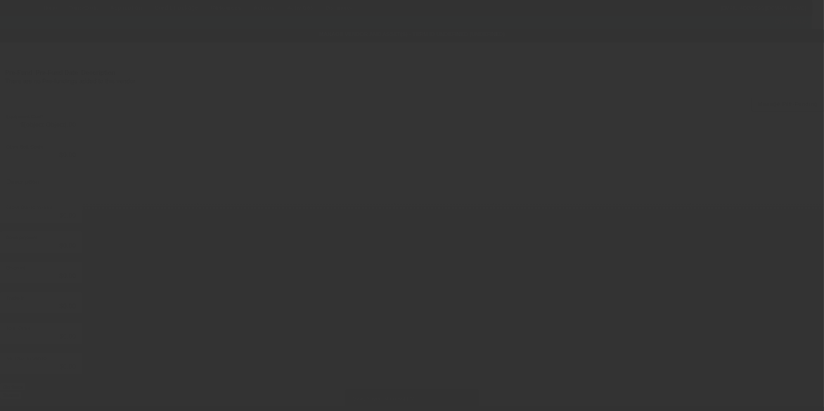
type input "$248,000.00"
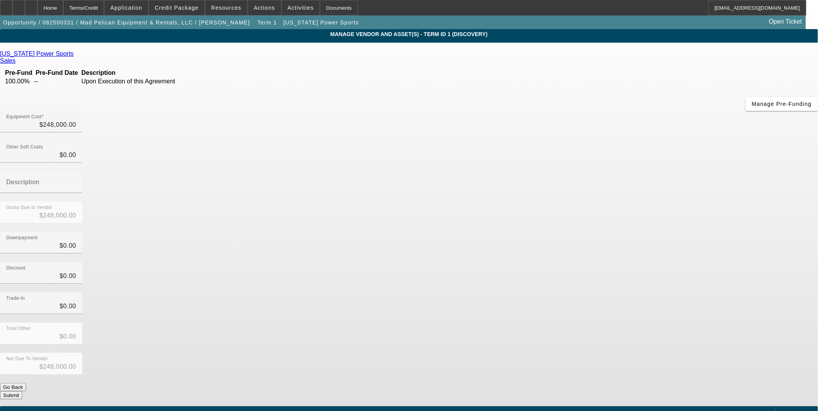
drag, startPoint x: 629, startPoint y: 213, endPoint x: 625, endPoint y: 223, distance: 10.1
click at [628, 293] on div "Trade-In $0.00" at bounding box center [409, 308] width 818 height 30
click at [783, 411] on span "Add Equipment" at bounding box center [797, 413] width 29 height 4
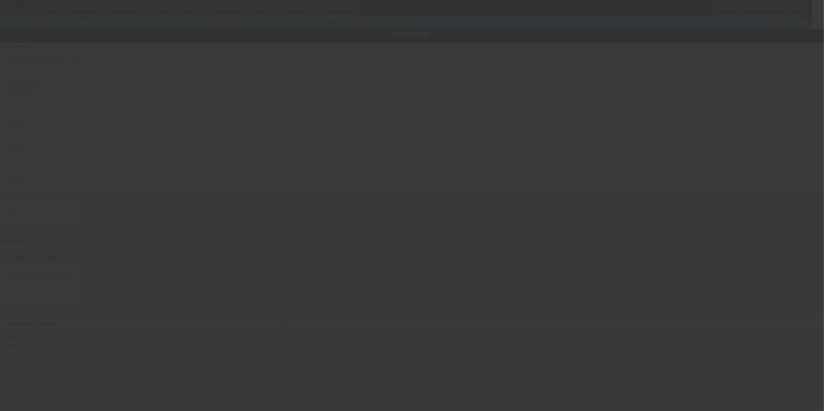
type input "4919 Construction Ave"
type input "Monroe"
type input "71203"
type input "Ouachita"
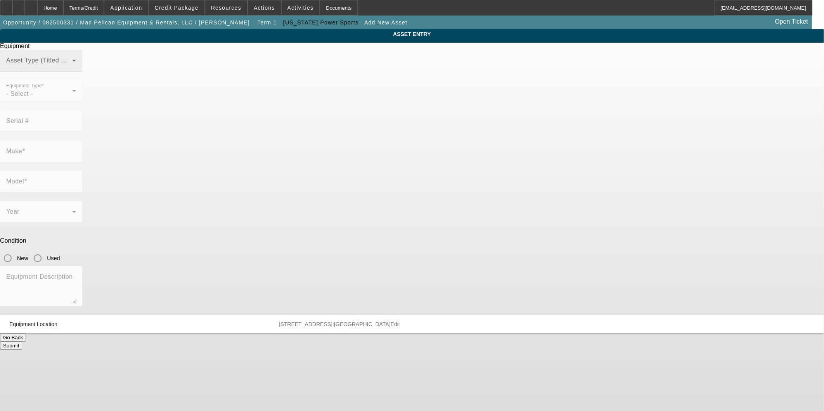
click at [72, 68] on span at bounding box center [39, 63] width 66 height 9
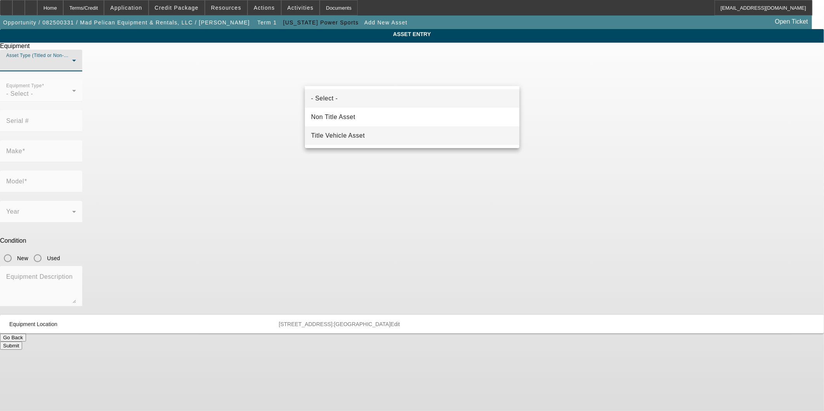
click at [386, 128] on mat-option "Title Vehicle Asset" at bounding box center [412, 136] width 215 height 19
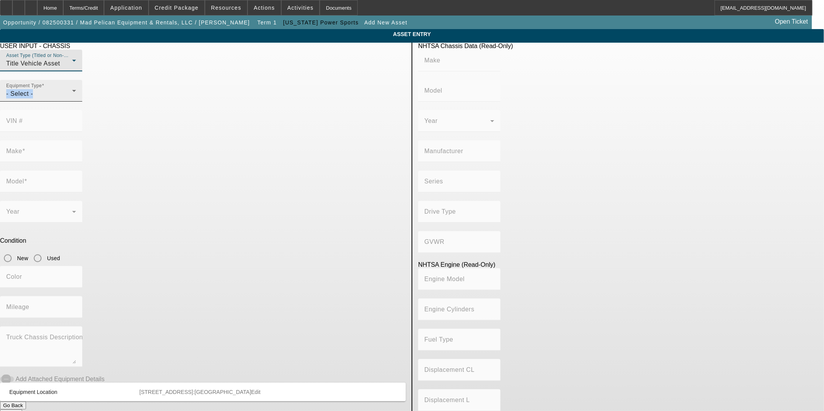
click at [76, 102] on div "Equipment Type - Select -" at bounding box center [41, 91] width 70 height 22
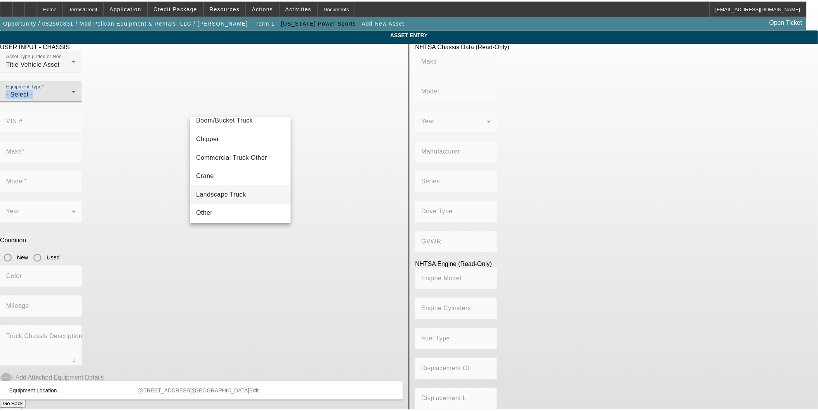
scroll to position [43, 0]
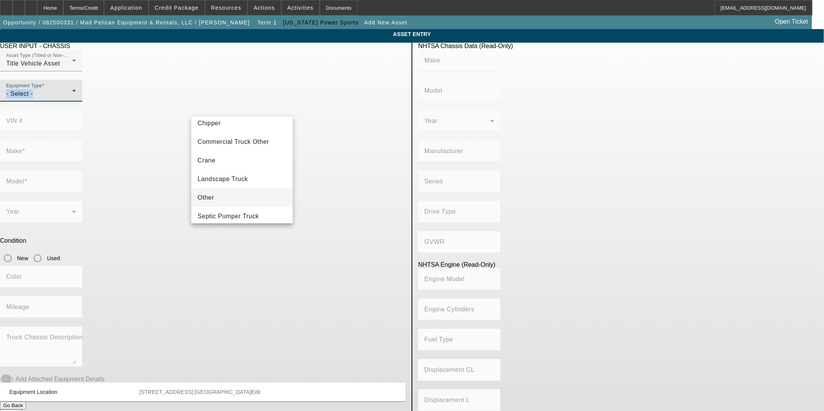
click at [220, 194] on mat-option "Other" at bounding box center [241, 198] width 101 height 19
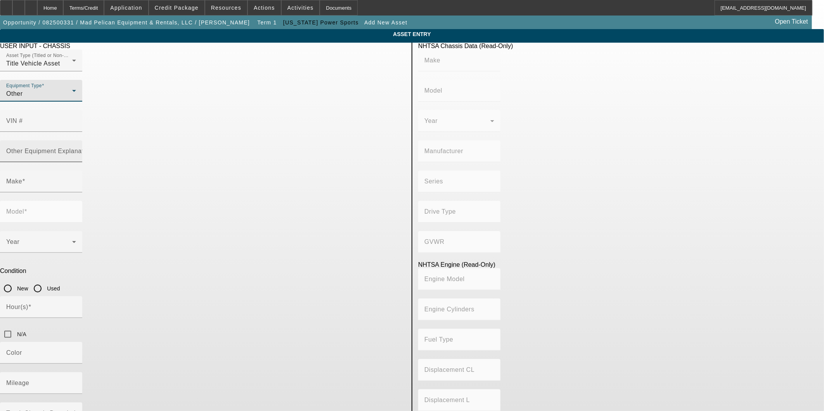
click at [93, 148] on mat-label "Other Equipment Explanation" at bounding box center [49, 151] width 87 height 7
click at [76, 150] on input "Other Equipment Explanation" at bounding box center [41, 154] width 70 height 9
type input "UTV"
drag, startPoint x: 251, startPoint y: 167, endPoint x: 247, endPoint y: 175, distance: 8.7
click at [76, 180] on input "Make" at bounding box center [41, 184] width 70 height 9
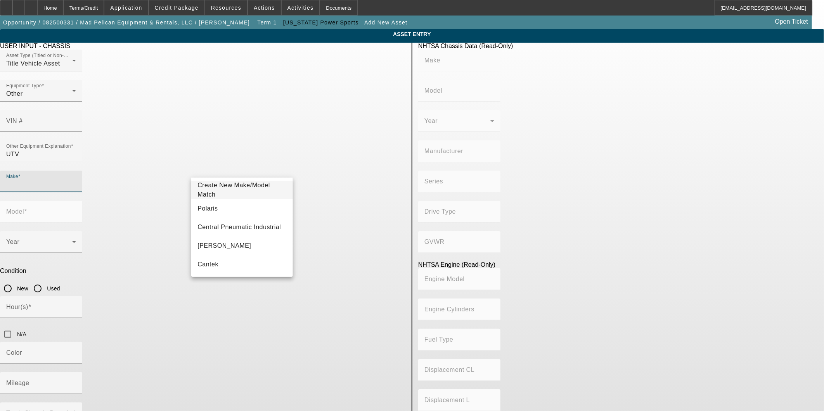
click at [236, 210] on mat-option "Polaris" at bounding box center [241, 208] width 101 height 19
type input "Polaris"
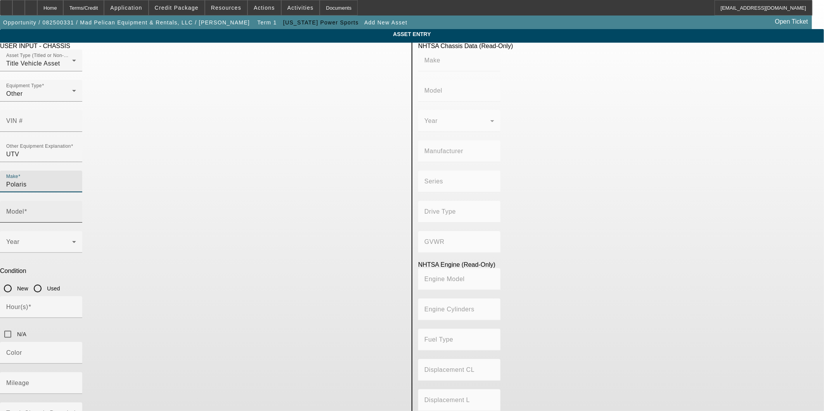
click at [76, 210] on input "Model" at bounding box center [41, 214] width 70 height 9
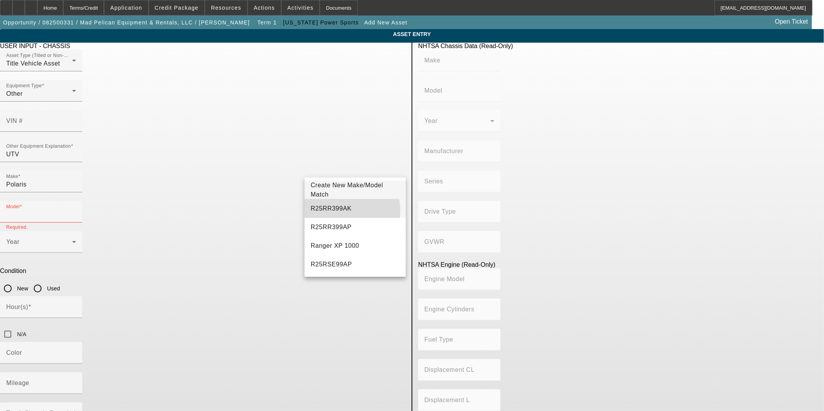
click at [348, 211] on mat-option "R25RR399AK" at bounding box center [355, 208] width 101 height 19
type input "R25RR399AK"
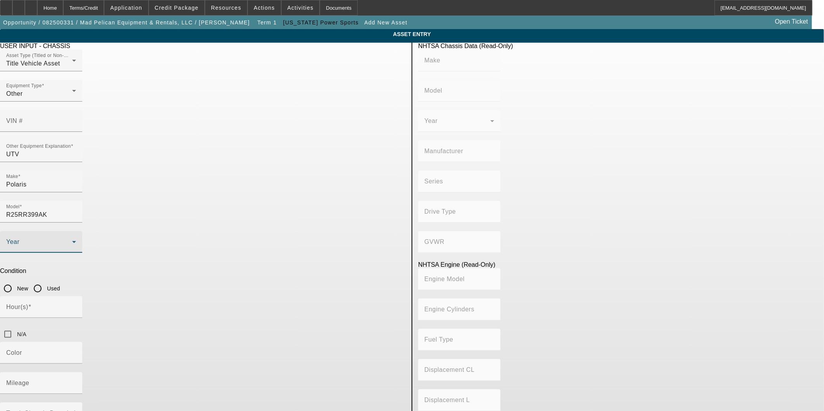
click at [72, 241] on span at bounding box center [39, 245] width 66 height 9
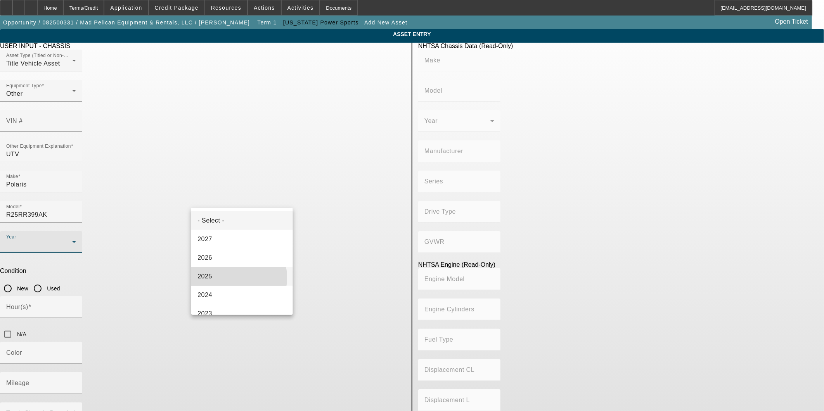
click at [224, 278] on mat-option "2025" at bounding box center [241, 276] width 101 height 19
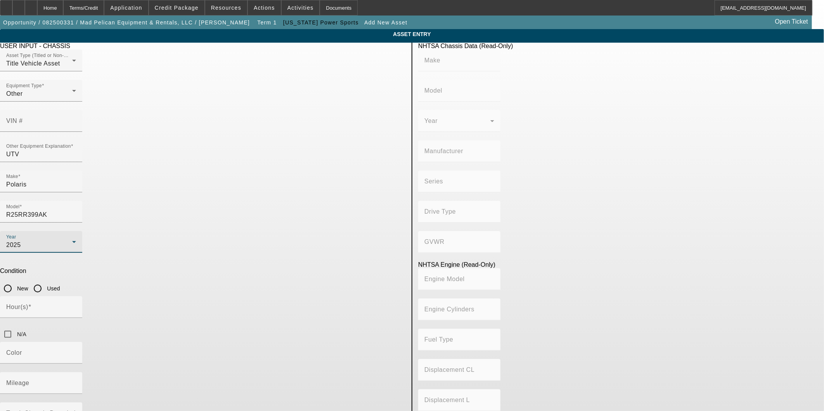
click at [16, 281] on input "New" at bounding box center [8, 289] width 16 height 16
radio input "true"
click at [16, 327] on input "N/A" at bounding box center [8, 335] width 16 height 16
checkbox input "true"
click at [29, 380] on mat-label "Mileage" at bounding box center [17, 383] width 23 height 7
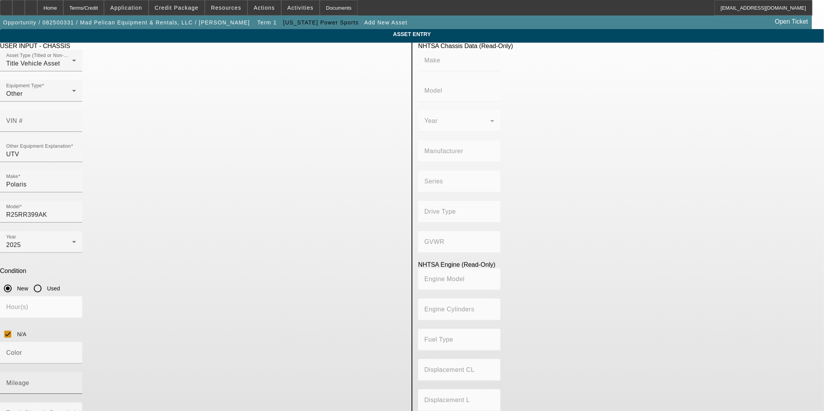
click at [76, 382] on input "Mileage" at bounding box center [41, 386] width 70 height 9
type input "1"
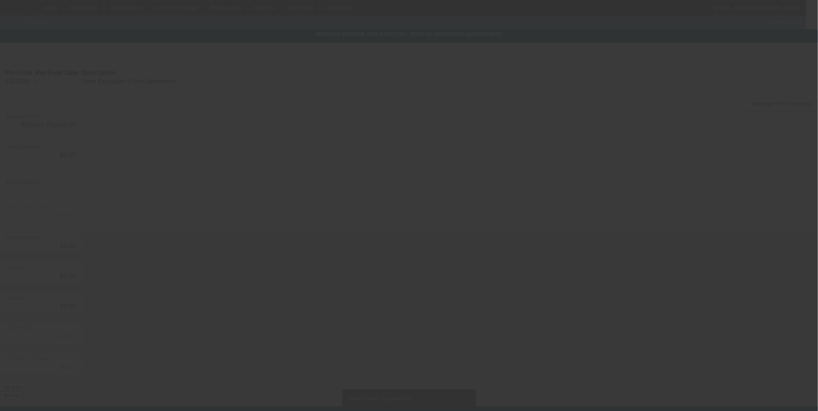
type input "$248,000.00"
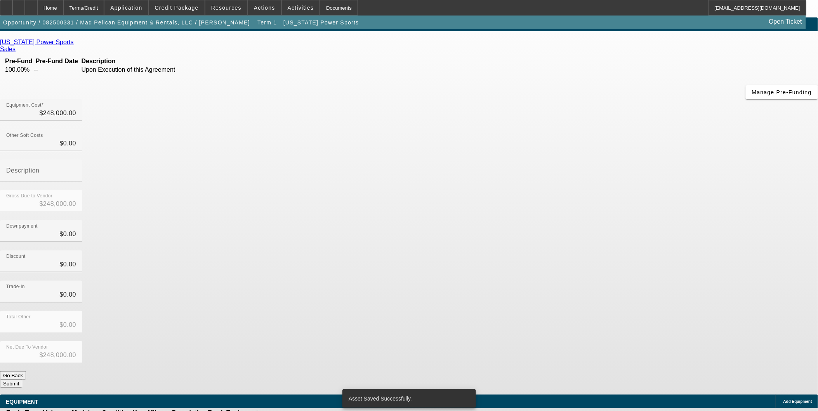
scroll to position [21, 0]
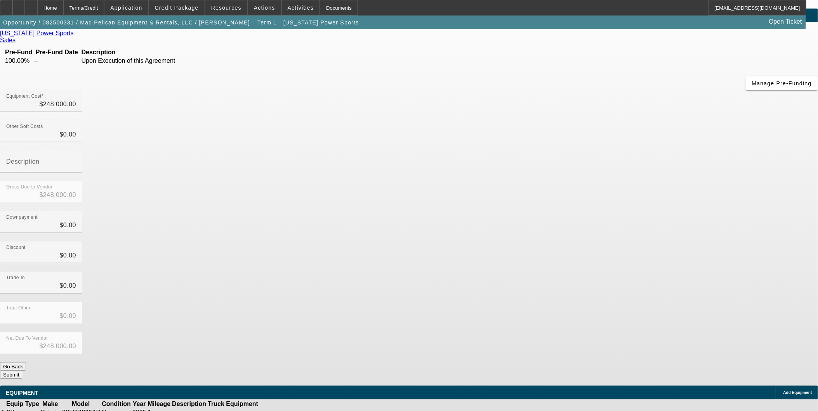
click at [22, 371] on button "Submit" at bounding box center [11, 375] width 22 height 8
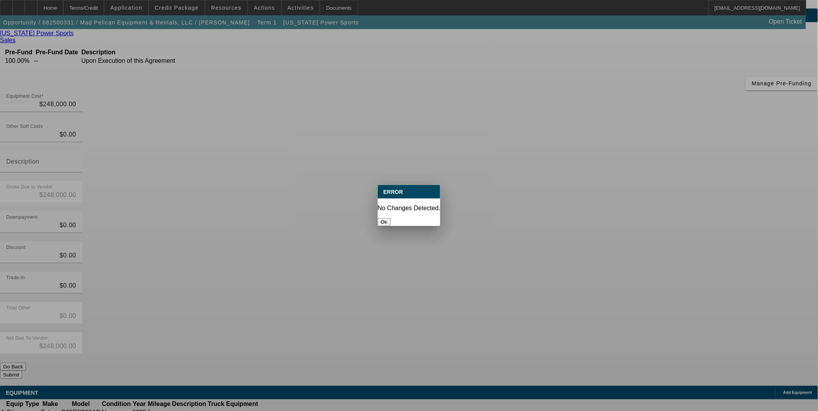
click at [390, 218] on button "Ok" at bounding box center [384, 222] width 13 height 8
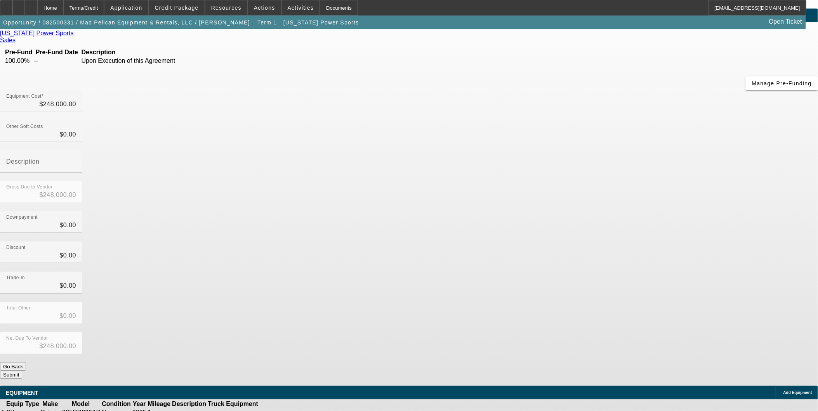
scroll to position [21, 0]
click at [783, 391] on span "Add Equipment" at bounding box center [797, 393] width 29 height 4
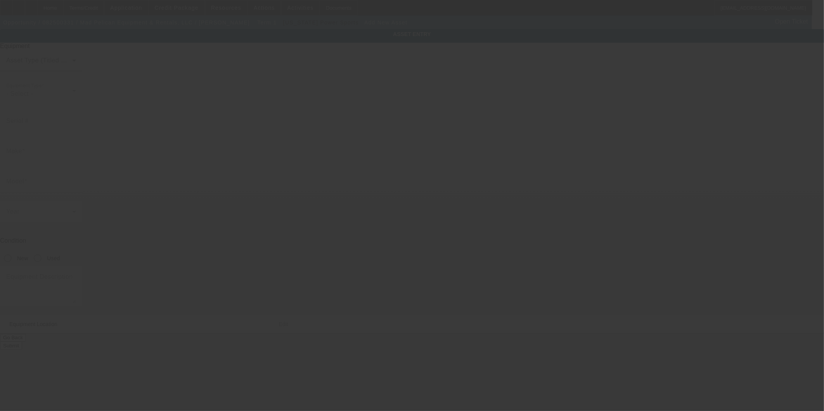
type input "4919 Construction Ave"
type input "Monroe"
type input "71203"
type input "Ouachita"
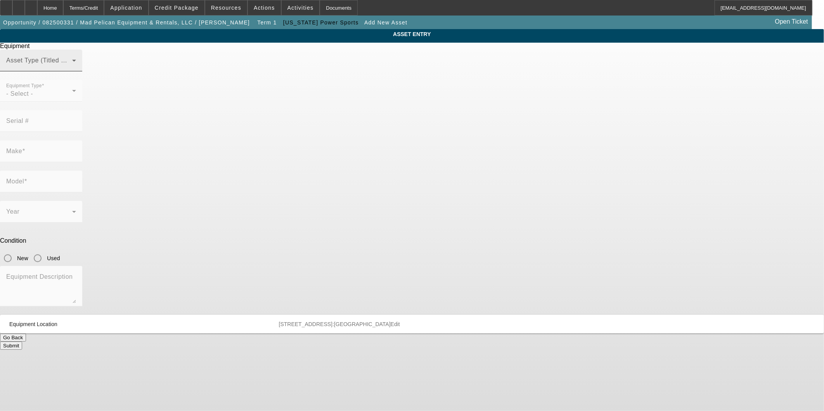
click at [72, 68] on span at bounding box center [39, 63] width 66 height 9
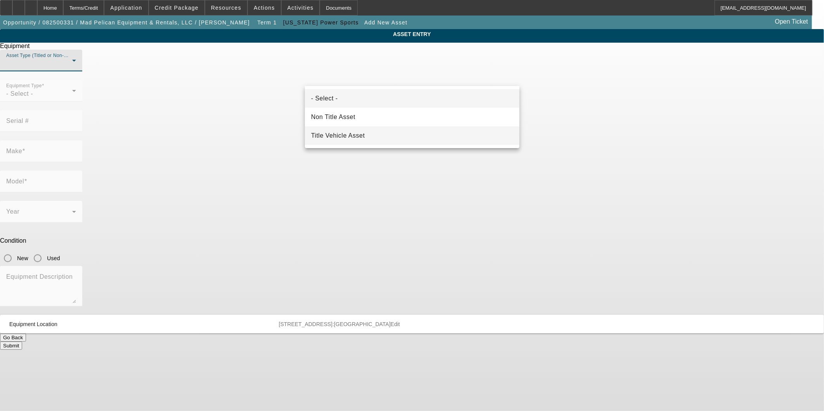
click at [355, 135] on span "Title Vehicle Asset" at bounding box center [338, 135] width 54 height 9
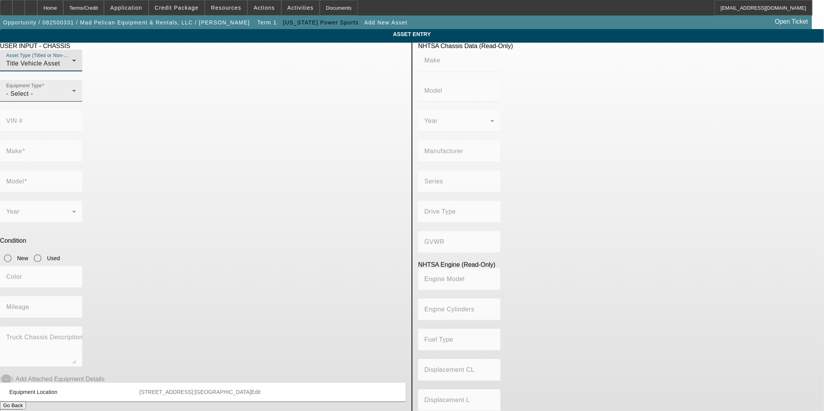
click at [79, 95] on icon at bounding box center [73, 90] width 9 height 9
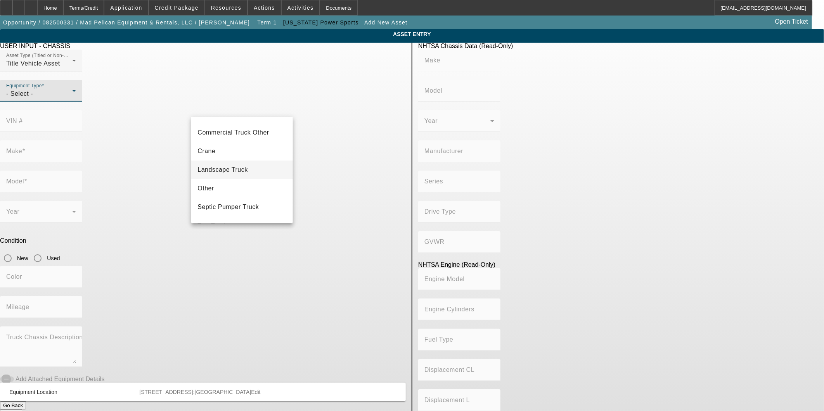
scroll to position [43, 0]
click at [222, 192] on mat-option "Other" at bounding box center [241, 198] width 101 height 19
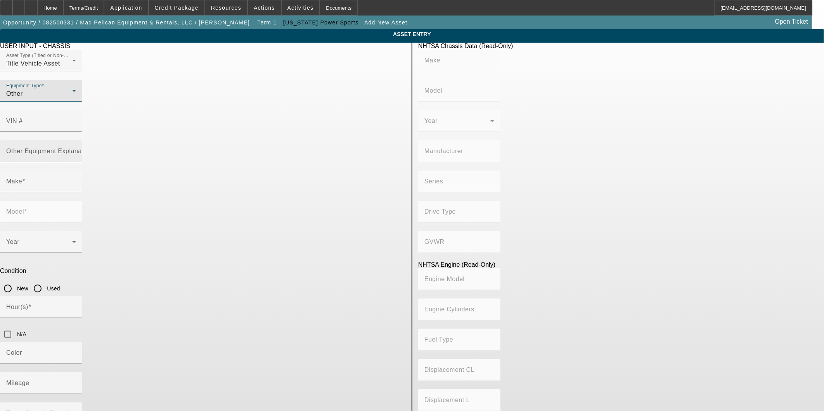
click at [76, 150] on input "Other Equipment Explanation" at bounding box center [41, 154] width 70 height 9
type input "UTV"
click at [76, 171] on div "Make" at bounding box center [41, 182] width 70 height 22
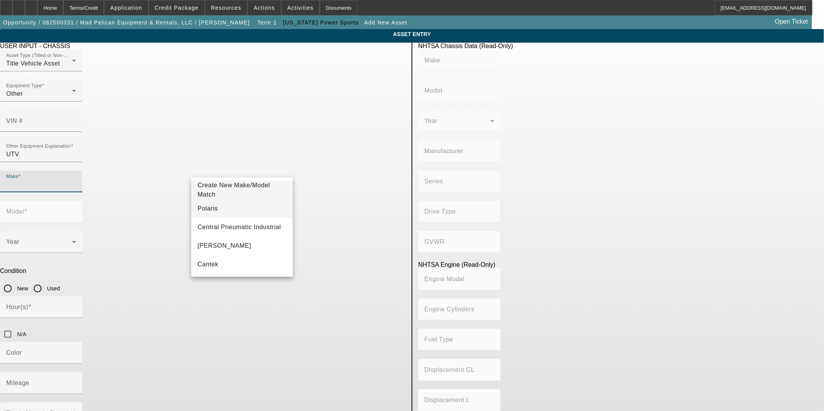
click at [232, 208] on mat-option "Polaris" at bounding box center [241, 208] width 101 height 19
type input "Polaris"
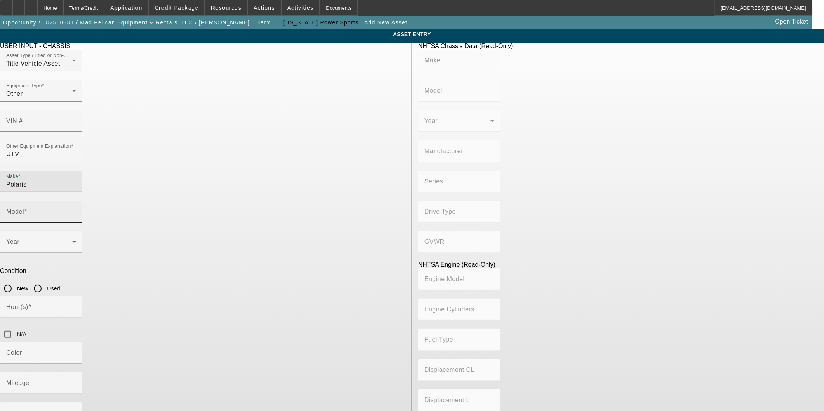
click at [24, 208] on mat-label "Model" at bounding box center [15, 211] width 18 height 7
click input "Model"
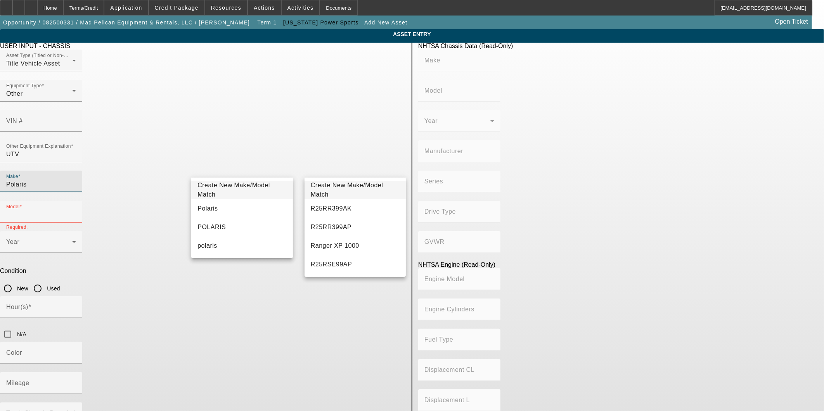
drag, startPoint x: 251, startPoint y: 166, endPoint x: 137, endPoint y: 168, distance: 113.7
click app-asset-collateral-manage "ASSET ENTRY USER INPUT - CHASSIS Asset Type (Titled or Non-Titled) Title Vehicl…"
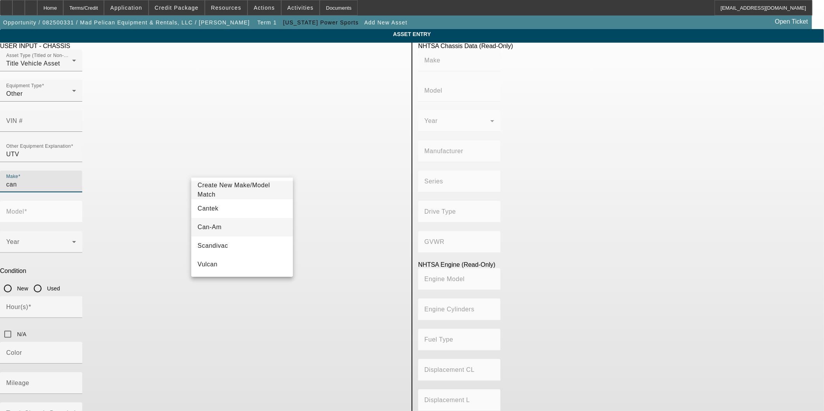
click mat-option "Can-Am"
type input "Can-Am"
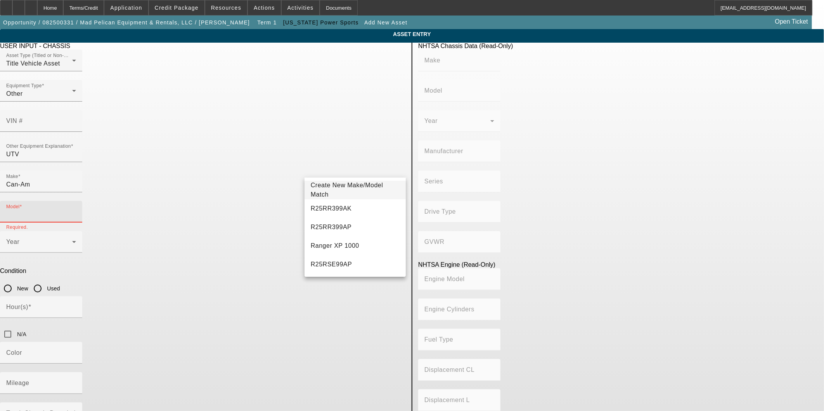
click input "Model"
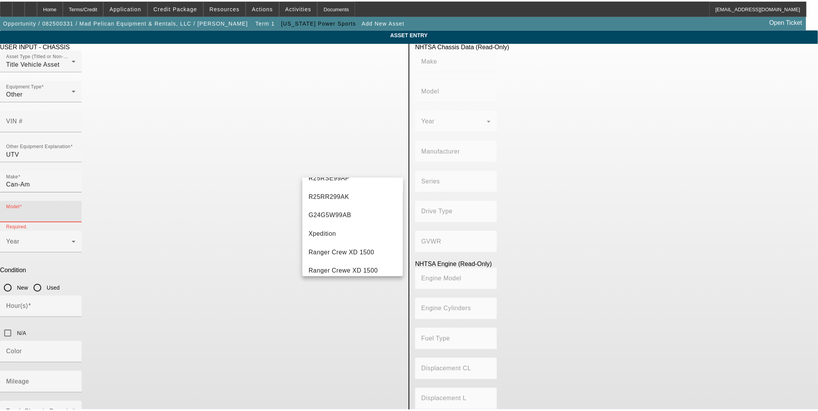
scroll to position [0, 0]
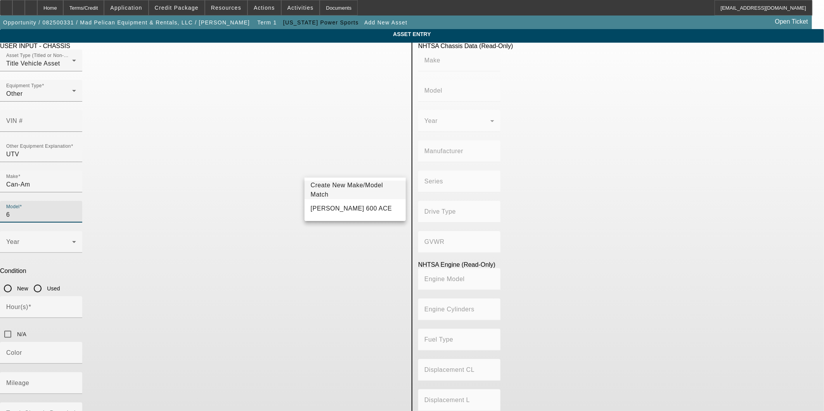
type input "6"
click span "Create New Make/Model Match"
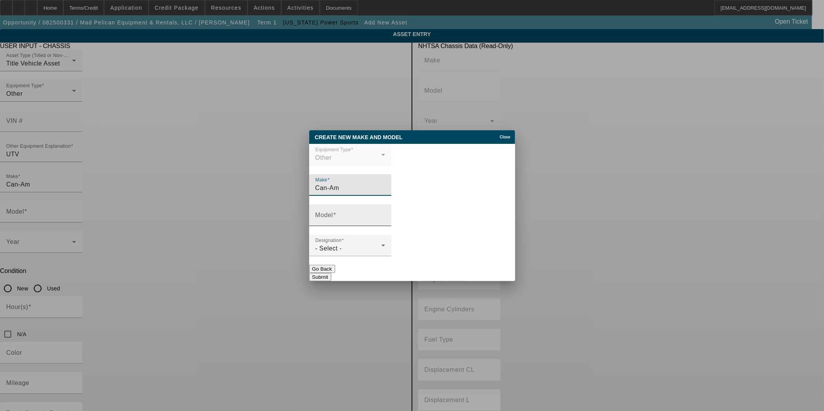
click input "Model"
type input "6MSH"
click div "- Select -"
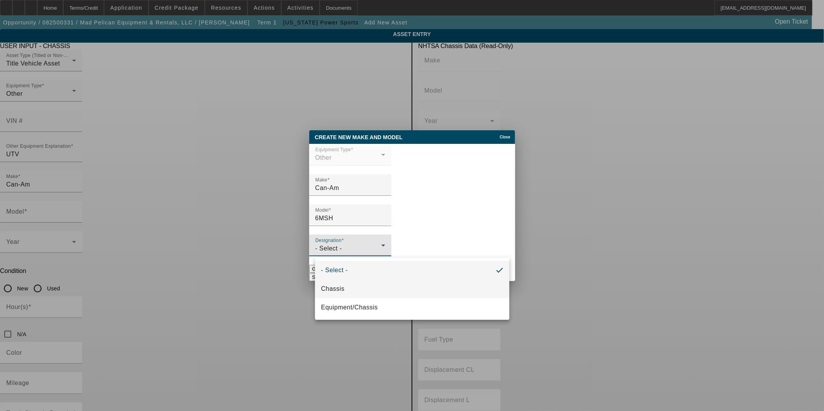
click mat-option "Chassis"
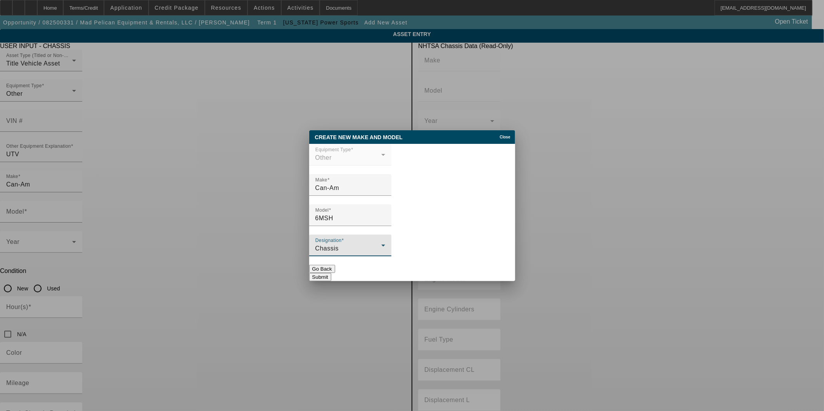
click button "Submit"
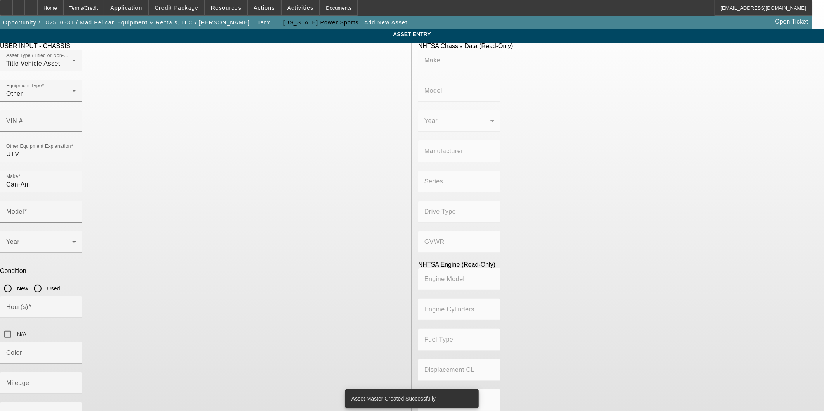
type input "6MSH"
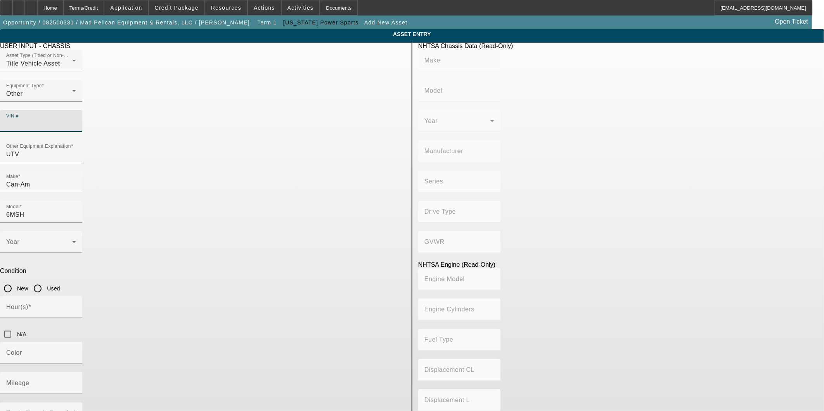
click input "VIN #"
drag, startPoint x: 282, startPoint y: 199, endPoint x: 278, endPoint y: 200, distance: 4.3
click icon
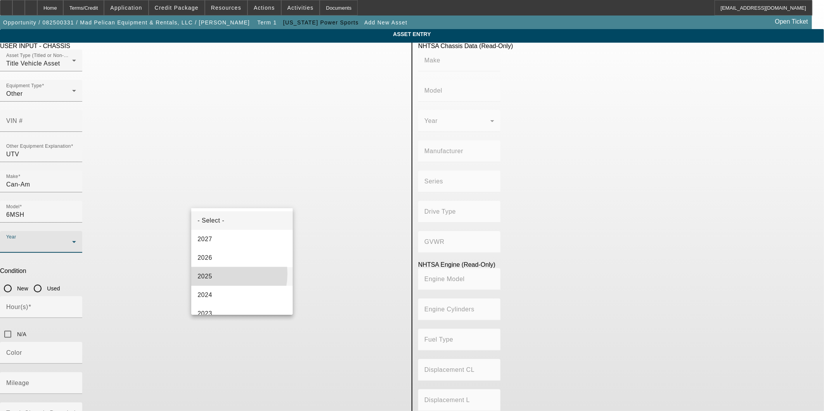
click mat-option "2025"
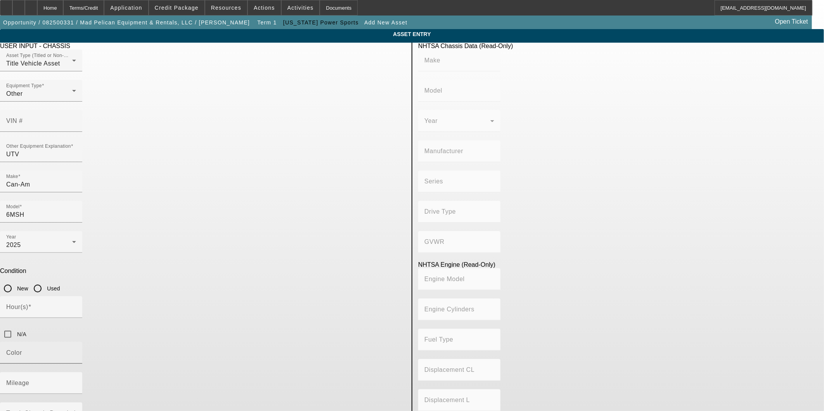
drag, startPoint x: 232, startPoint y: 268, endPoint x: 315, endPoint y: 268, distance: 83.4
click div "Color"
click input "Mileage"
type input "1"
click input "New"
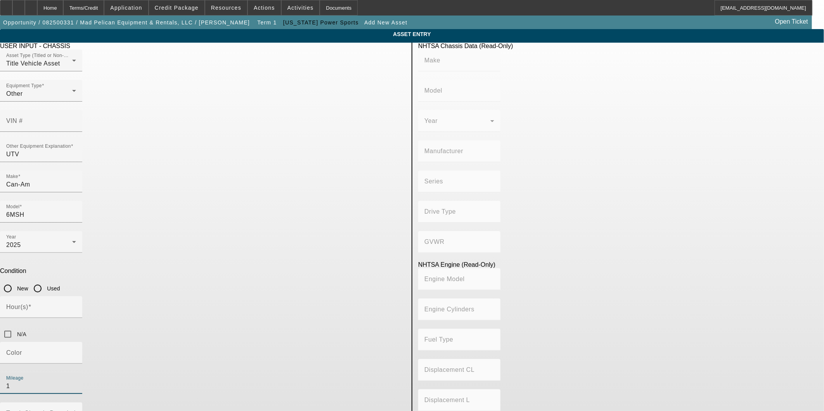
radio input "true"
click input "VIN #"
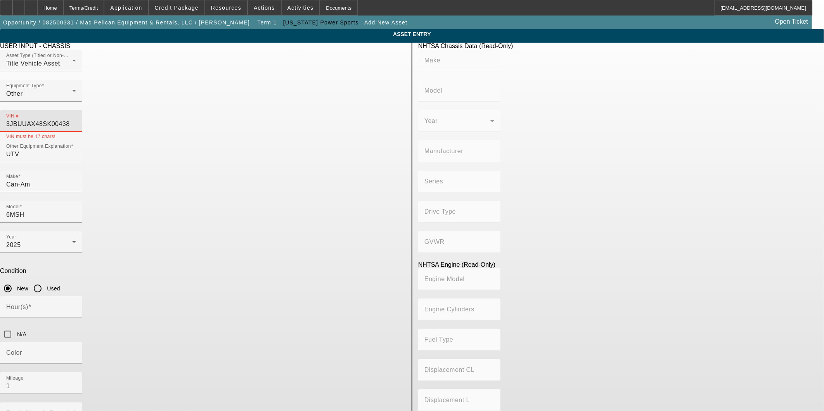
type input "3JBUUAX48SK004381"
type input "CAN-AM"
type input "Defender/Traxter"
type input "BRP MEXICO, S.A. DE C.V."
type input "Max Limited/Texcab"
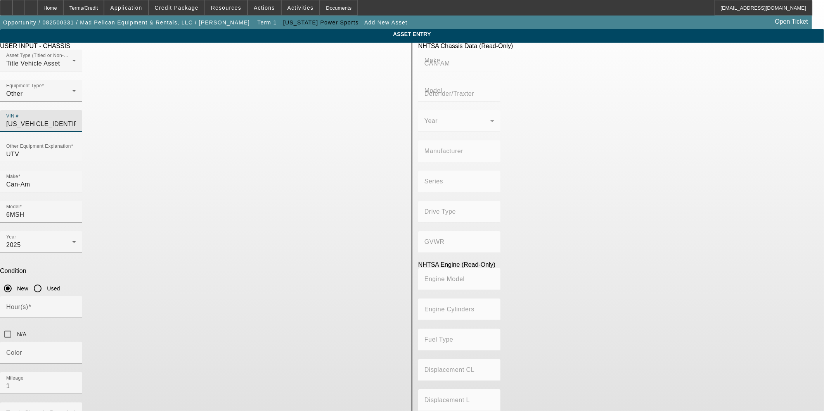
type input "Class 1A: 3,000 lb or less (1,360 kg or less)"
type input "1000R"
type input "Gasoline"
type input "61.023744094"
type input "1.000000"
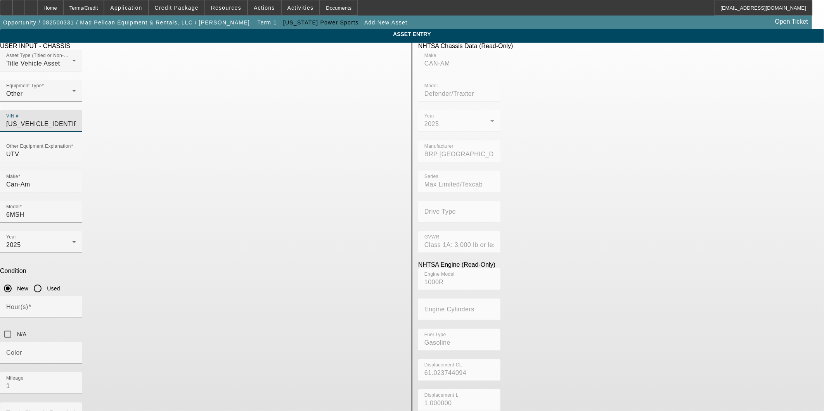
type input "3JBUUAX48SK004381"
click button "Submit"
type input "CAN-AM"
type input "Defender/Traxter"
type input "BRP MEXICO, S.A. DE C.V."
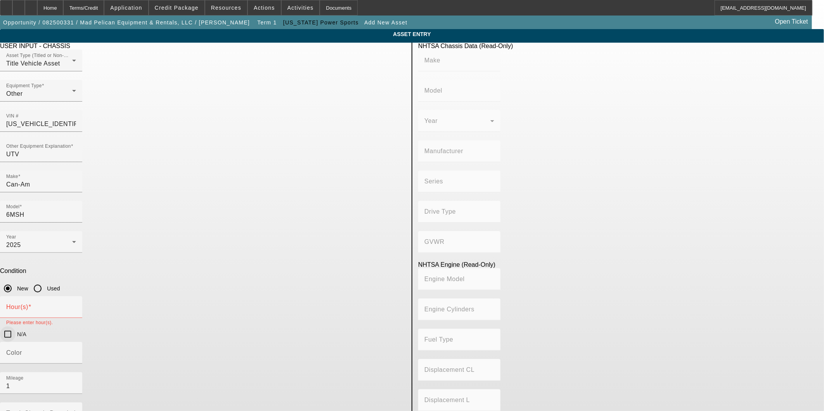
type input "Max Limited/Texcab"
type input "Class 1A: 3,000 lb or less (1,360 kg or less)"
type input "1000R"
type input "Gasoline"
type input "61.023744094"
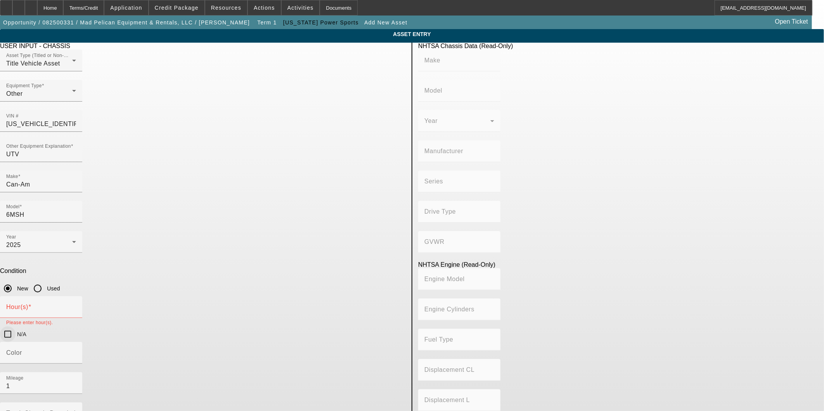
type input "1.000000"
click input "N/A"
checkbox input "true"
click button "Submit"
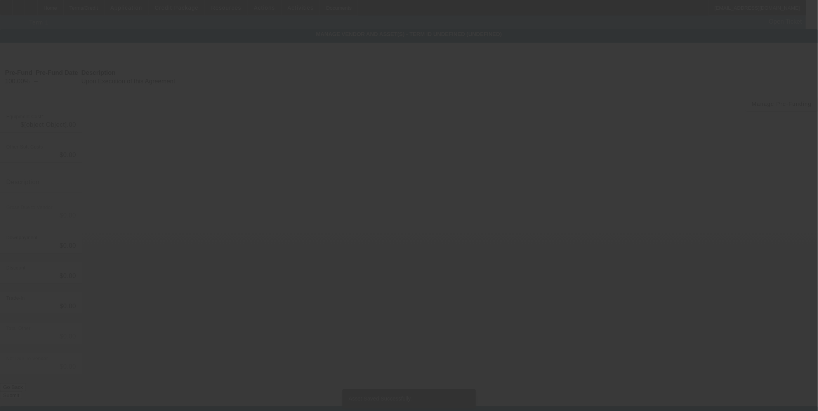
type input "$248,000.00"
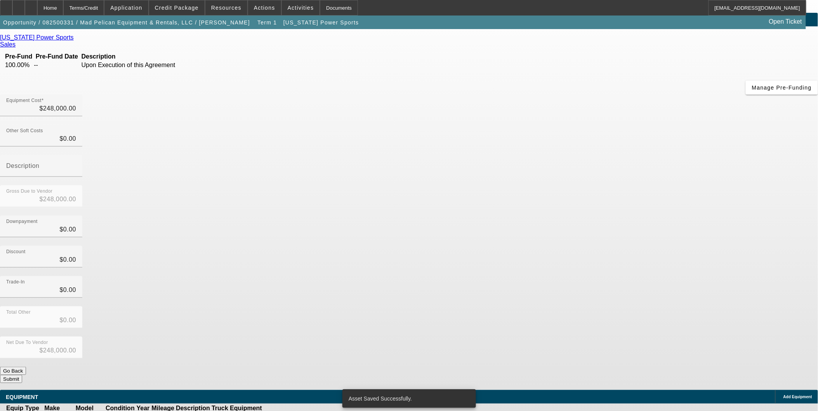
scroll to position [32, 0]
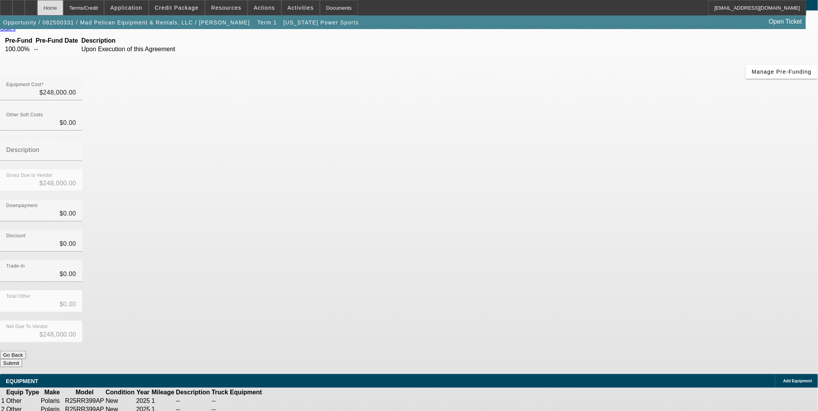
click div "Home"
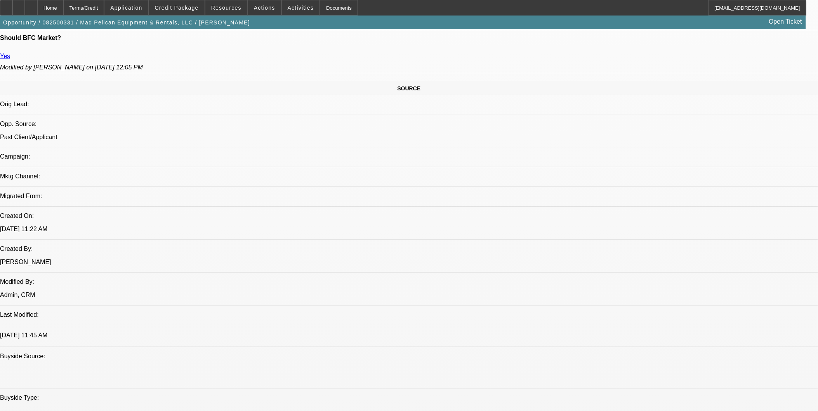
select select "0"
select select "3"
select select "0"
select select "6"
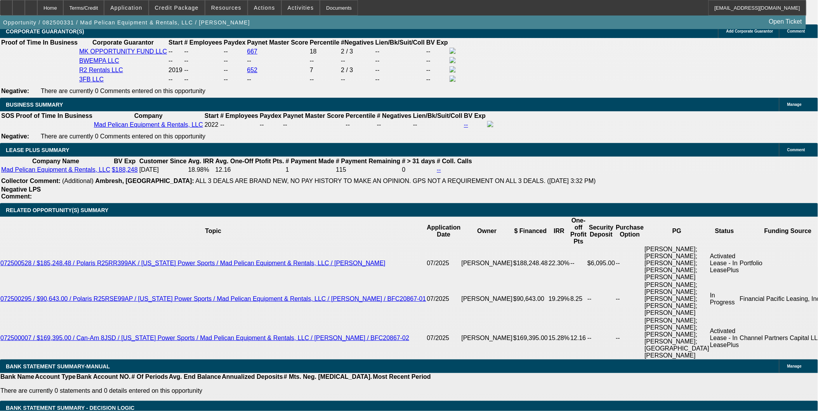
scroll to position [1413, 0]
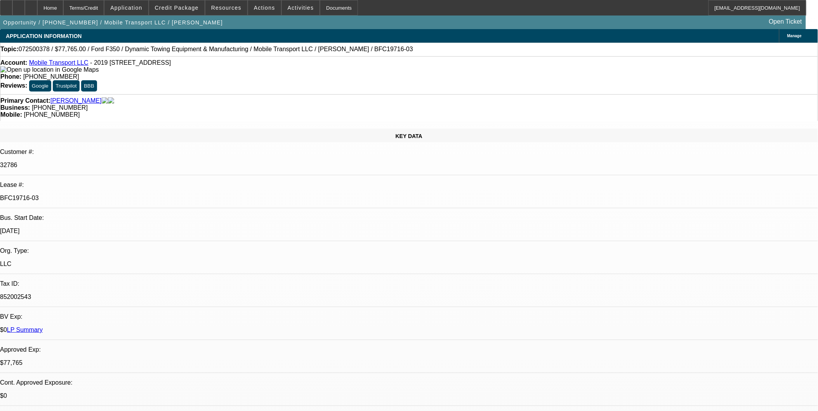
select select "0"
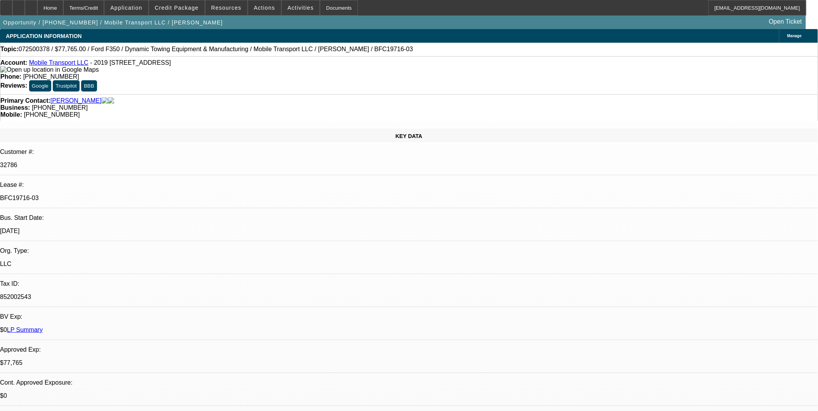
select select "0"
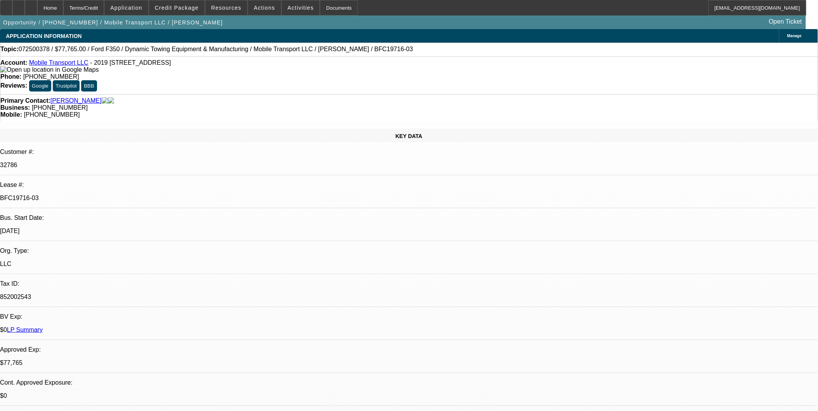
select select "0"
select select "1"
select select "2"
select select "6"
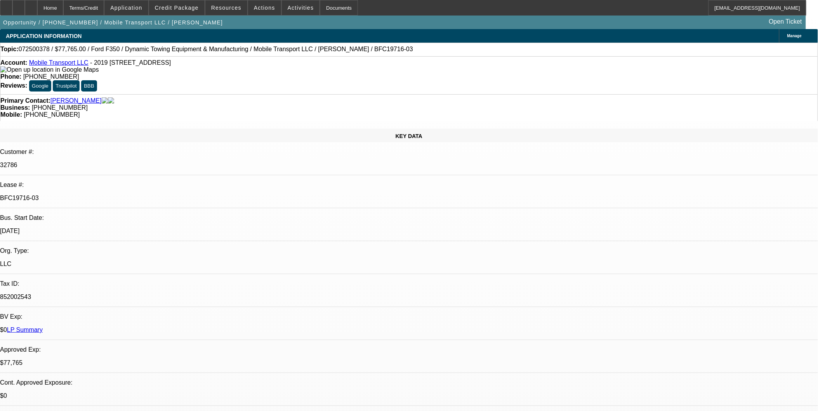
select select "1"
select select "2"
select select "6"
select select "1"
select select "2"
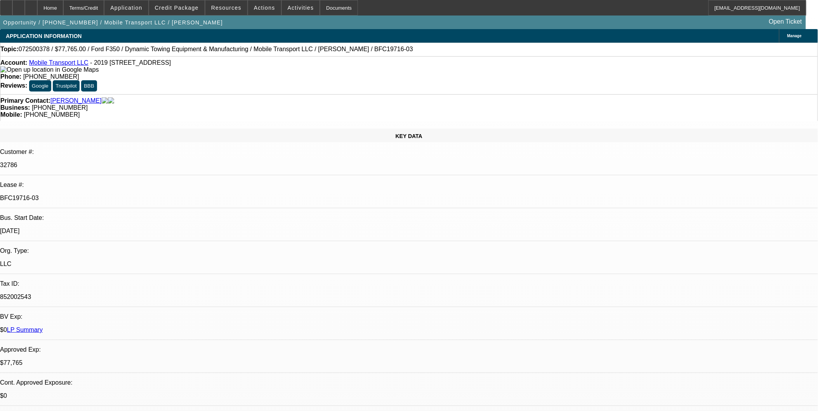
select select "6"
select select "1"
select select "2"
select select "6"
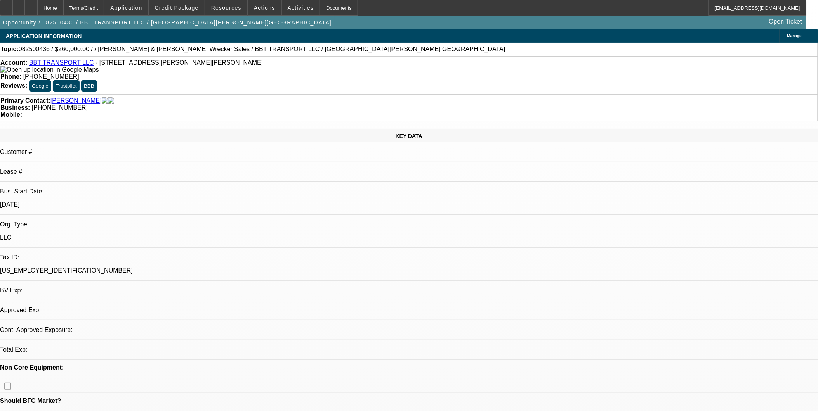
select select "0"
select select "2"
select select "0"
select select "1"
select select "2"
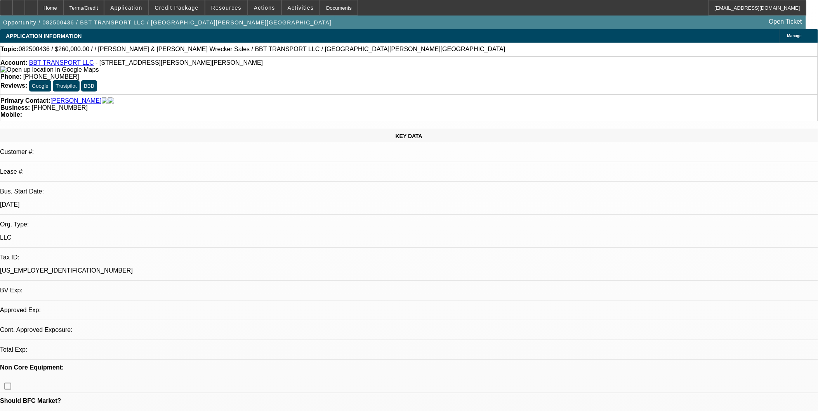
select select "6"
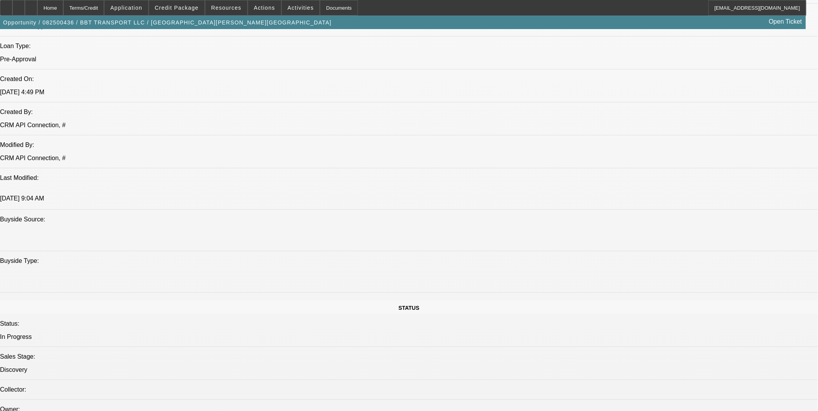
scroll to position [776, 0]
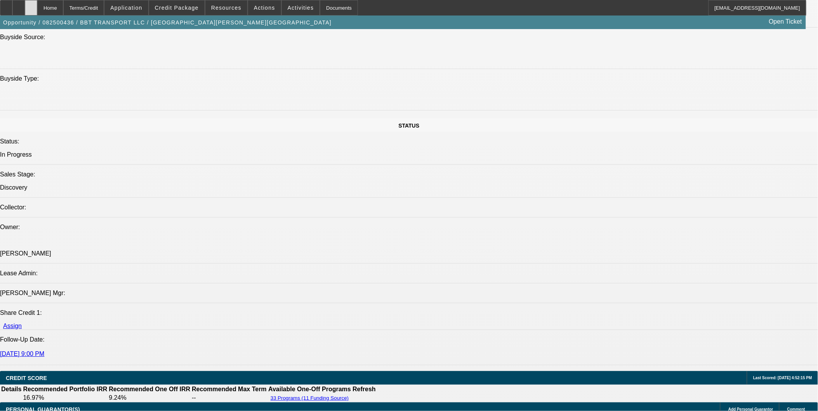
click at [31, 5] on icon at bounding box center [31, 5] width 0 height 0
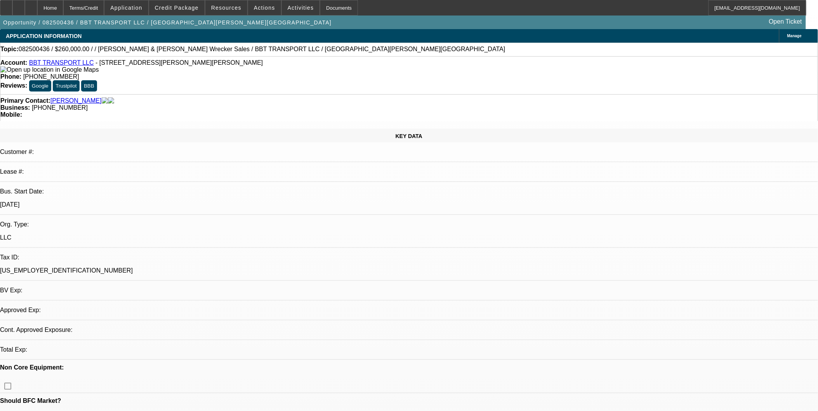
select select "0"
select select "2"
select select "0"
select select "1"
select select "2"
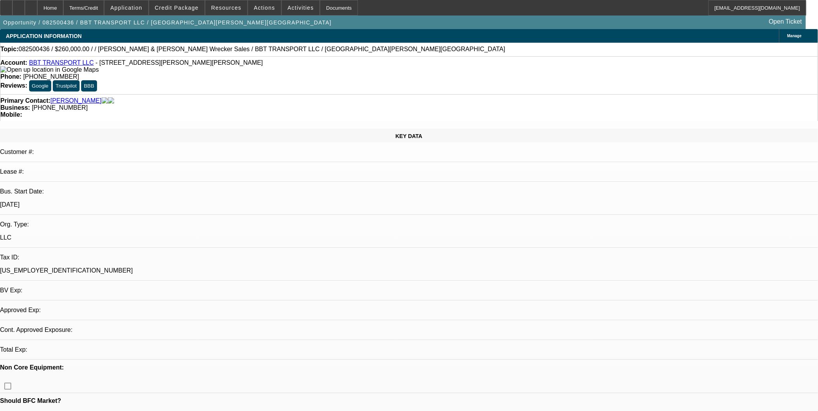
select select "6"
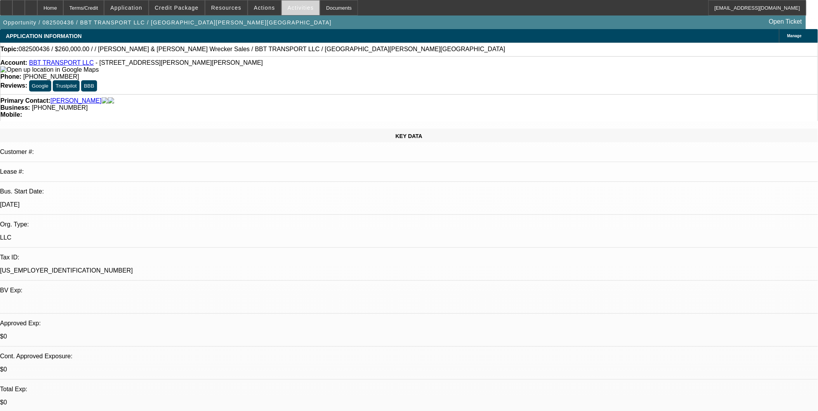
click at [293, 12] on span at bounding box center [301, 7] width 38 height 19
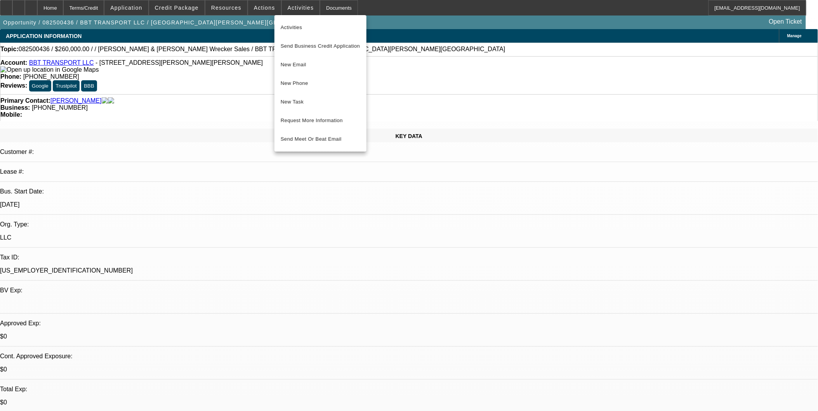
click at [483, 260] on div at bounding box center [409, 205] width 818 height 411
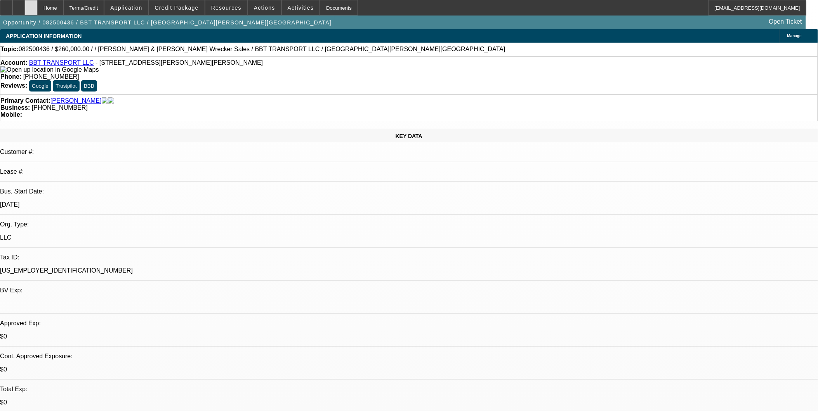
click at [37, 12] on div at bounding box center [31, 8] width 12 height 16
select select "0"
select select "2"
select select "0"
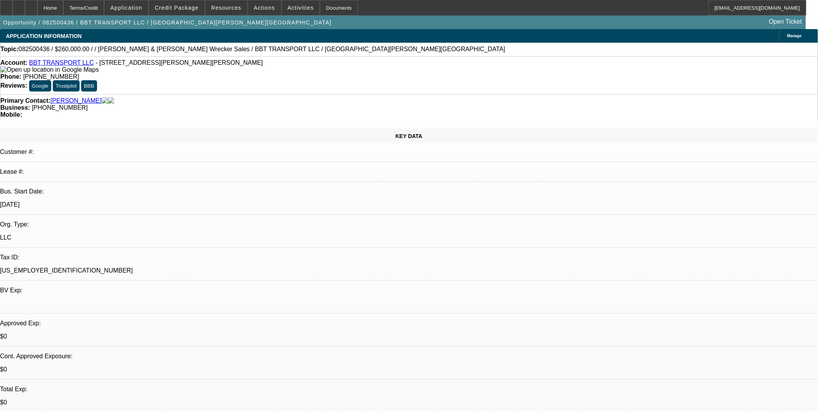
select select "6"
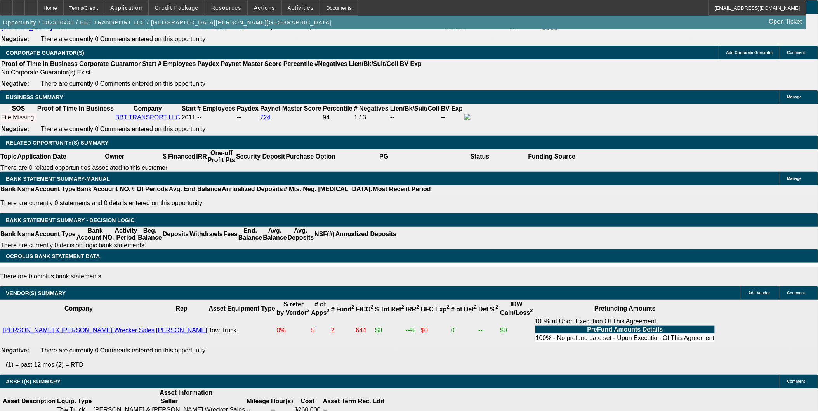
scroll to position [1183, 0]
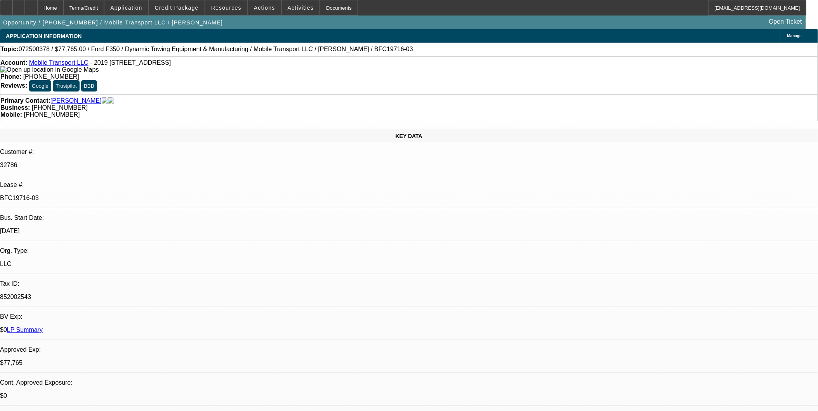
select select "0"
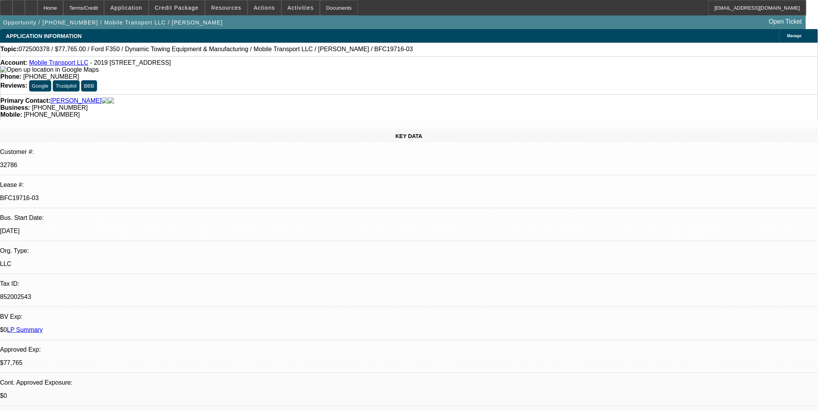
select select "0"
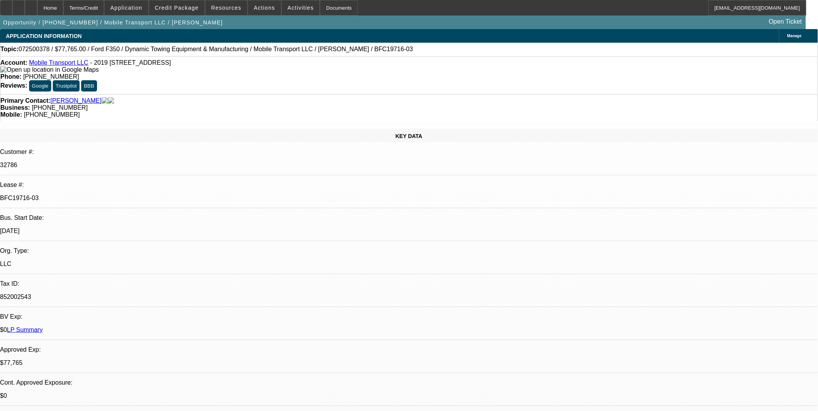
select select "0"
select select "1"
select select "2"
select select "6"
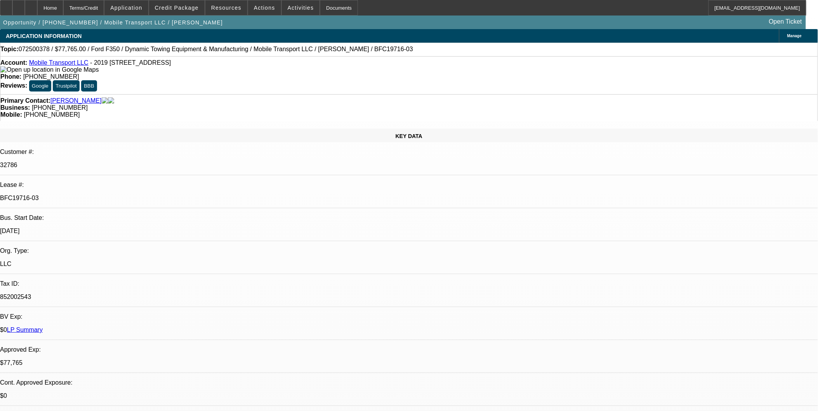
select select "1"
select select "2"
select select "6"
select select "1"
select select "2"
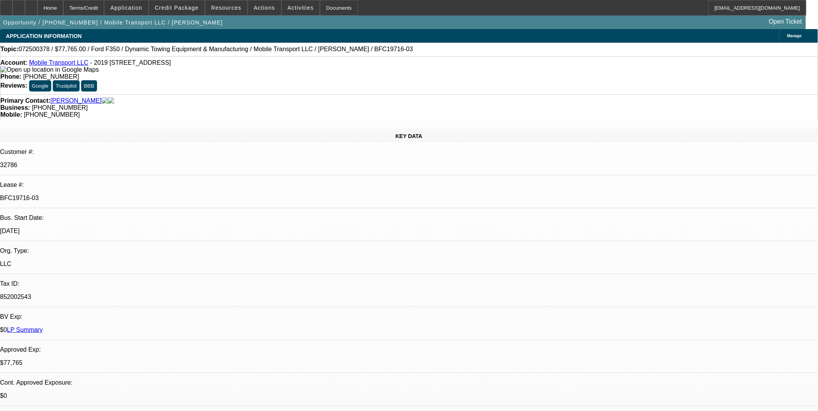
select select "6"
select select "1"
select select "2"
select select "6"
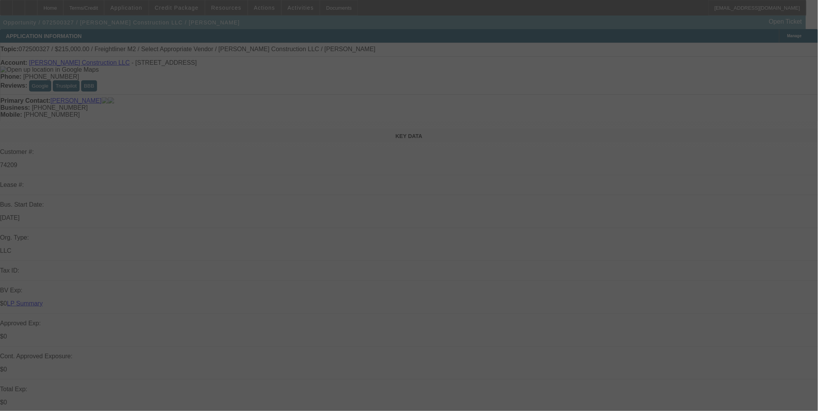
select select "0"
select select "2"
select select "0.1"
select select "4"
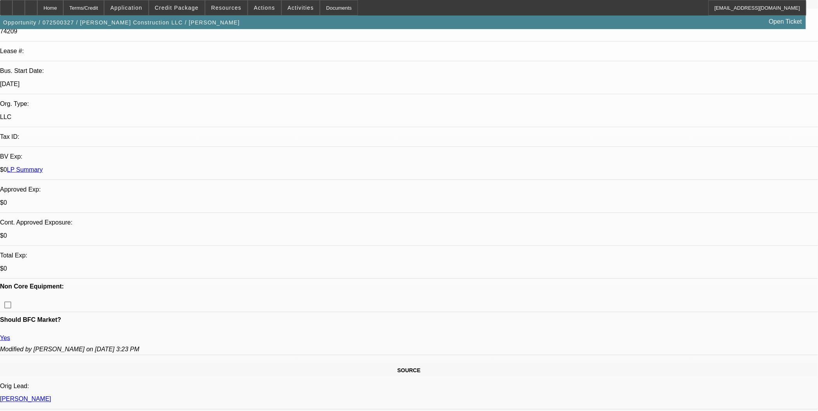
scroll to position [215, 0]
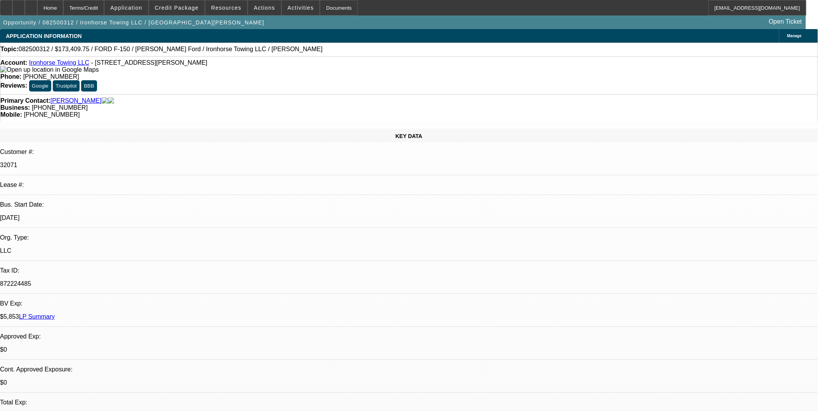
select select "0"
select select "0.1"
select select "0"
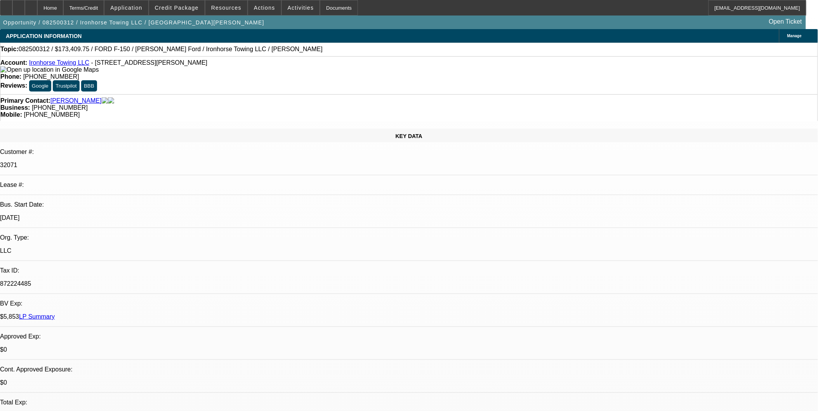
select select "0.1"
select select "0"
select select "0.1"
select select "1"
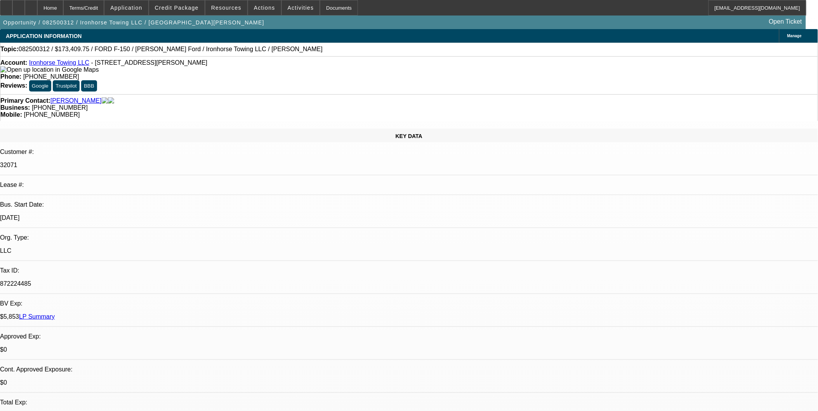
select select "3"
select select "4"
select select "1"
select select "3"
select select "4"
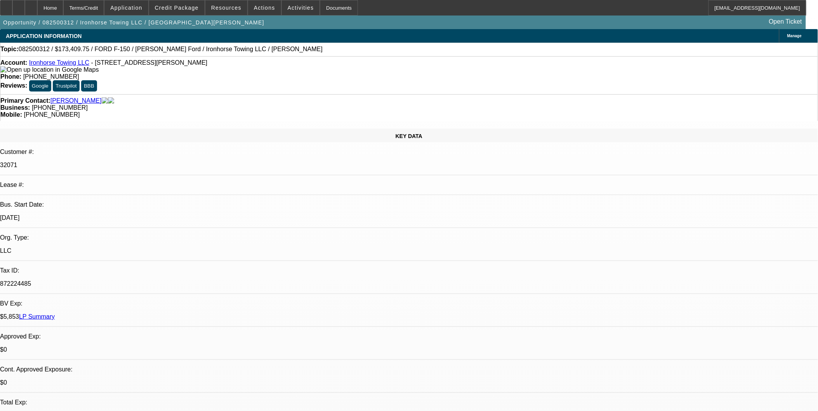
select select "1"
select select "3"
select select "4"
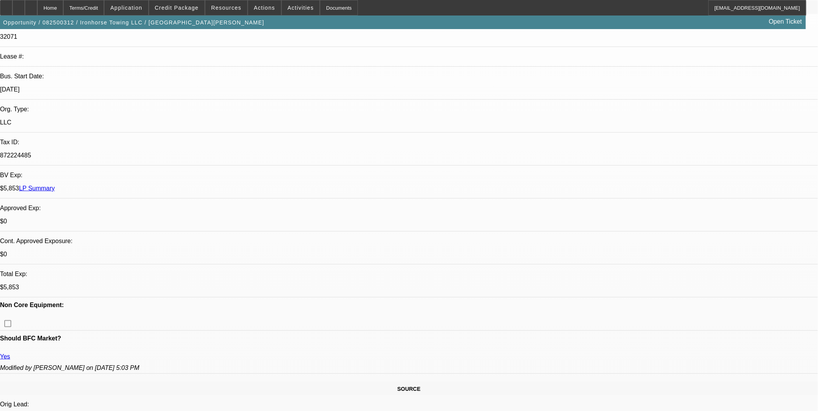
scroll to position [129, 0]
drag, startPoint x: 277, startPoint y: 203, endPoint x: 284, endPoint y: 200, distance: 7.5
drag, startPoint x: 284, startPoint y: 200, endPoint x: 274, endPoint y: 220, distance: 22.2
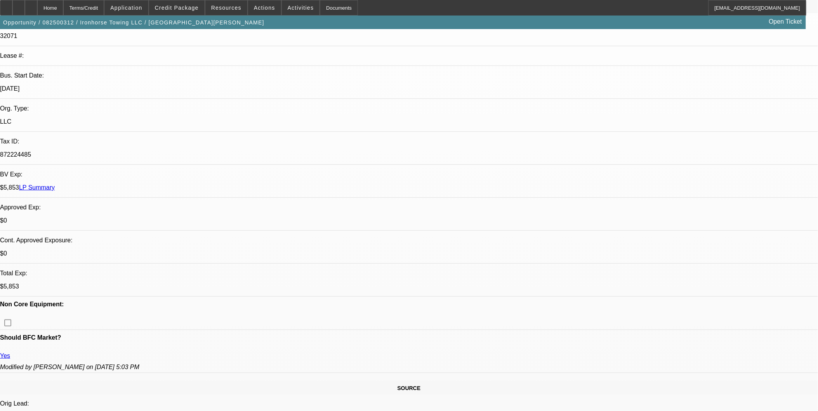
scroll to position [43, 0]
drag, startPoint x: 607, startPoint y: 309, endPoint x: 657, endPoint y: 307, distance: 49.7
drag, startPoint x: 657, startPoint y: 307, endPoint x: 669, endPoint y: 317, distance: 15.5
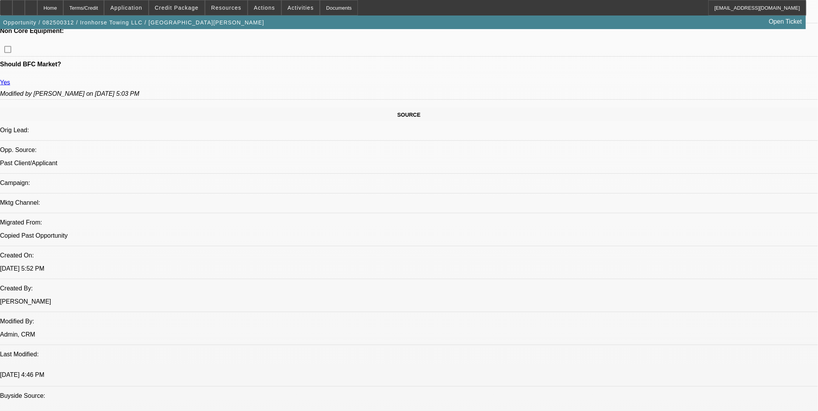
scroll to position [388, 0]
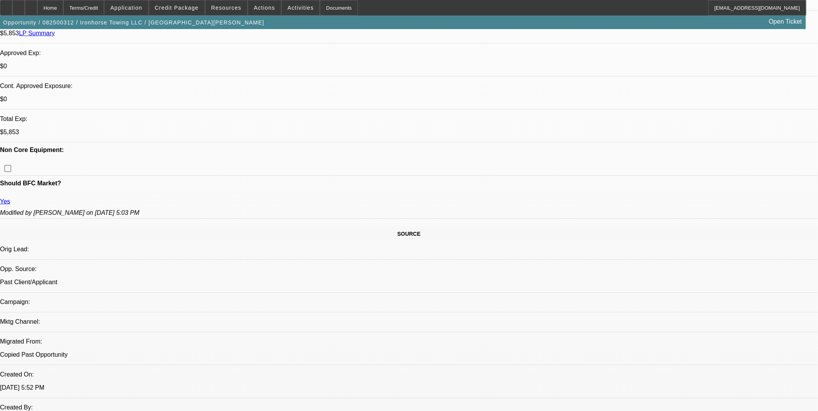
scroll to position [215, 0]
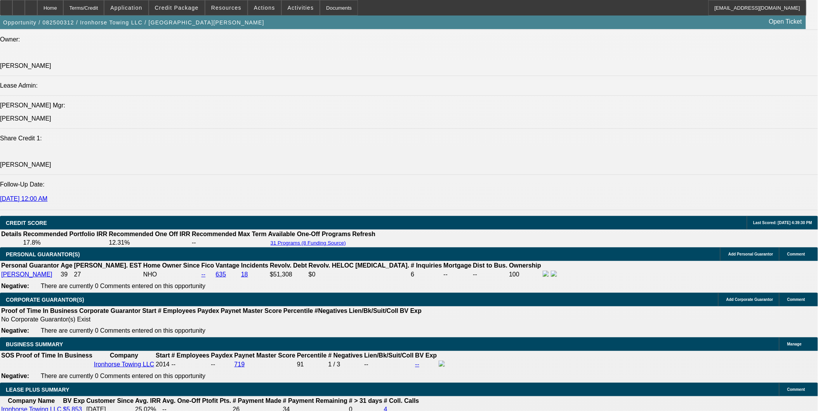
scroll to position [991, 0]
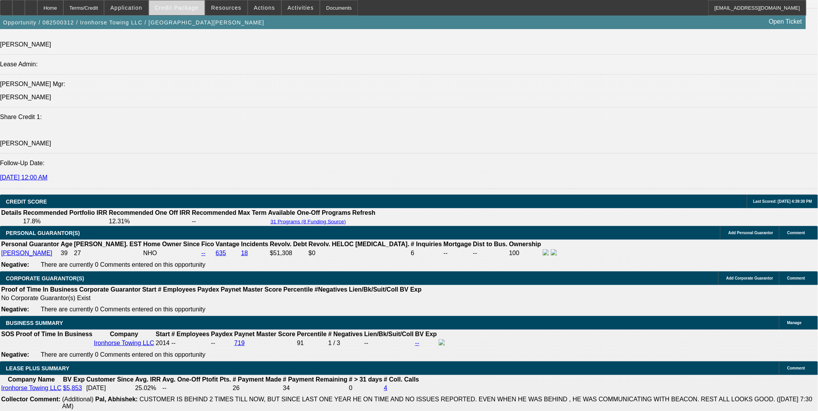
click at [192, 7] on span "Credit Package" at bounding box center [177, 8] width 44 height 6
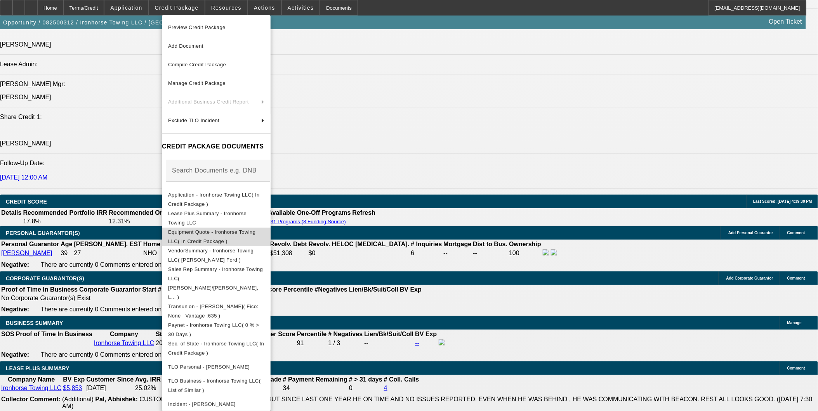
click at [219, 227] on button "Equipment Quote - Ironhorse Towing LLC( In Credit Package )" at bounding box center [216, 236] width 109 height 19
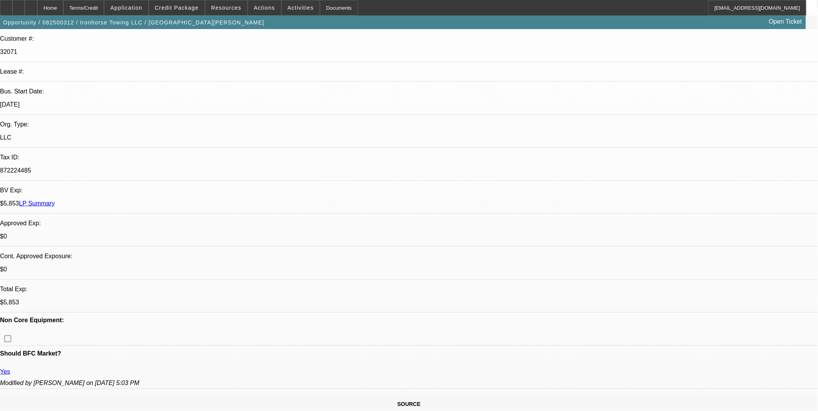
scroll to position [86, 0]
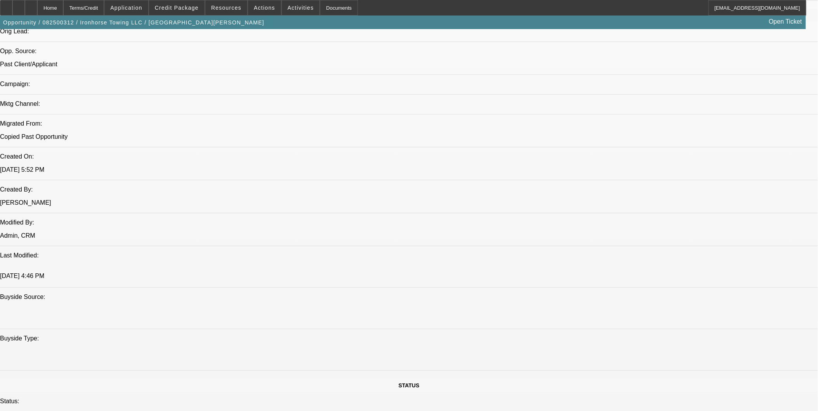
scroll to position [517, 0]
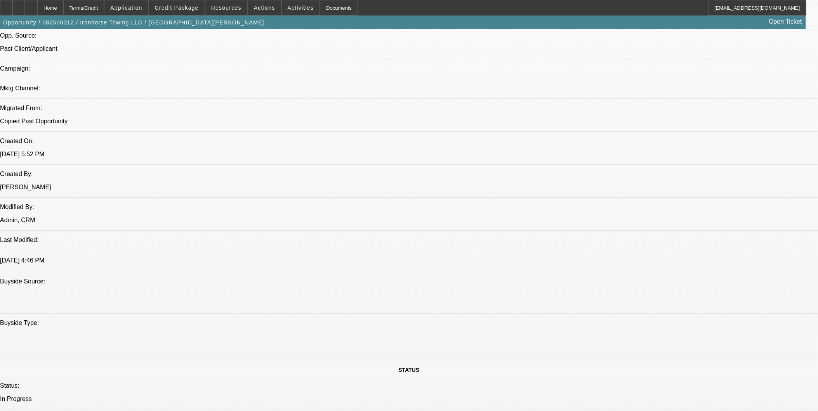
drag, startPoint x: 511, startPoint y: 185, endPoint x: 532, endPoint y: 192, distance: 22.0
drag, startPoint x: 532, startPoint y: 192, endPoint x: 524, endPoint y: 182, distance: 12.7
drag, startPoint x: 524, startPoint y: 182, endPoint x: 477, endPoint y: 197, distance: 48.7
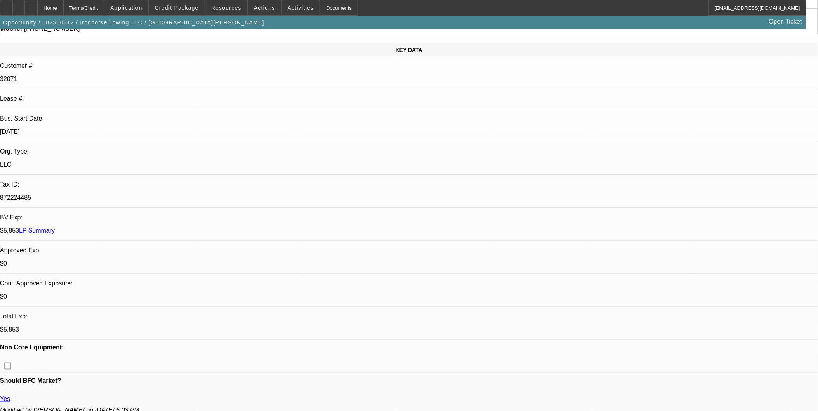
scroll to position [0, 0]
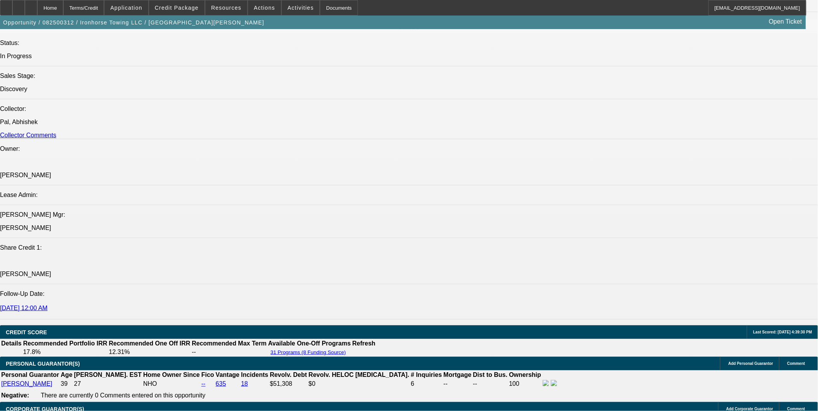
scroll to position [991, 0]
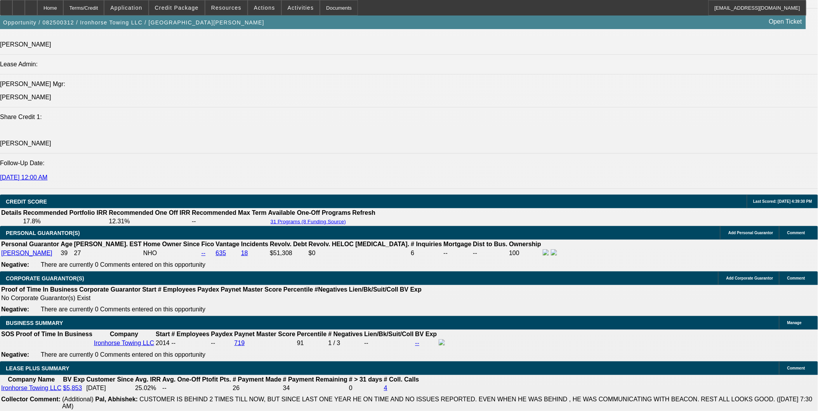
drag, startPoint x: 412, startPoint y: 173, endPoint x: 350, endPoint y: 48, distance: 139.7
